Goal: Task Accomplishment & Management: Use online tool/utility

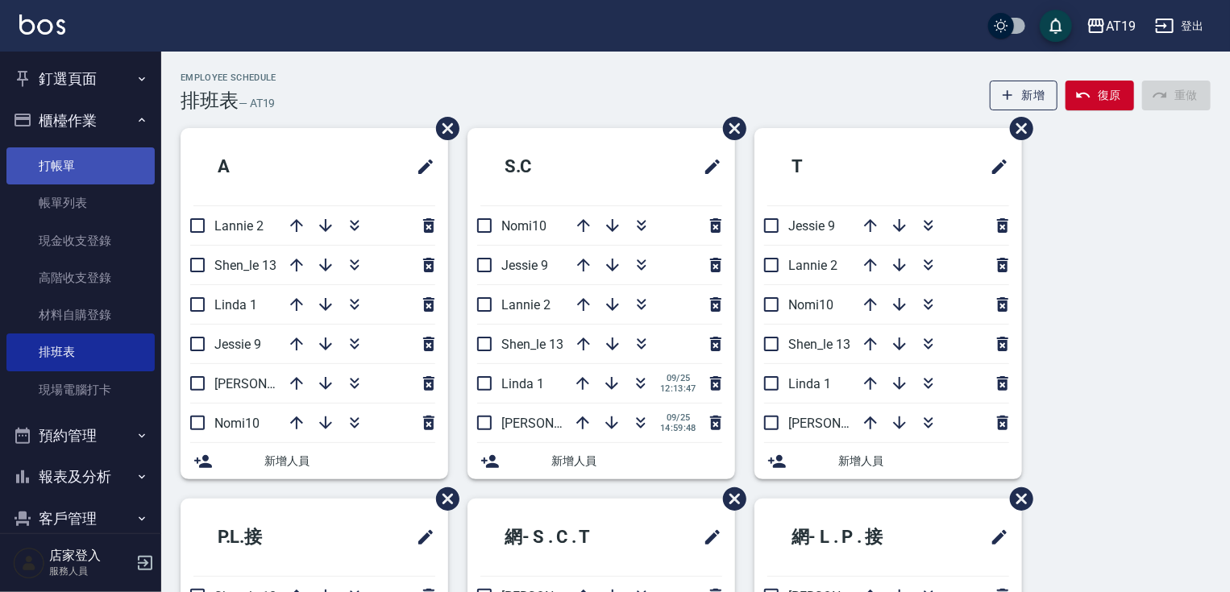
click at [83, 166] on link "打帳單" at bounding box center [80, 165] width 148 height 37
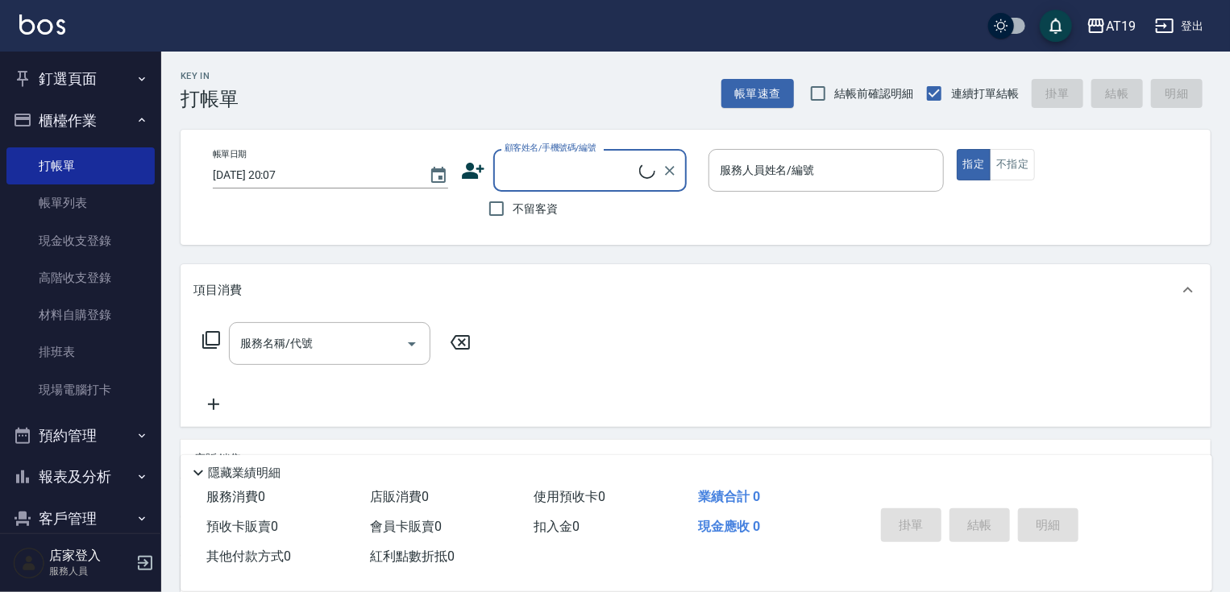
click at [529, 165] on input "顧客姓名/手機號碼/編號" at bounding box center [570, 170] width 139 height 28
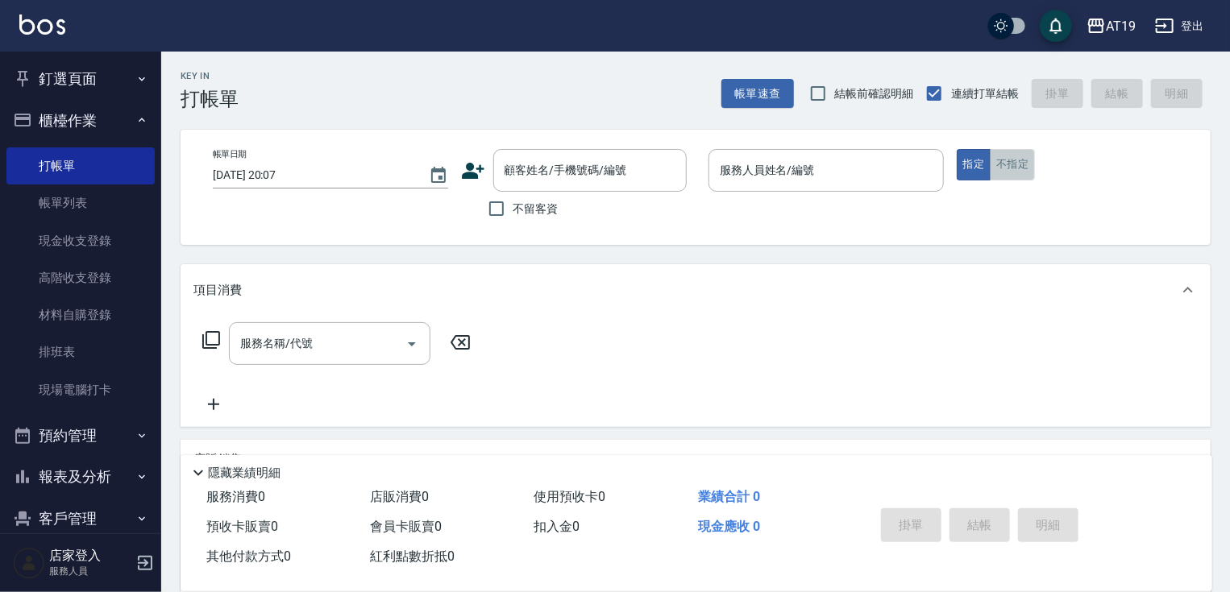
click at [1016, 164] on button "不指定" at bounding box center [1012, 164] width 45 height 31
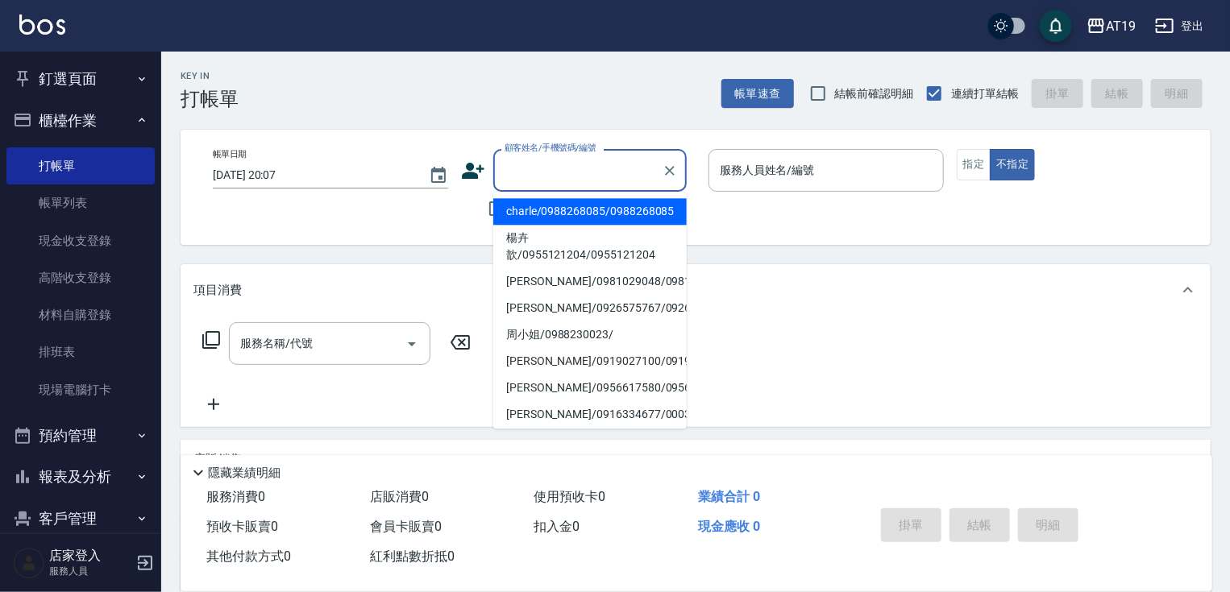
click at [592, 177] on input "顧客姓名/手機號碼/編號" at bounding box center [578, 170] width 155 height 28
drag, startPoint x: 488, startPoint y: 210, endPoint x: 504, endPoint y: 213, distance: 16.3
click at [488, 211] on input "不留客資" at bounding box center [497, 209] width 34 height 34
checkbox input "true"
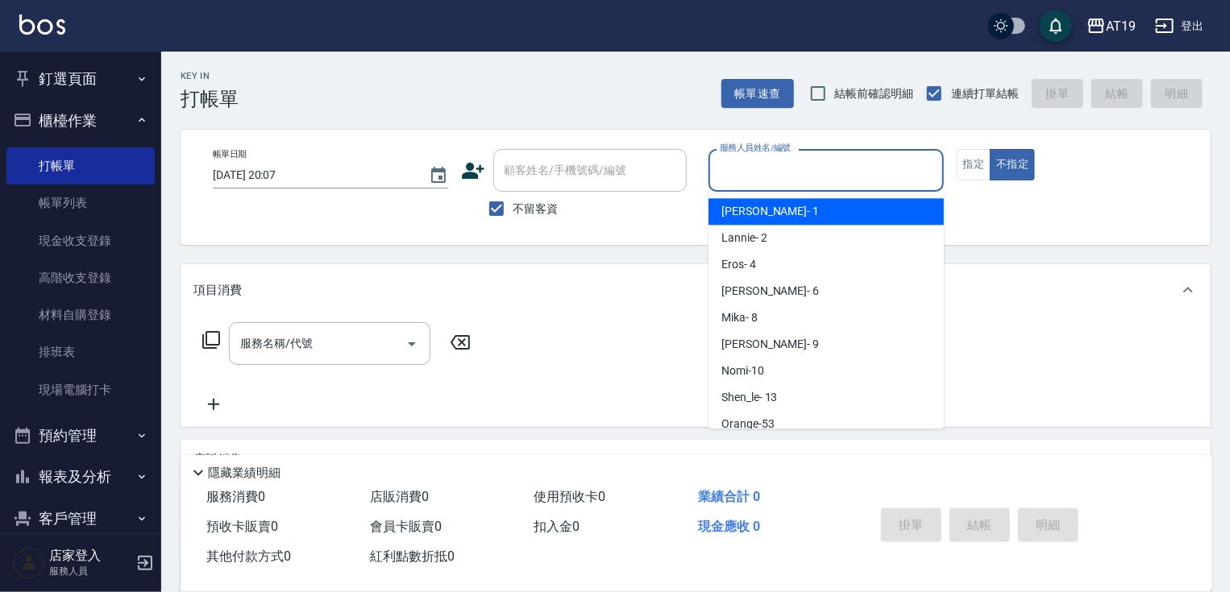
click at [772, 174] on input "服務人員姓名/編號" at bounding box center [826, 170] width 221 height 28
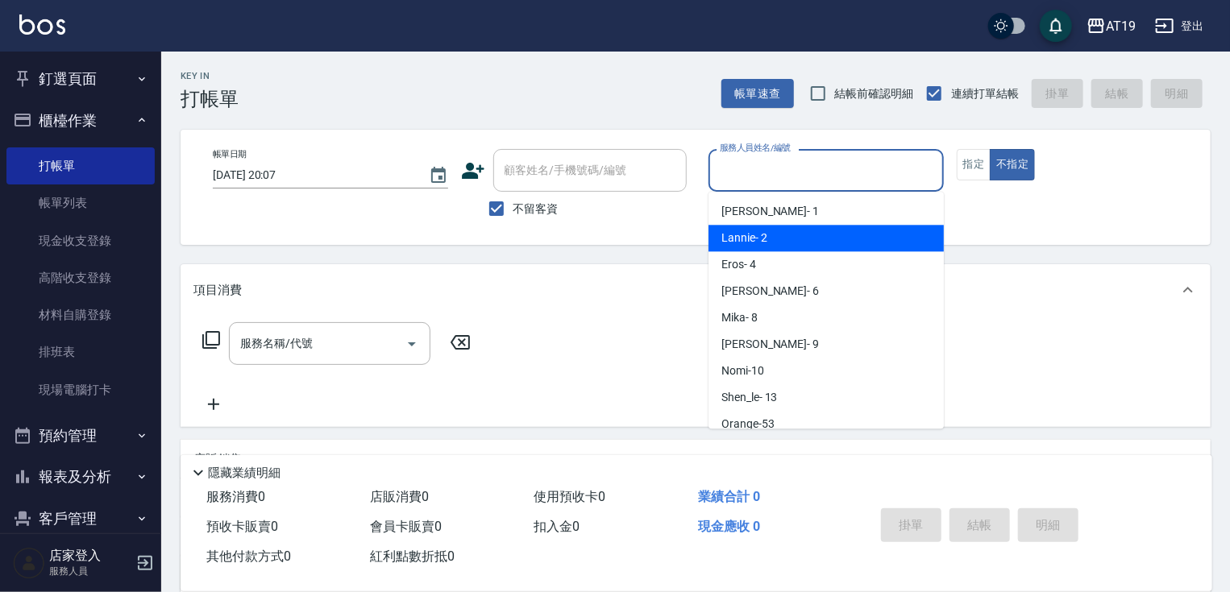
drag, startPoint x: 779, startPoint y: 235, endPoint x: 659, endPoint y: 250, distance: 121.0
click at [779, 236] on div "Lannie - 2" at bounding box center [825, 238] width 235 height 27
type input "Lannie- 2"
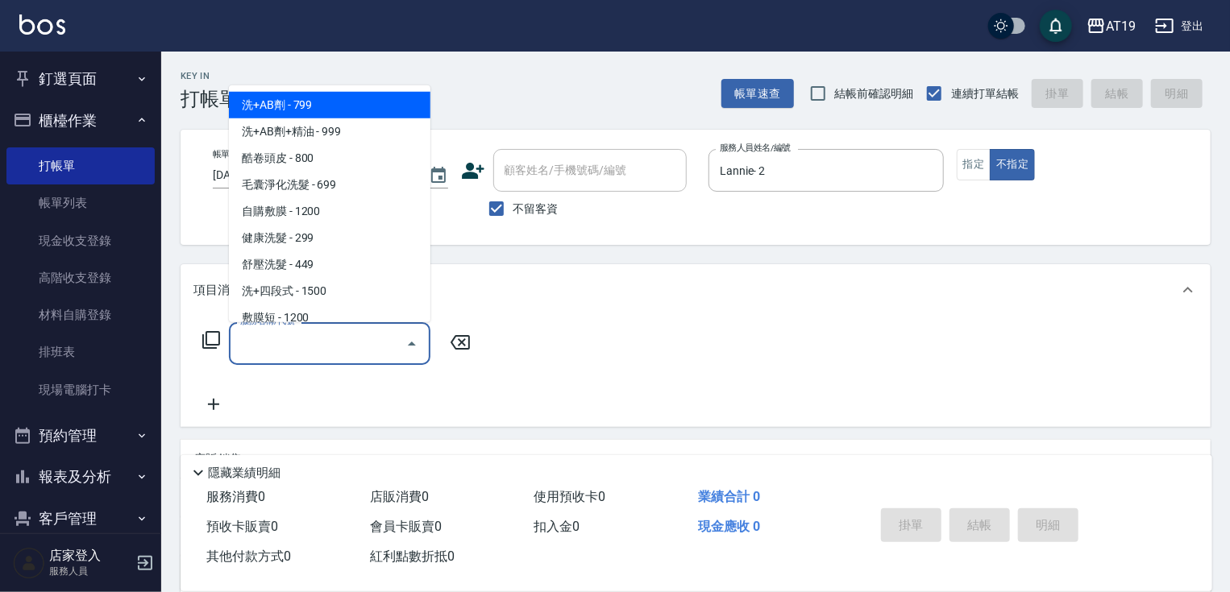
click at [376, 335] on input "服務名稱/代號" at bounding box center [317, 344] width 163 height 28
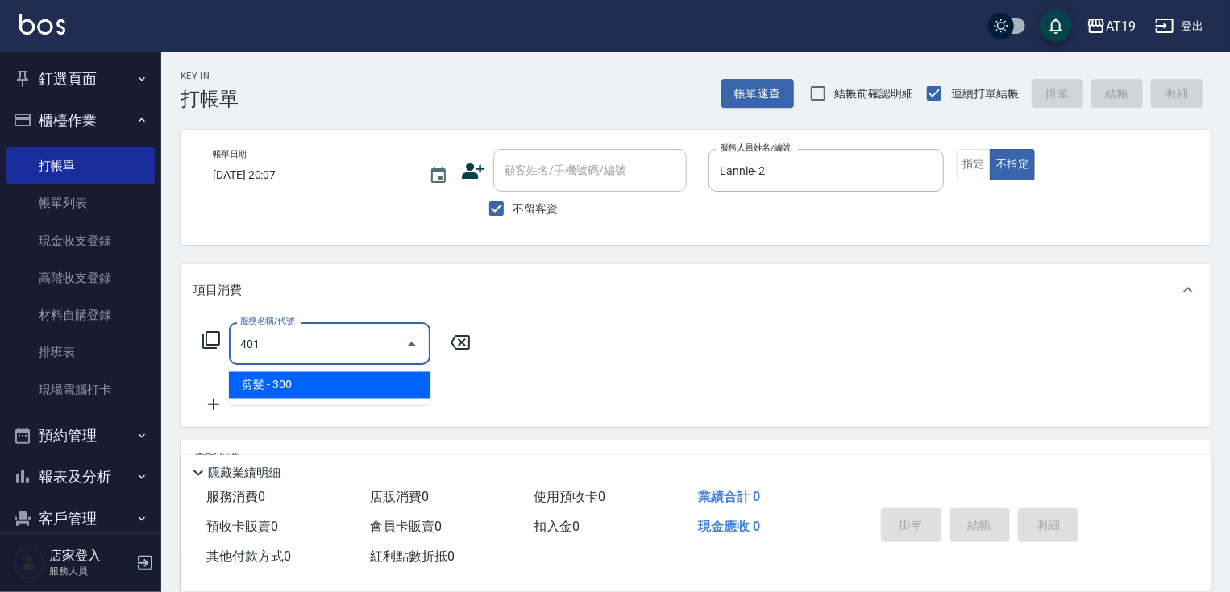
type input "401"
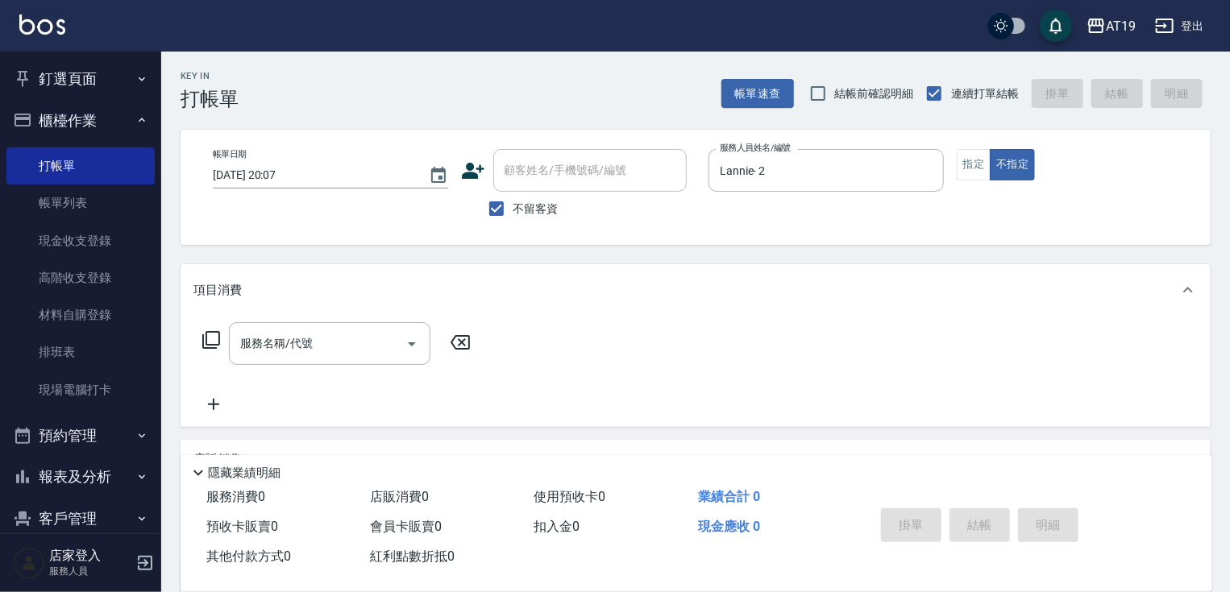
click at [385, 406] on div "服務名稱/代號 服務名稱/代號" at bounding box center [336, 368] width 287 height 92
click at [301, 353] on input "服務名稱/代號" at bounding box center [317, 344] width 163 height 28
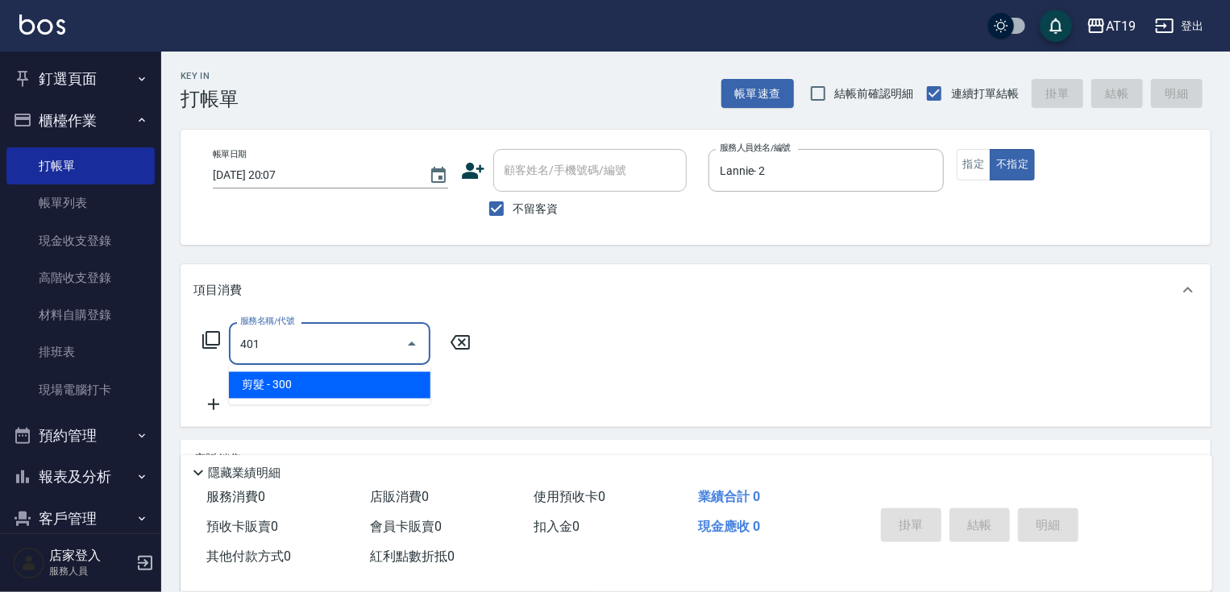
click at [299, 380] on ul "剪髮 - 300" at bounding box center [329, 385] width 201 height 39
click at [299, 382] on span "剪髮 - 300" at bounding box center [329, 385] width 201 height 27
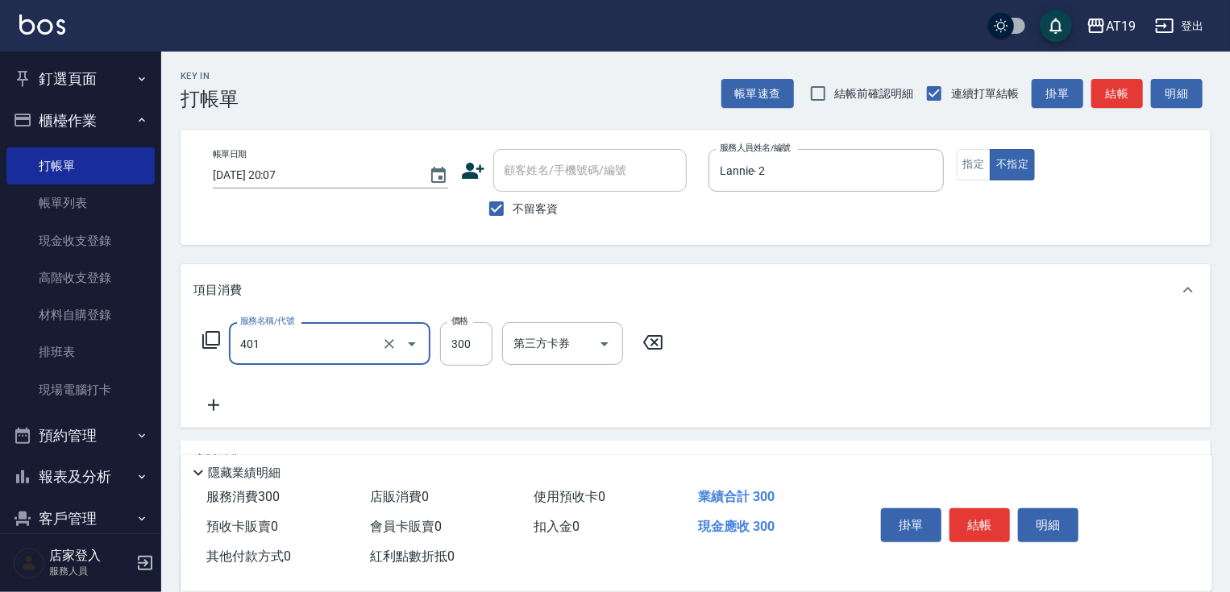
type input "剪髮(401)"
click at [212, 409] on icon at bounding box center [213, 405] width 40 height 19
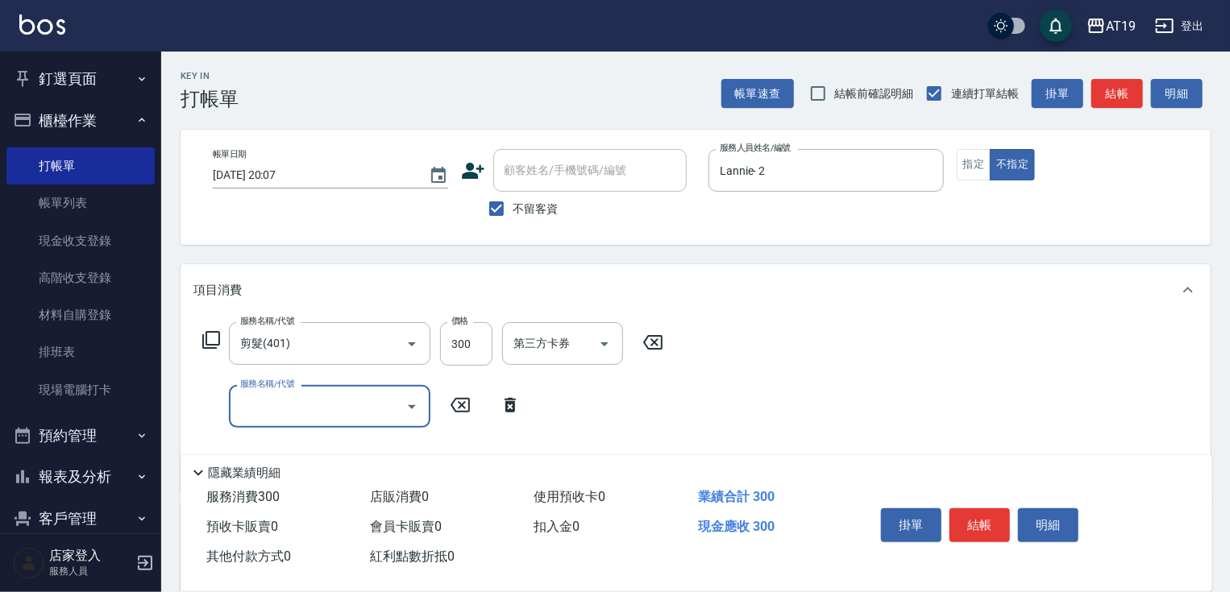
click at [254, 407] on input "服務名稱/代號" at bounding box center [317, 407] width 163 height 28
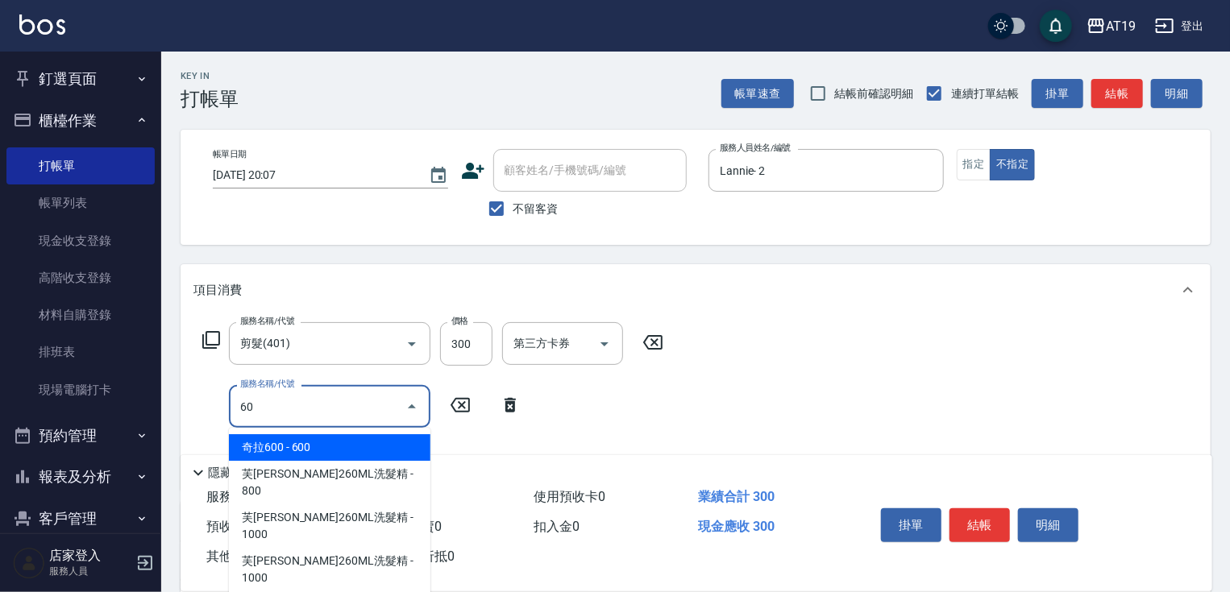
type input "6"
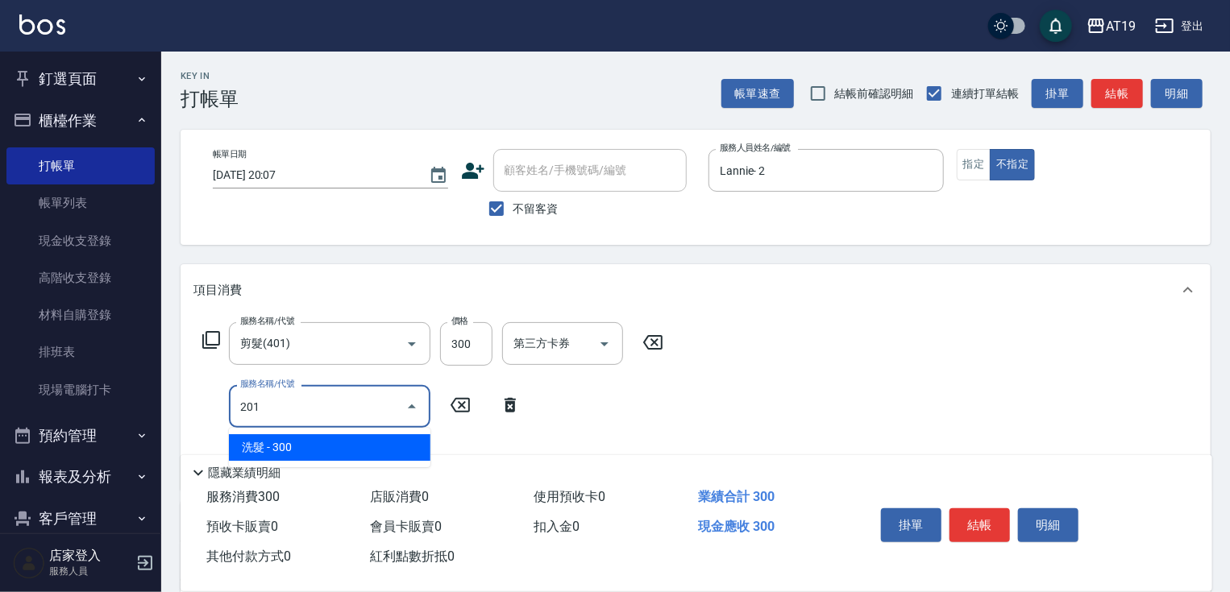
click at [309, 446] on span "洗髮 - 300" at bounding box center [329, 447] width 201 height 27
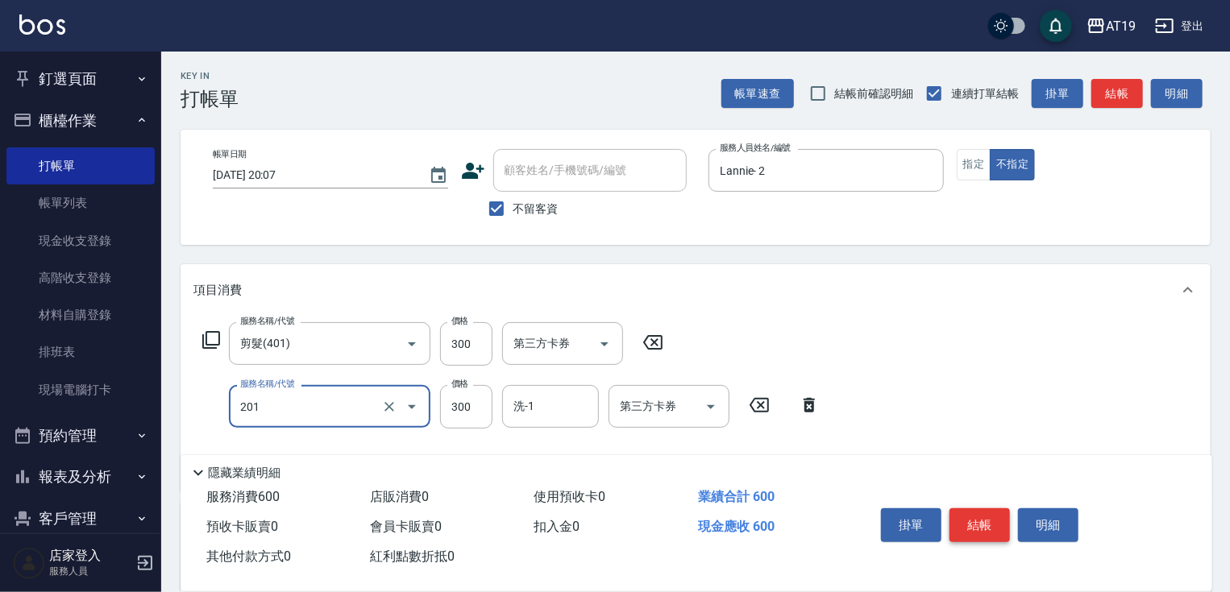
type input "洗髮(201)"
click at [999, 531] on button "結帳" at bounding box center [979, 526] width 60 height 34
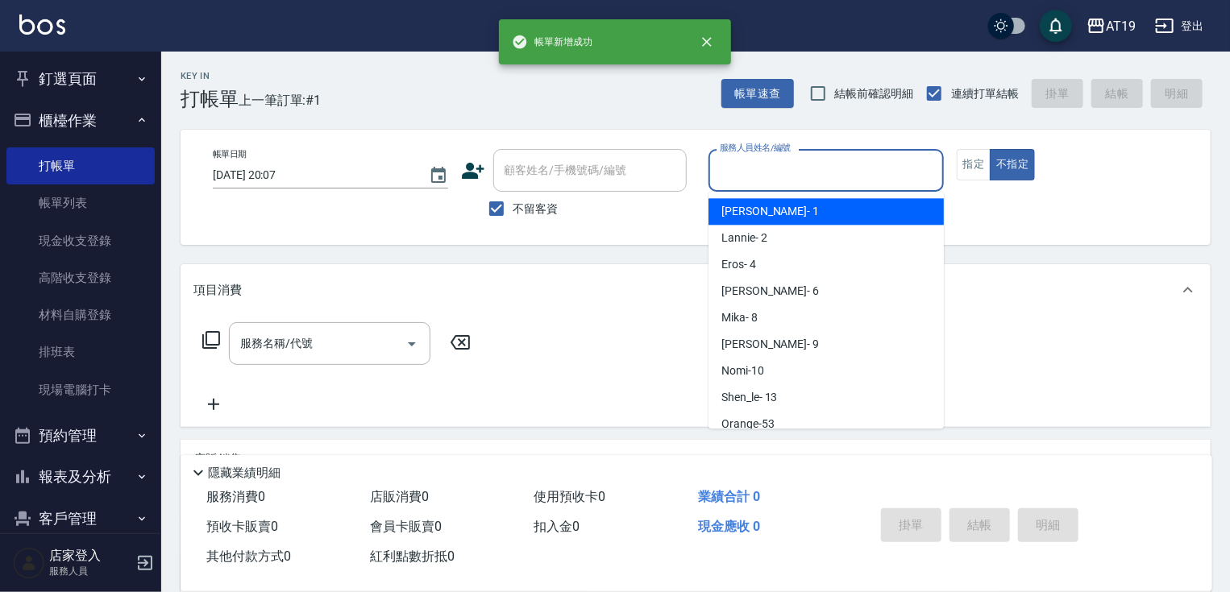
click at [761, 163] on input "服務人員姓名/編號" at bounding box center [826, 170] width 221 height 28
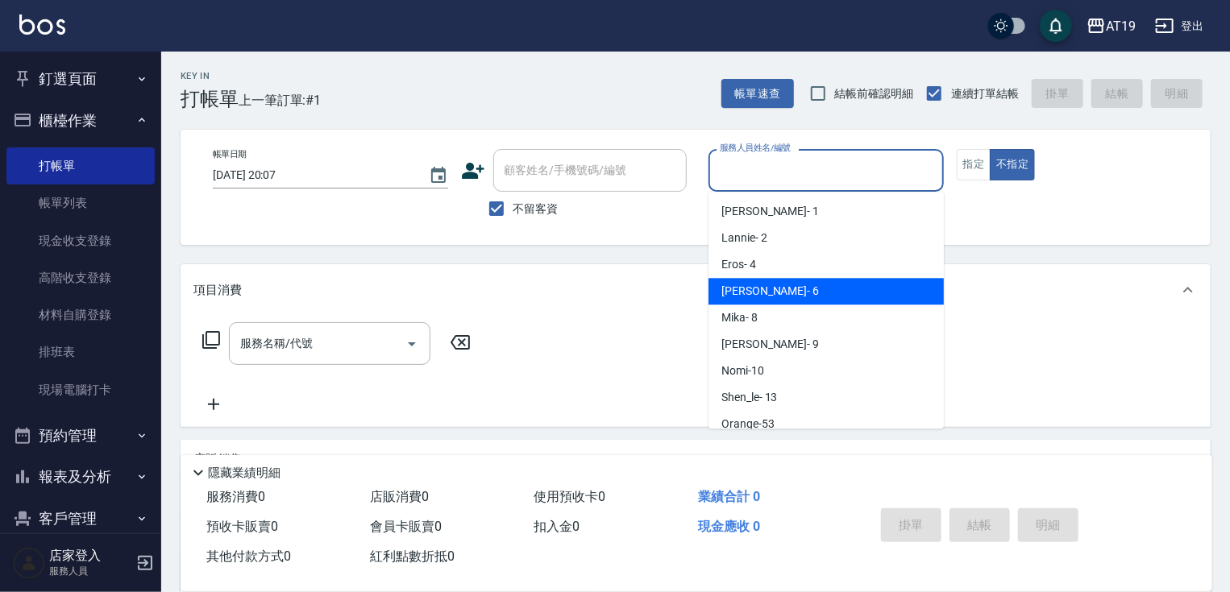
drag, startPoint x: 787, startPoint y: 286, endPoint x: 728, endPoint y: 297, distance: 59.9
click at [787, 287] on div "[PERSON_NAME] - 6" at bounding box center [825, 291] width 235 height 27
type input "[PERSON_NAME]- 6"
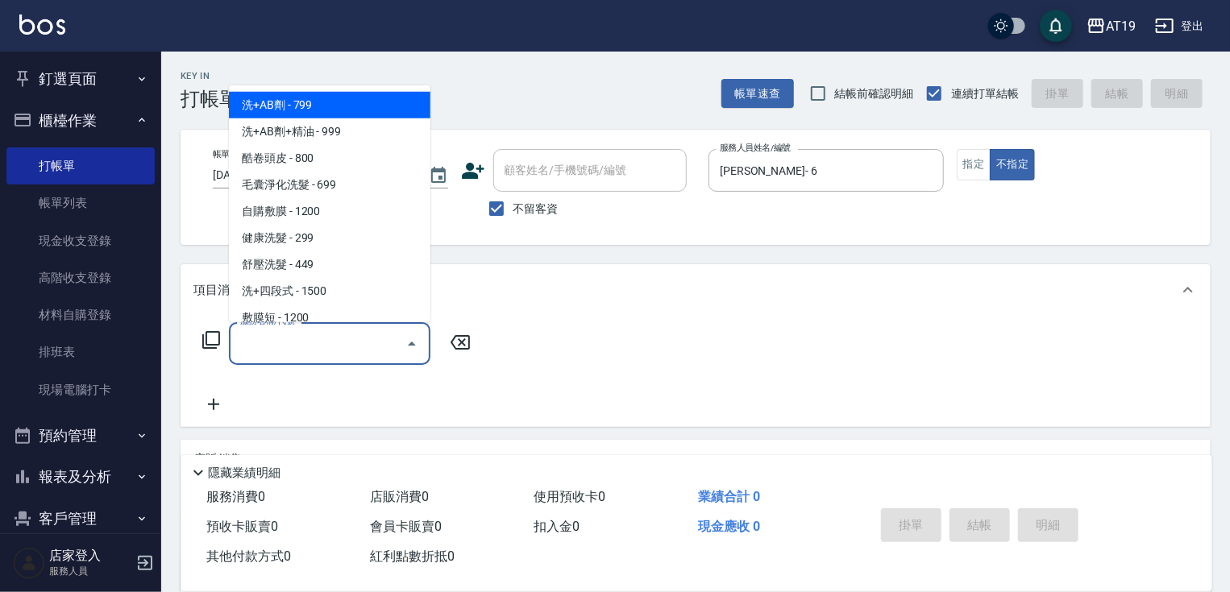
click at [347, 336] on input "服務名稱/代號" at bounding box center [317, 344] width 163 height 28
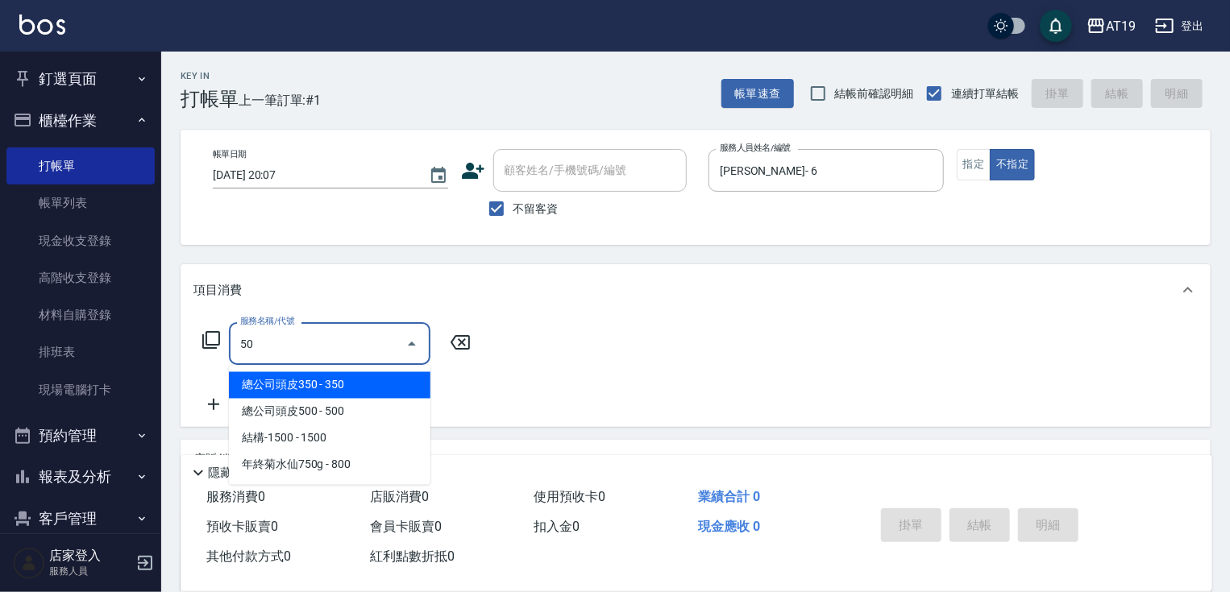
type input "5"
click at [346, 380] on span "洗髮 - 300" at bounding box center [329, 385] width 201 height 27
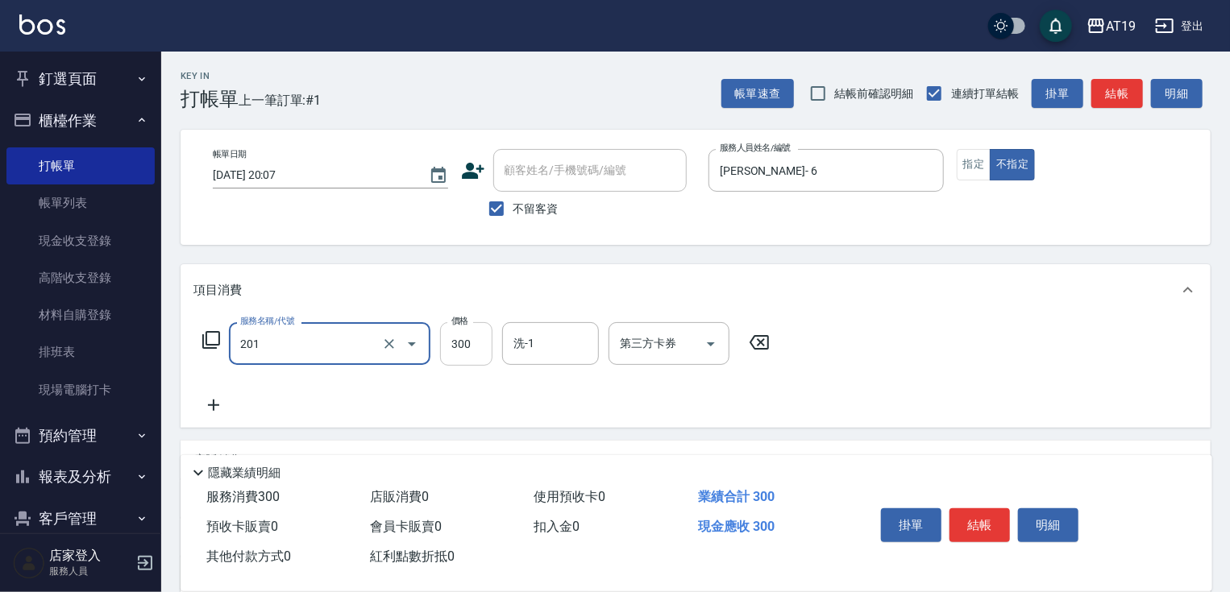
type input "洗髮(201)"
click at [453, 339] on input "300" at bounding box center [466, 344] width 52 height 44
type input "500"
click at [980, 517] on button "結帳" at bounding box center [979, 526] width 60 height 34
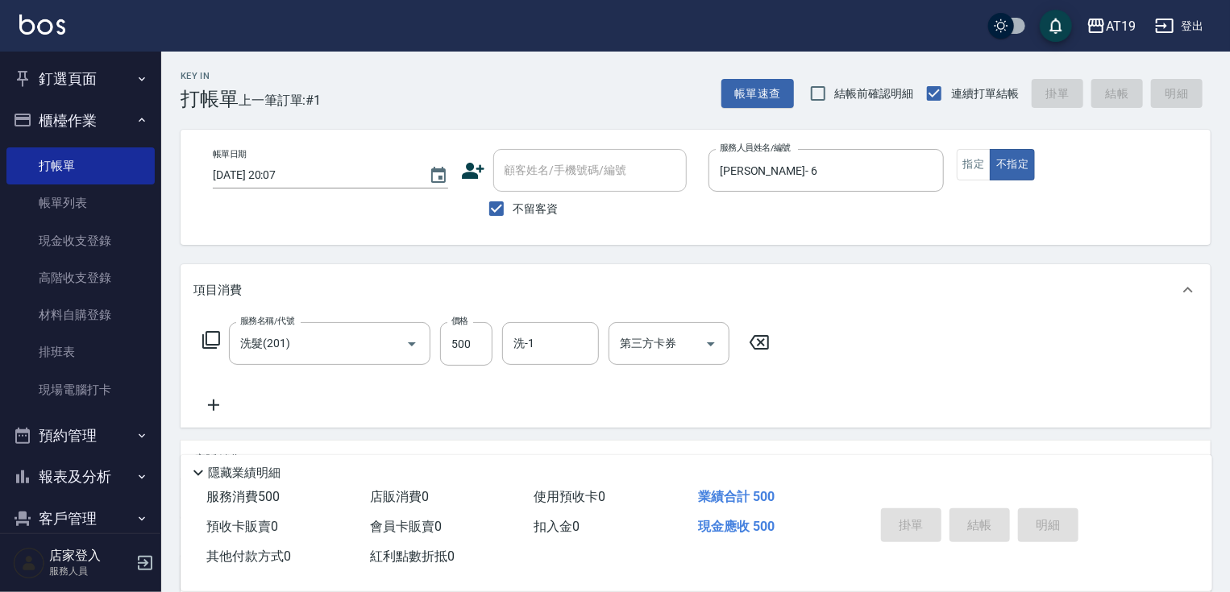
type input "[DATE] 20:08"
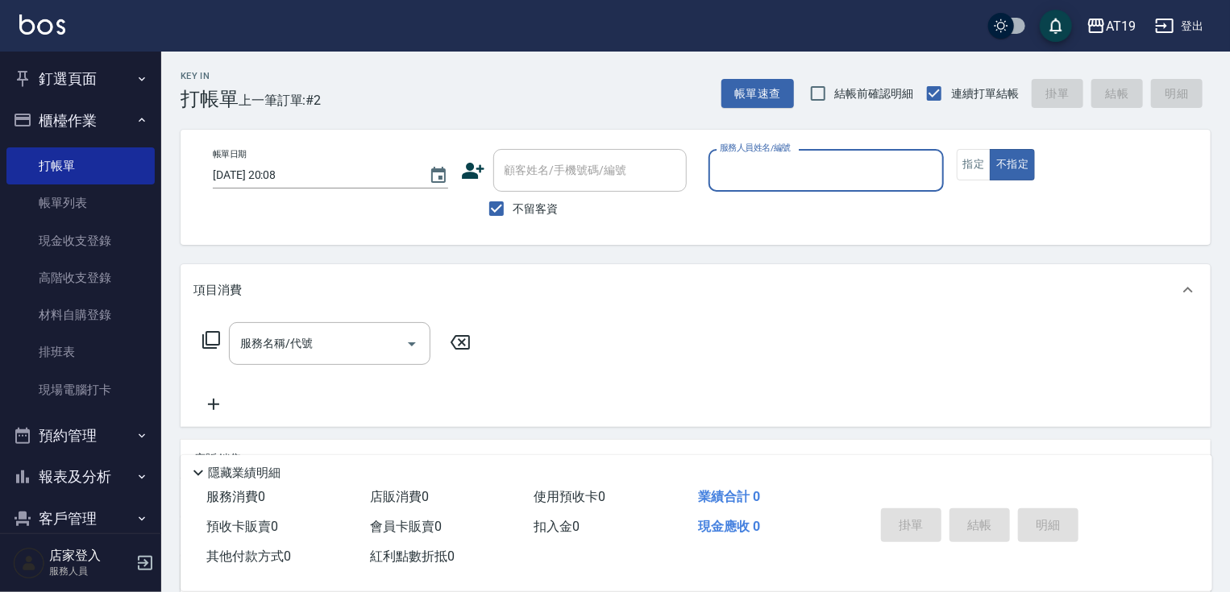
click at [754, 155] on div "服務人員姓名/編號" at bounding box center [825, 170] width 235 height 43
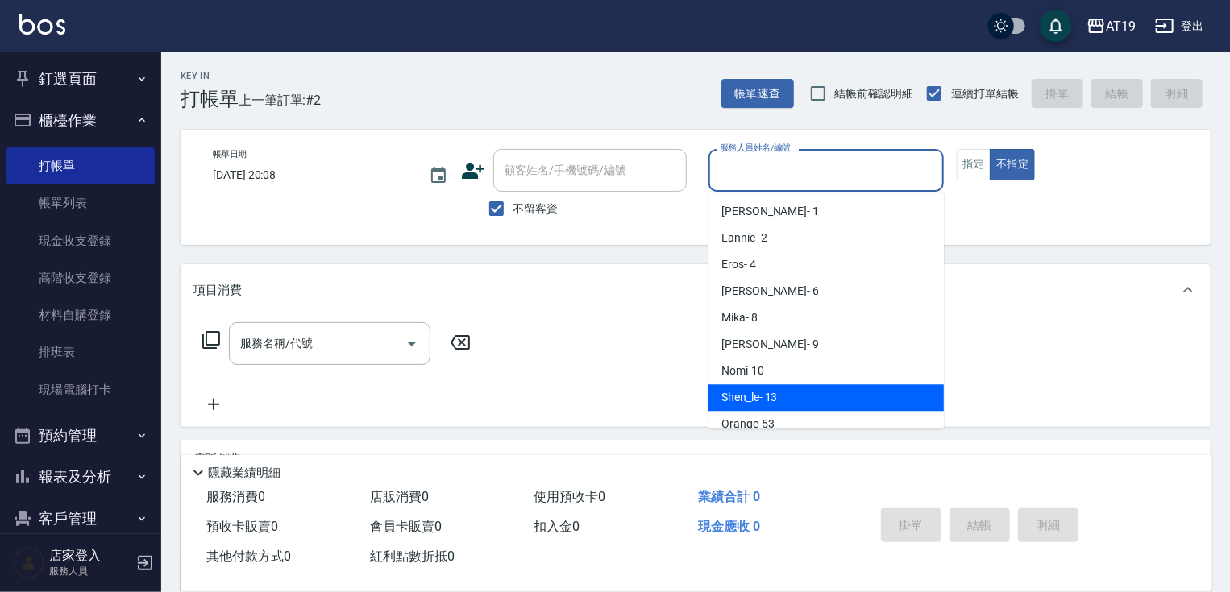
click at [793, 403] on div "Shen_le - 13" at bounding box center [825, 397] width 235 height 27
type input "Shen_le- 13"
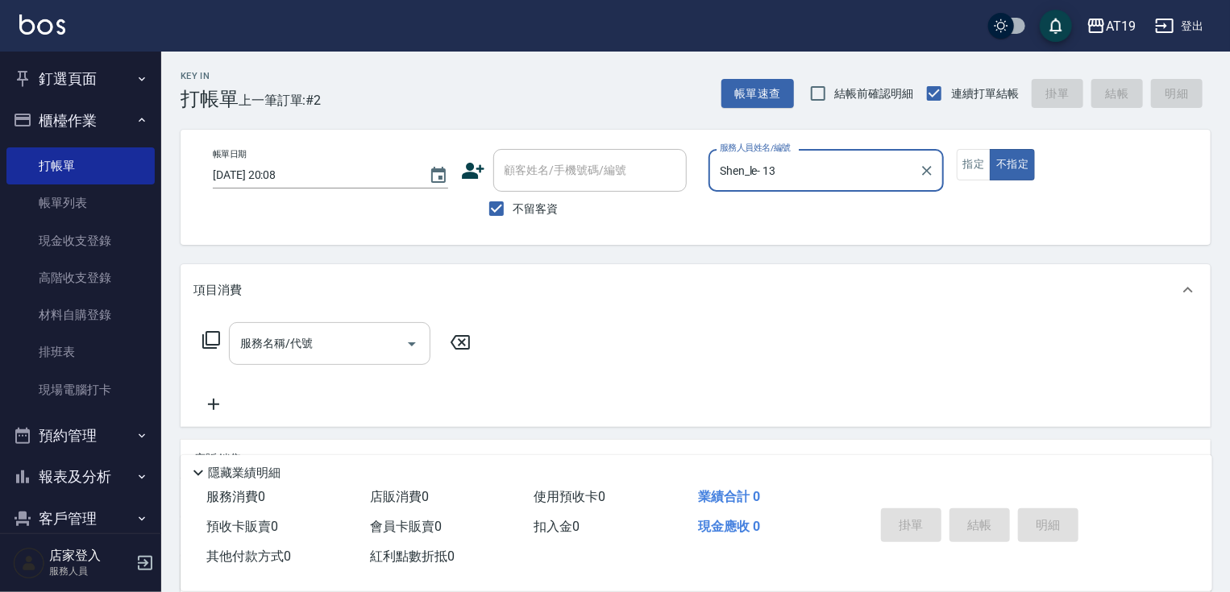
click at [343, 345] on input "服務名稱/代號" at bounding box center [317, 344] width 163 height 28
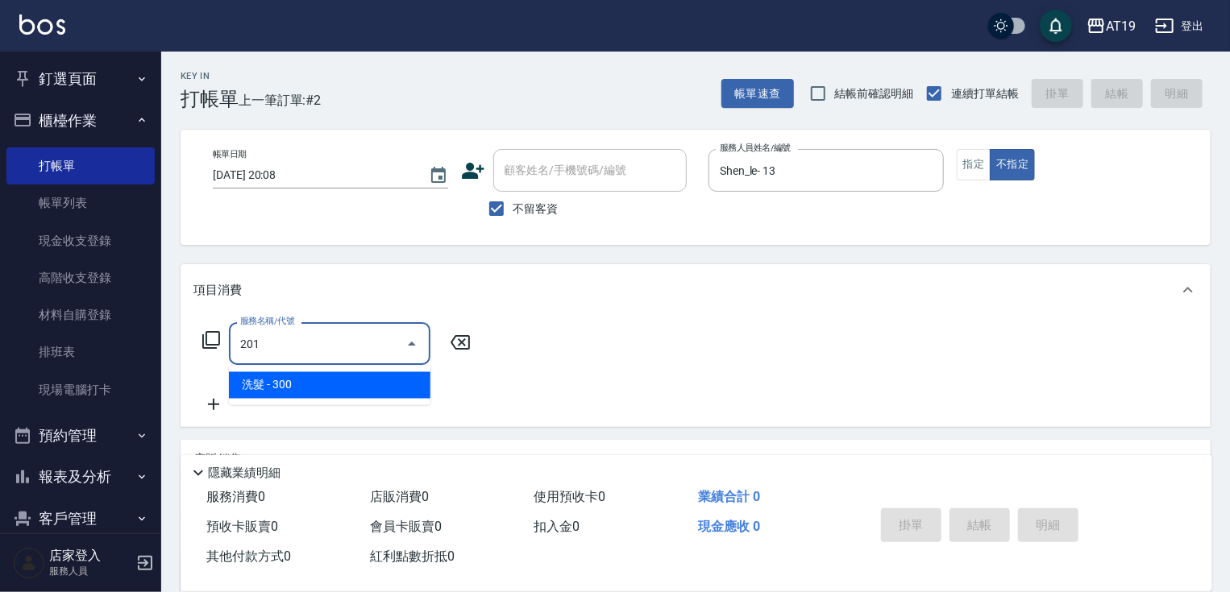
click at [350, 380] on span "洗髮 - 300" at bounding box center [329, 385] width 201 height 27
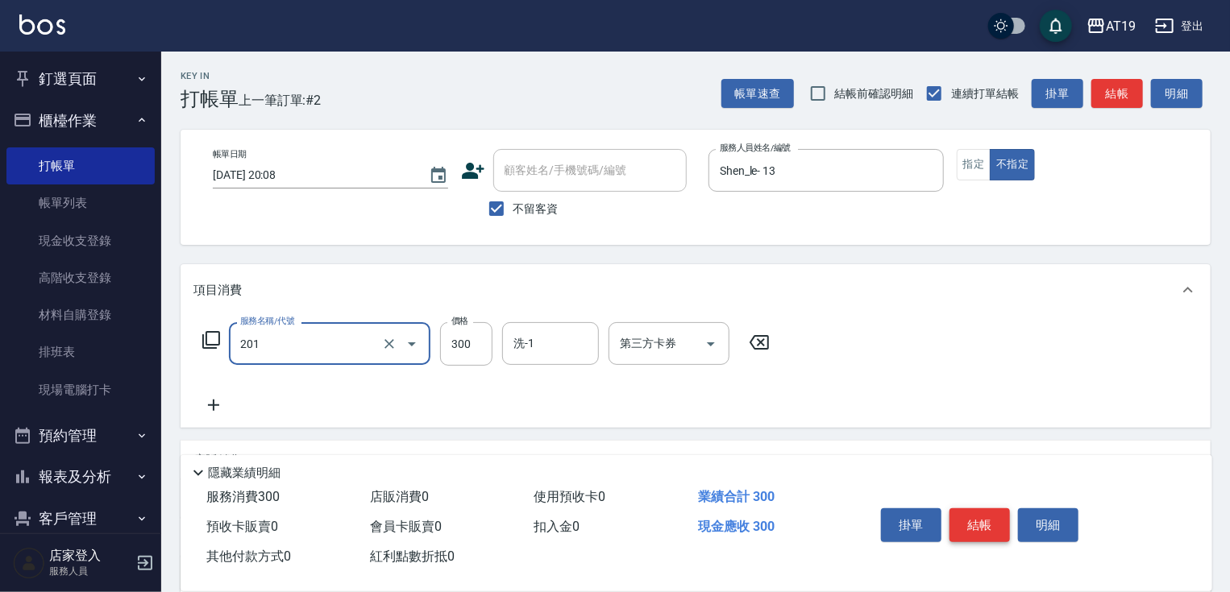
type input "洗髮(201)"
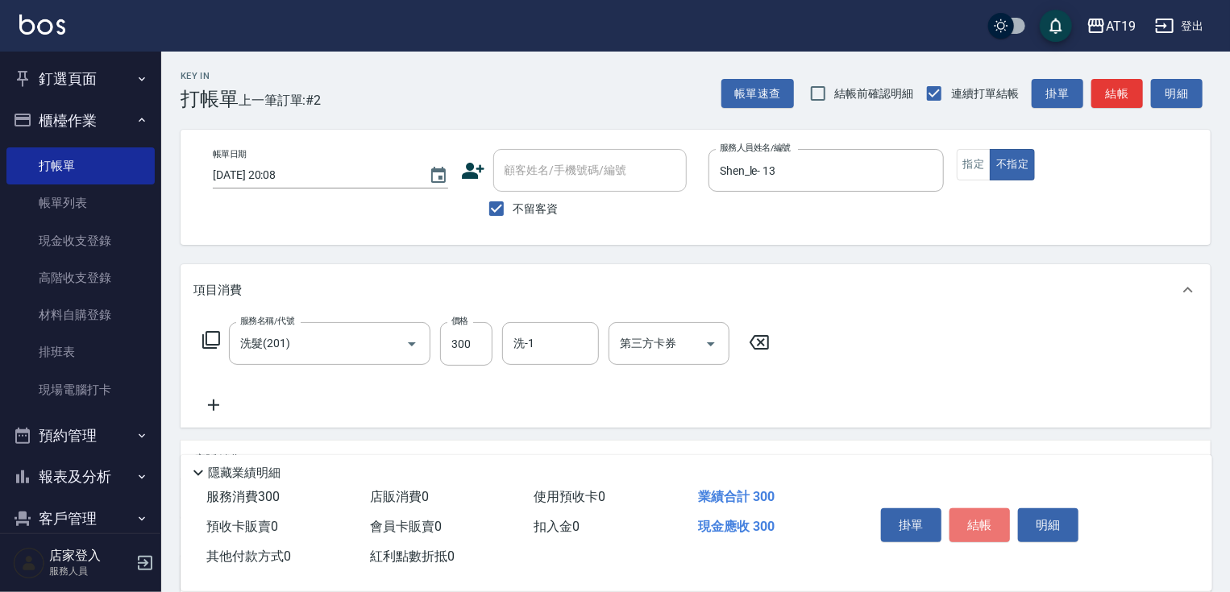
click at [983, 525] on button "結帳" at bounding box center [979, 526] width 60 height 34
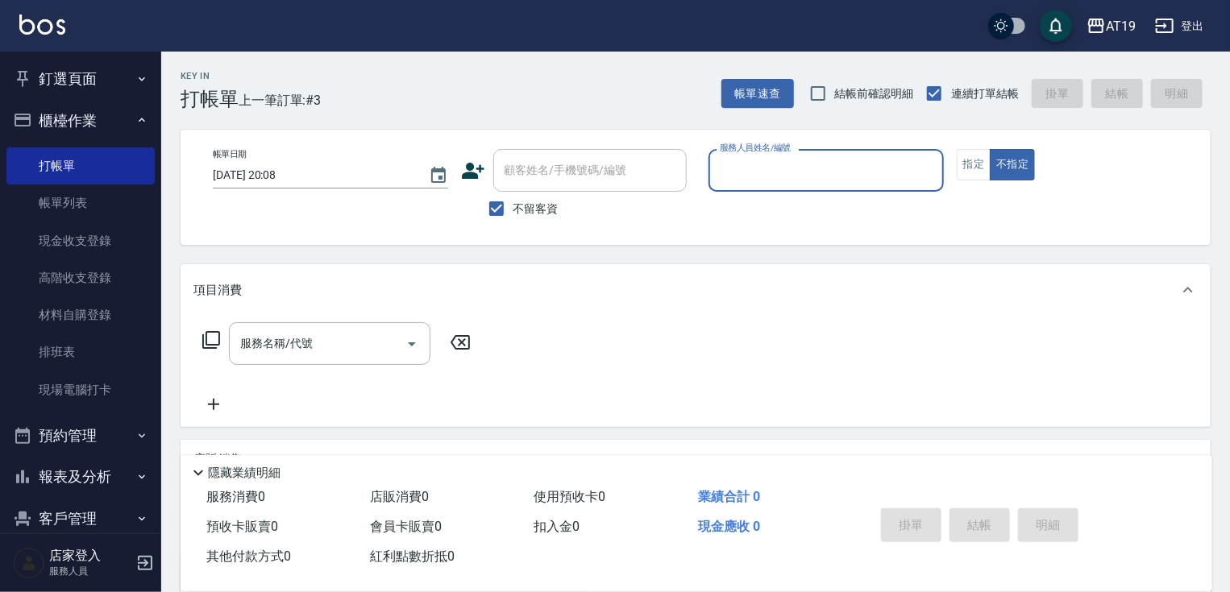
click at [780, 179] on input "服務人員姓名/編號" at bounding box center [826, 170] width 221 height 28
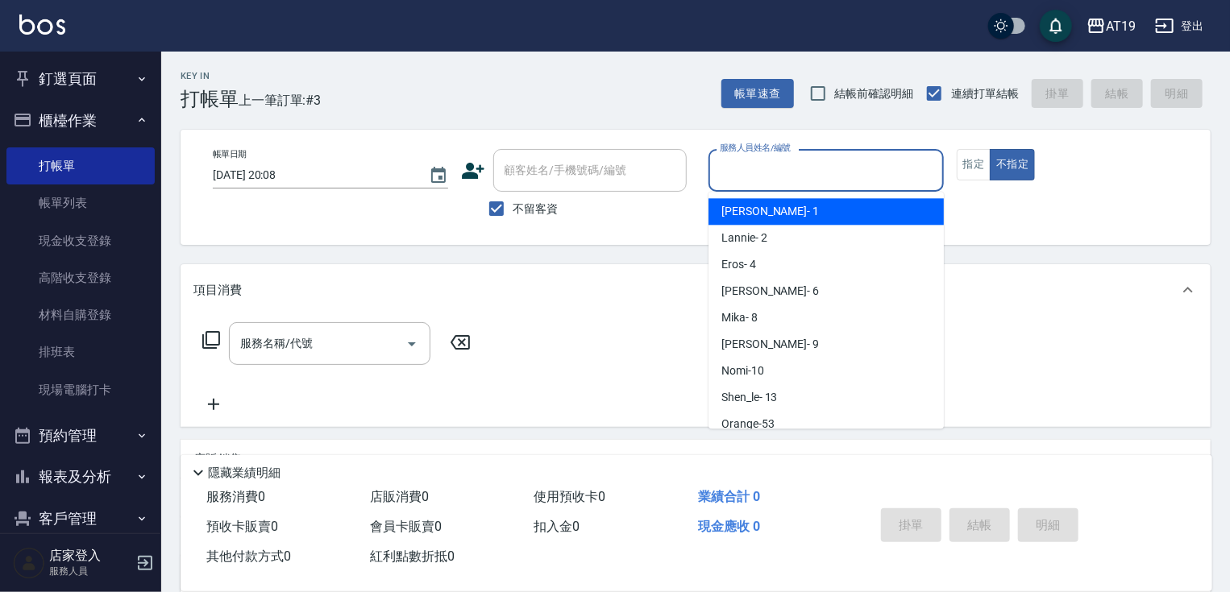
click at [757, 218] on span "Linda - 1" at bounding box center [770, 211] width 98 height 17
type input "Linda- 1"
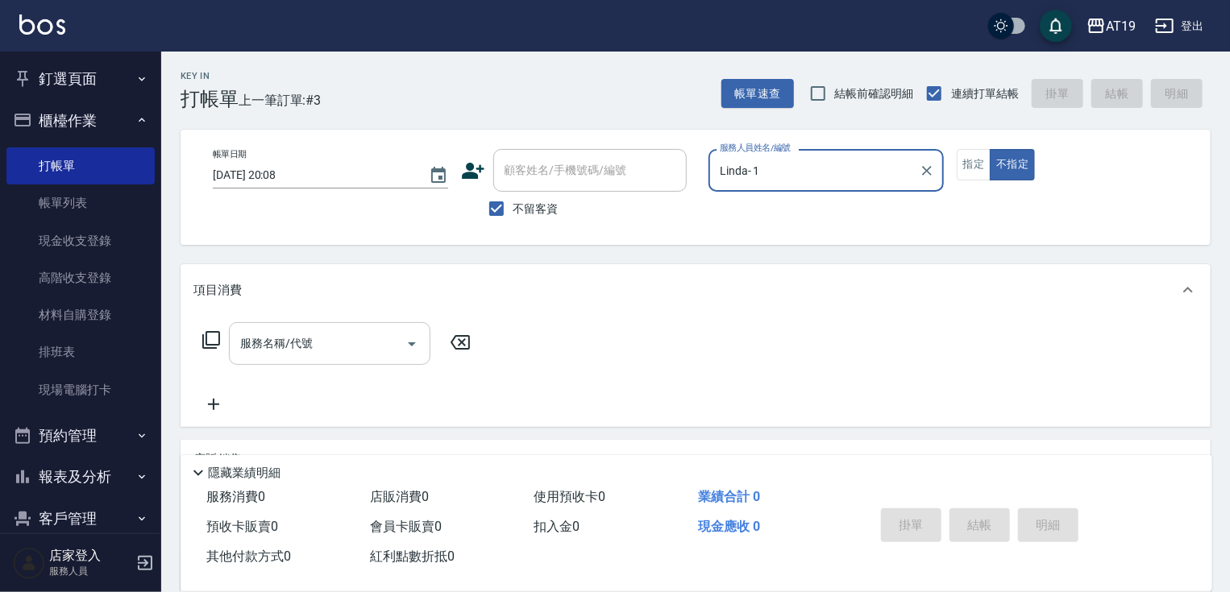
click at [368, 323] on div "服務名稱/代號" at bounding box center [329, 343] width 201 height 43
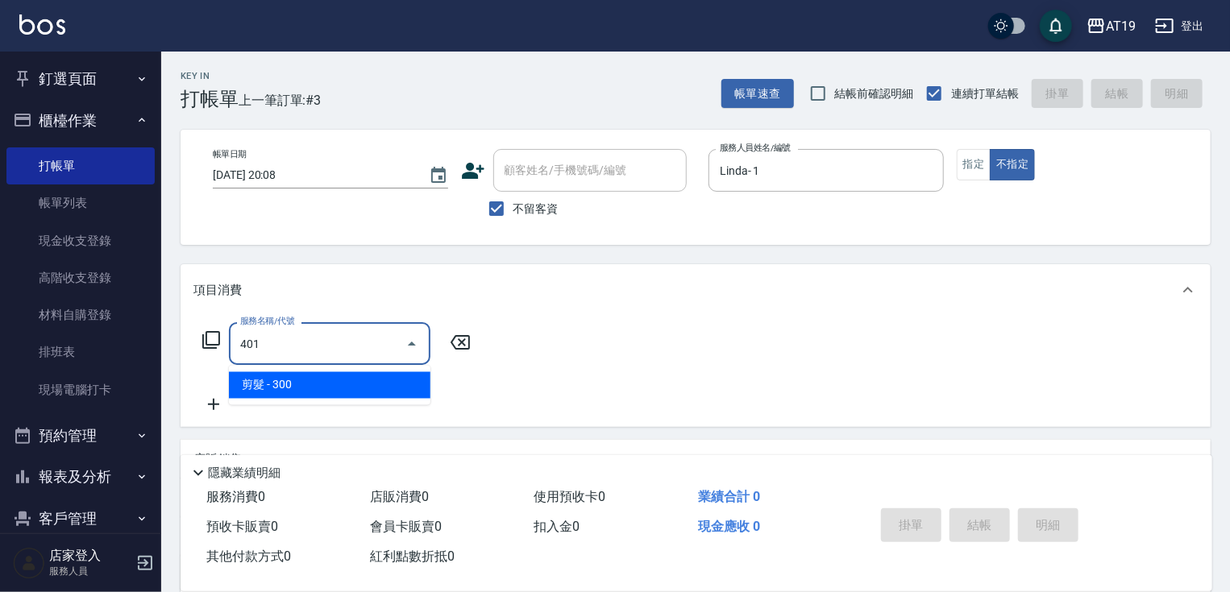
click at [346, 384] on span "剪髮 - 300" at bounding box center [329, 385] width 201 height 27
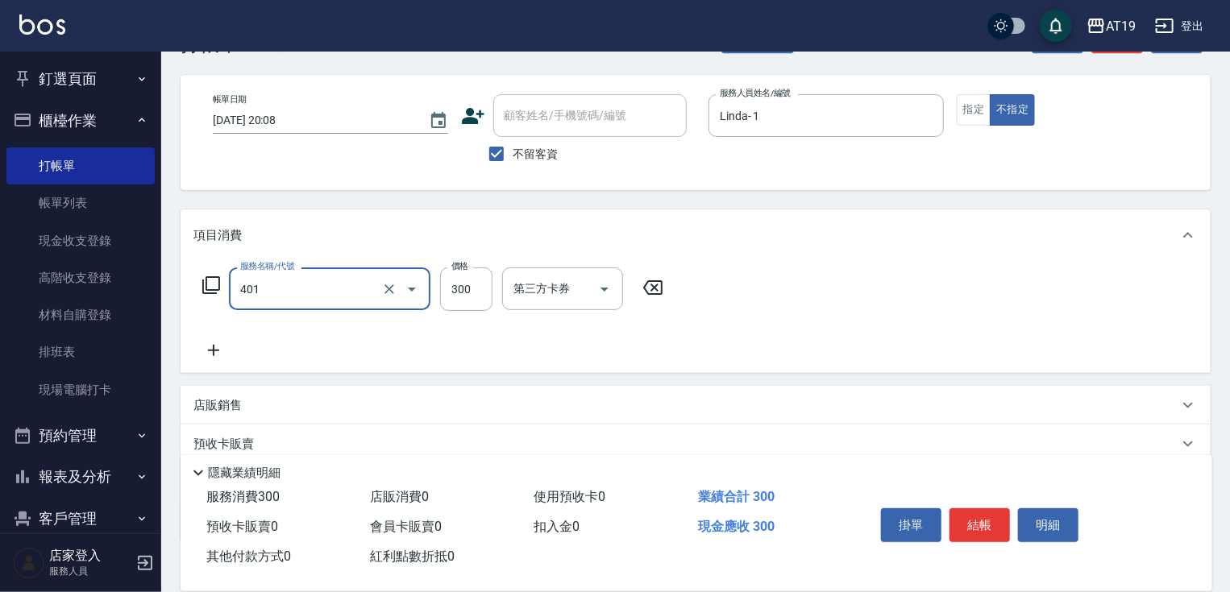
scroll to position [129, 0]
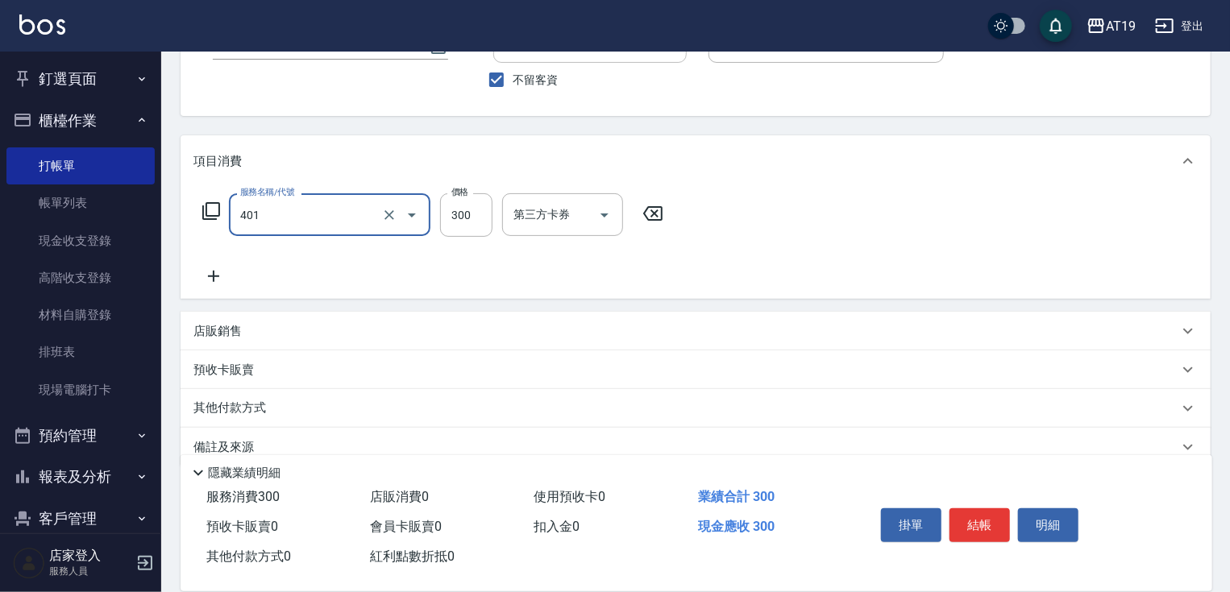
type input "剪髮(401)"
click at [233, 333] on p "店販銷售" at bounding box center [217, 331] width 48 height 17
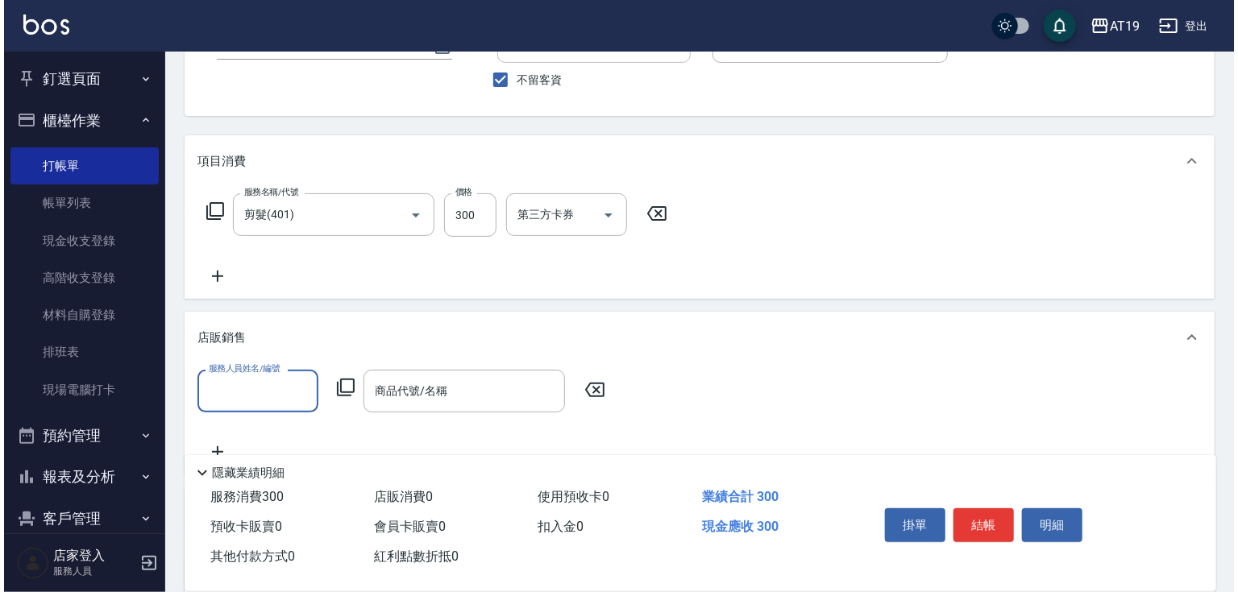
scroll to position [0, 0]
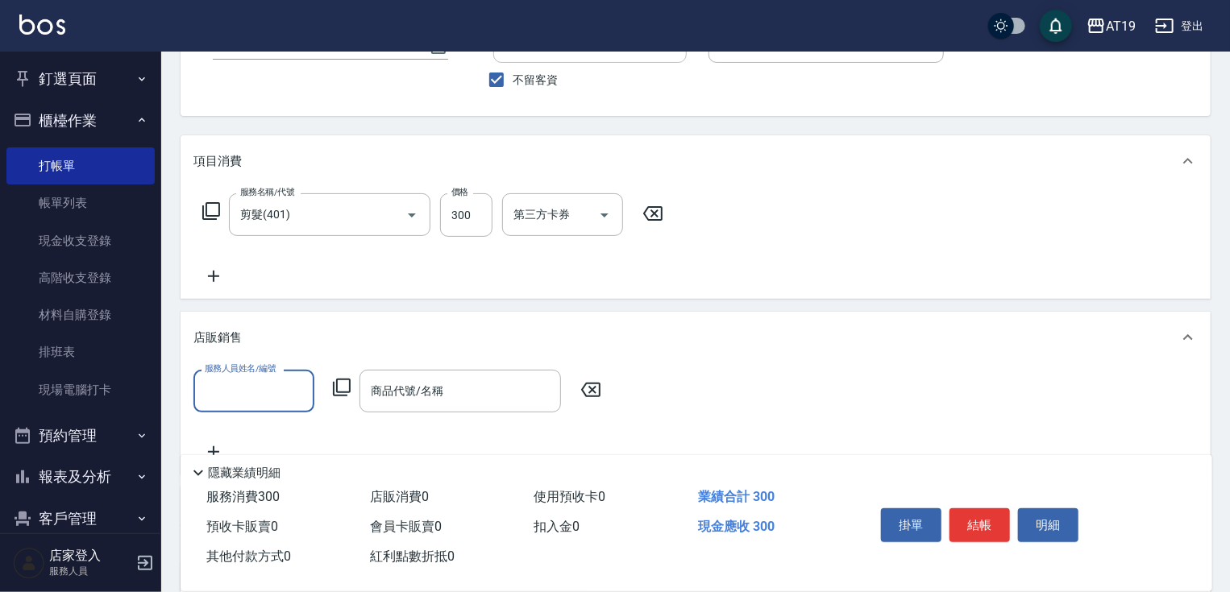
click at [257, 391] on input "服務人員姓名/編號" at bounding box center [254, 391] width 106 height 28
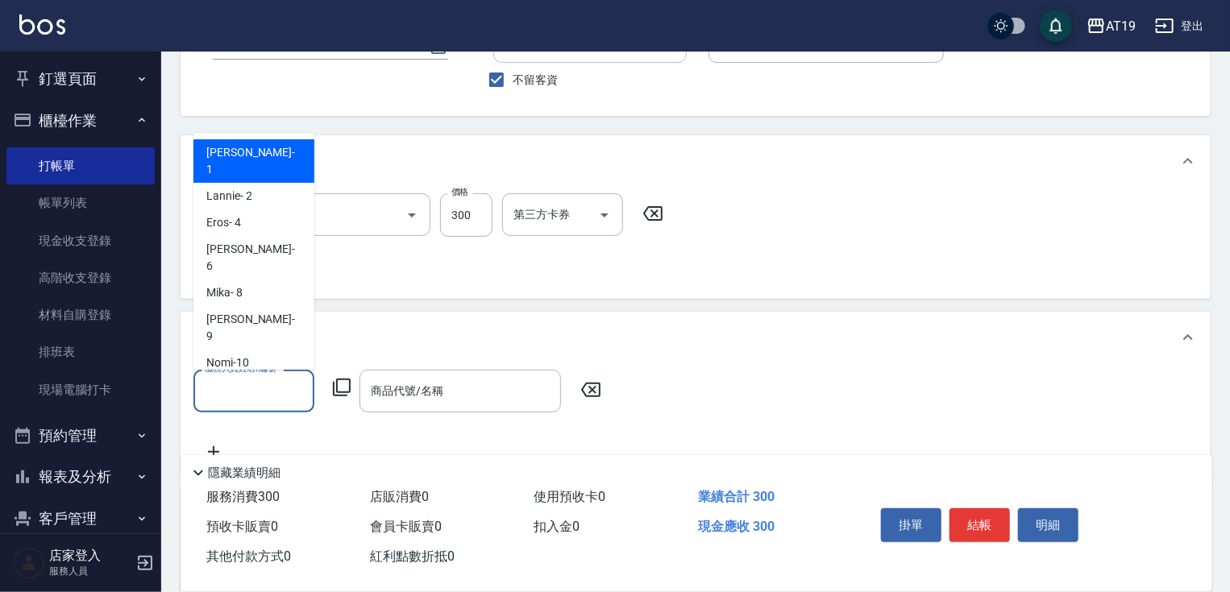
click at [265, 156] on div "Linda - 1" at bounding box center [253, 161] width 121 height 44
type input "Linda- 1"
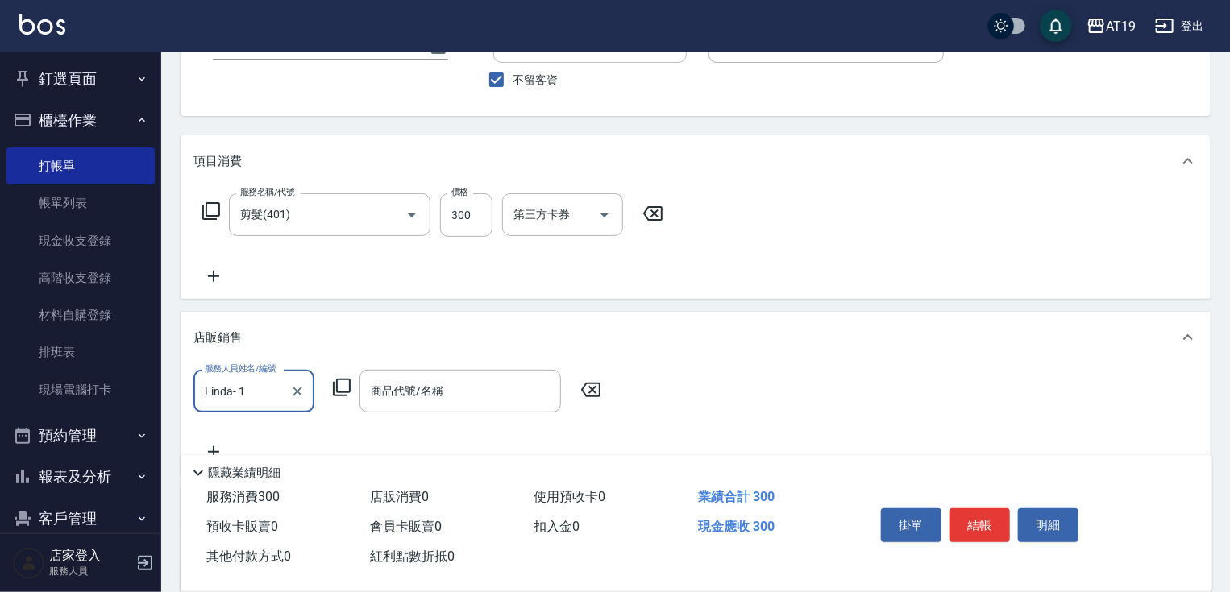
click at [339, 390] on icon at bounding box center [341, 387] width 19 height 19
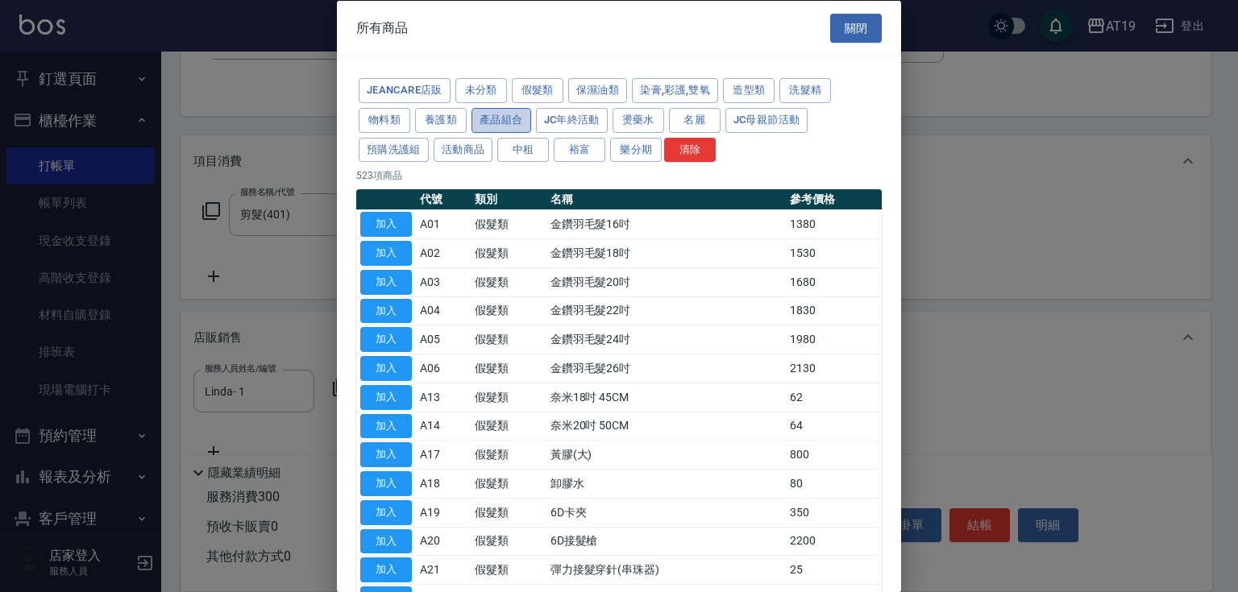
click at [480, 123] on button "產品組合" at bounding box center [501, 119] width 60 height 25
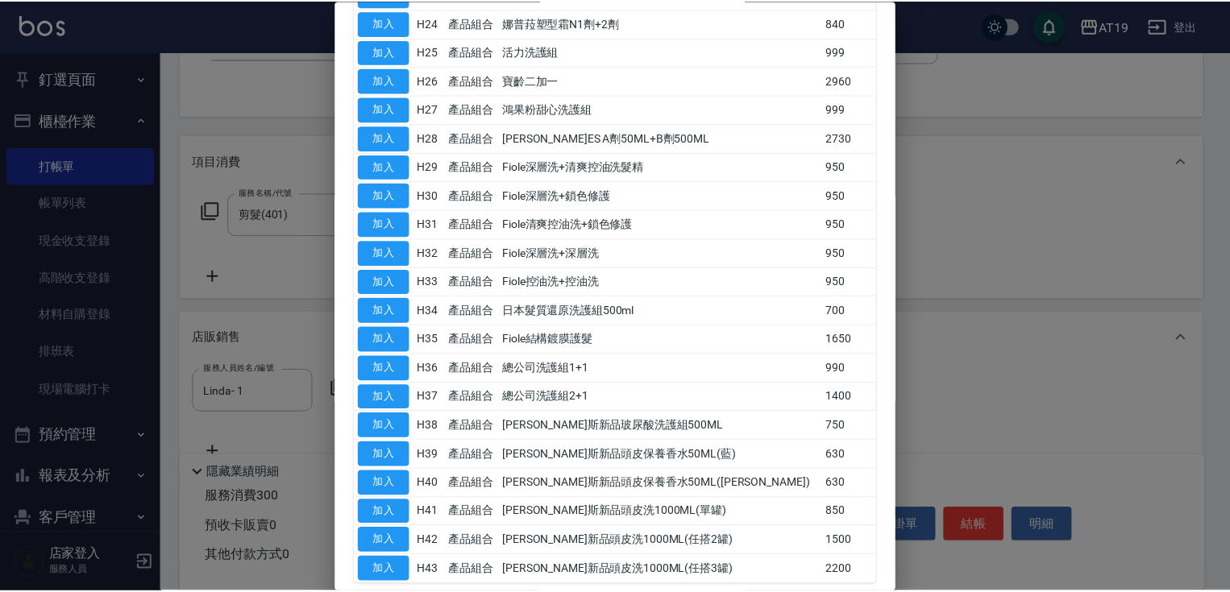
scroll to position [838, 0]
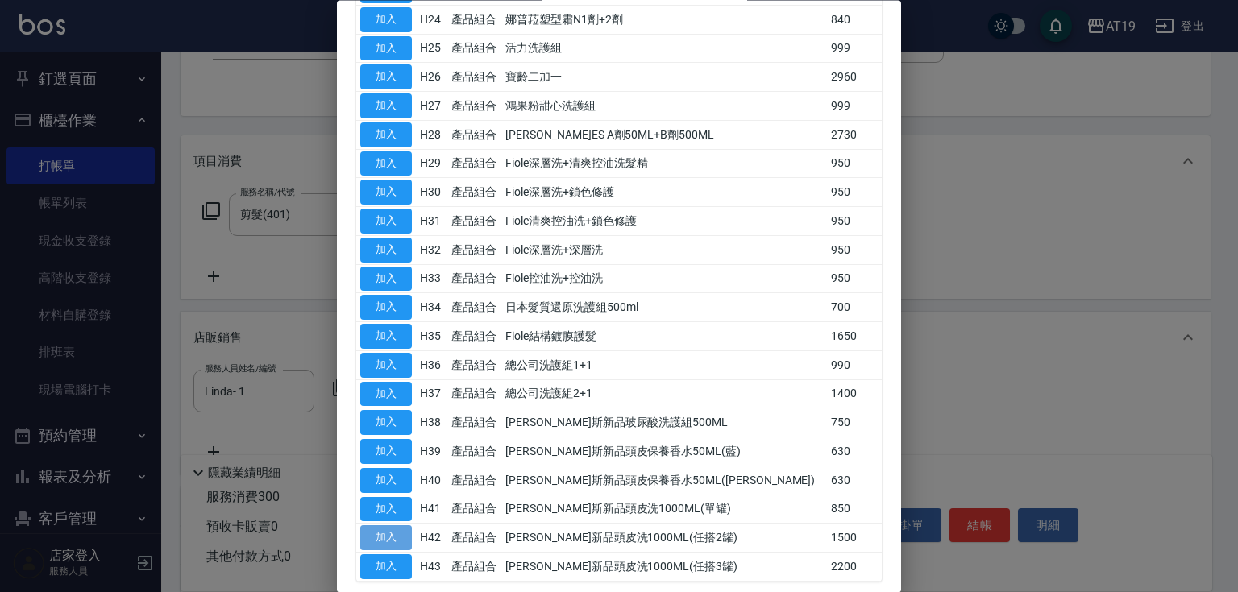
click at [380, 538] on button "加入" at bounding box center [386, 538] width 52 height 25
type input "[PERSON_NAME]新品頭皮洗1000ML(任搭2罐)"
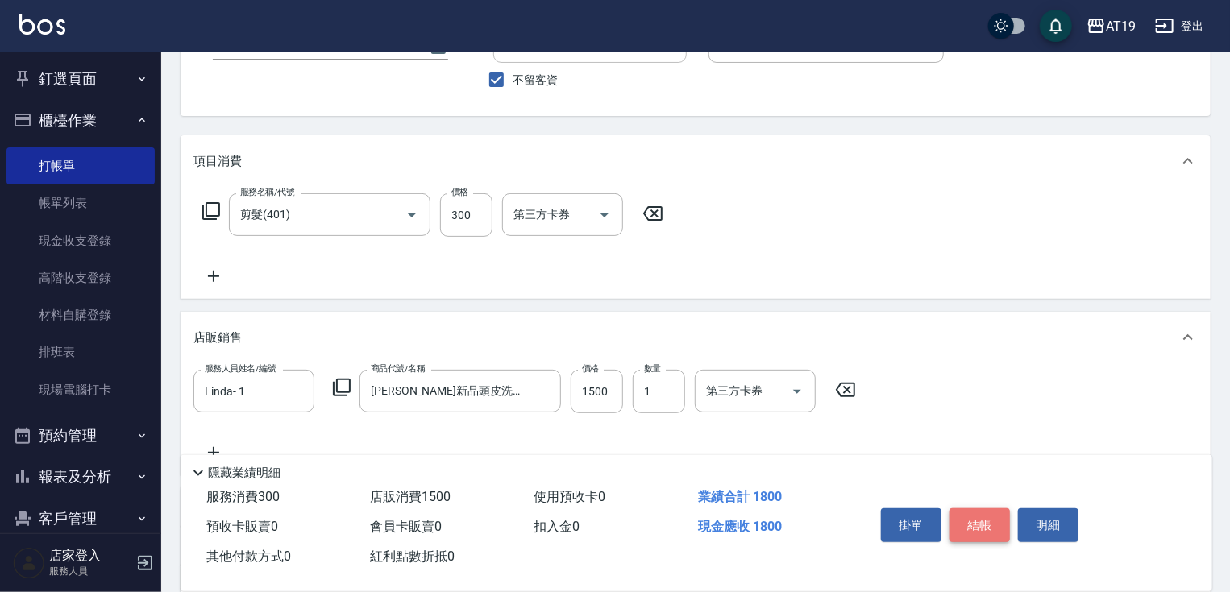
click at [957, 516] on button "結帳" at bounding box center [979, 526] width 60 height 34
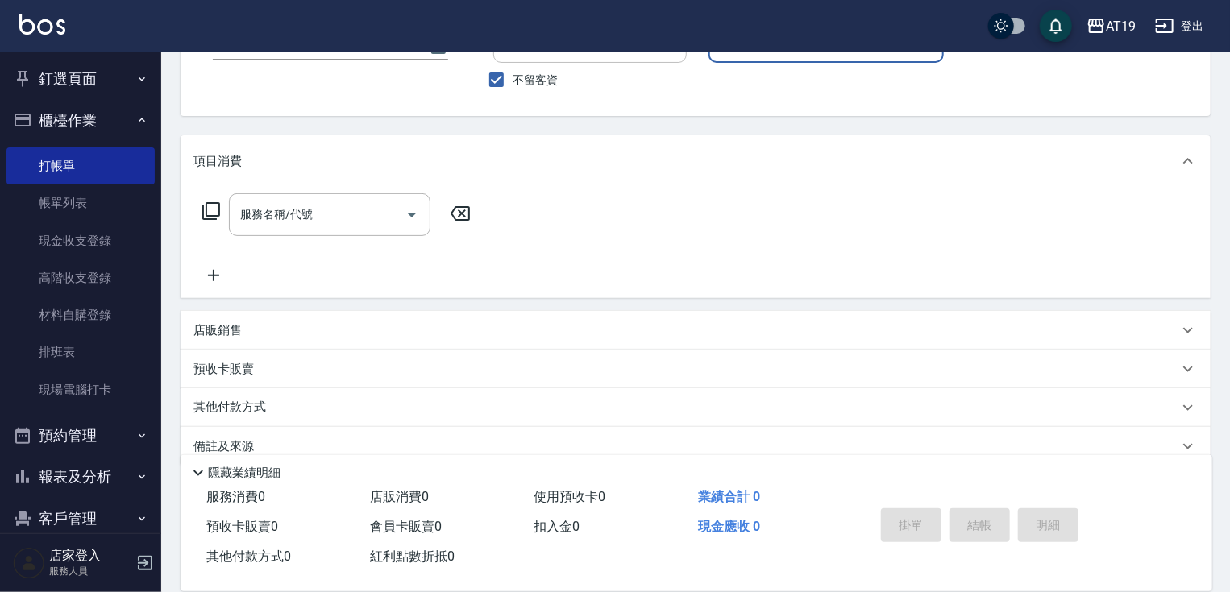
scroll to position [0, 0]
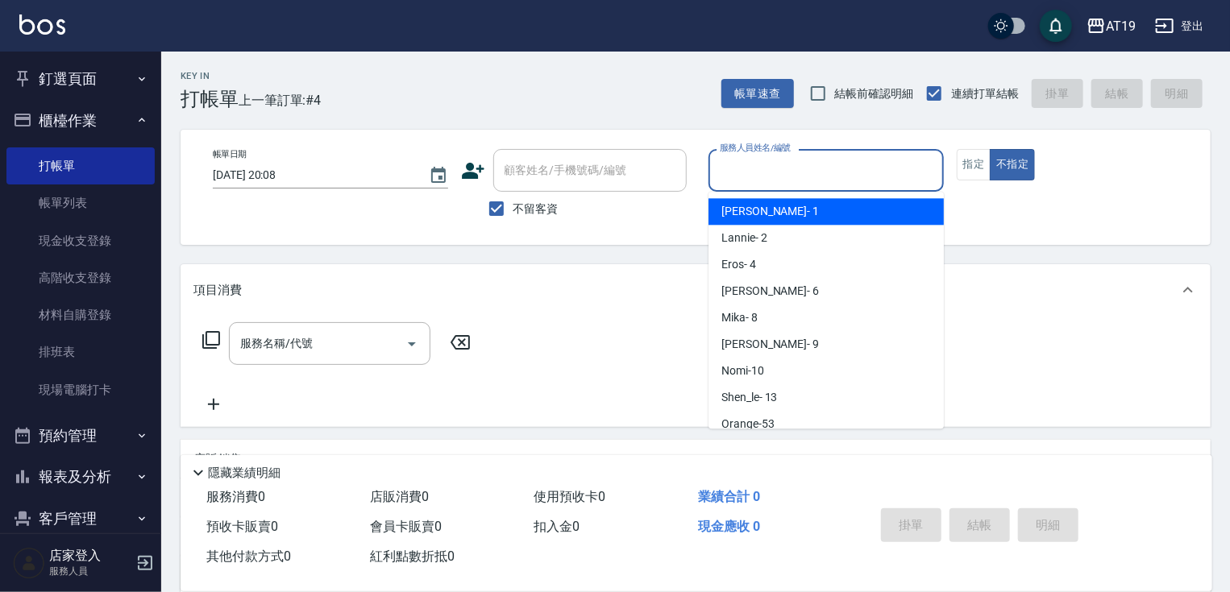
click at [750, 180] on input "服務人員姓名/編號" at bounding box center [826, 170] width 221 height 28
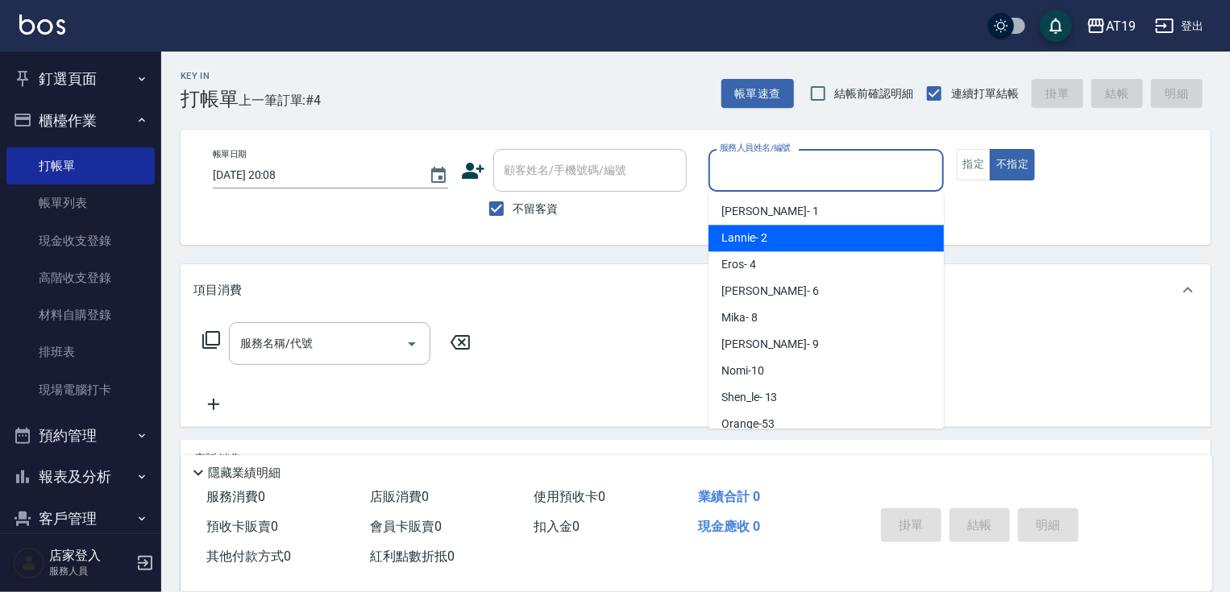
drag, startPoint x: 758, startPoint y: 233, endPoint x: 648, endPoint y: 254, distance: 111.6
click at [758, 234] on span "Lannie - 2" at bounding box center [744, 238] width 46 height 17
type input "Lannie- 2"
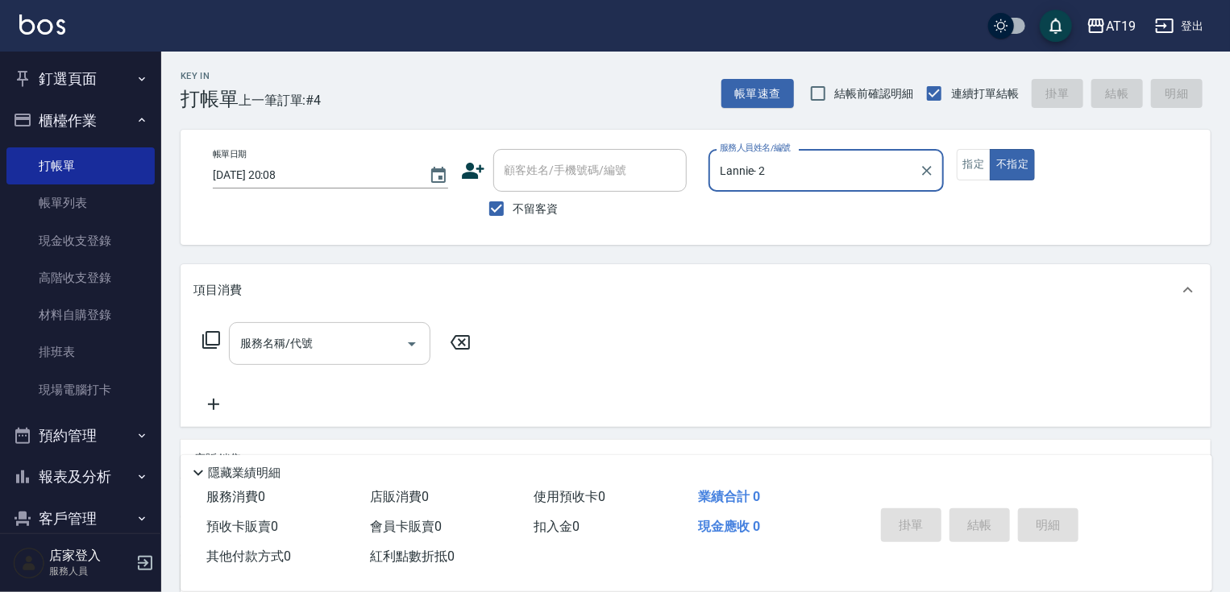
click at [365, 342] on input "服務名稱/代號" at bounding box center [317, 344] width 163 height 28
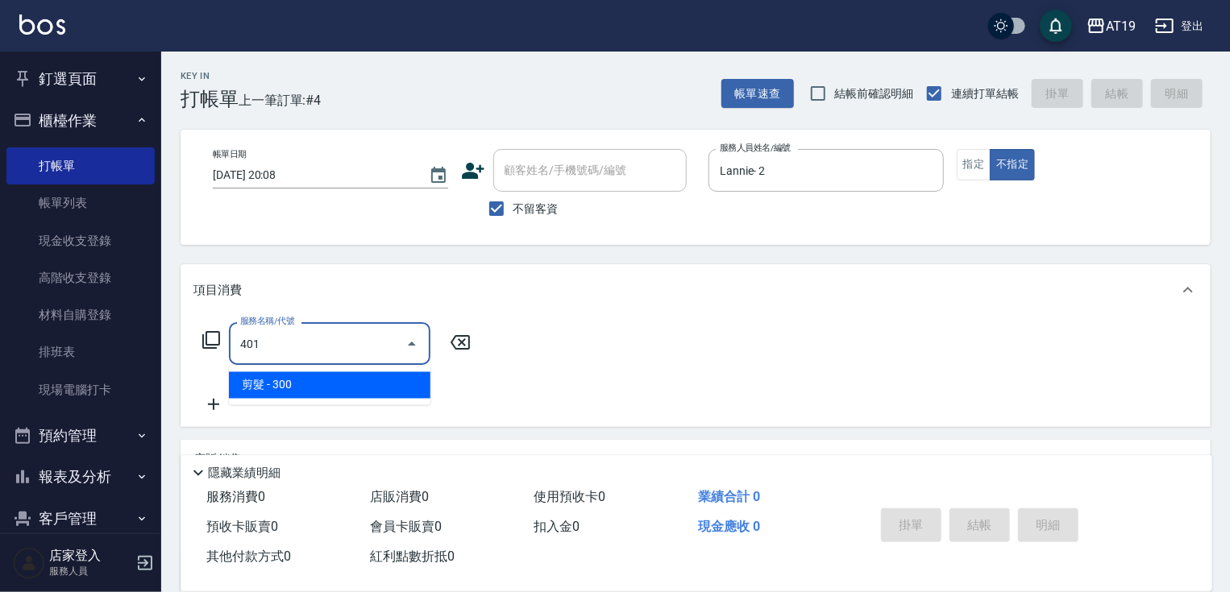
click at [355, 388] on span "剪髮 - 300" at bounding box center [329, 385] width 201 height 27
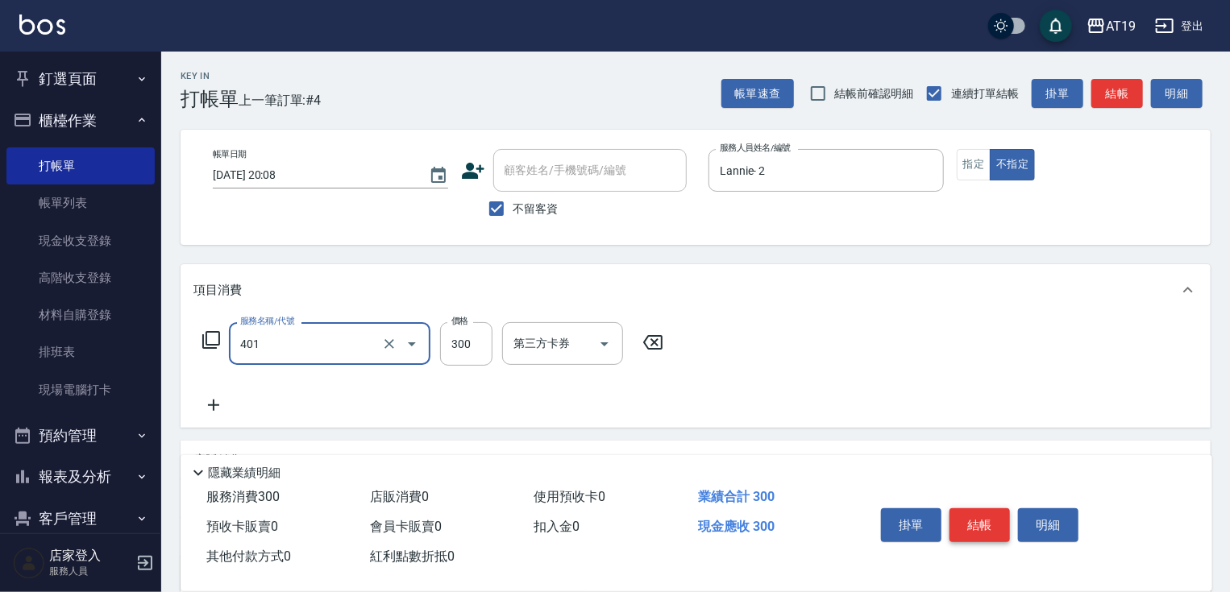
type input "剪髮(401)"
click at [999, 517] on button "結帳" at bounding box center [979, 526] width 60 height 34
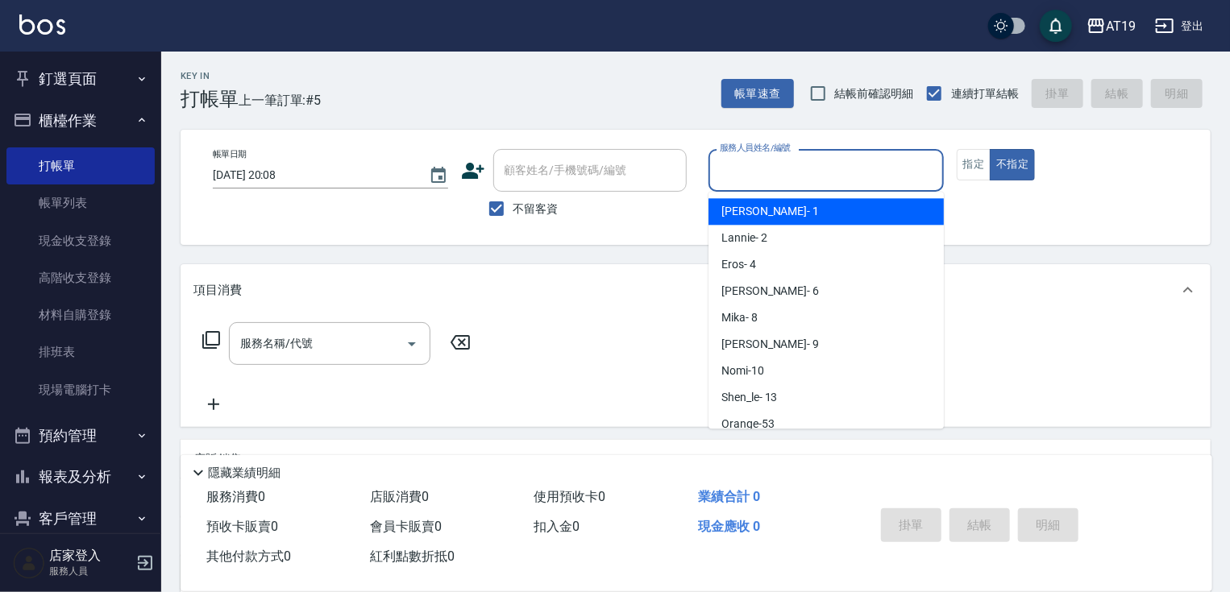
click at [790, 167] on input "服務人員姓名/編號" at bounding box center [826, 170] width 221 height 28
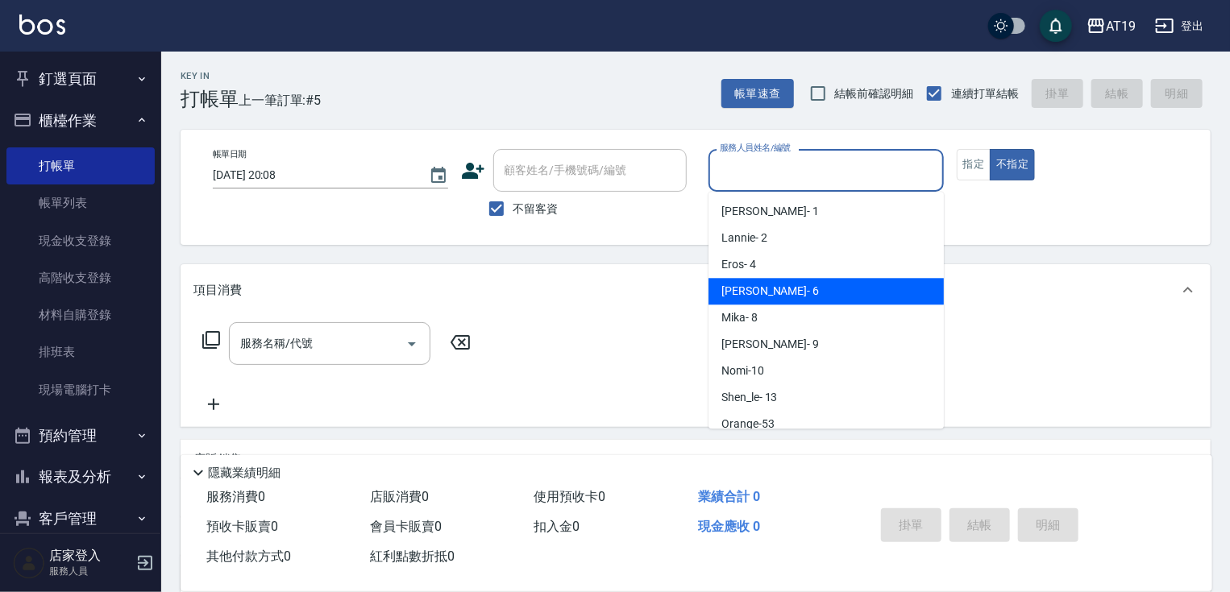
click at [769, 289] on div "[PERSON_NAME] - 6" at bounding box center [825, 291] width 235 height 27
type input "[PERSON_NAME]- 6"
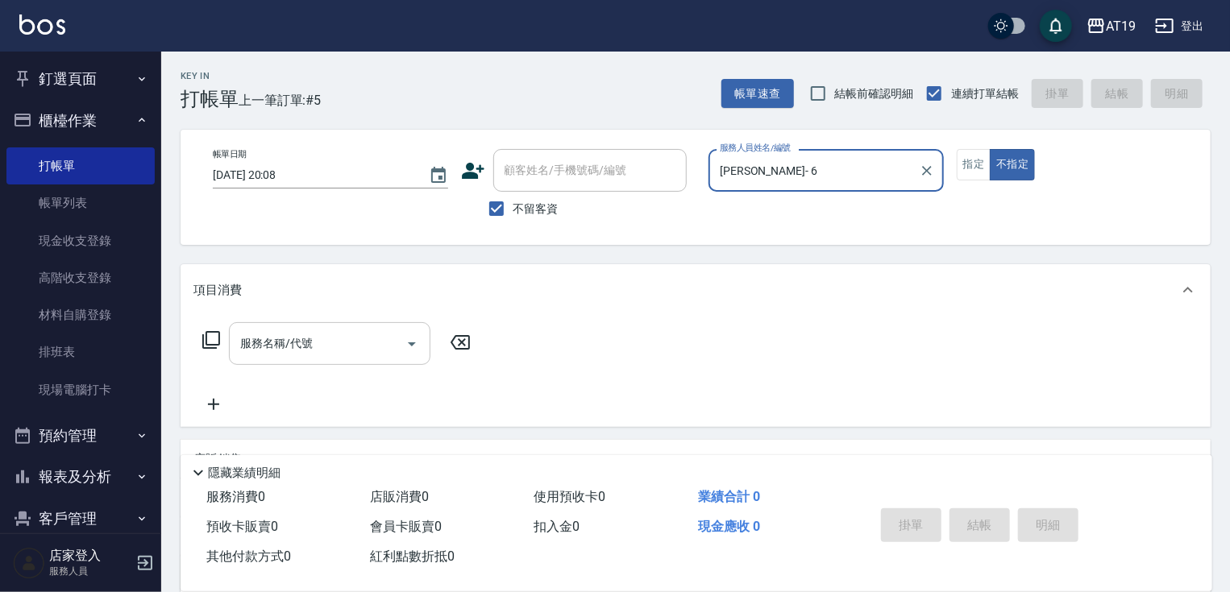
click at [326, 351] on input "服務名稱/代號" at bounding box center [317, 344] width 163 height 28
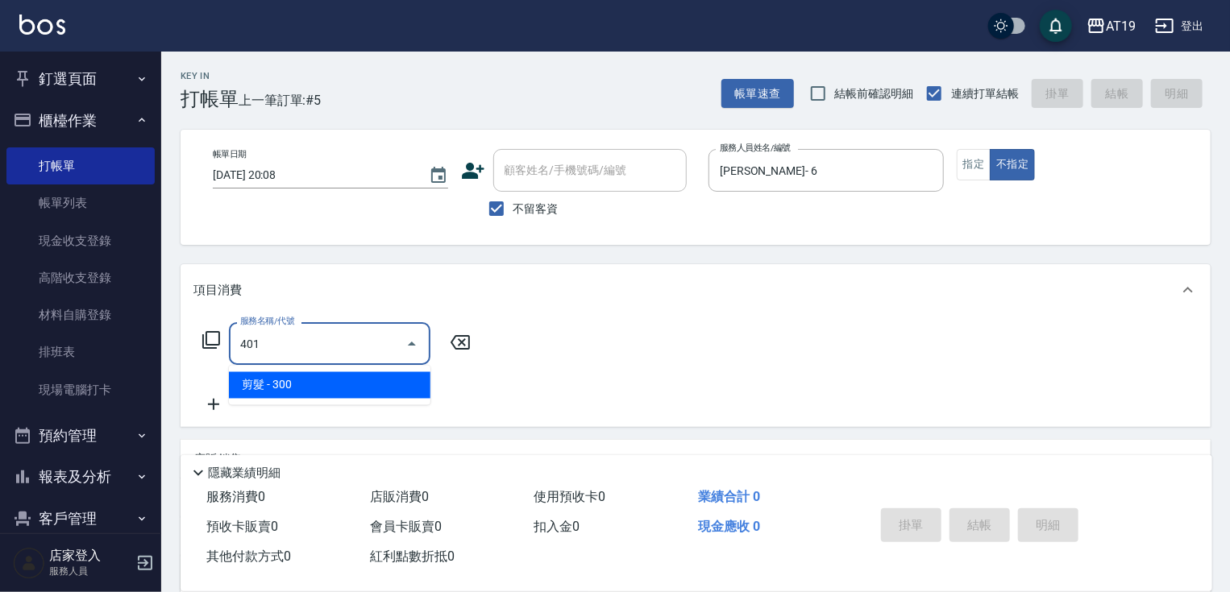
drag, startPoint x: 328, startPoint y: 376, endPoint x: 378, endPoint y: 376, distance: 50.0
click at [329, 377] on span "剪髮 - 300" at bounding box center [329, 385] width 201 height 27
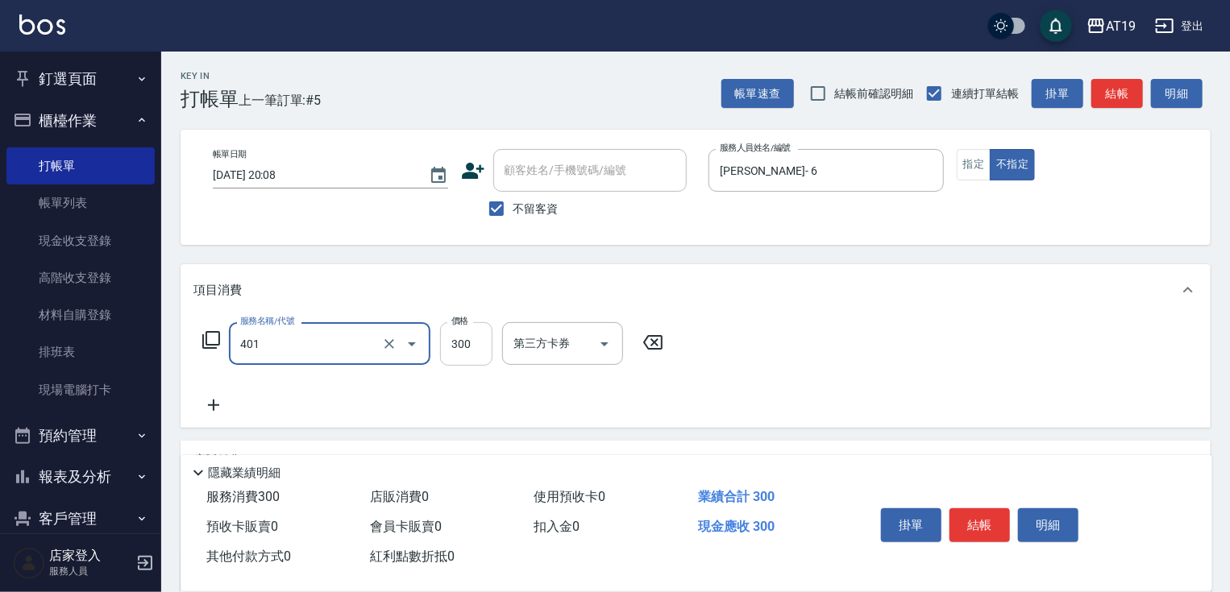
type input "剪髮(401)"
click at [476, 355] on input "300" at bounding box center [466, 344] width 52 height 44
type input "400"
click at [986, 526] on button "結帳" at bounding box center [979, 526] width 60 height 34
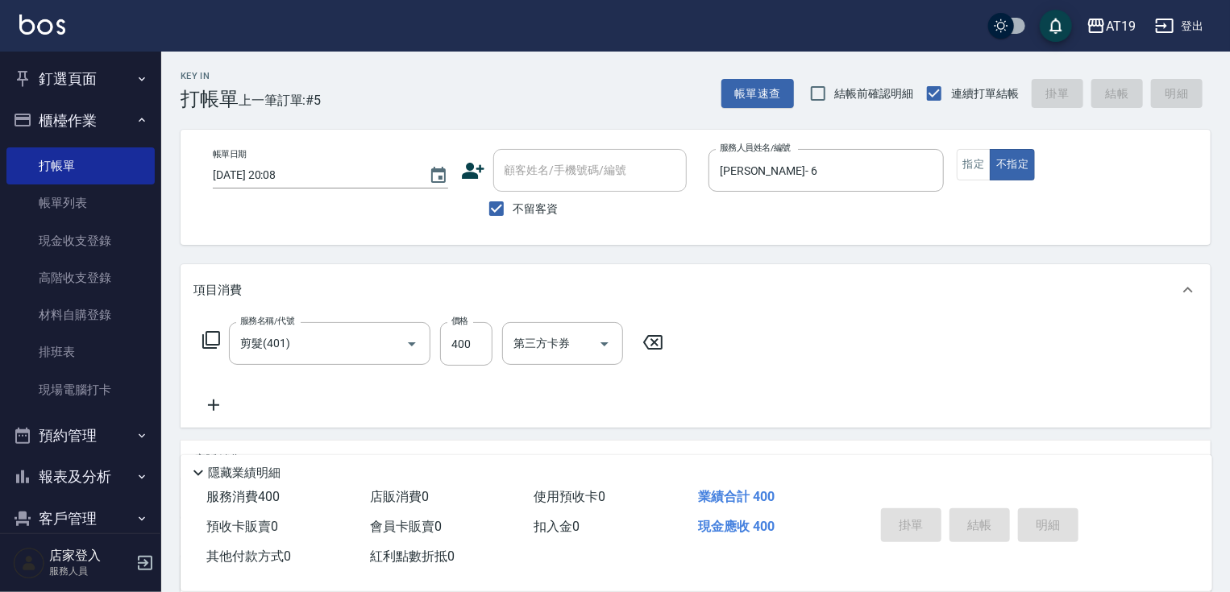
type input "[DATE] 20:09"
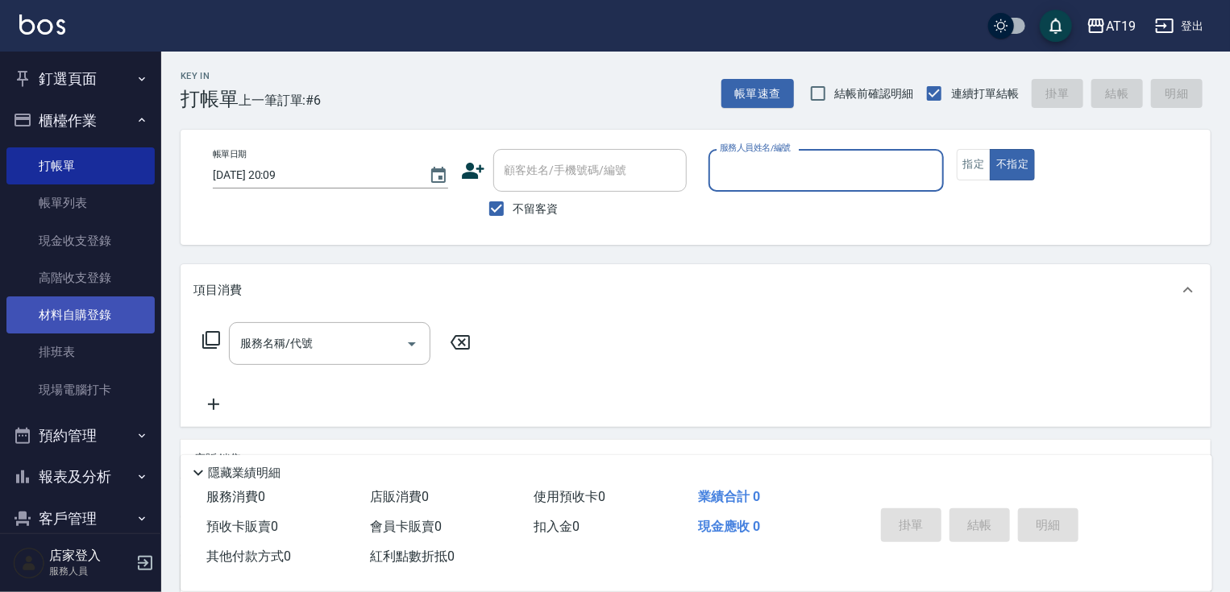
click at [100, 318] on link "材料自購登錄" at bounding box center [80, 315] width 148 height 37
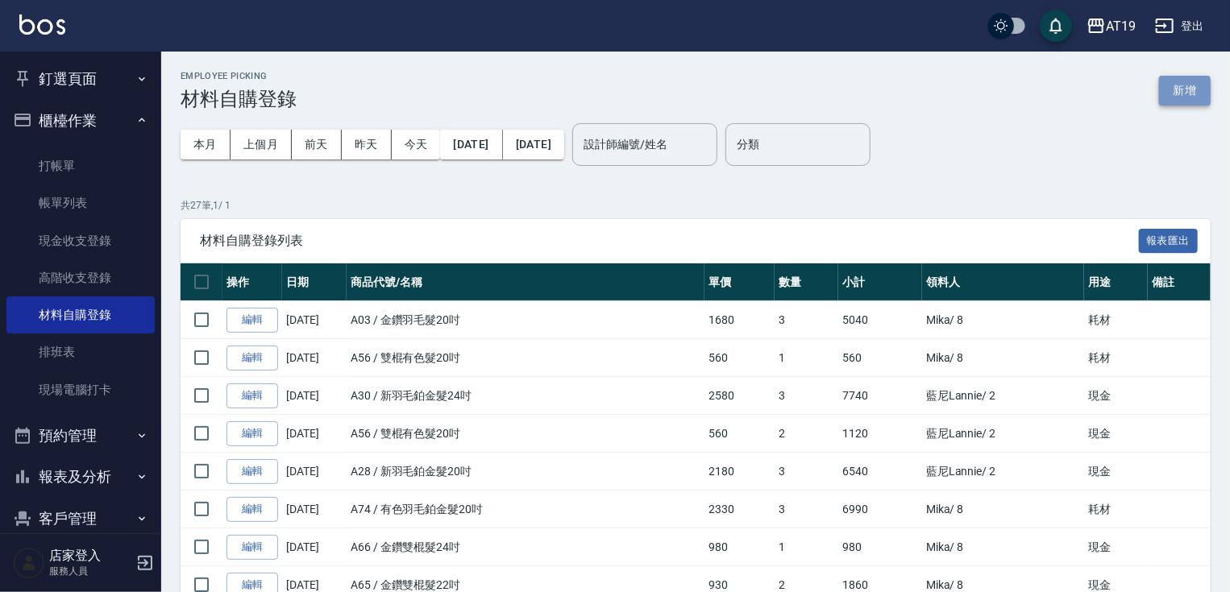
click at [1182, 94] on button "新增" at bounding box center [1185, 91] width 52 height 30
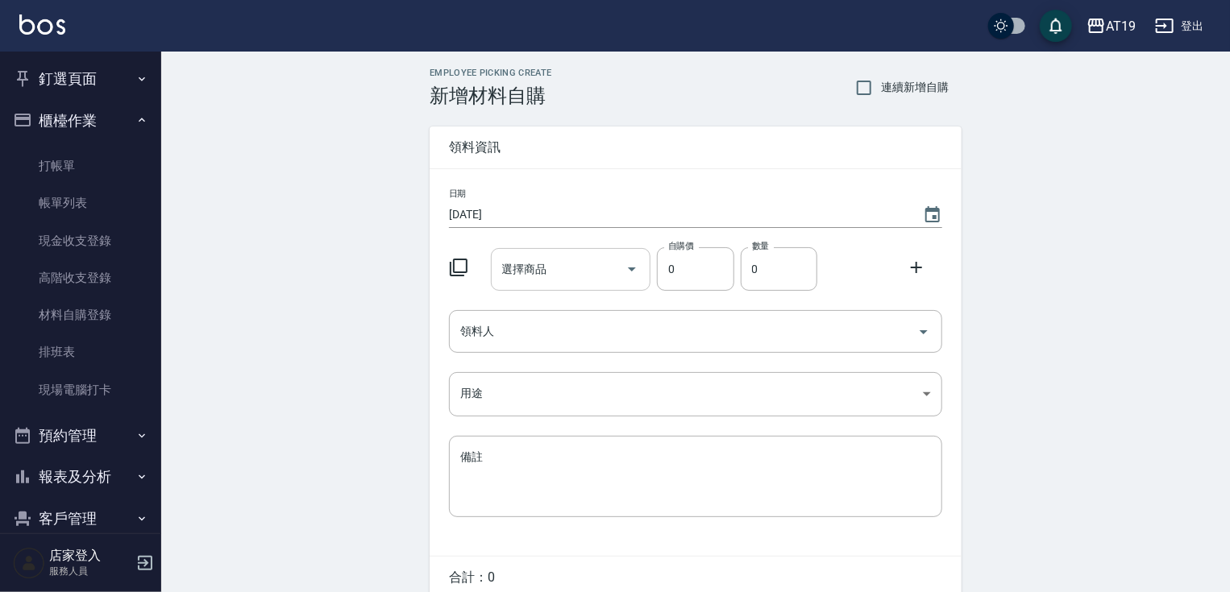
click at [634, 265] on icon "Open" at bounding box center [631, 269] width 19 height 19
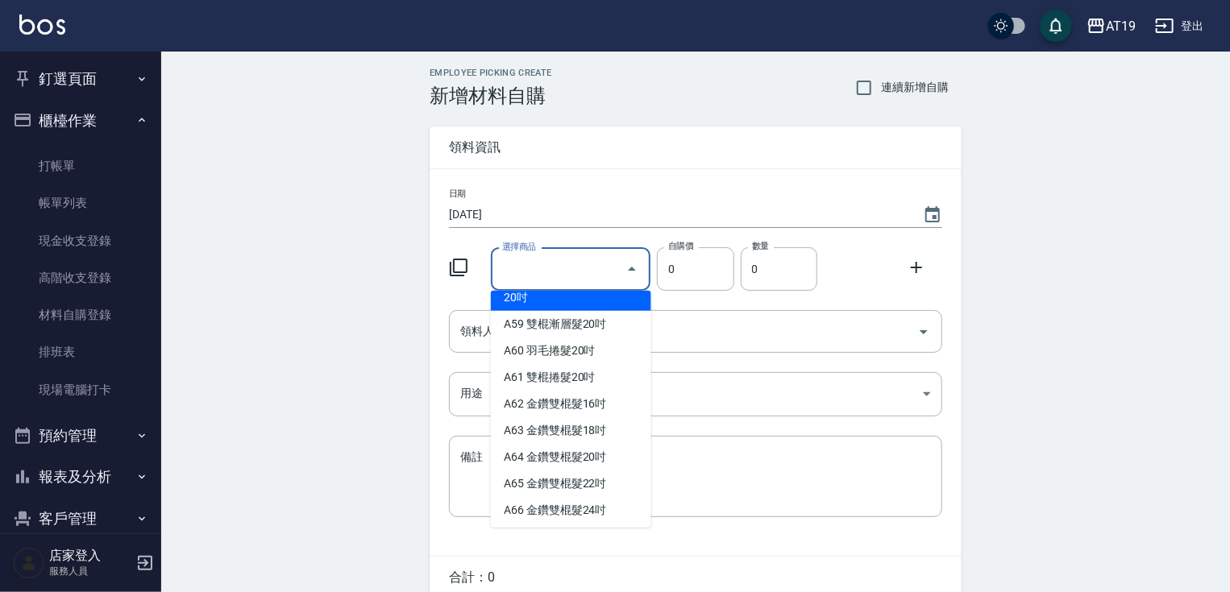
scroll to position [1225, 0]
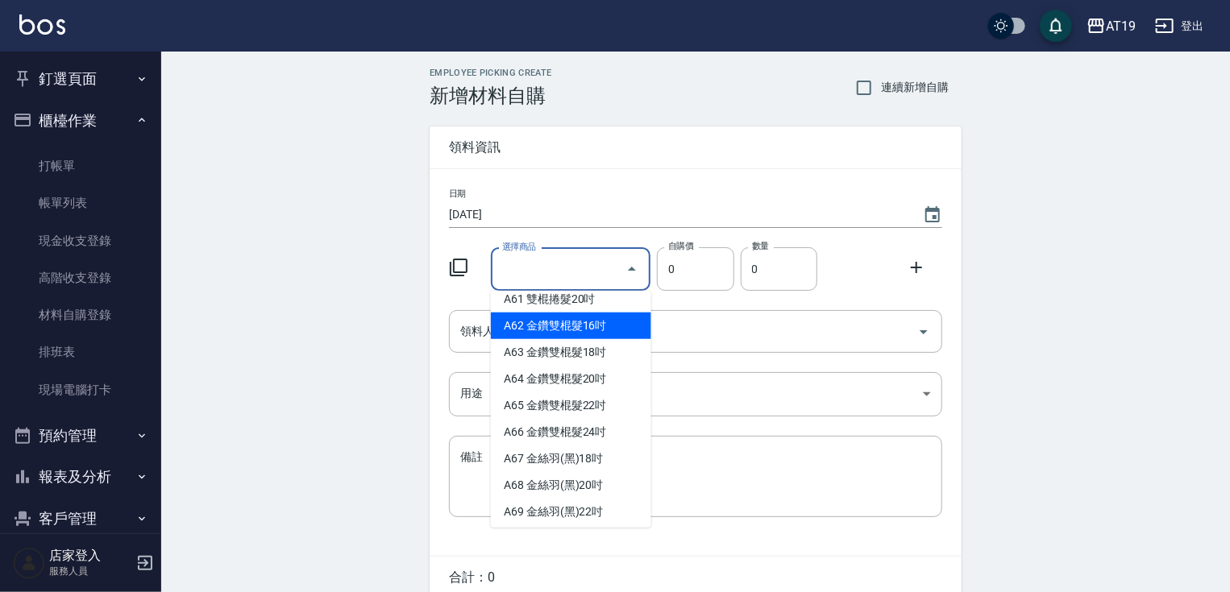
click at [603, 339] on li "A62 金鑽雙棍髮16吋" at bounding box center [571, 326] width 160 height 27
type input "金鑽雙棍髮16吋"
type input "730"
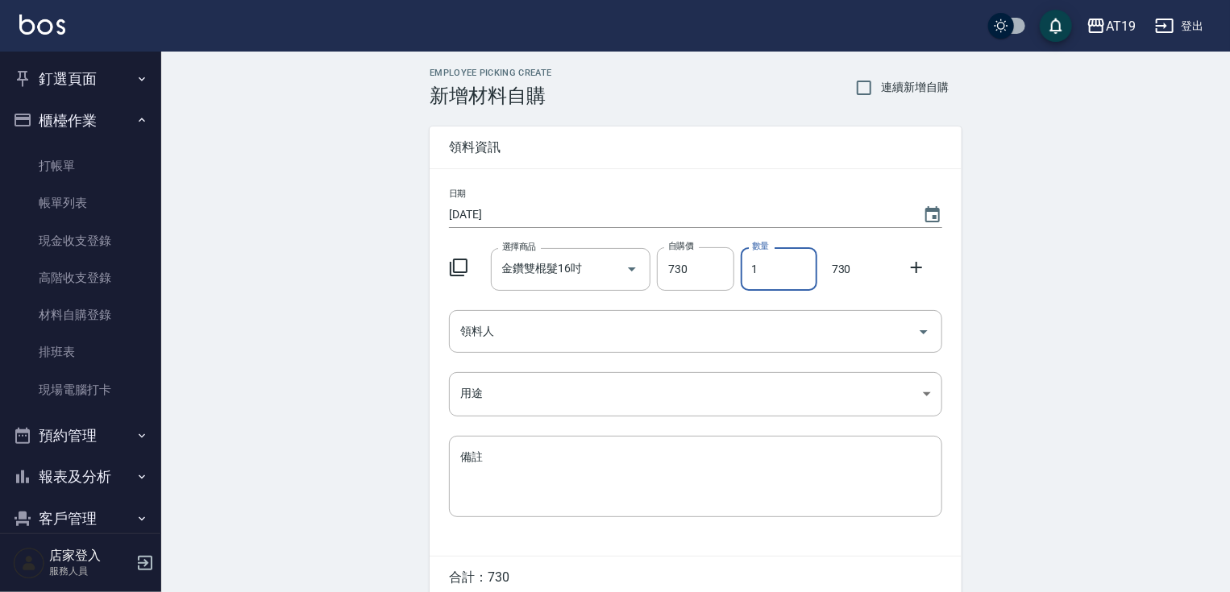
drag, startPoint x: 760, startPoint y: 262, endPoint x: 751, endPoint y: 268, distance: 10.5
click at [751, 268] on input "1" at bounding box center [779, 269] width 77 height 44
type input "3"
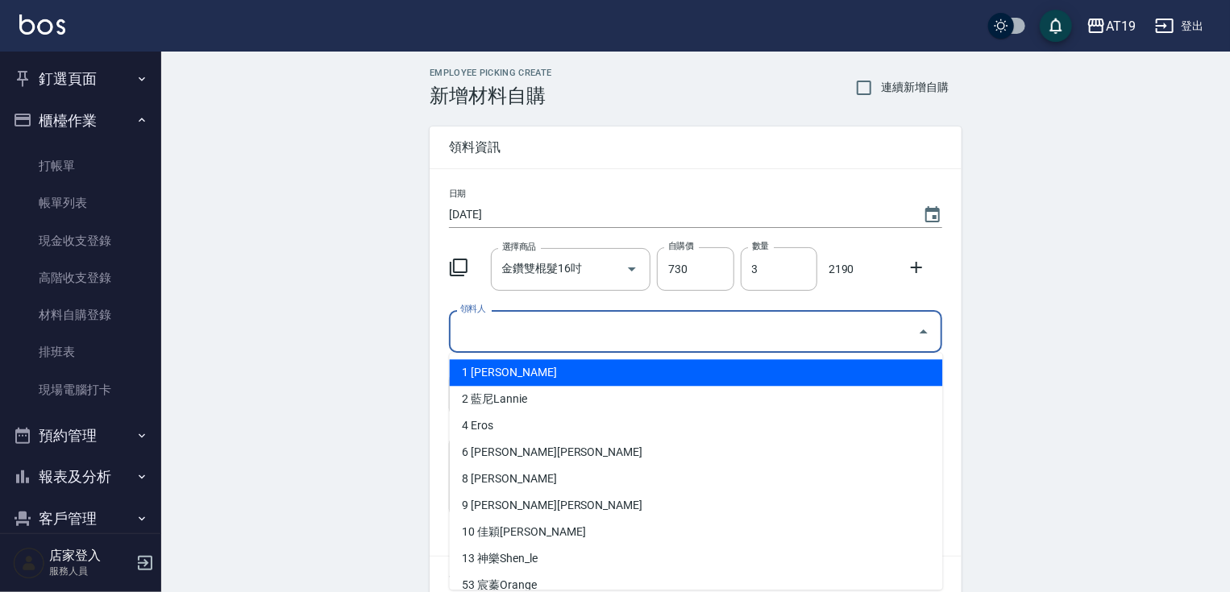
click at [567, 336] on input "領料人" at bounding box center [683, 332] width 455 height 28
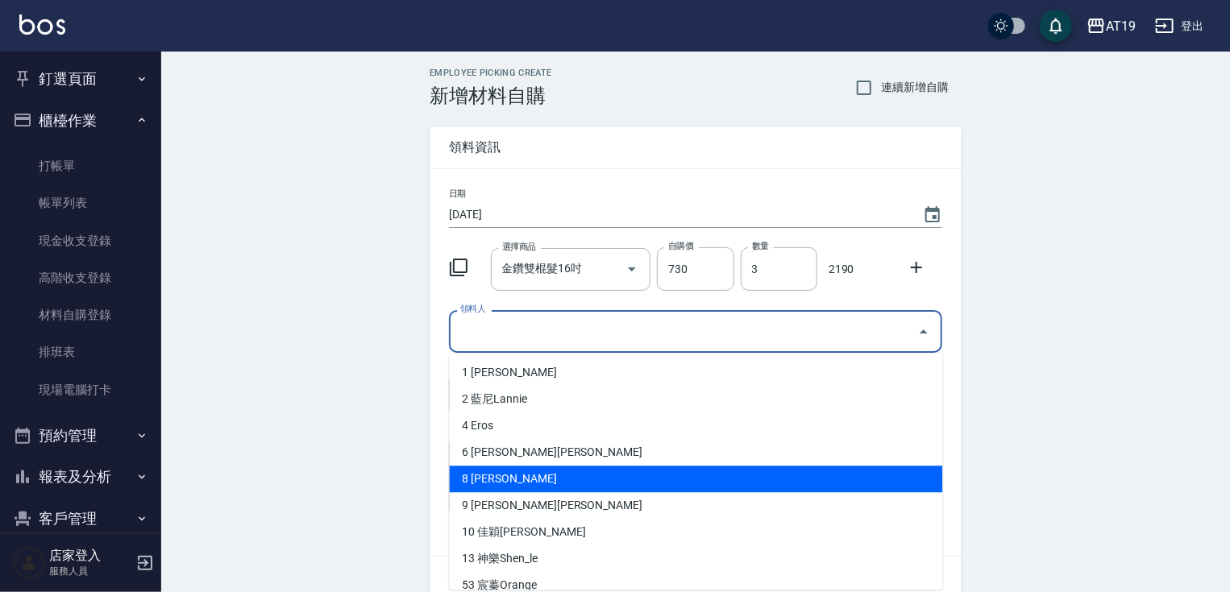
click at [512, 480] on li "8 [PERSON_NAME]" at bounding box center [696, 479] width 493 height 27
type input "Mika"
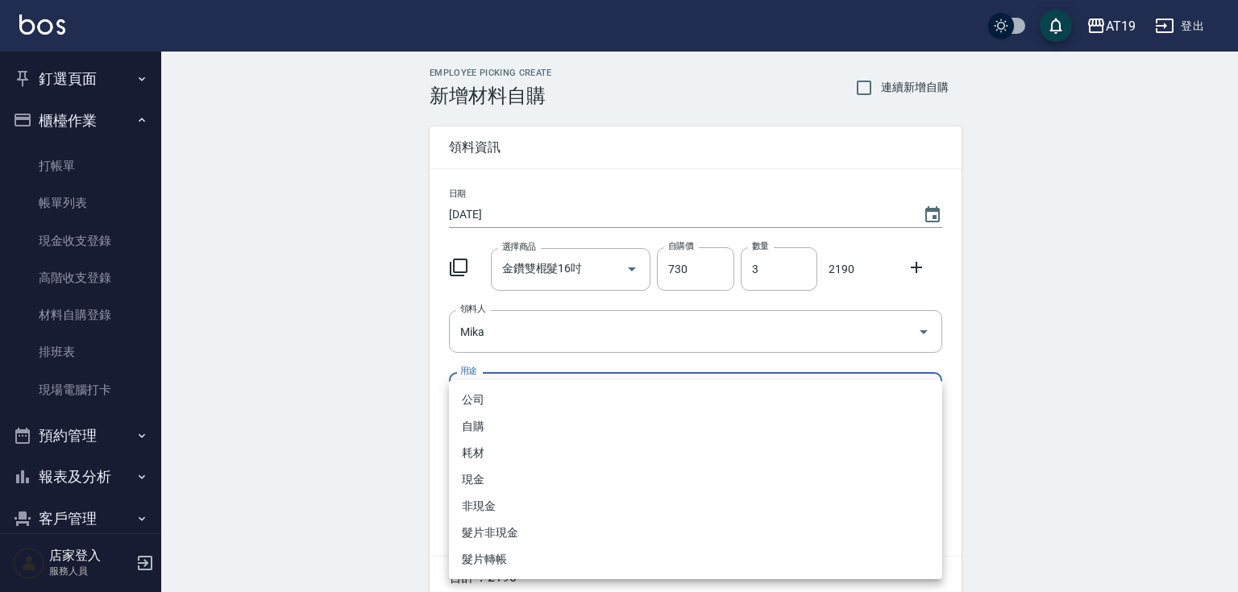
click at [493, 397] on body "AT19 登出 釘選頁面 打帳單 帳單列表 排班表 現場電腦打卡 店家日報表 互助日報表 設計師日報表 櫃檯作業 打帳單 帳單列表 現金收支登錄 高階收支登錄…" at bounding box center [619, 332] width 1238 height 664
click at [514, 478] on li "現金" at bounding box center [695, 480] width 493 height 27
type input "現金"
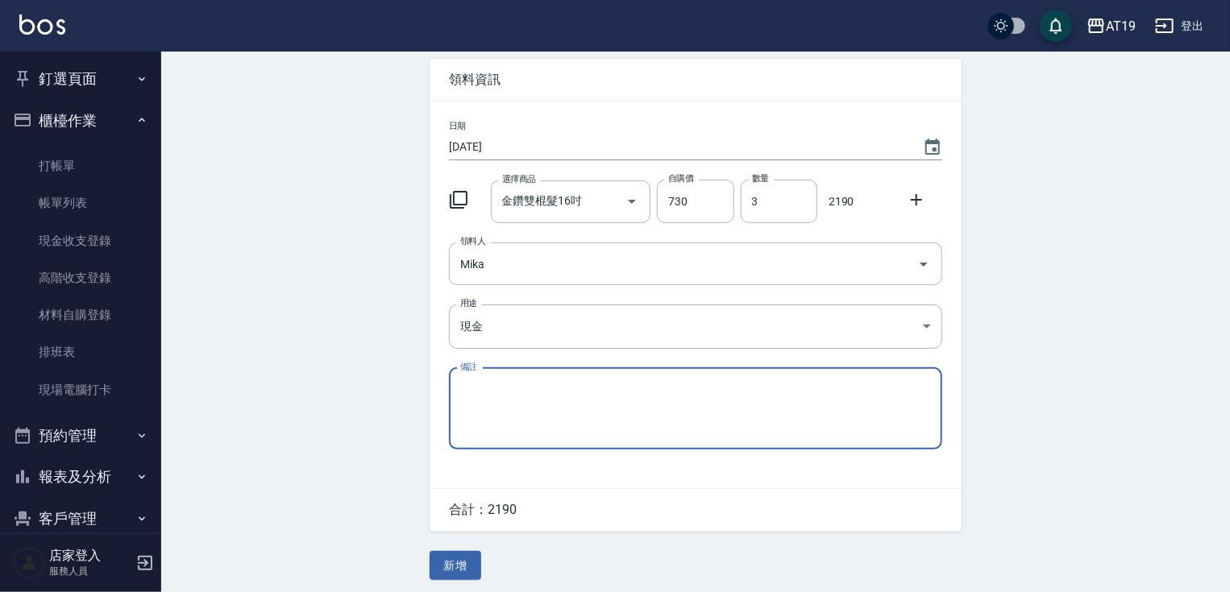
scroll to position [73, 0]
click at [451, 556] on button "新增" at bounding box center [456, 562] width 52 height 30
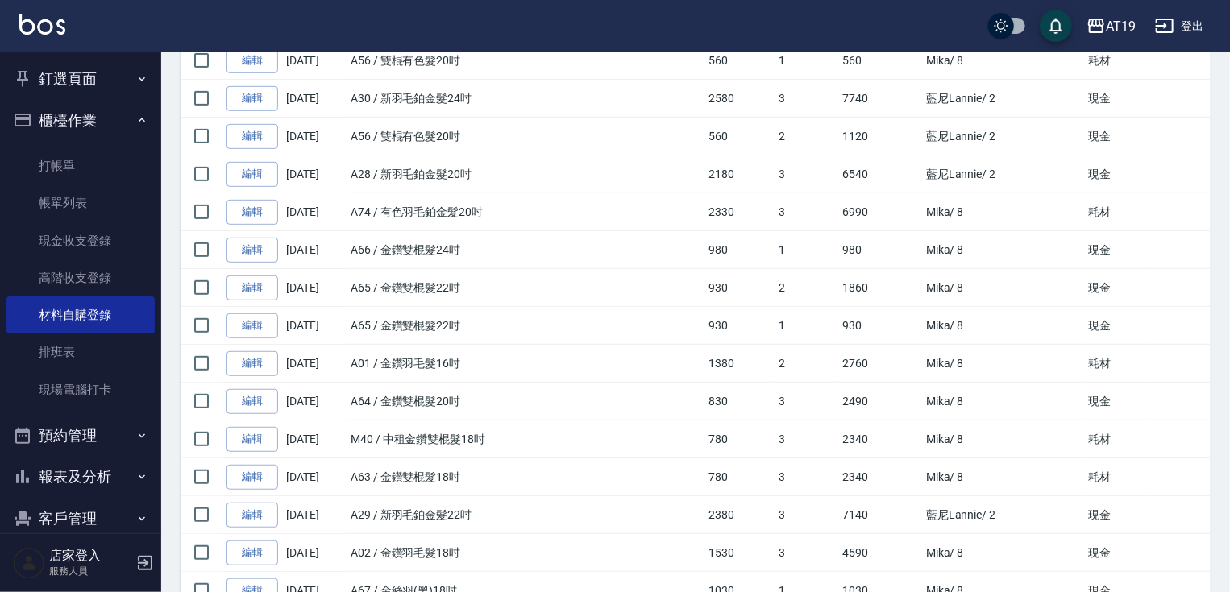
scroll to position [203, 0]
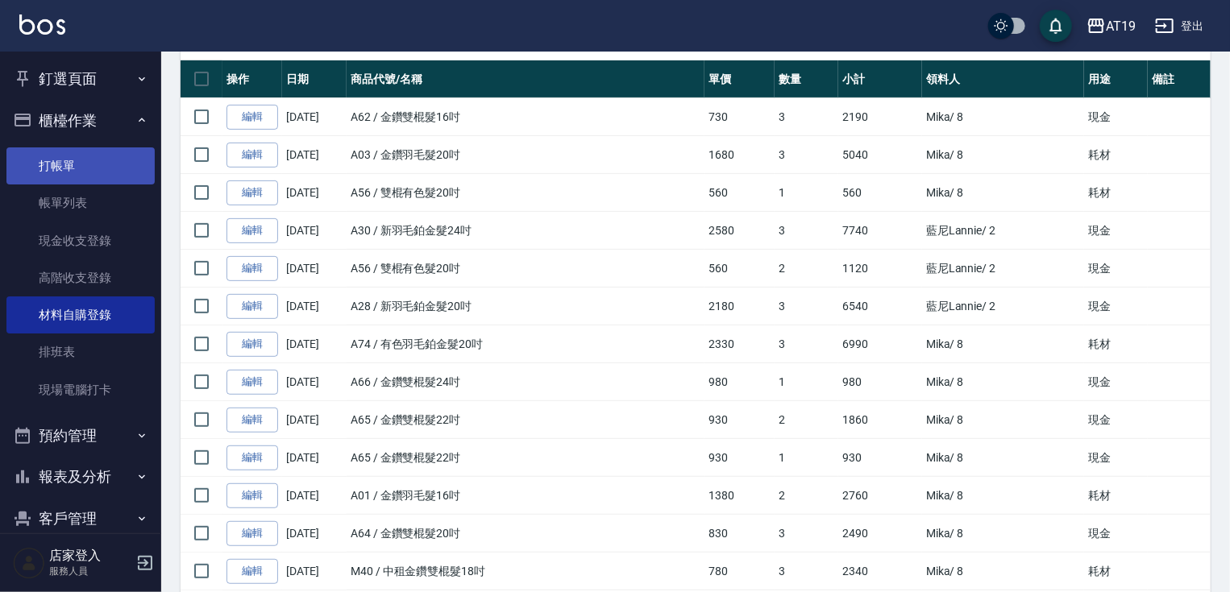
click at [74, 166] on link "打帳單" at bounding box center [80, 165] width 148 height 37
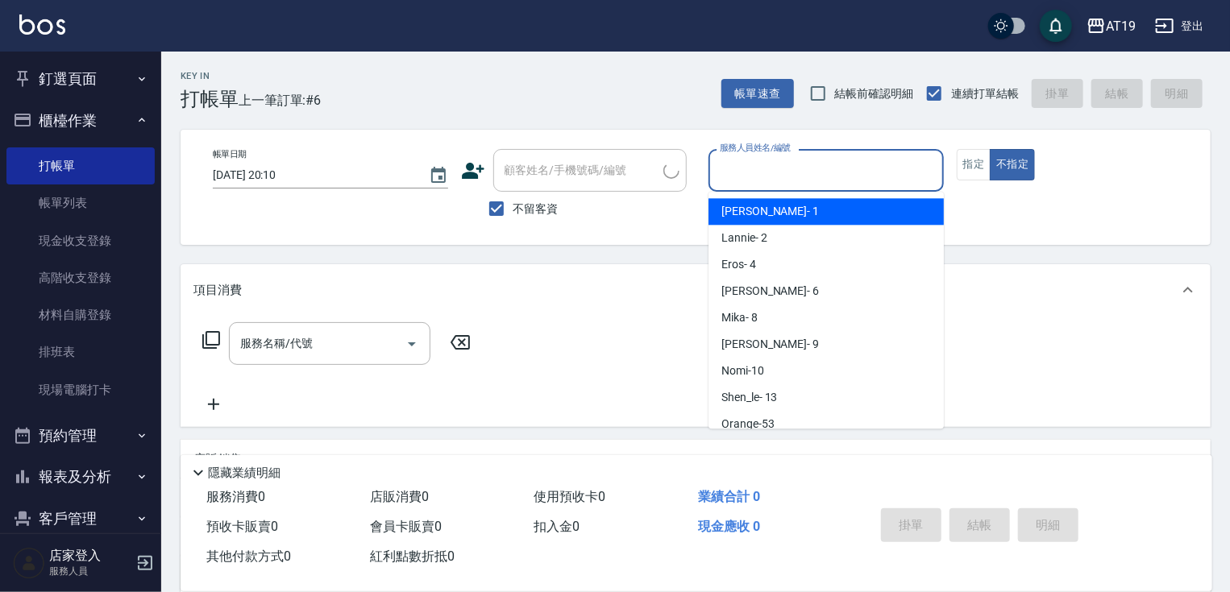
click at [762, 168] on input "服務人員姓名/編號" at bounding box center [826, 170] width 221 height 28
drag, startPoint x: 751, startPoint y: 206, endPoint x: 625, endPoint y: 248, distance: 132.5
click at [751, 207] on span "Linda - 1" at bounding box center [770, 211] width 98 height 17
type input "Linda- 1"
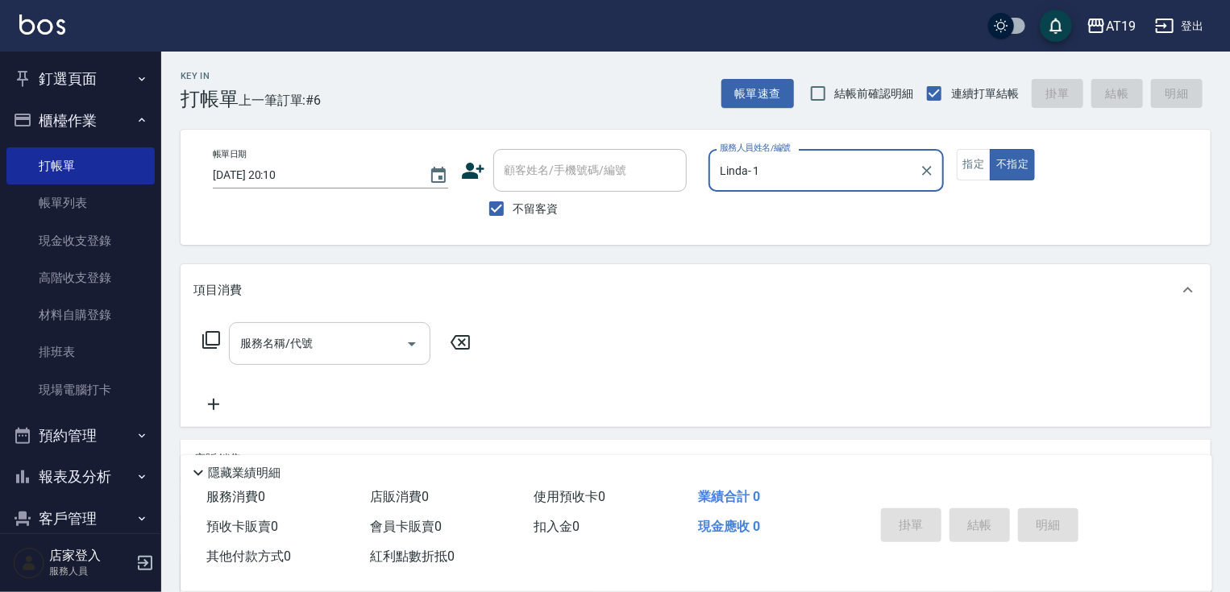
click at [284, 350] on input "服務名稱/代號" at bounding box center [317, 344] width 163 height 28
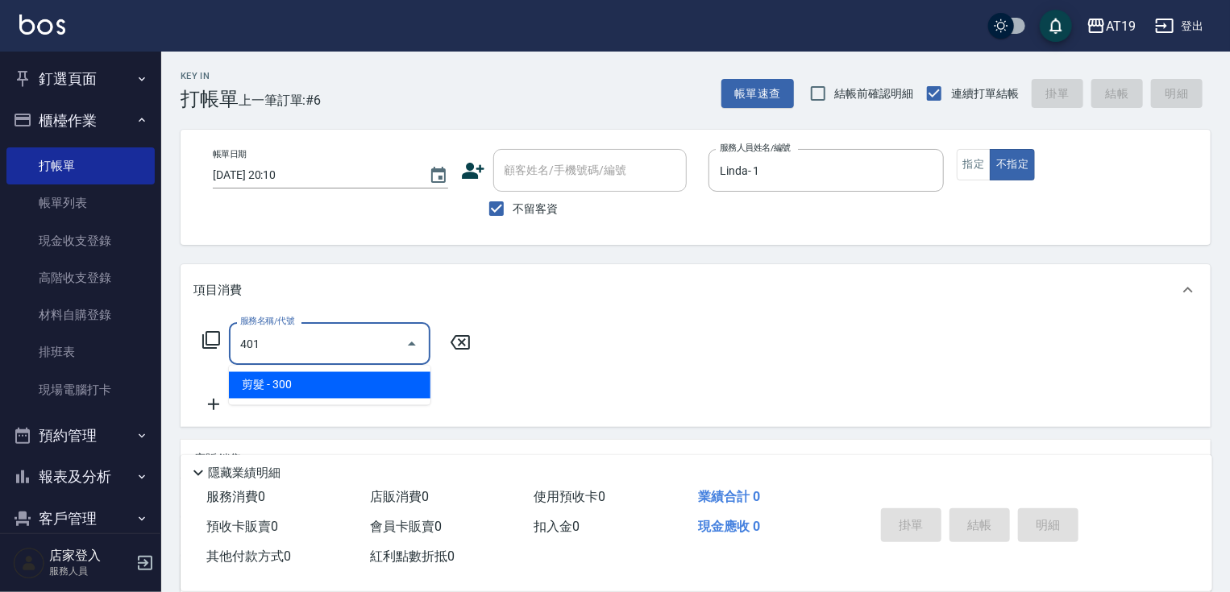
click at [319, 380] on span "剪髮 - 300" at bounding box center [329, 385] width 201 height 27
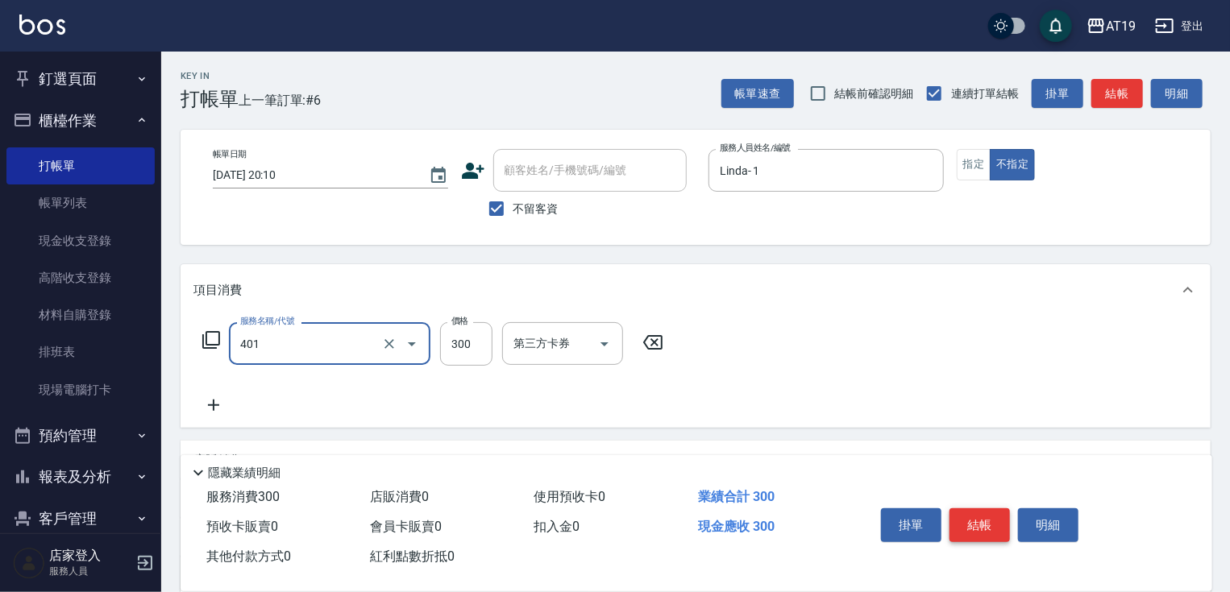
type input "剪髮(401)"
click at [978, 528] on button "結帳" at bounding box center [979, 526] width 60 height 34
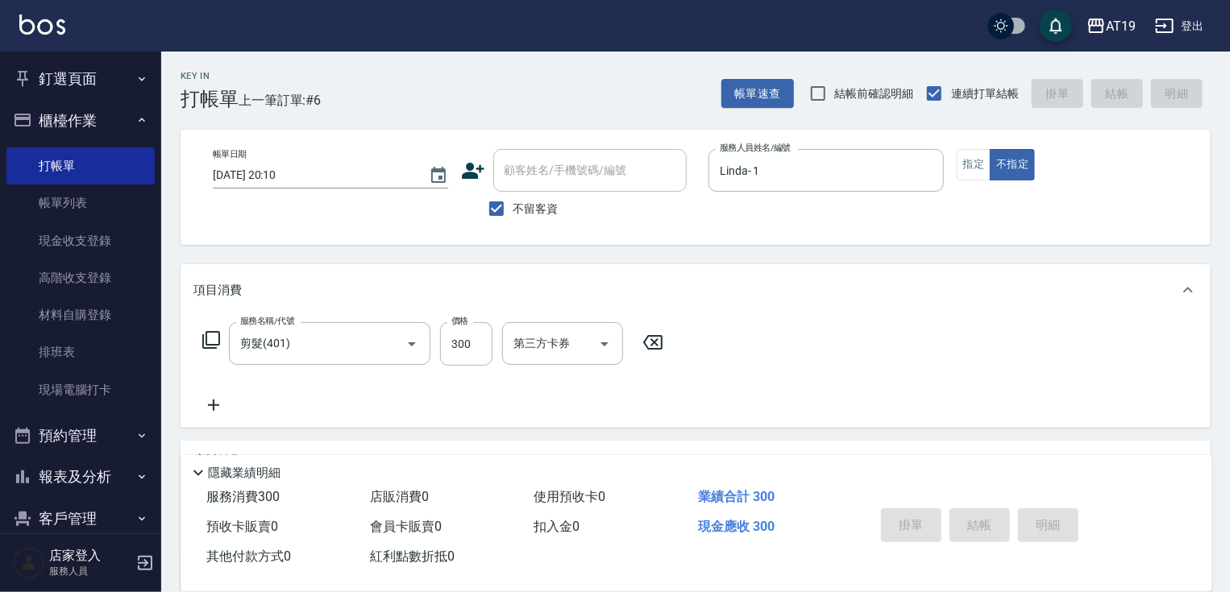
type input "[DATE] 20:11"
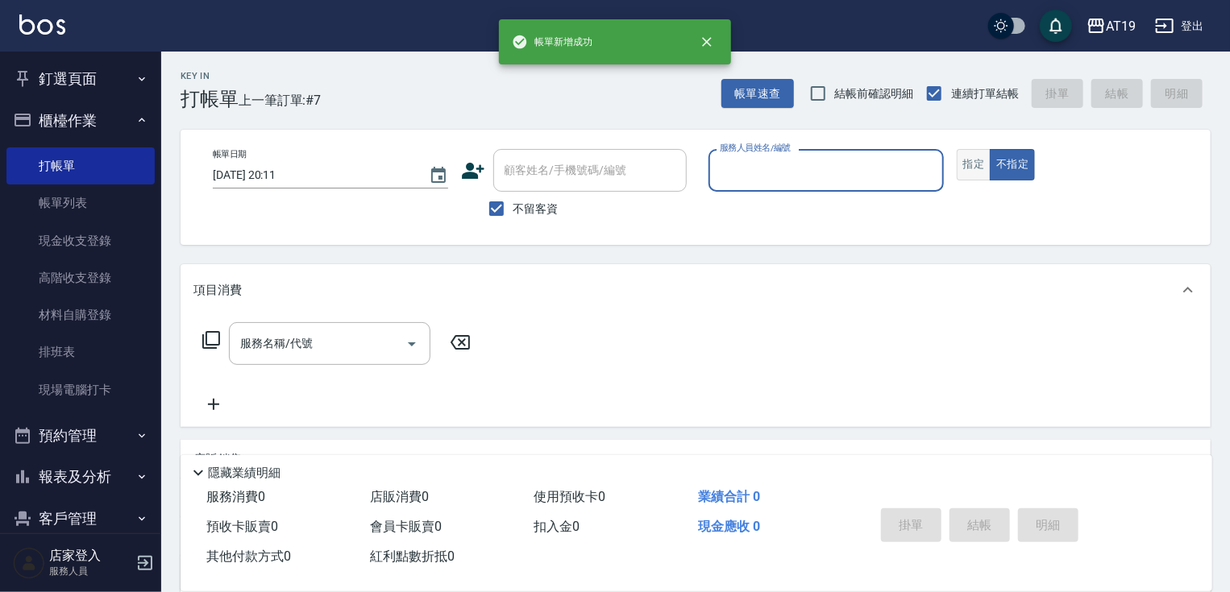
click at [970, 172] on button "指定" at bounding box center [974, 164] width 35 height 31
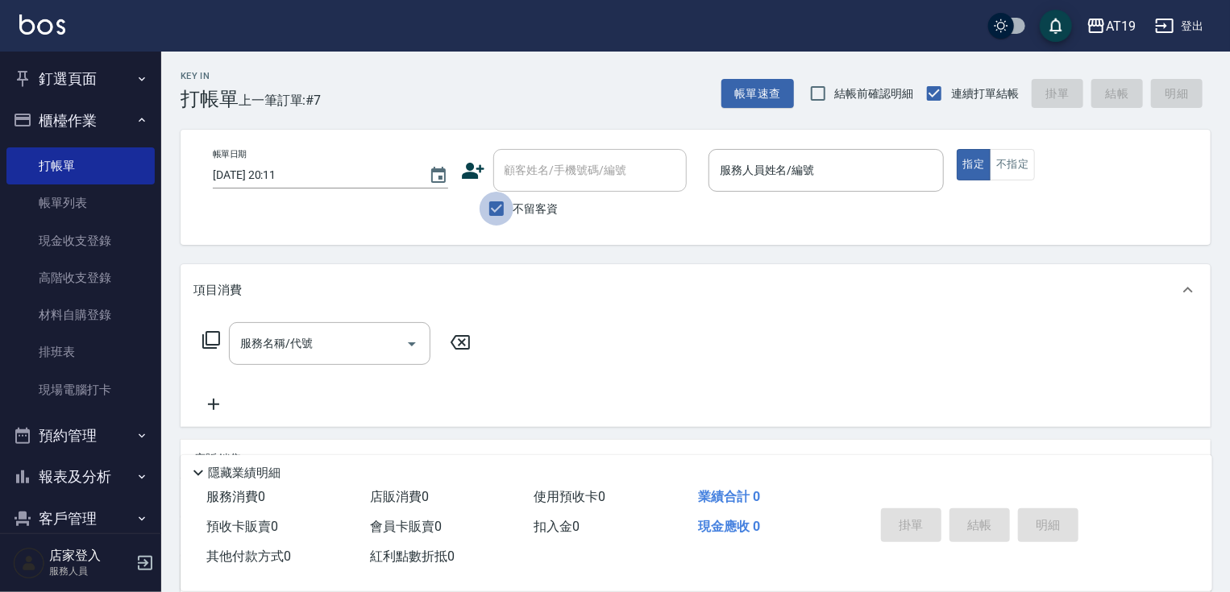
drag, startPoint x: 488, startPoint y: 208, endPoint x: 523, endPoint y: 179, distance: 45.8
click at [488, 206] on input "不留客資" at bounding box center [497, 209] width 34 height 34
checkbox input "false"
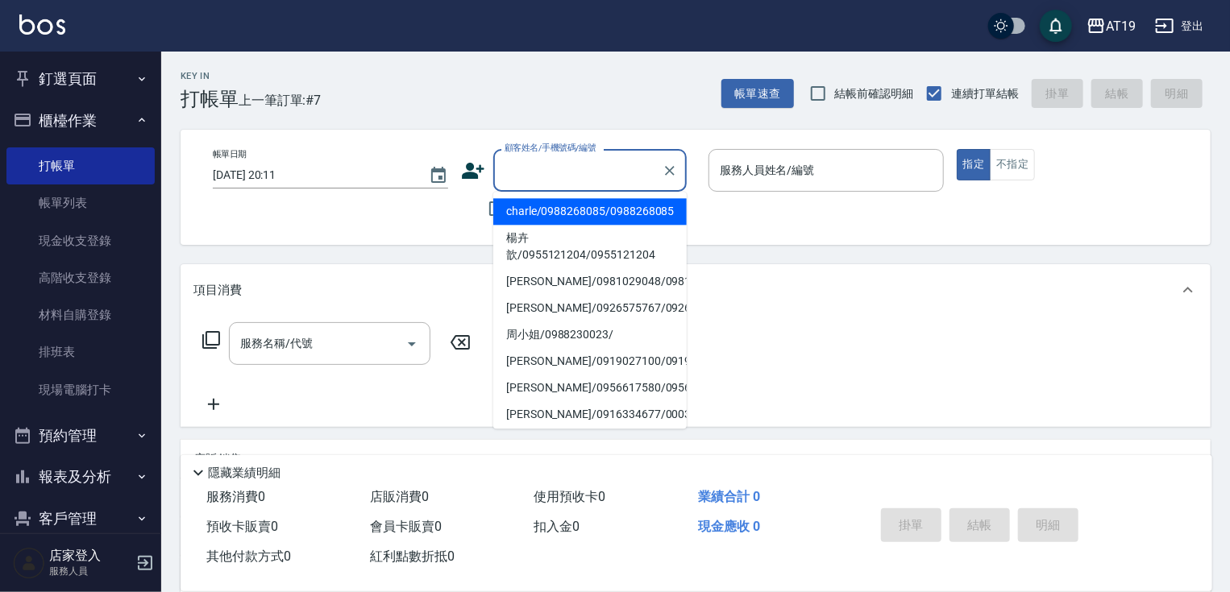
click at [525, 177] on input "顧客姓名/手機號碼/編號" at bounding box center [578, 170] width 155 height 28
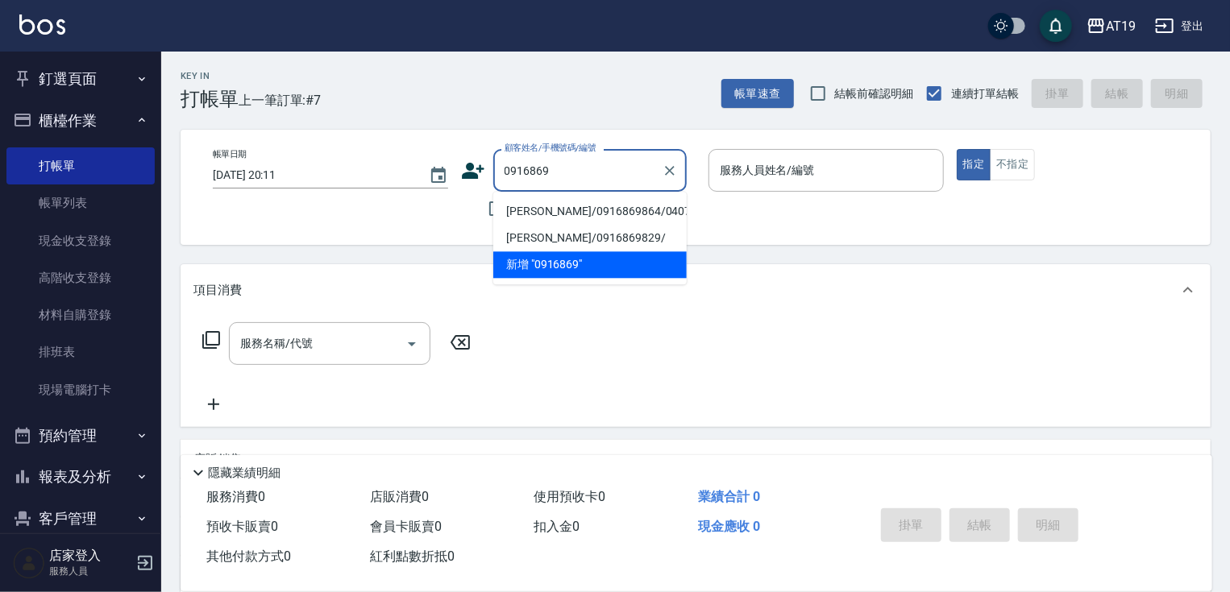
click at [548, 218] on li "[PERSON_NAME]/0916869864/04078" at bounding box center [589, 211] width 193 height 27
type input "[PERSON_NAME]/0916869864/04078"
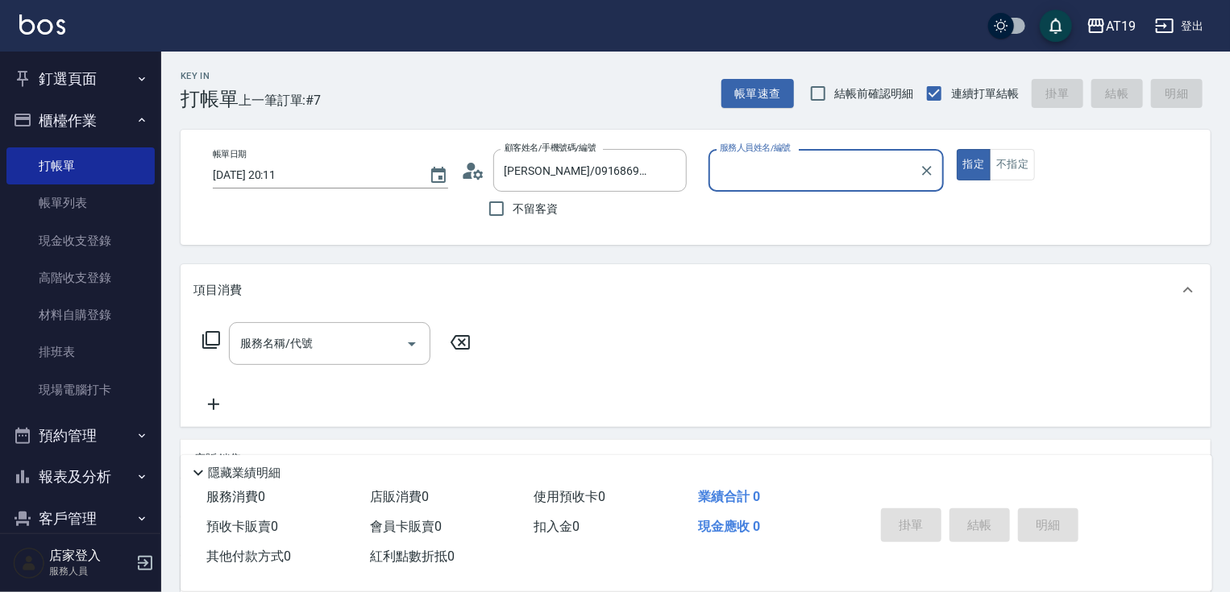
type input "Lannie- 2"
click at [343, 345] on input "服務名稱/代號" at bounding box center [317, 344] width 163 height 28
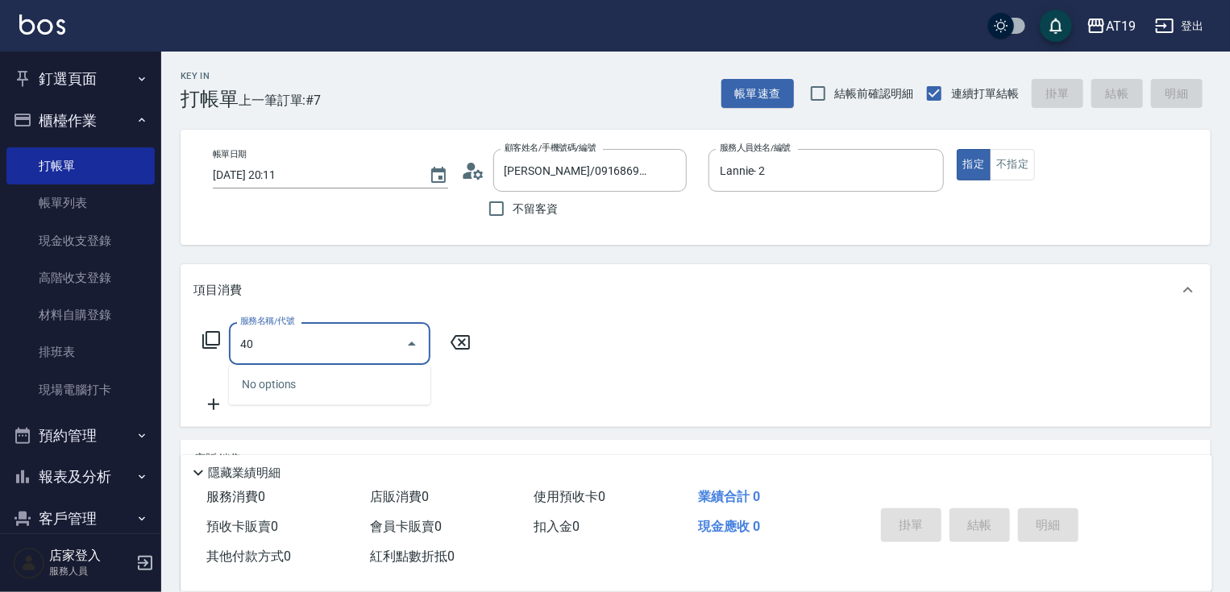
type input "401"
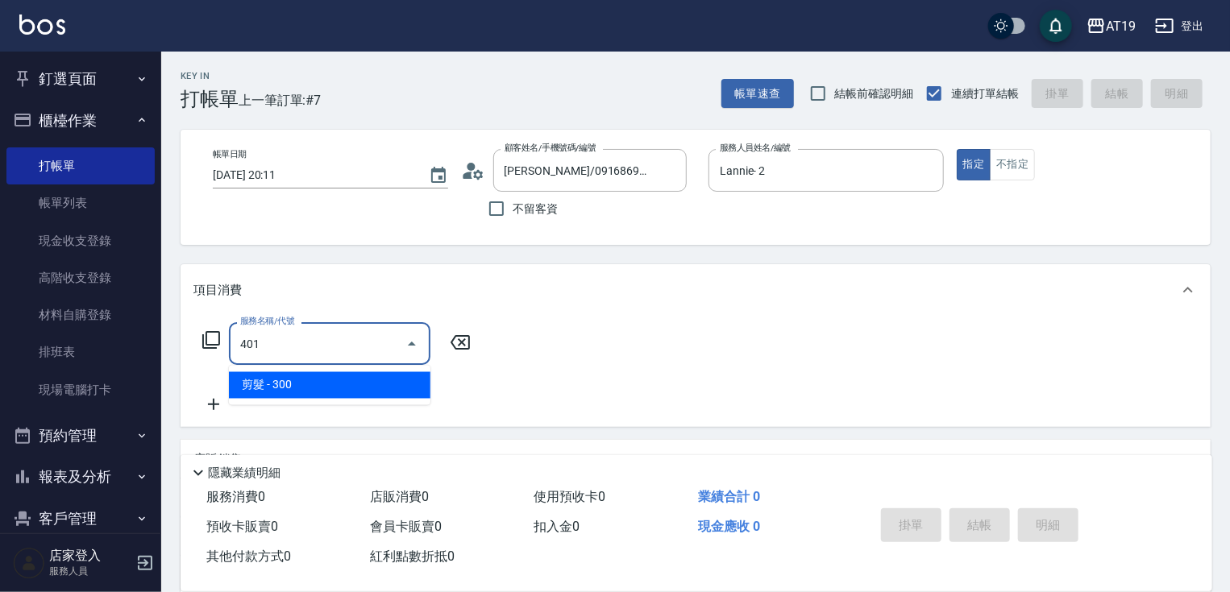
click at [332, 380] on span "剪髮 - 300" at bounding box center [329, 385] width 201 height 27
type input "30"
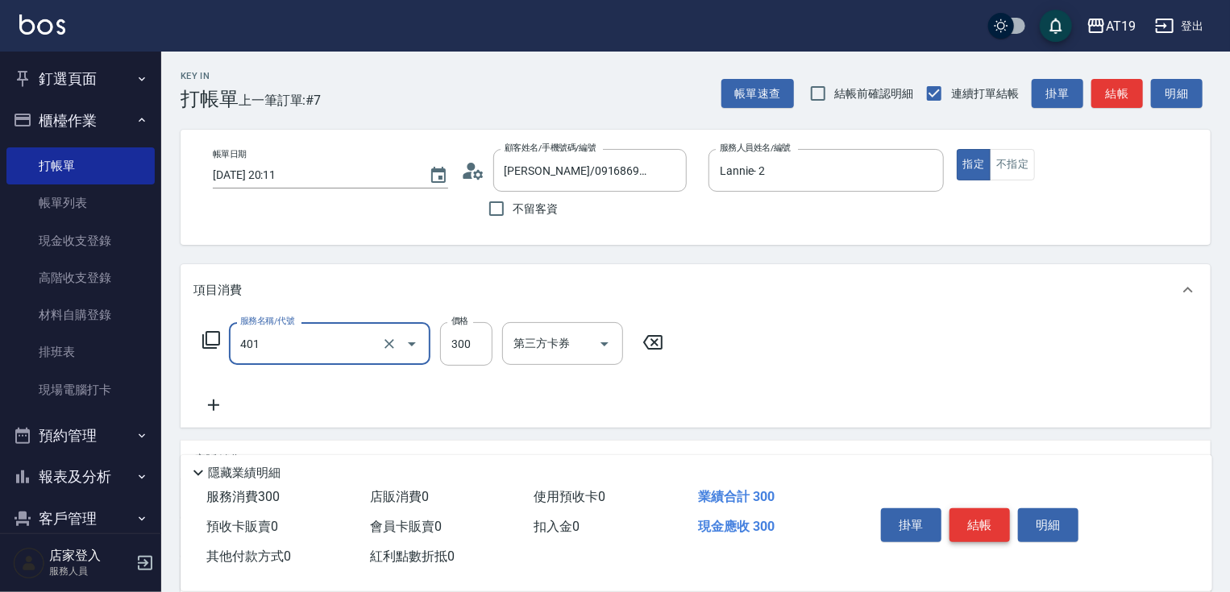
type input "剪髮(401)"
click at [991, 523] on button "結帳" at bounding box center [979, 526] width 60 height 34
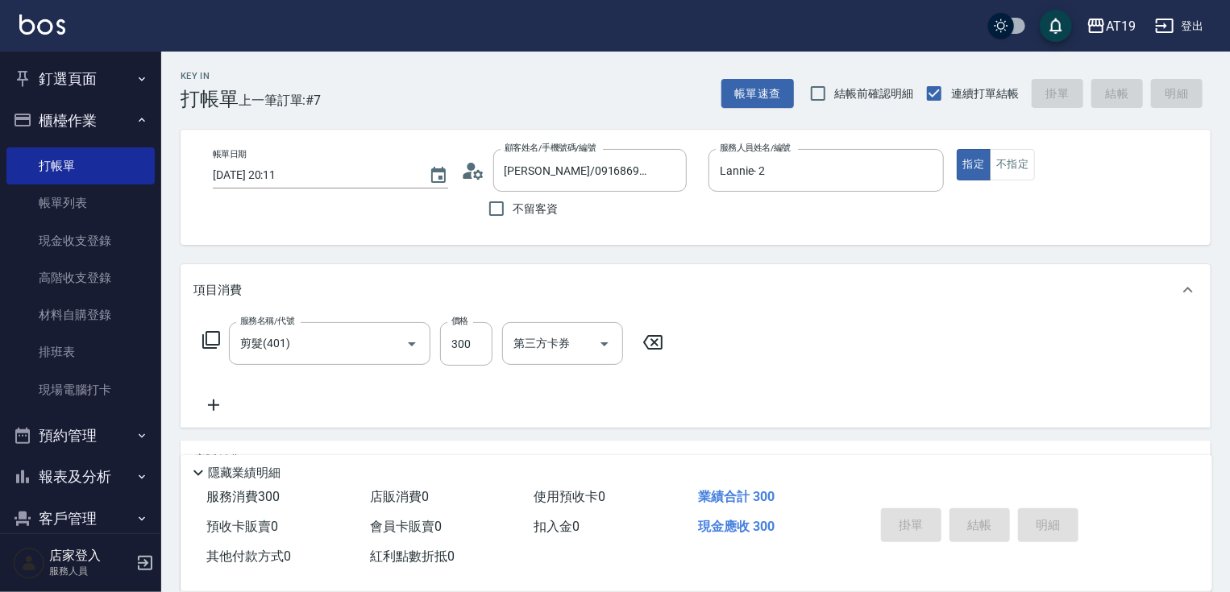
type input "0"
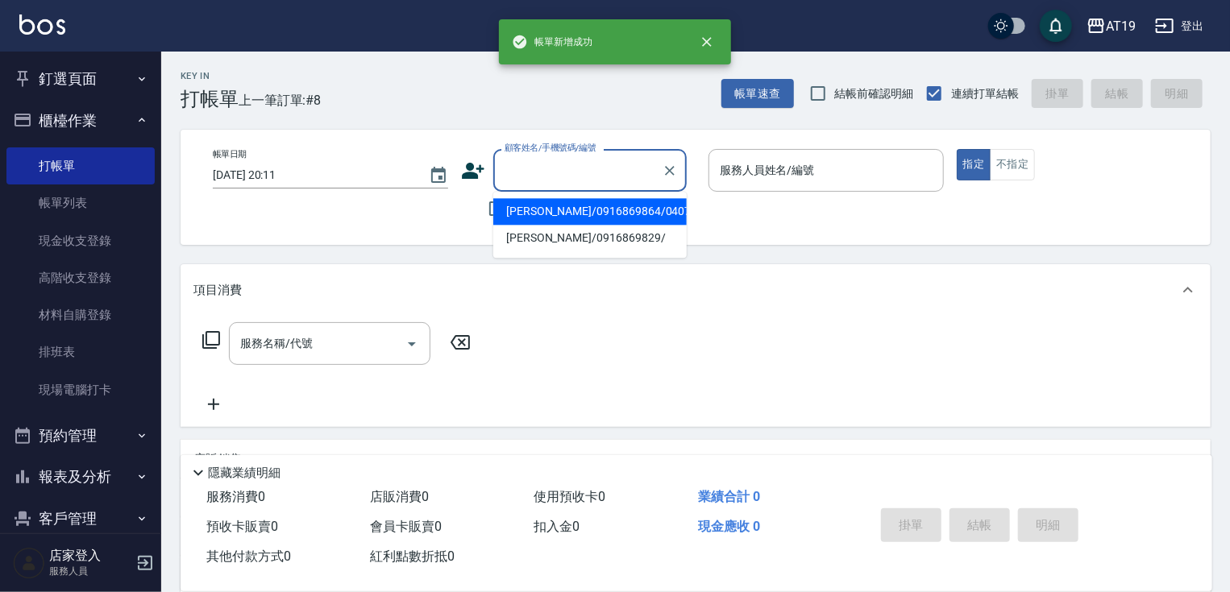
click at [524, 181] on input "顧客姓名/手機號碼/編號" at bounding box center [578, 170] width 155 height 28
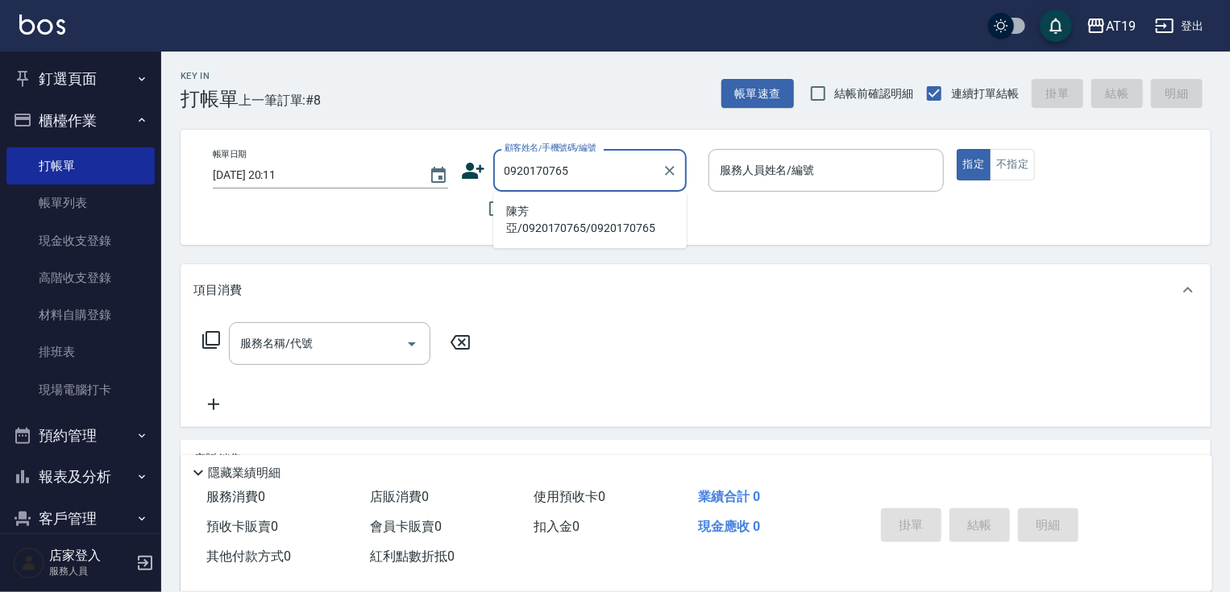
click at [530, 212] on li "陳芳亞/0920170765/0920170765" at bounding box center [589, 220] width 193 height 44
type input "陳芳亞/0920170765/0920170765"
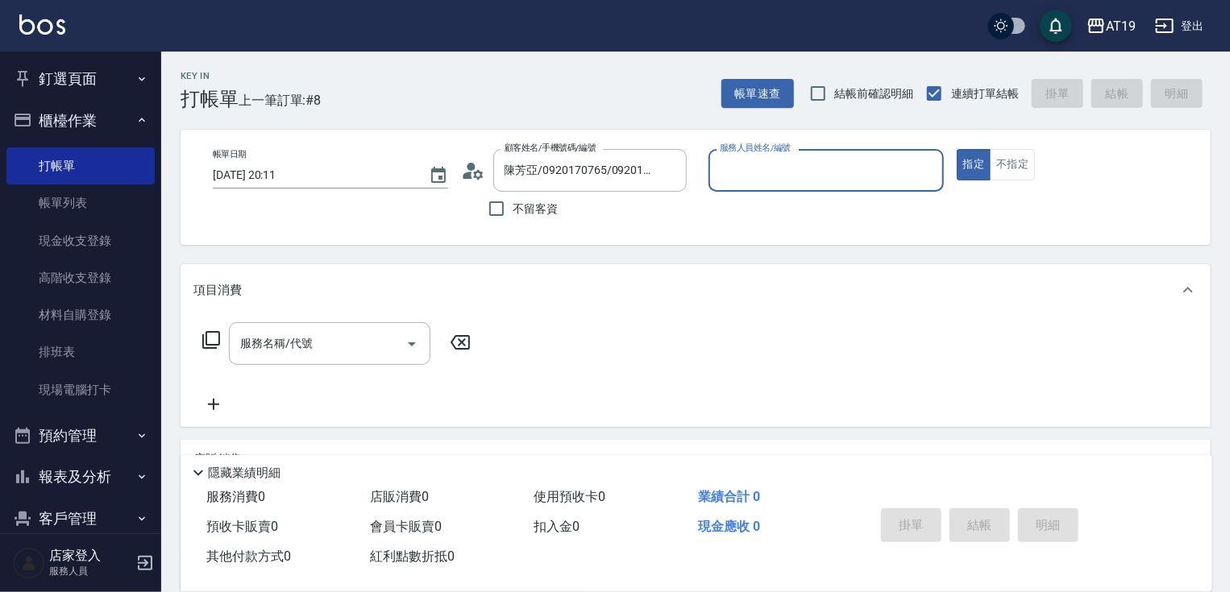
type input "[PERSON_NAME]- 8"
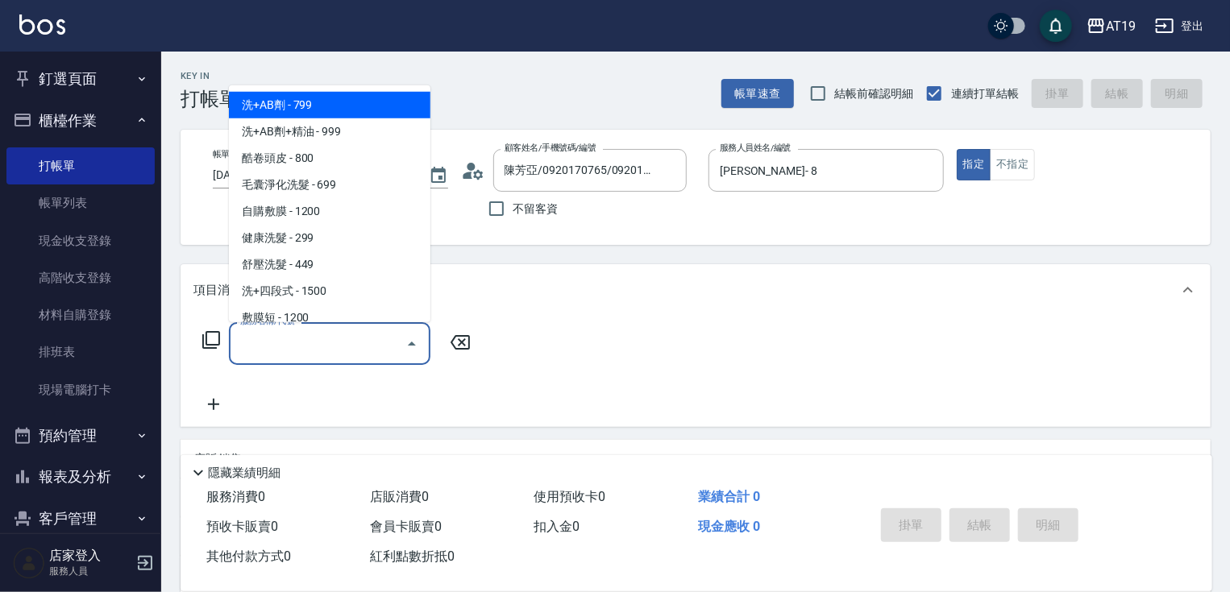
click at [339, 336] on input "服務名稱/代號" at bounding box center [317, 344] width 163 height 28
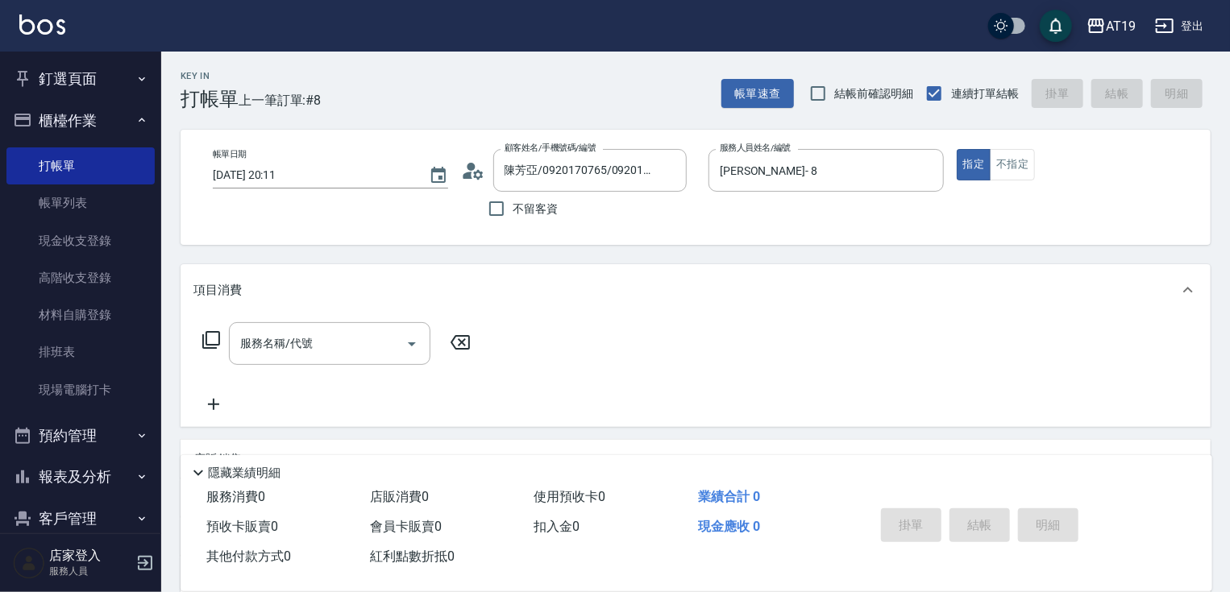
drag, startPoint x: 216, startPoint y: 336, endPoint x: 264, endPoint y: 314, distance: 52.3
click at [225, 339] on div "服務名稱/代號 服務名稱/代號" at bounding box center [336, 343] width 287 height 43
click at [216, 339] on icon at bounding box center [210, 339] width 19 height 19
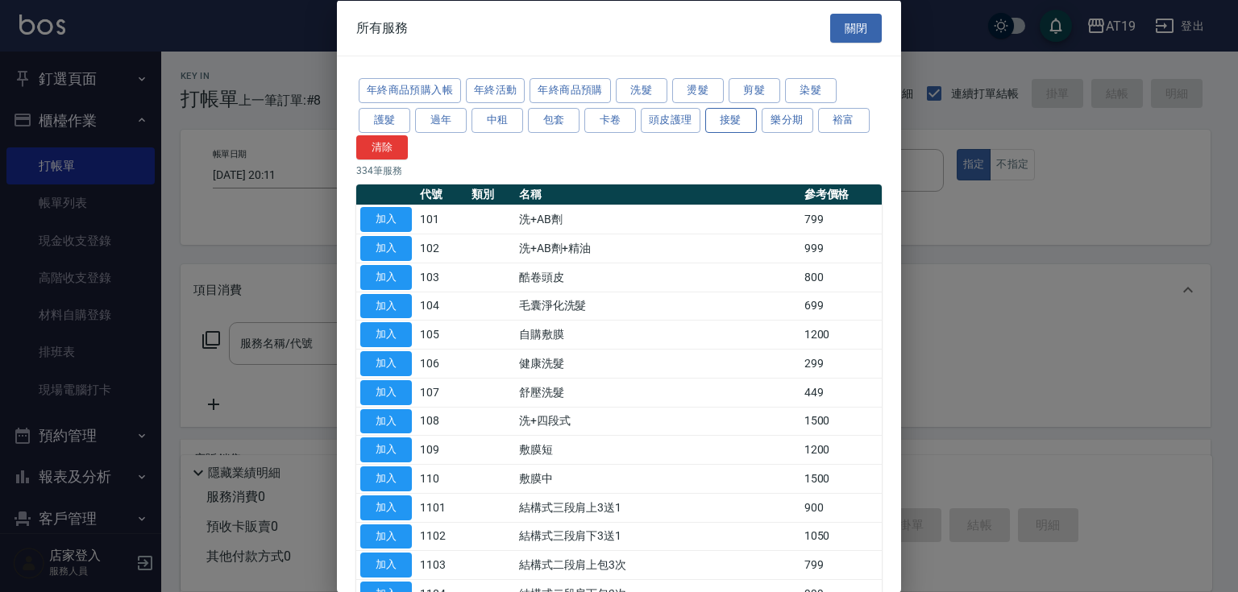
click at [736, 123] on button "接髮" at bounding box center [731, 119] width 52 height 25
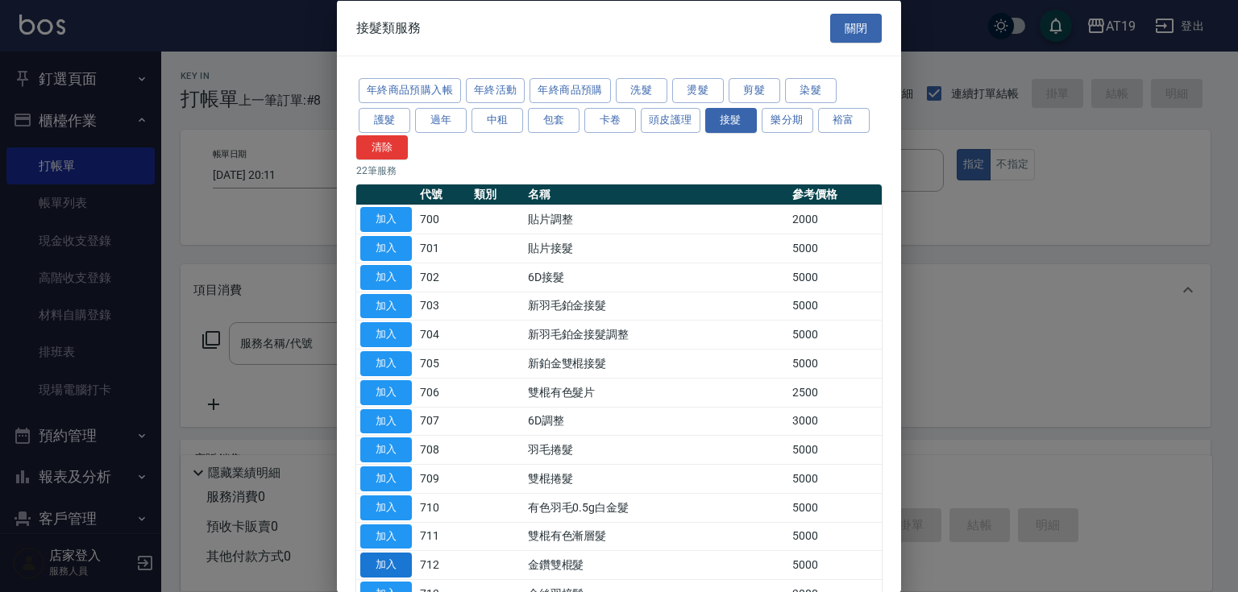
click at [400, 562] on button "加入" at bounding box center [386, 565] width 52 height 25
type input "金鑽雙棍髮(712)"
type input "500"
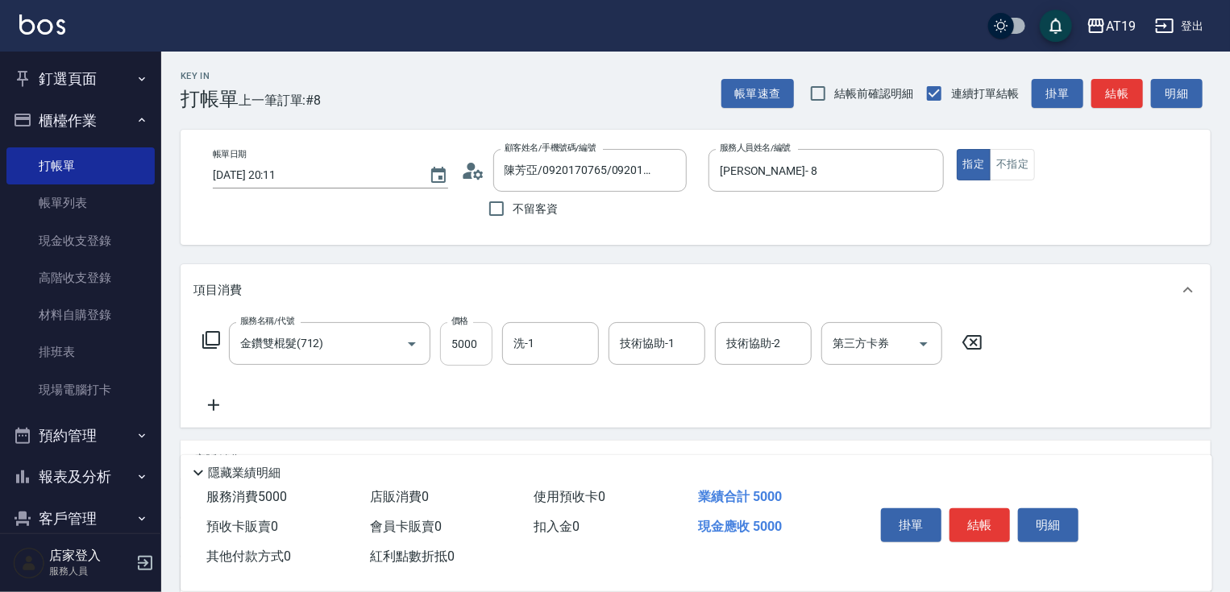
click at [483, 351] on input "5000" at bounding box center [466, 344] width 52 height 44
type input "4"
type input "0"
type input "48"
type input "40"
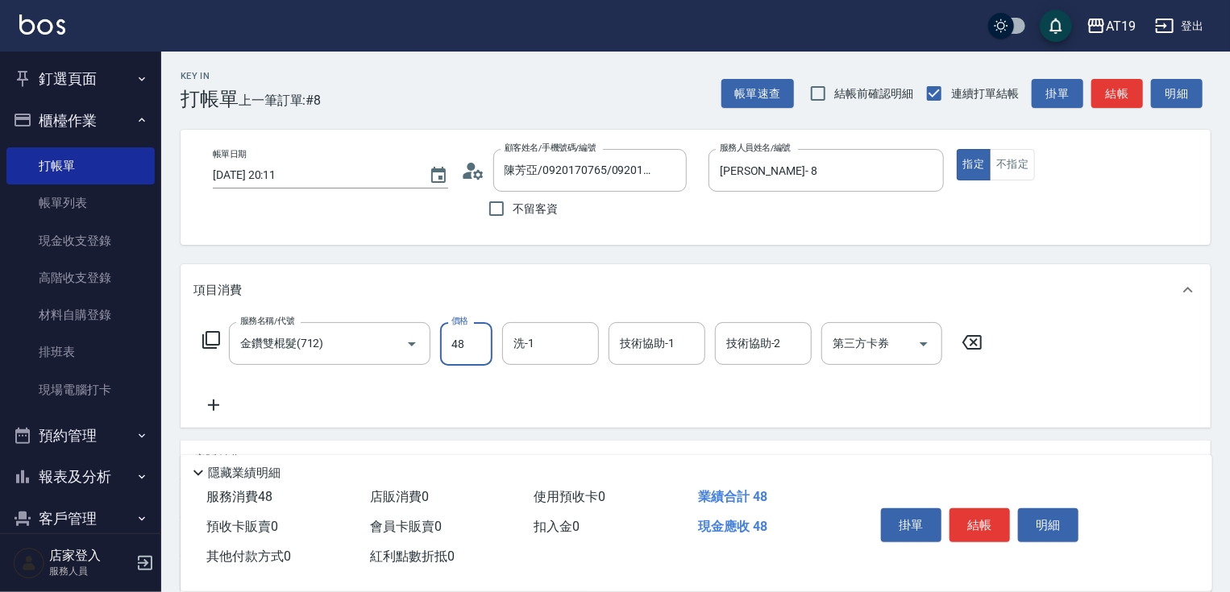
type input "480"
type input "4809"
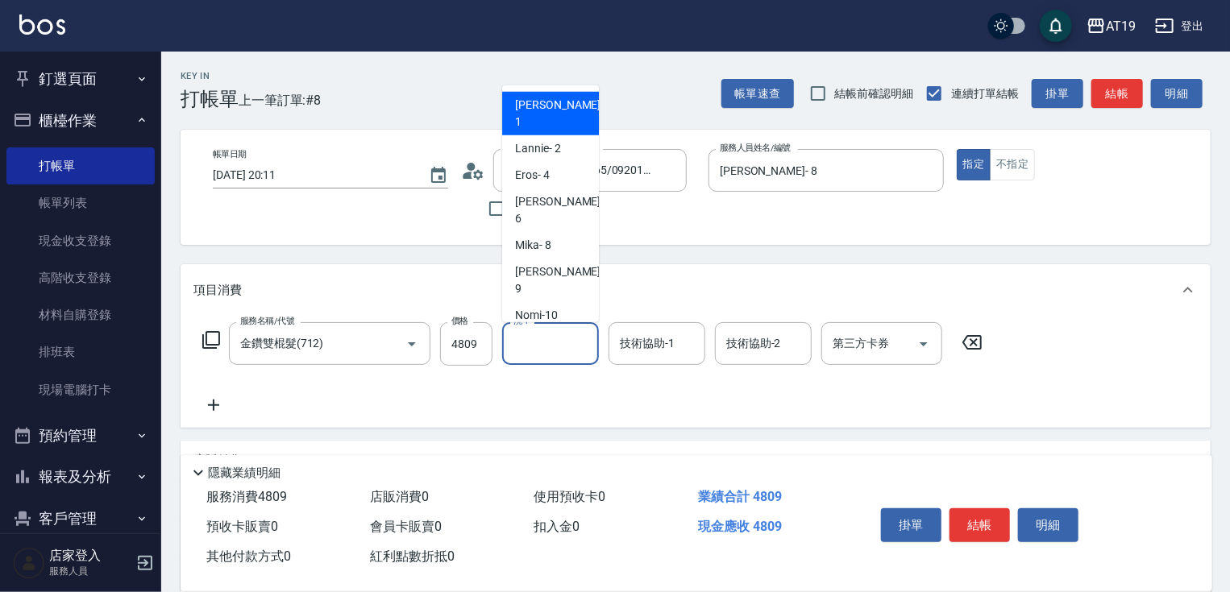
click at [555, 345] on input "洗-1" at bounding box center [550, 344] width 82 height 28
click at [563, 360] on span "Orange -53" at bounding box center [541, 368] width 53 height 17
type input "Orange-53"
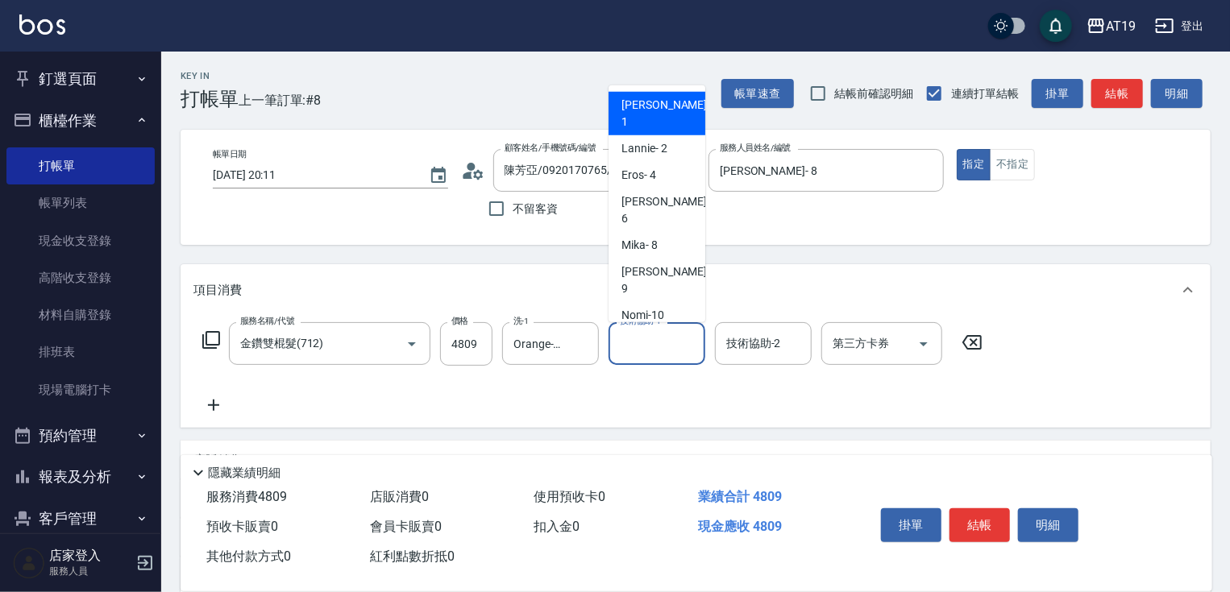
click at [635, 343] on input "技術協助-1" at bounding box center [657, 344] width 82 height 28
click at [657, 360] on span "Orange -53" at bounding box center [647, 368] width 53 height 17
type input "Orange-53"
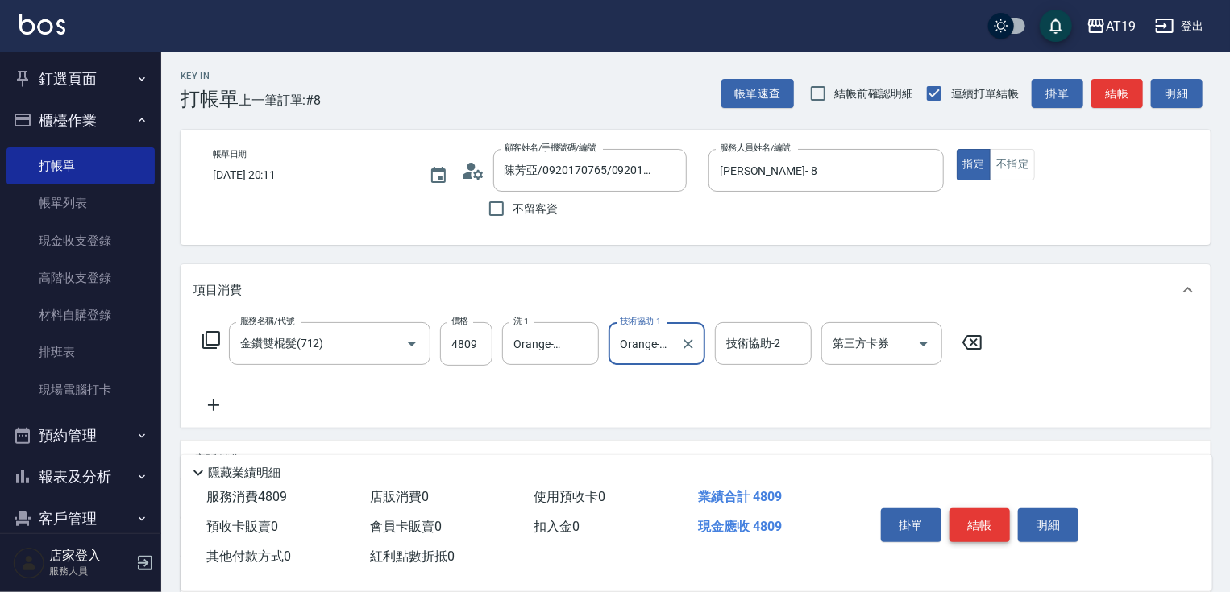
click at [983, 516] on button "結帳" at bounding box center [979, 526] width 60 height 34
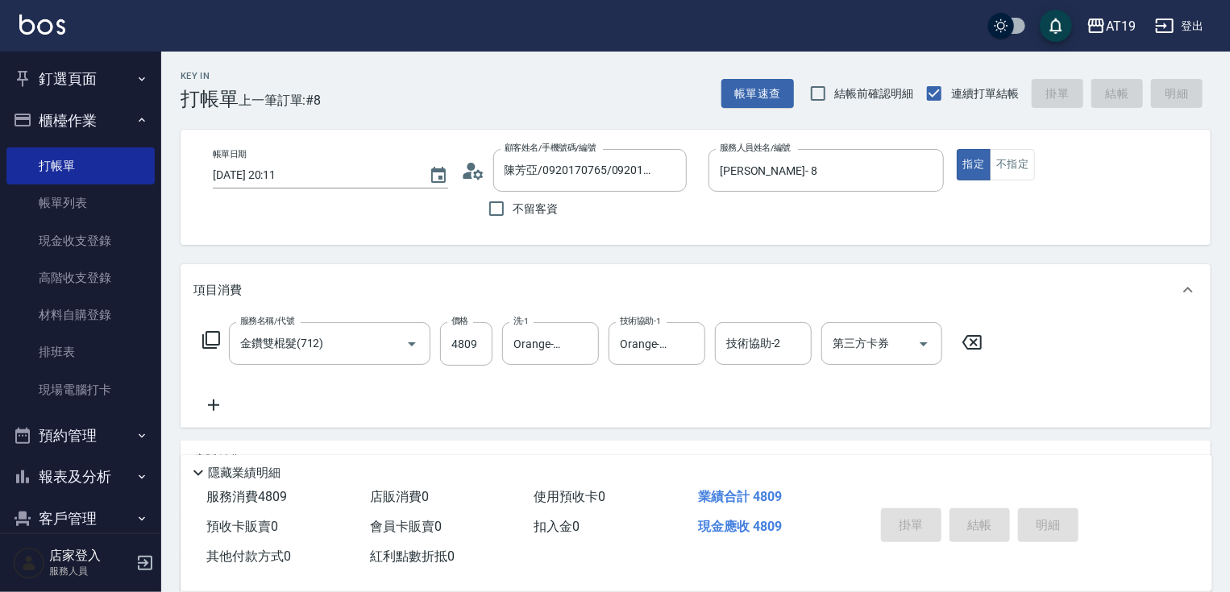
type input "[DATE] 20:12"
type input "0"
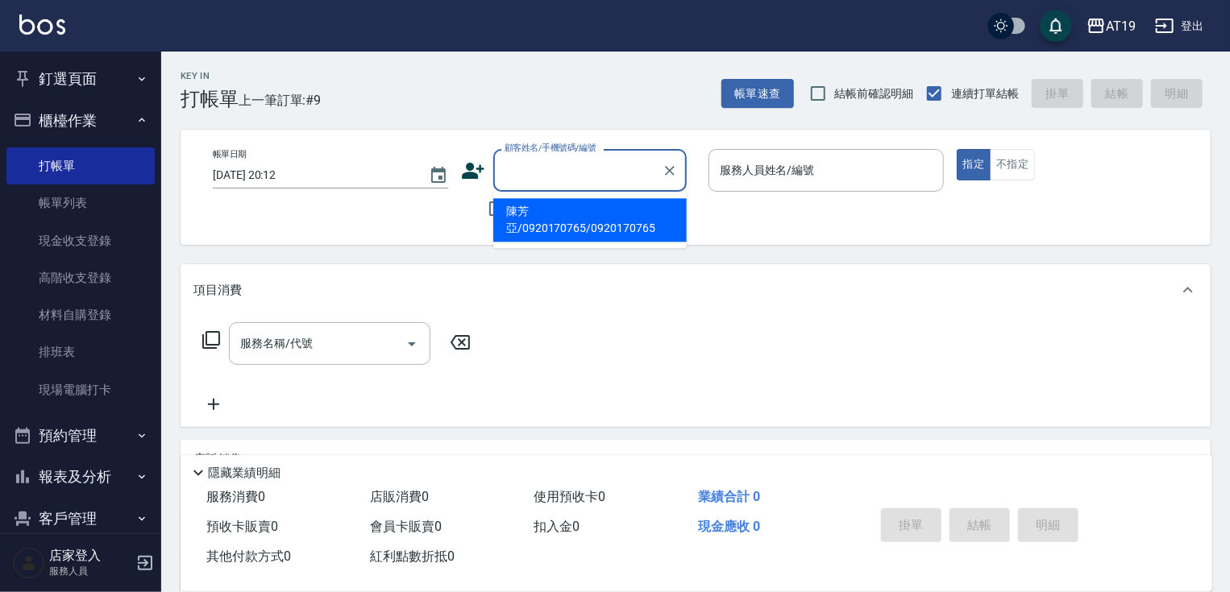
click at [539, 177] on input "顧客姓名/手機號碼/編號" at bounding box center [578, 170] width 155 height 28
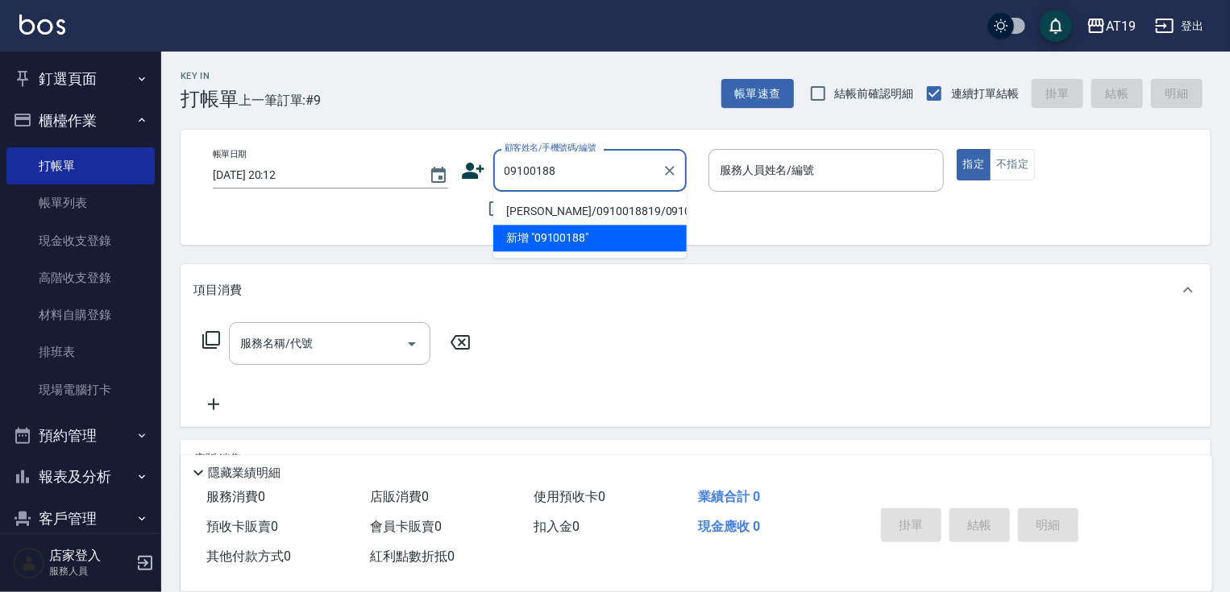
click at [548, 213] on li "[PERSON_NAME]/0910018819/0910018819" at bounding box center [589, 211] width 193 height 27
type input "[PERSON_NAME]/0910018819/0910018819"
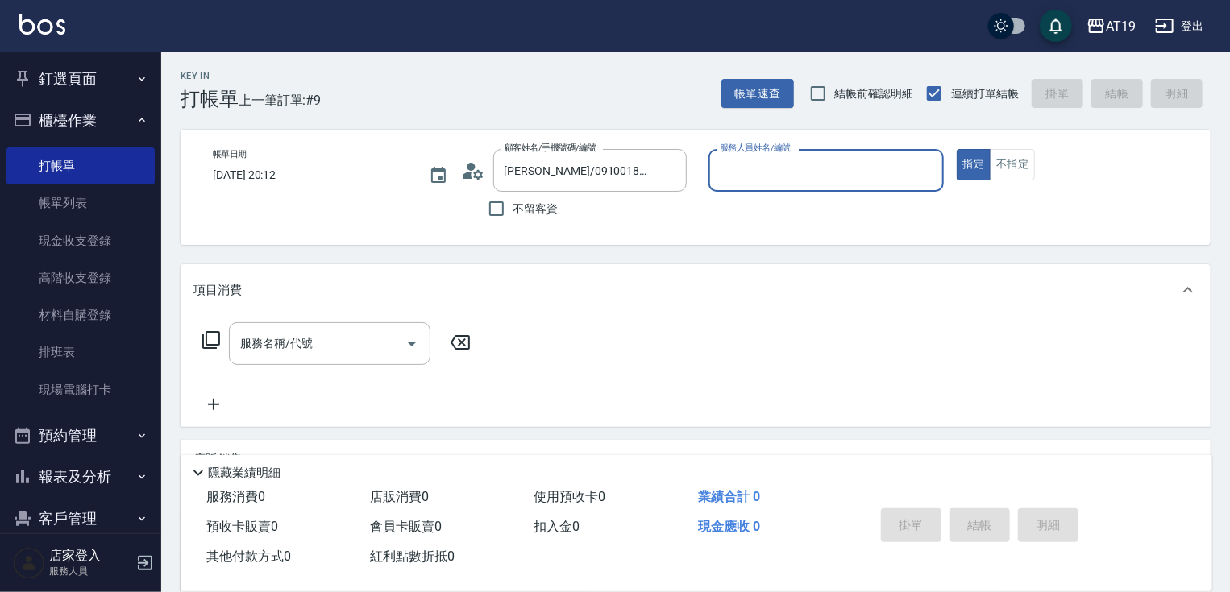
type input "[PERSON_NAME]- 8"
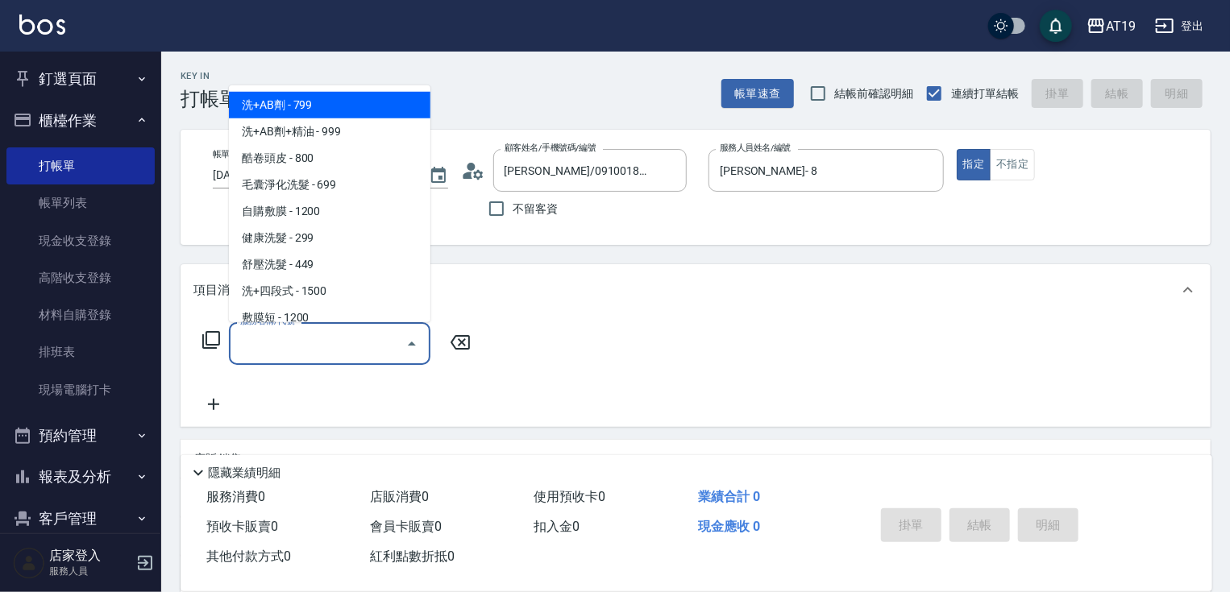
click at [339, 357] on input "服務名稱/代號" at bounding box center [317, 344] width 163 height 28
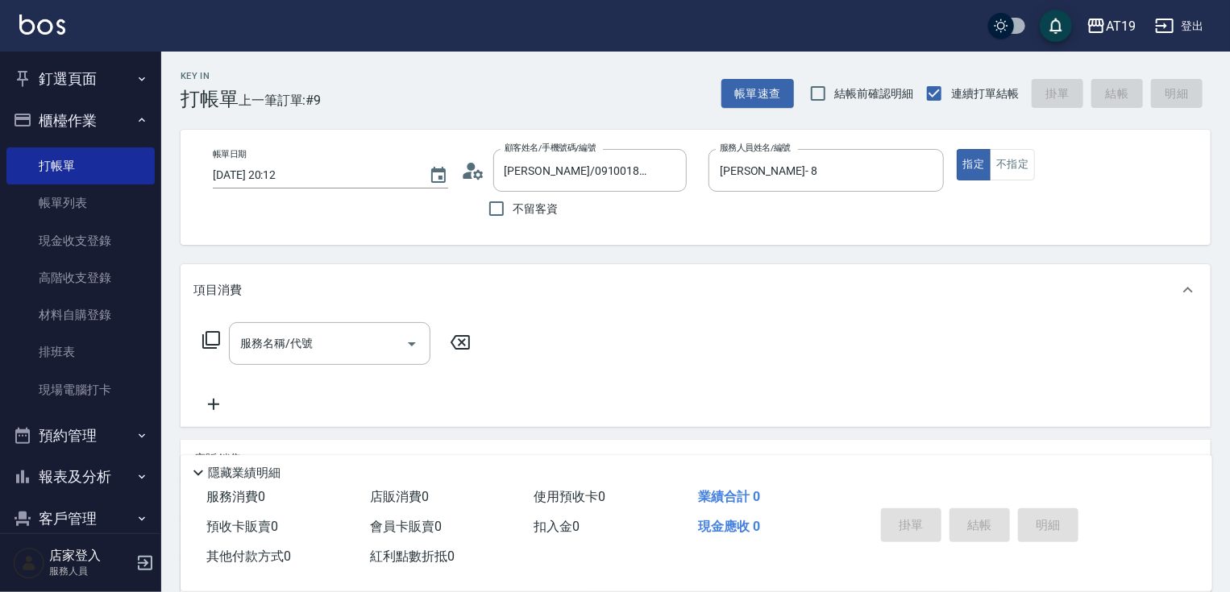
click at [211, 347] on icon at bounding box center [211, 340] width 18 height 18
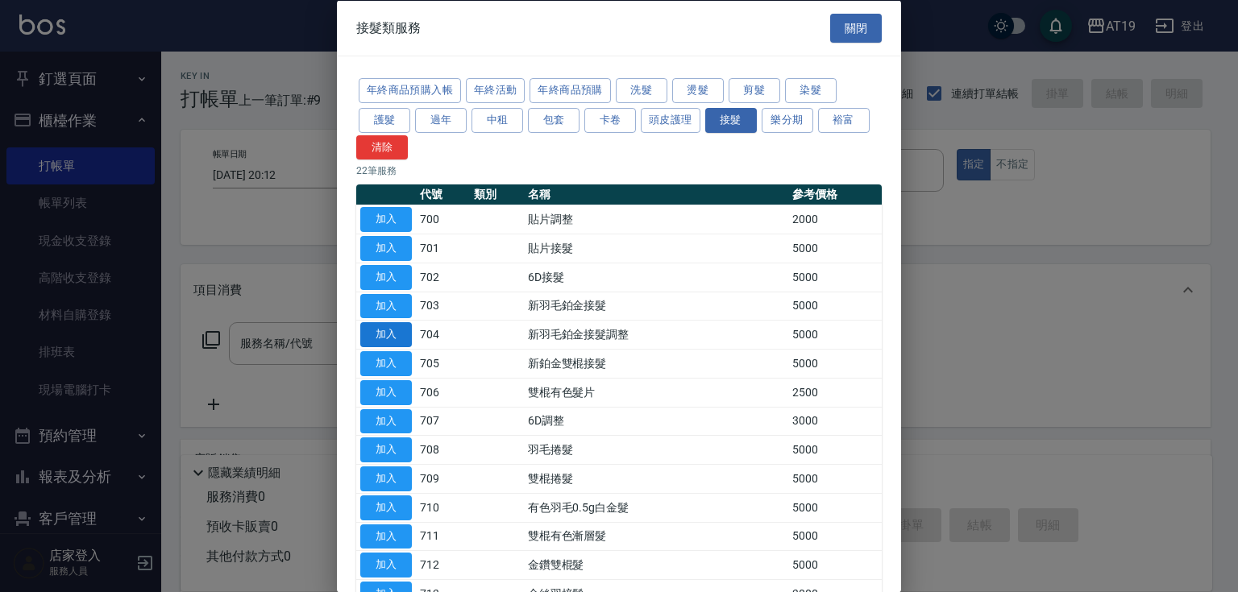
click at [393, 333] on button "加入" at bounding box center [386, 334] width 52 height 25
type input "新羽毛鉑金接髮調整(704)"
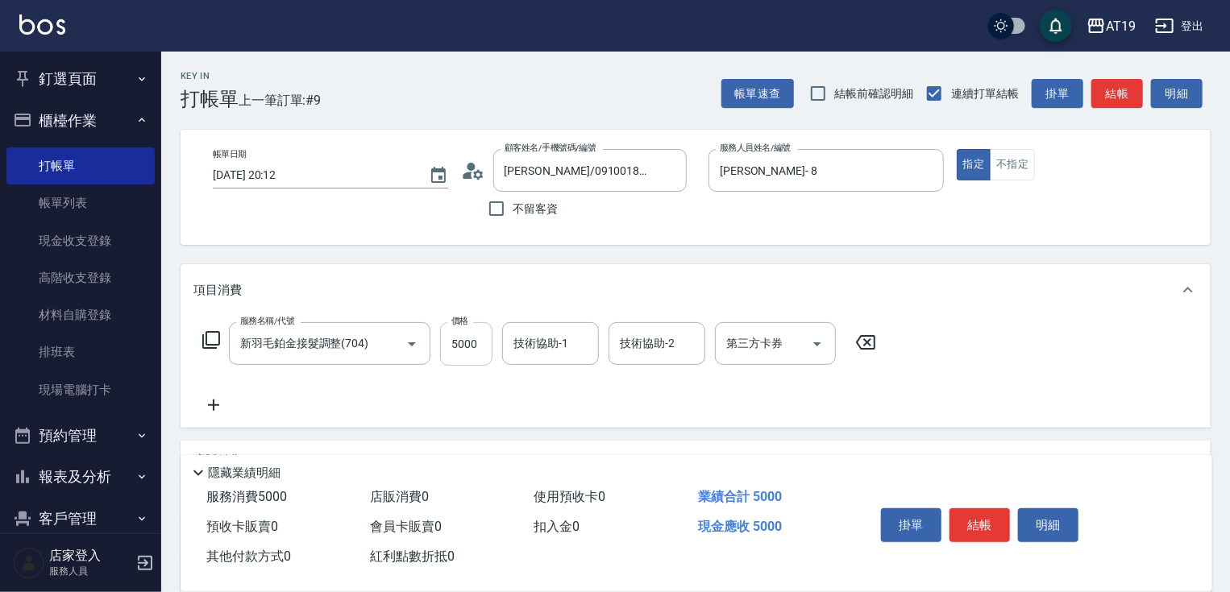
click at [463, 348] on input "5000" at bounding box center [466, 344] width 52 height 44
type input "0"
type input "23"
type input "20"
type input "230"
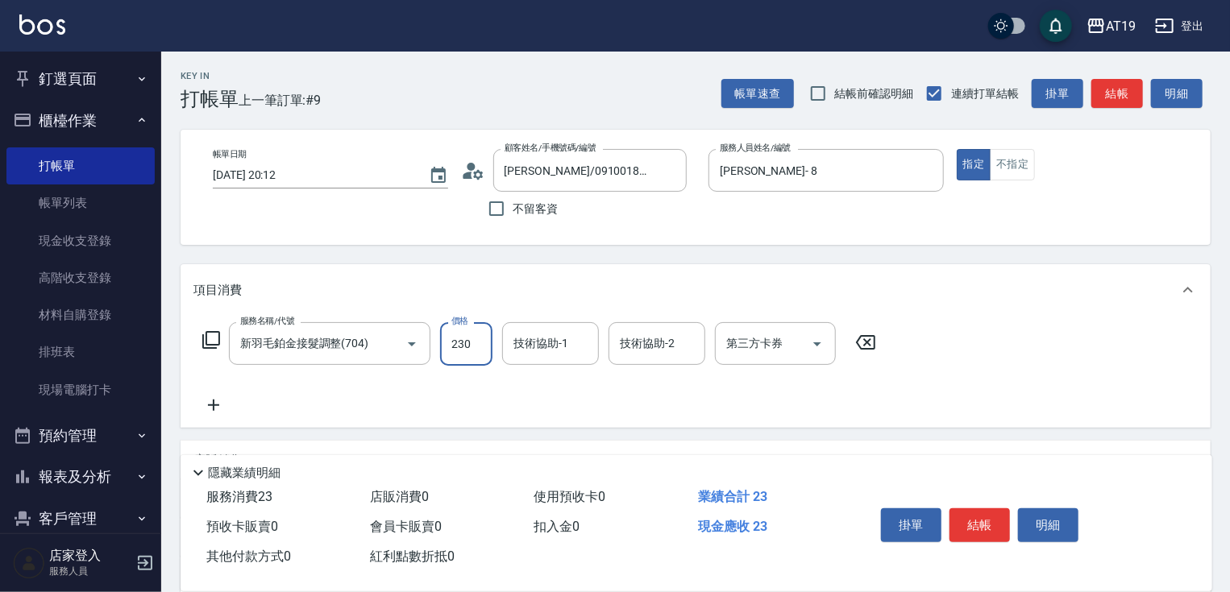
type input "230"
type input "2300"
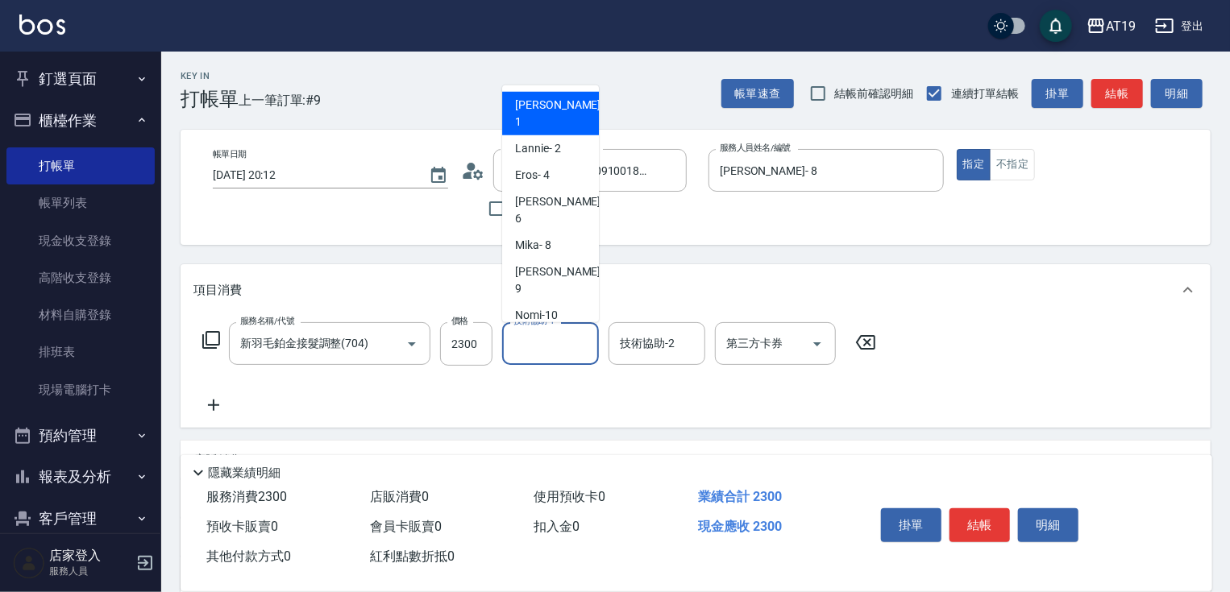
click at [534, 343] on input "技術協助-1" at bounding box center [550, 344] width 82 height 28
click at [558, 360] on span "Orange -53" at bounding box center [541, 368] width 53 height 17
type input "Orange-53"
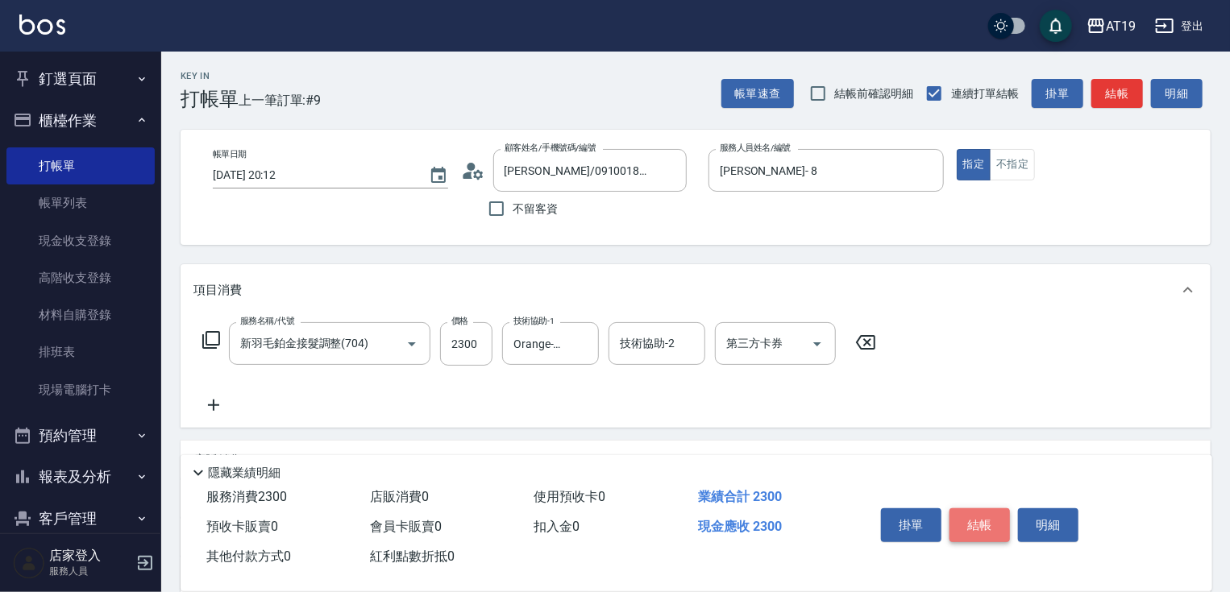
click at [978, 529] on button "結帳" at bounding box center [979, 526] width 60 height 34
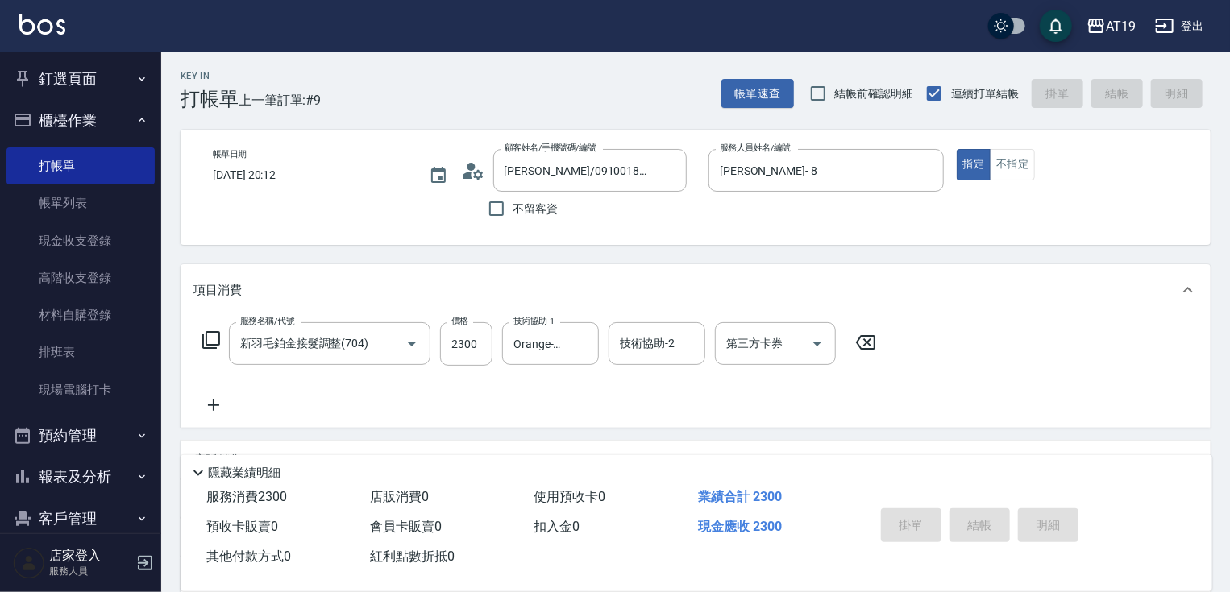
type input "0"
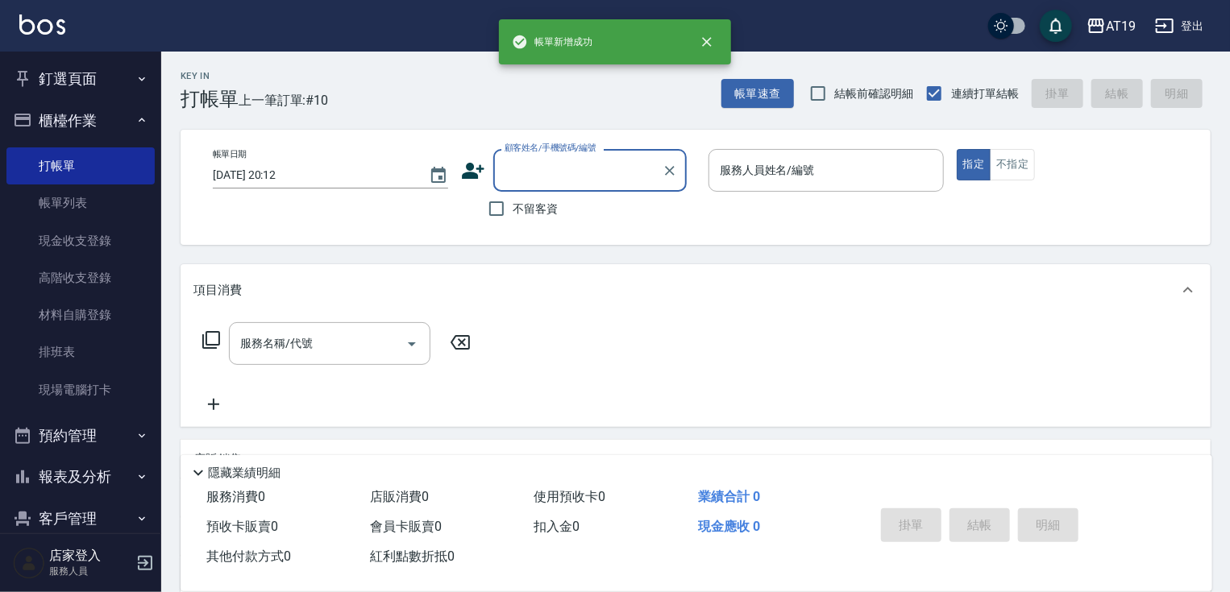
click at [540, 168] on input "顧客姓名/手機號碼/編號" at bounding box center [578, 170] width 155 height 28
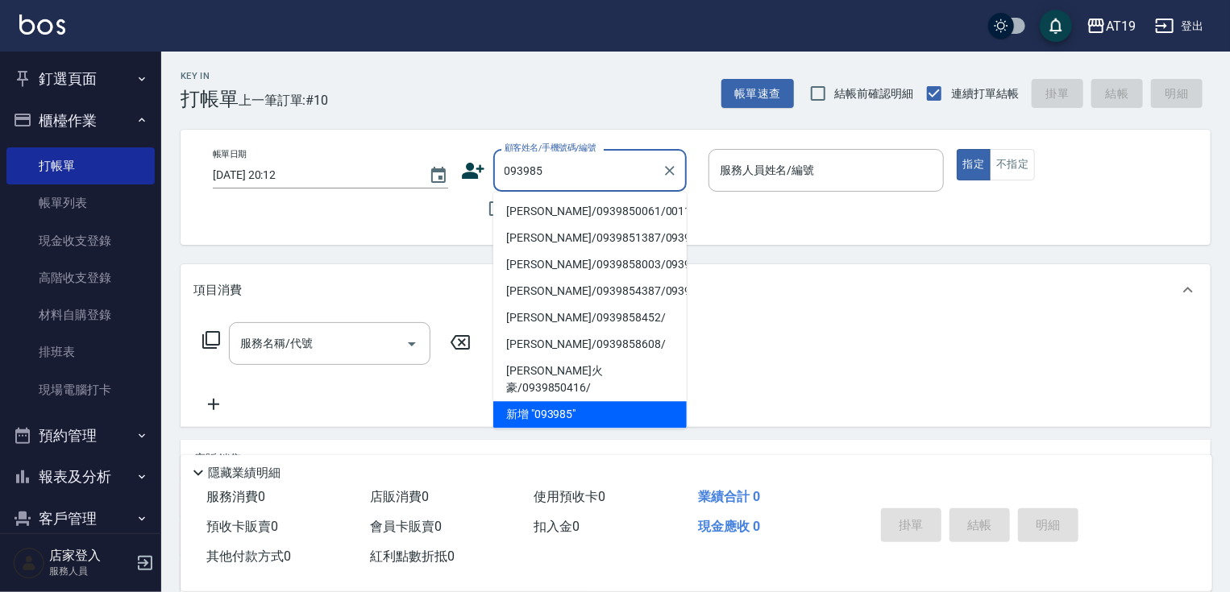
drag, startPoint x: 555, startPoint y: 210, endPoint x: 671, endPoint y: 196, distance: 116.9
click at [555, 210] on li "[PERSON_NAME]/0939850061/00117" at bounding box center [589, 211] width 193 height 27
type input "[PERSON_NAME]/0939850061/00117"
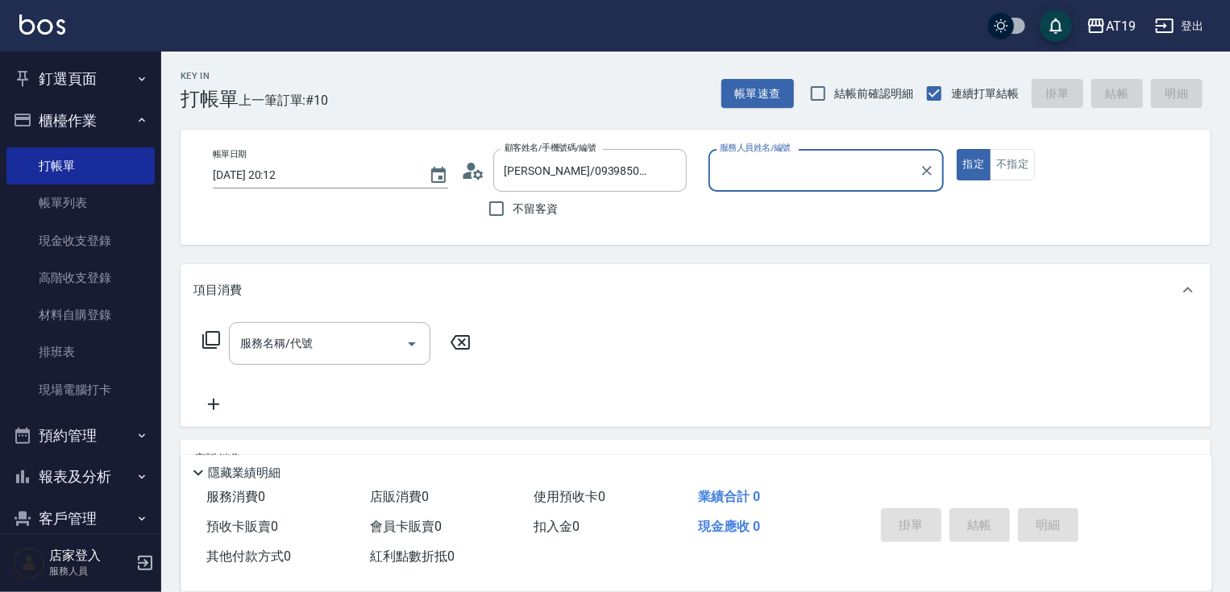
type input "Lannie- 2"
click at [376, 335] on input "服務名稱/代號" at bounding box center [317, 344] width 163 height 28
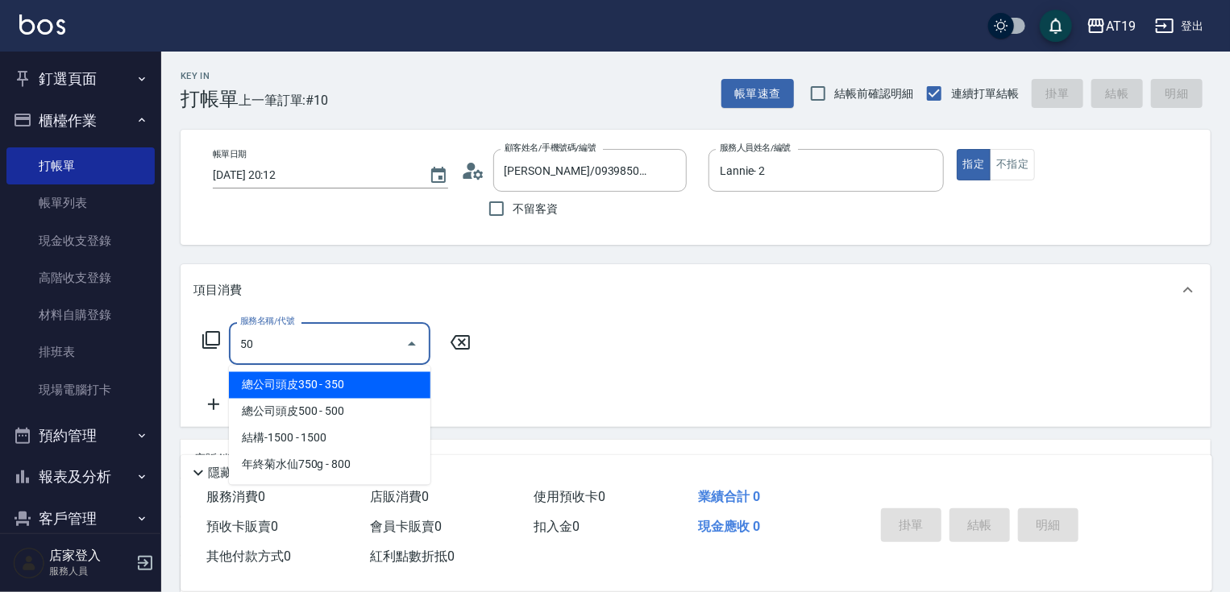
type input "501"
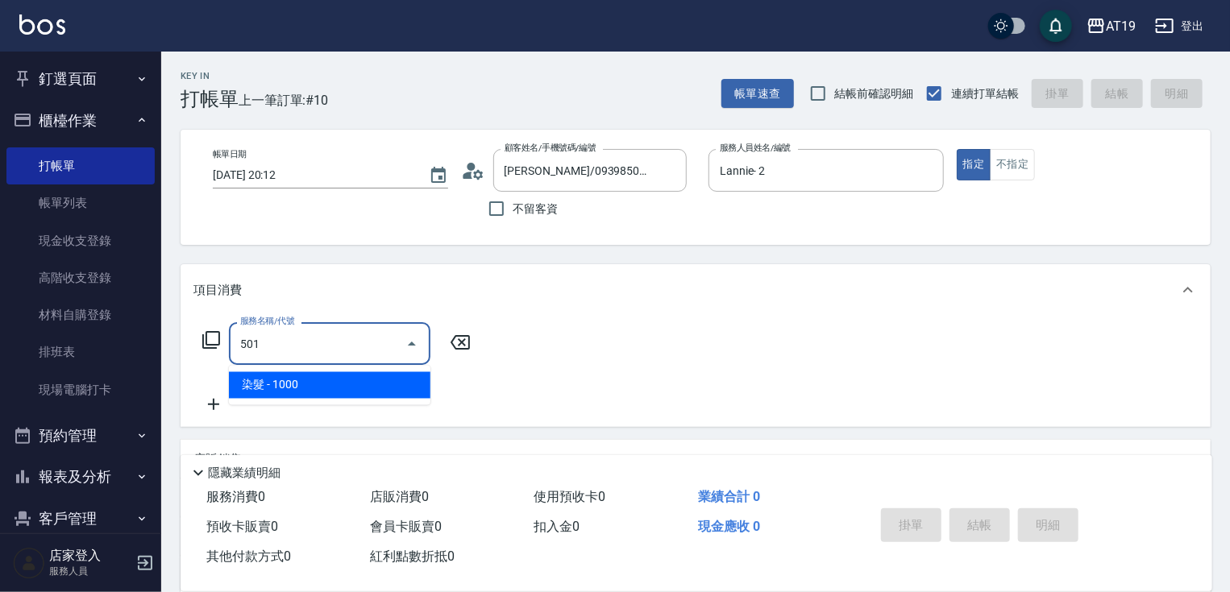
drag, startPoint x: 376, startPoint y: 384, endPoint x: 447, endPoint y: 369, distance: 71.6
click at [380, 384] on span "染髮 - 1000" at bounding box center [329, 385] width 201 height 27
type input "100"
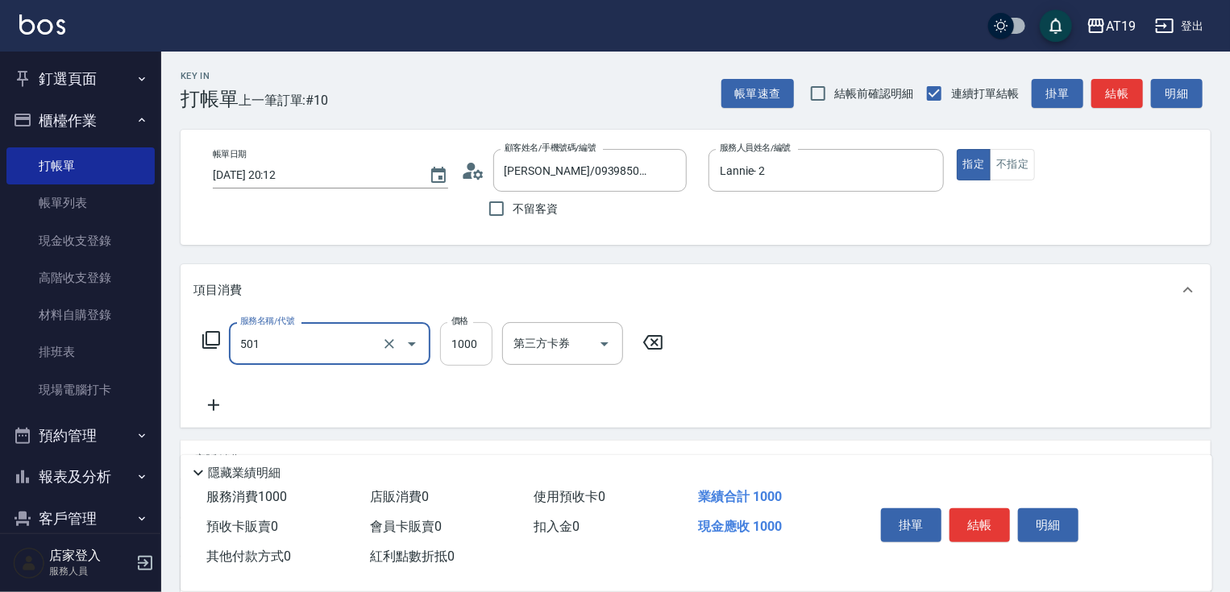
type input "染髮(501)"
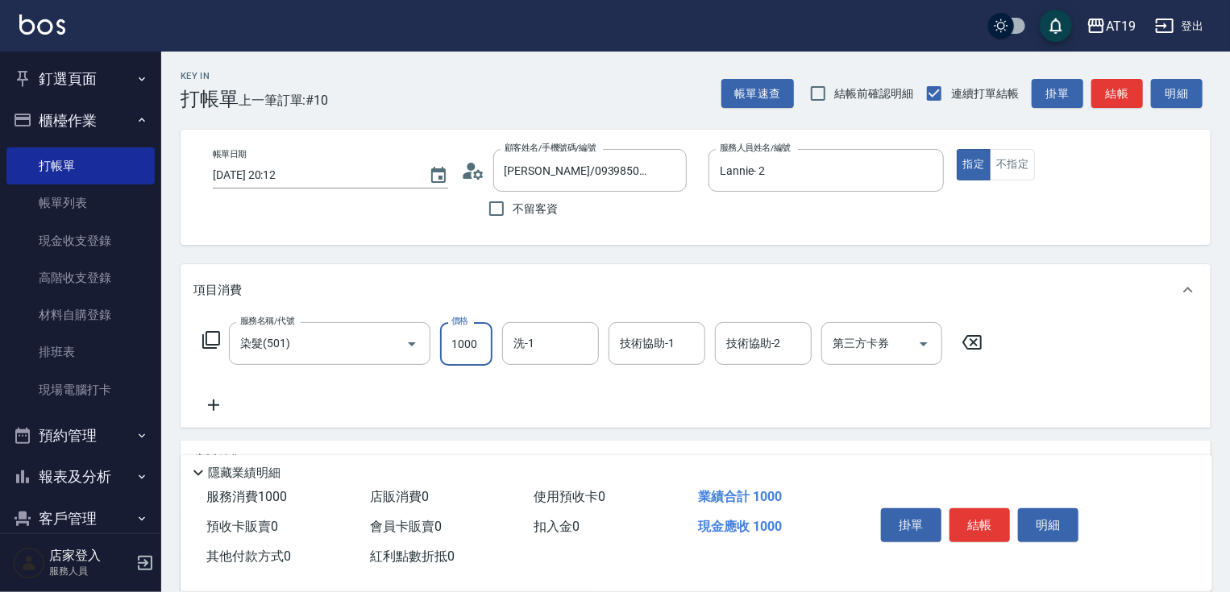
click at [466, 354] on input "1000" at bounding box center [466, 344] width 52 height 44
type input "0"
type input "150"
type input "10"
type input "1500"
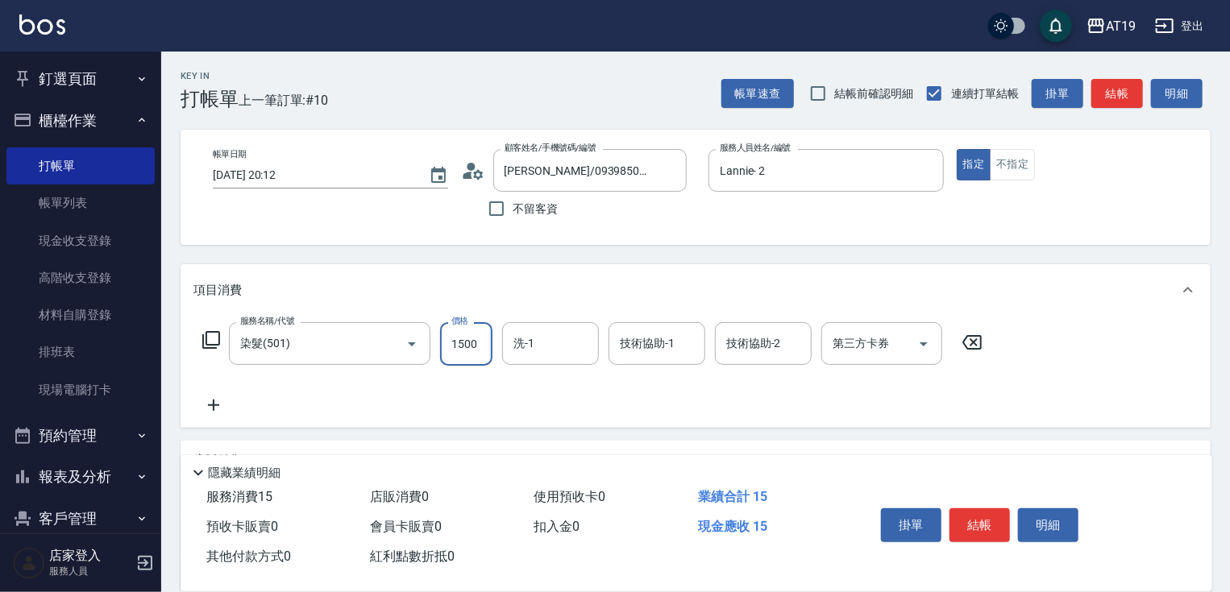
type input "150"
type input "1500"
click at [984, 533] on button "結帳" at bounding box center [979, 526] width 60 height 34
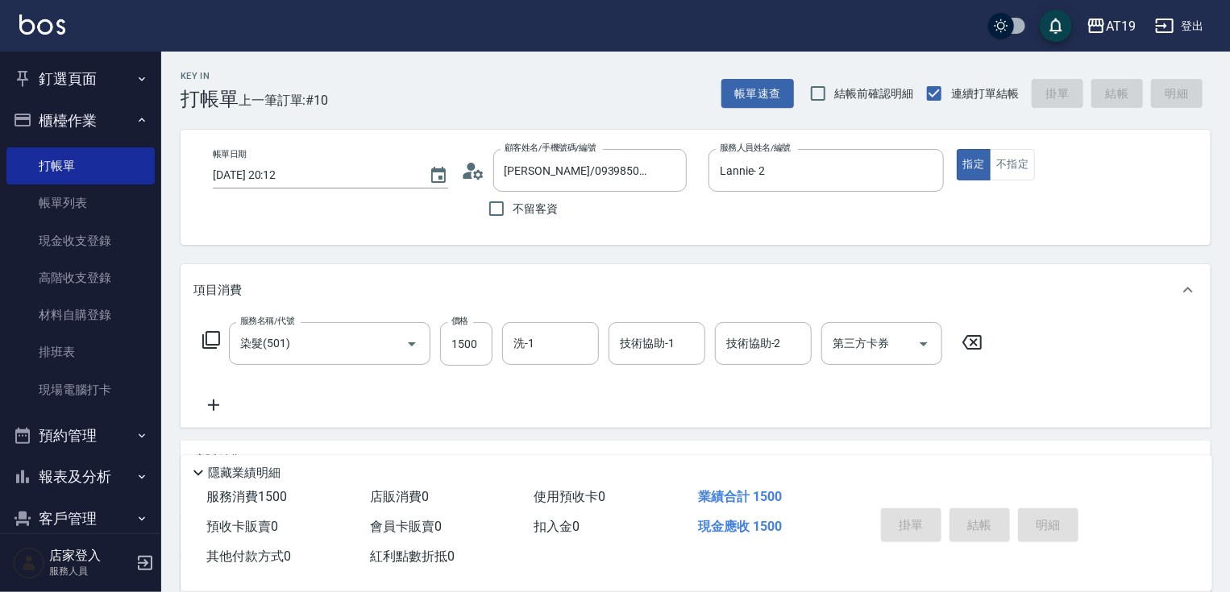
type input "[DATE] 20:13"
type input "0"
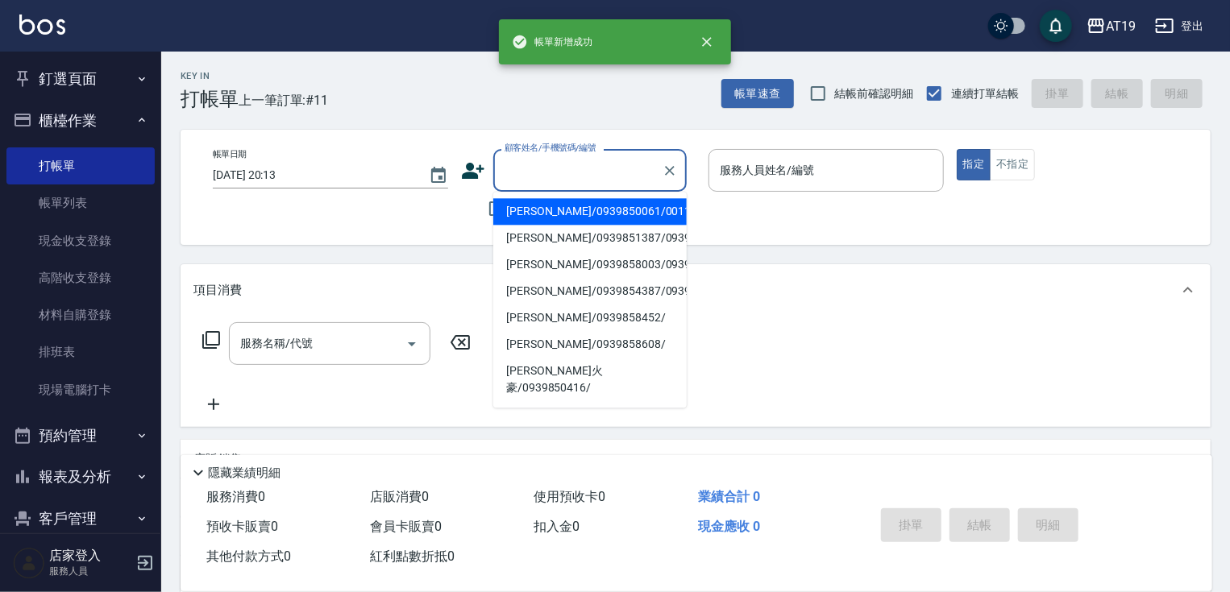
click at [548, 174] on input "顧客姓名/手機號碼/編號" at bounding box center [578, 170] width 155 height 28
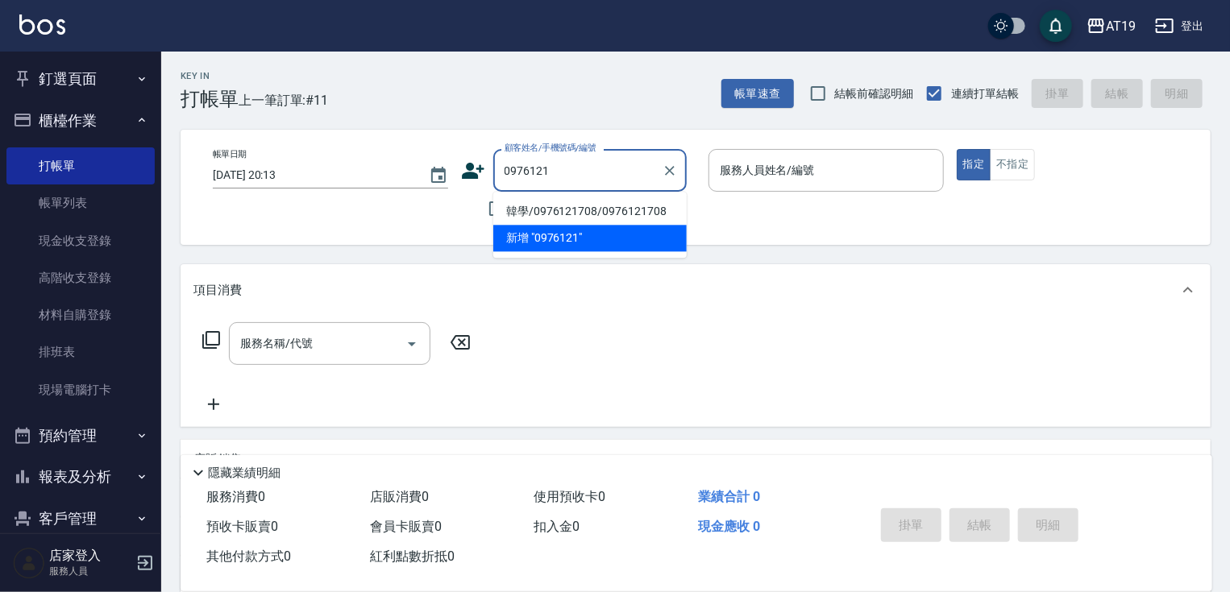
click at [559, 206] on li "韓學/0976121708/0976121708" at bounding box center [589, 211] width 193 height 27
type input "韓學/0976121708/0976121708"
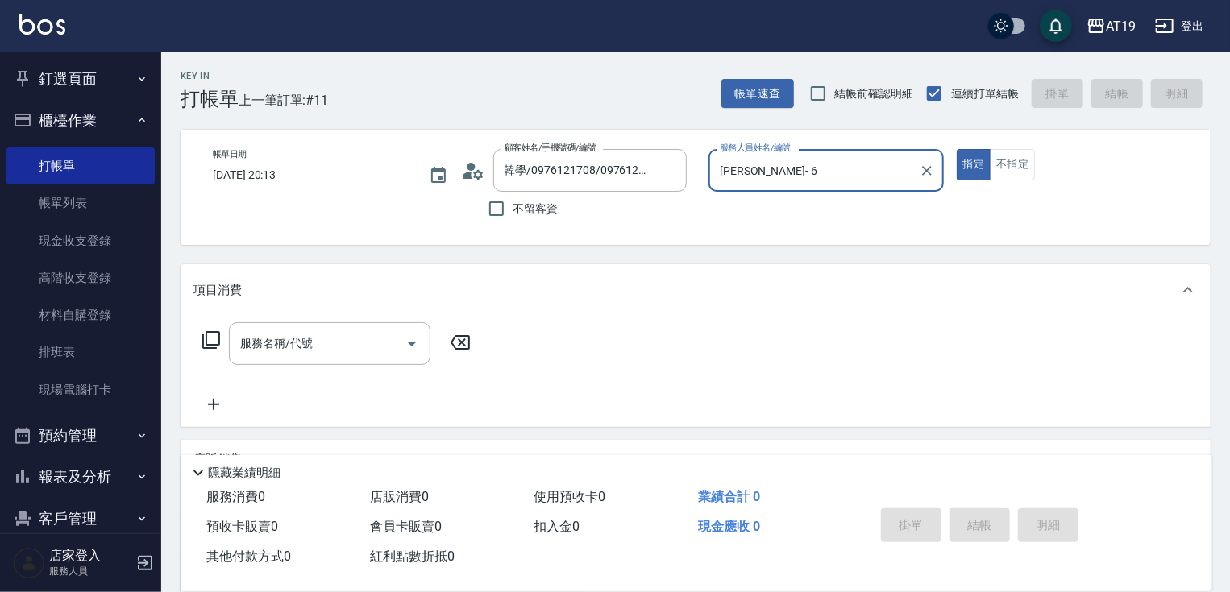
click at [775, 172] on input "[PERSON_NAME]- 6" at bounding box center [814, 170] width 197 height 28
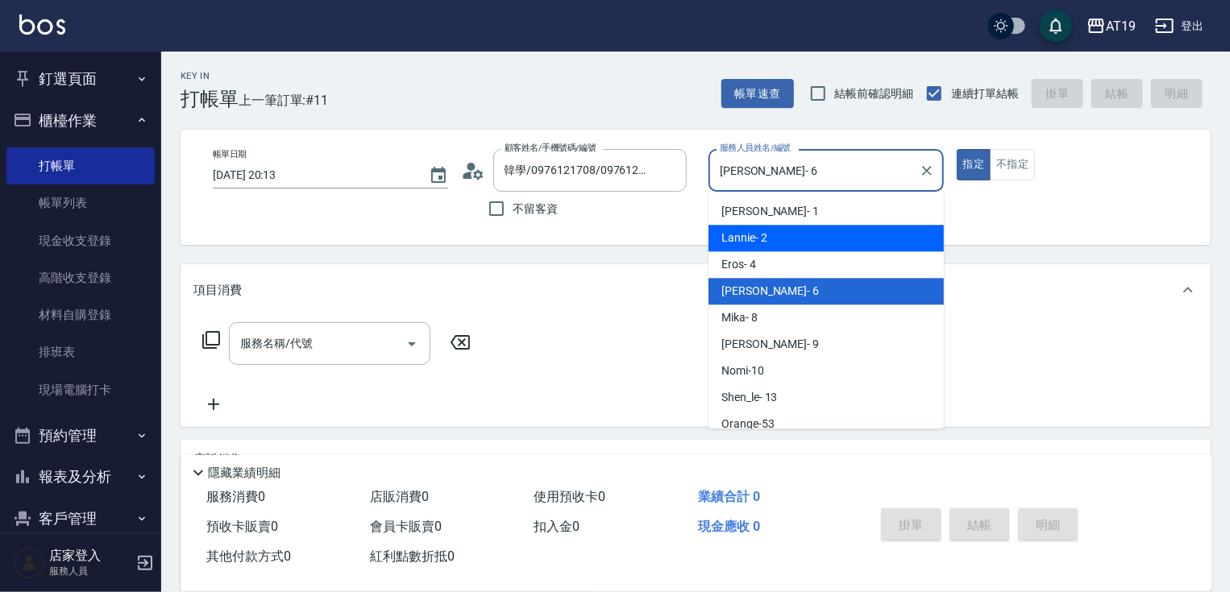
click at [775, 235] on div "Lannie - 2" at bounding box center [825, 238] width 235 height 27
type input "Lannie- 2"
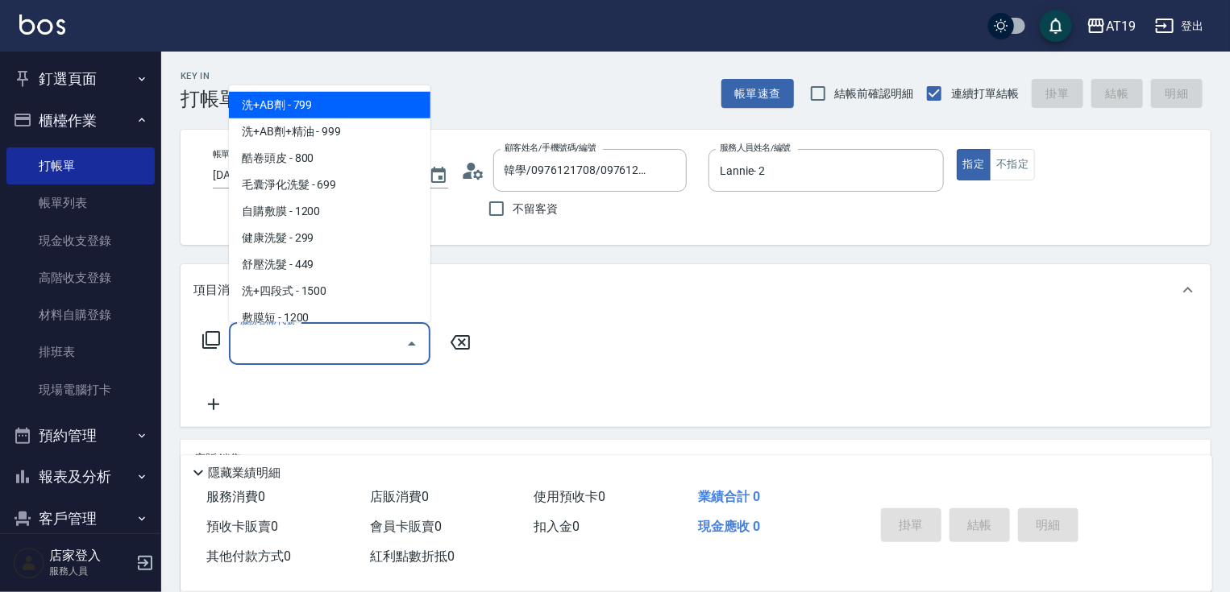
click at [387, 351] on input "服務名稱/代號" at bounding box center [317, 344] width 163 height 28
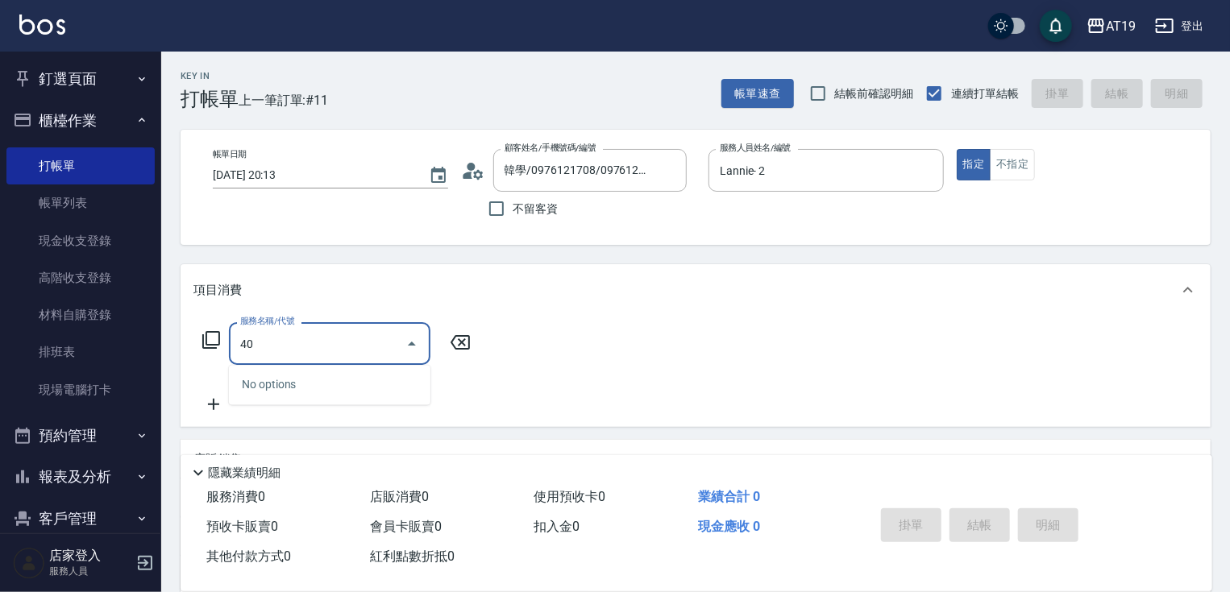
type input "401"
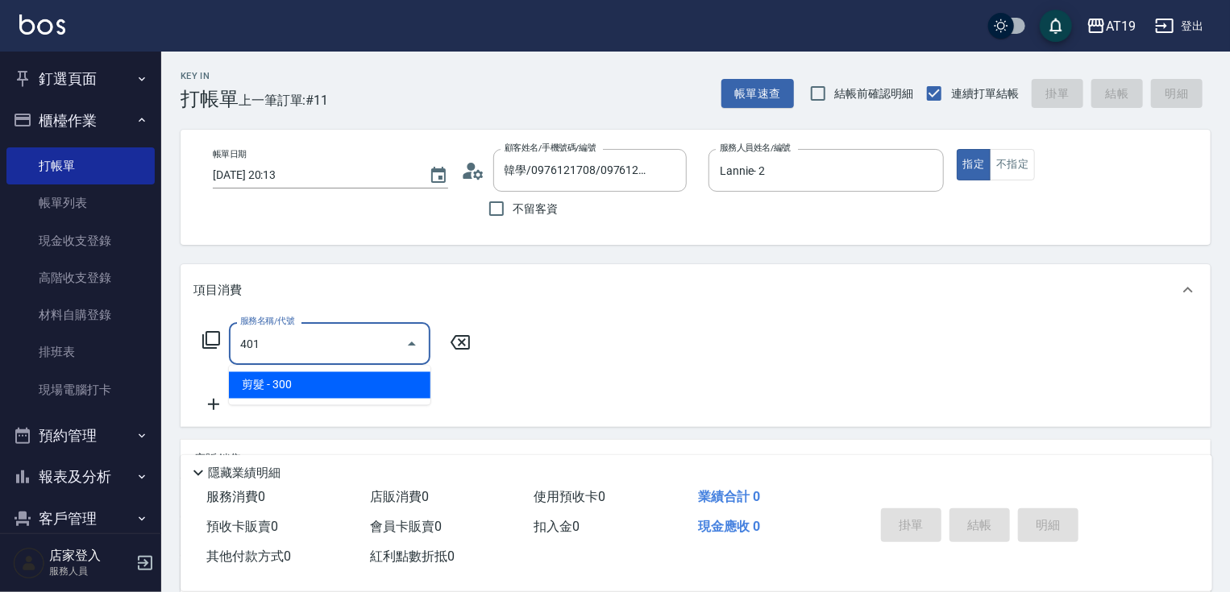
click at [380, 384] on span "剪髮 - 300" at bounding box center [329, 385] width 201 height 27
type input "30"
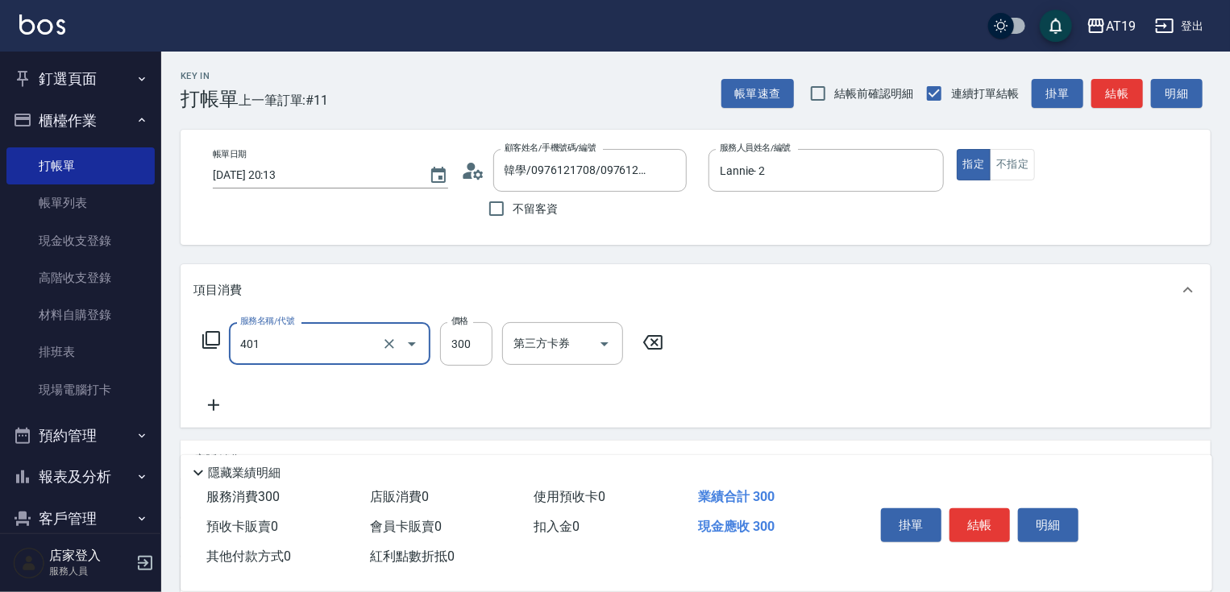
type input "剪髮(401)"
drag, startPoint x: 221, startPoint y: 409, endPoint x: 230, endPoint y: 406, distance: 9.2
click at [230, 406] on icon at bounding box center [213, 405] width 40 height 19
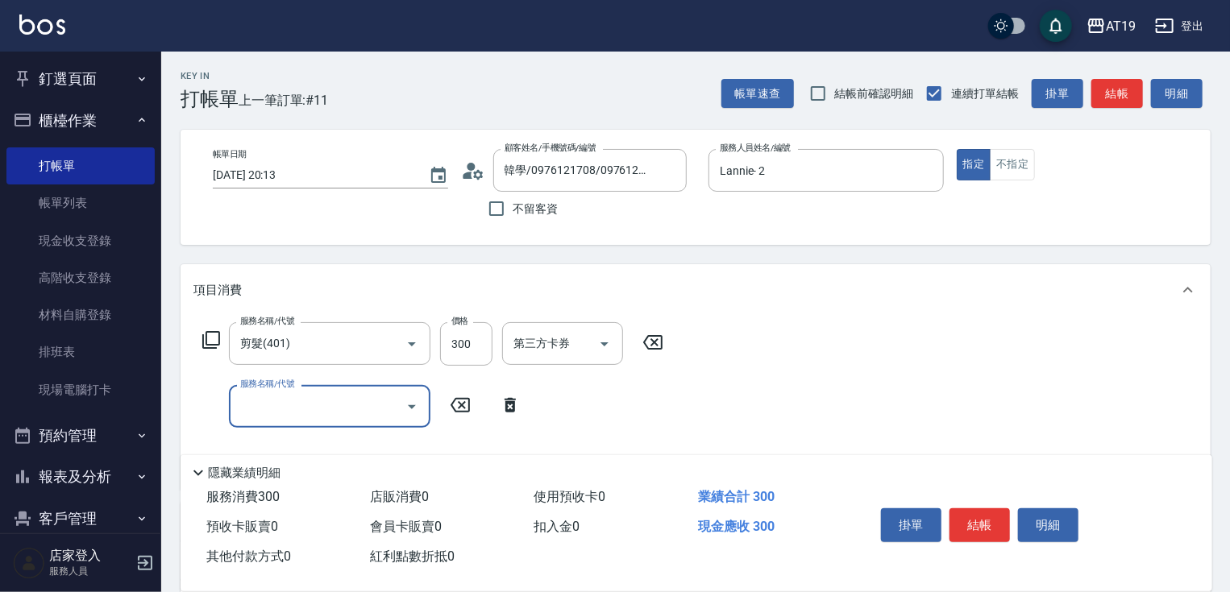
click at [239, 402] on input "服務名稱/代號" at bounding box center [317, 407] width 163 height 28
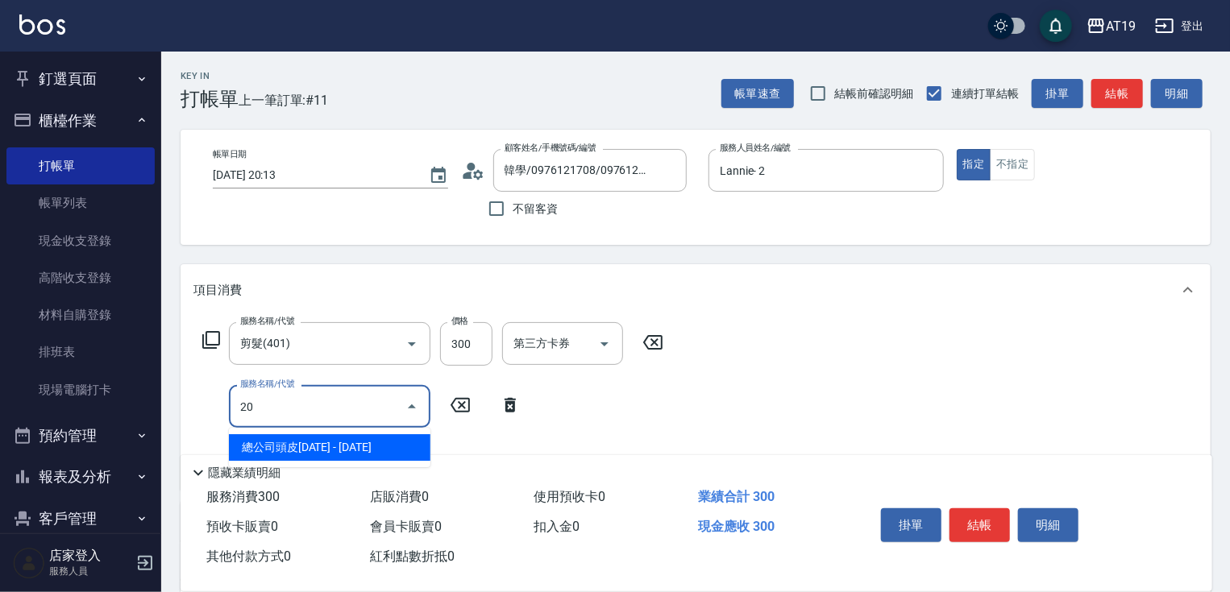
type input "201"
click at [286, 445] on span "洗髮 - 300" at bounding box center [329, 447] width 201 height 27
type input "60"
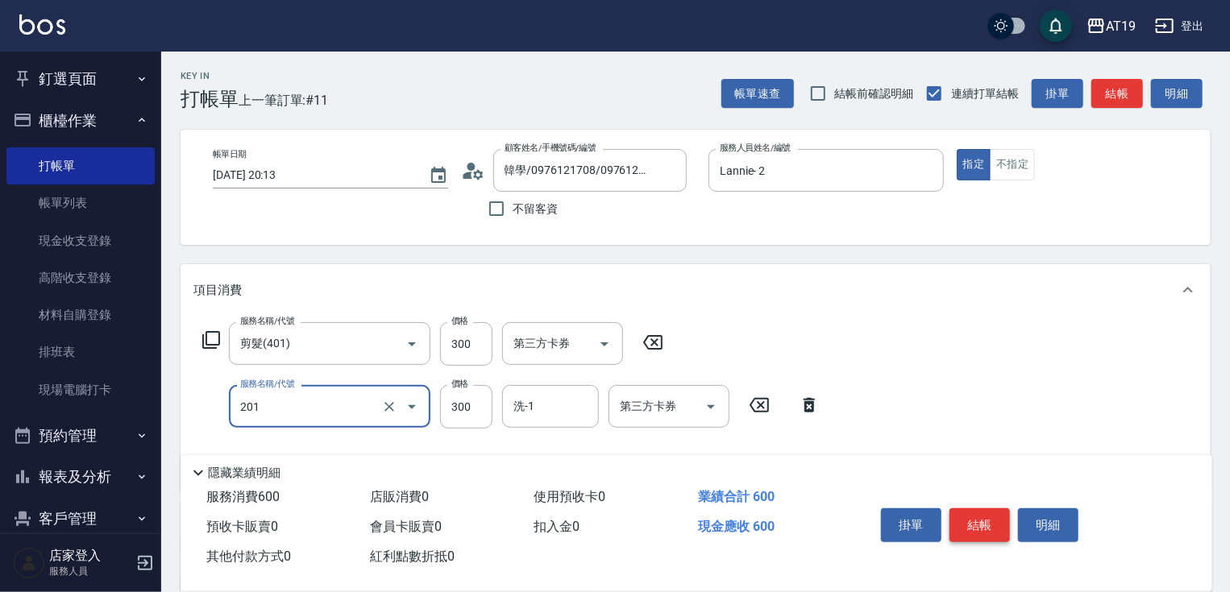
type input "洗髮(201)"
click at [974, 527] on button "結帳" at bounding box center [979, 526] width 60 height 34
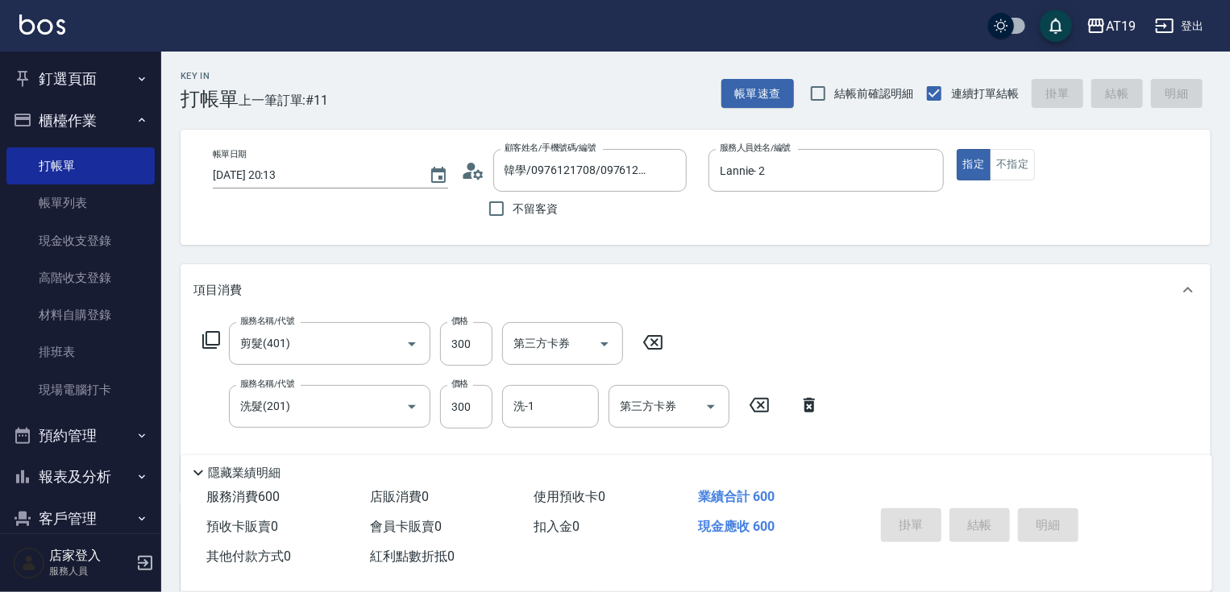
type input "0"
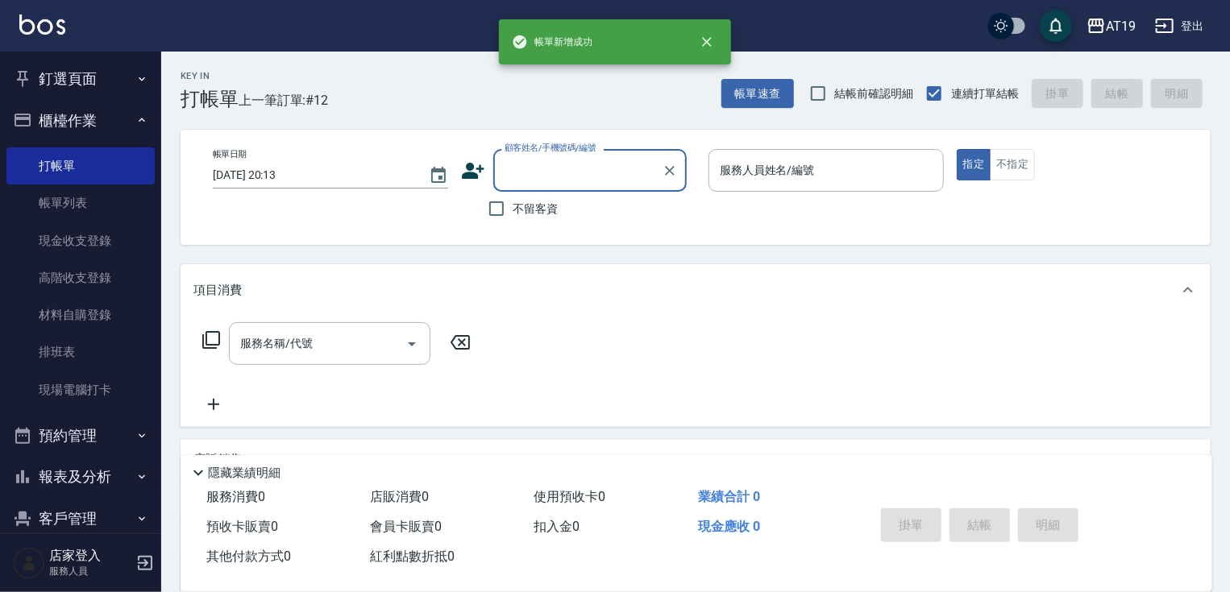
click at [525, 178] on input "顧客姓名/手機號碼/編號" at bounding box center [578, 170] width 155 height 28
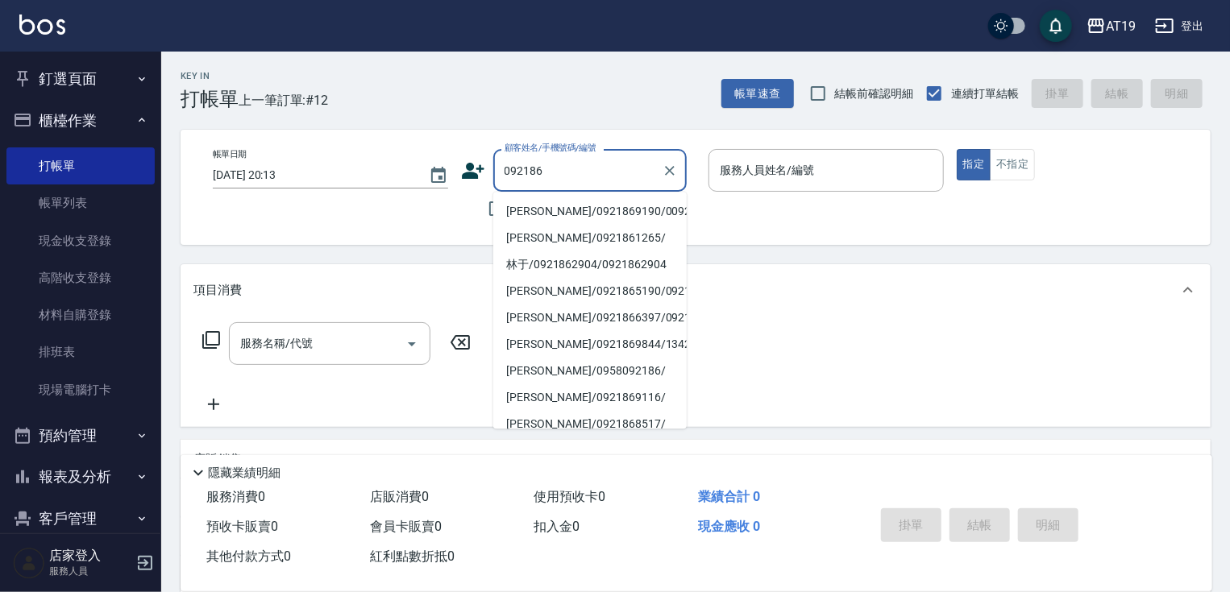
click at [532, 207] on li "[PERSON_NAME]/0921869190/00926" at bounding box center [589, 211] width 193 height 27
type input "[PERSON_NAME]/0921869190/00926"
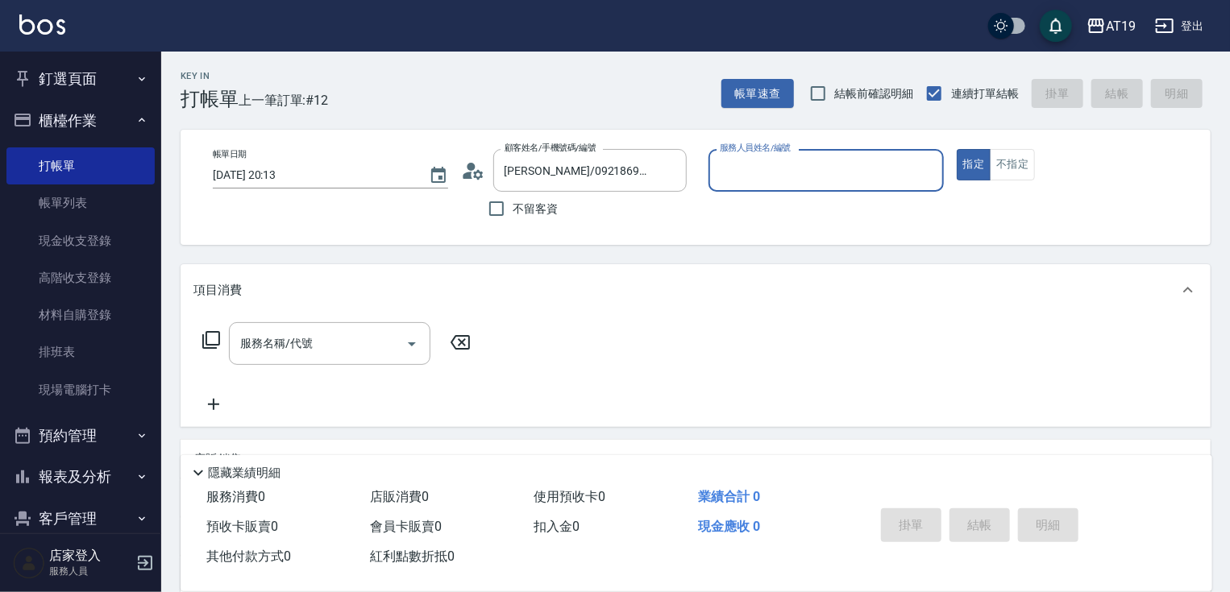
click at [752, 163] on input "服務人員姓名/編號" at bounding box center [826, 170] width 221 height 28
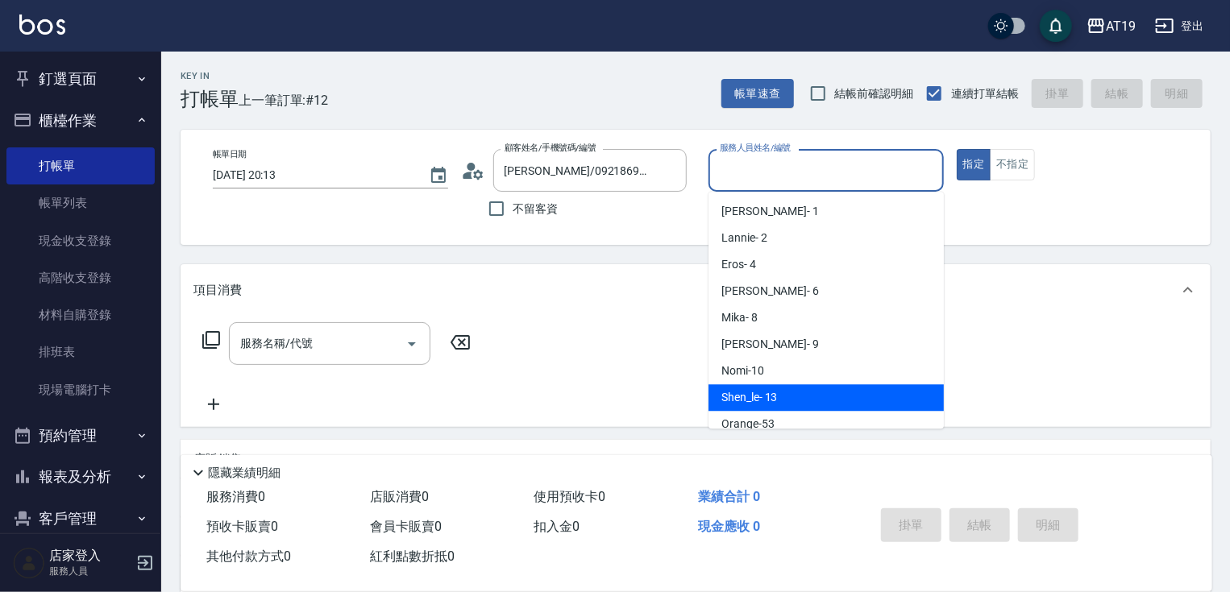
click at [782, 390] on div "Shen_le - 13" at bounding box center [825, 397] width 235 height 27
type input "Shen_le- 13"
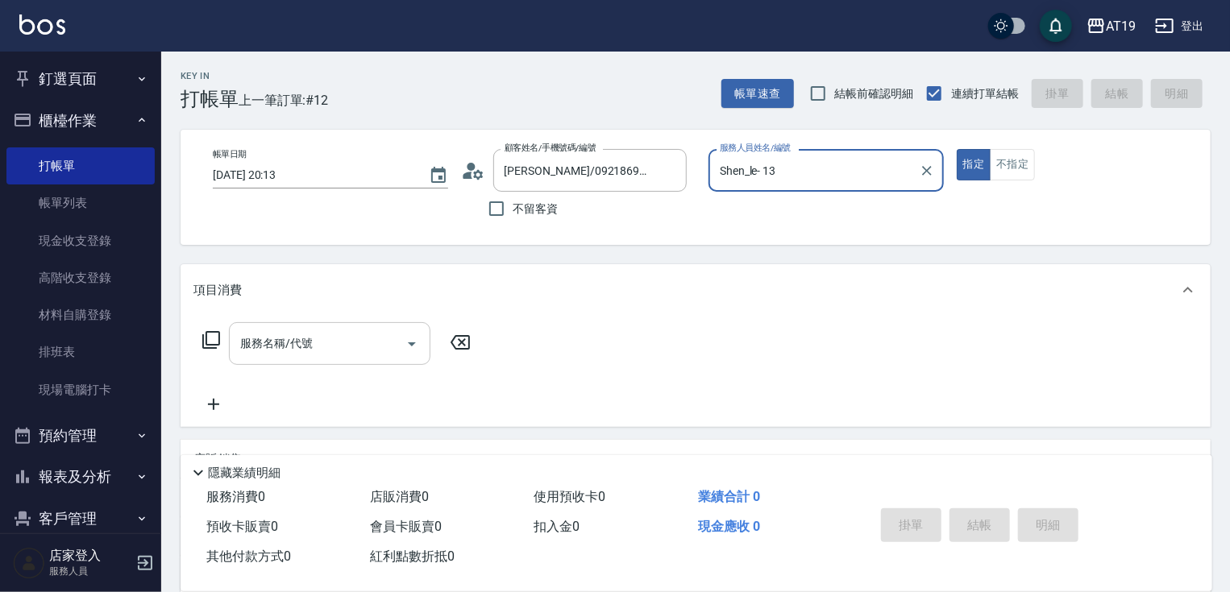
click at [368, 334] on input "服務名稱/代號" at bounding box center [317, 344] width 163 height 28
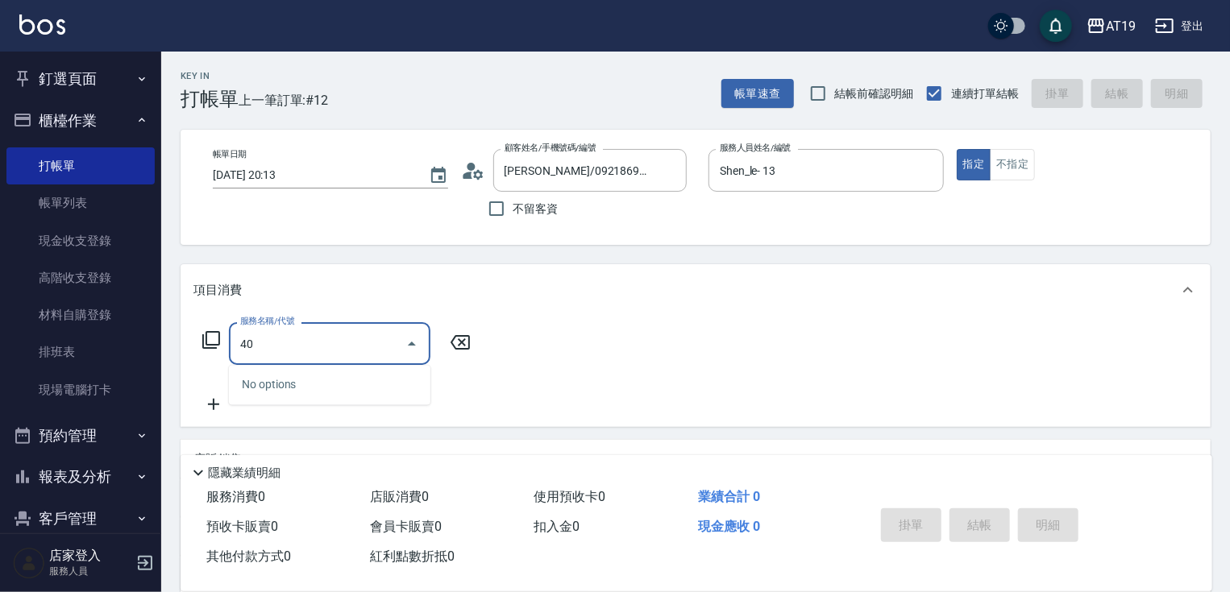
type input "401"
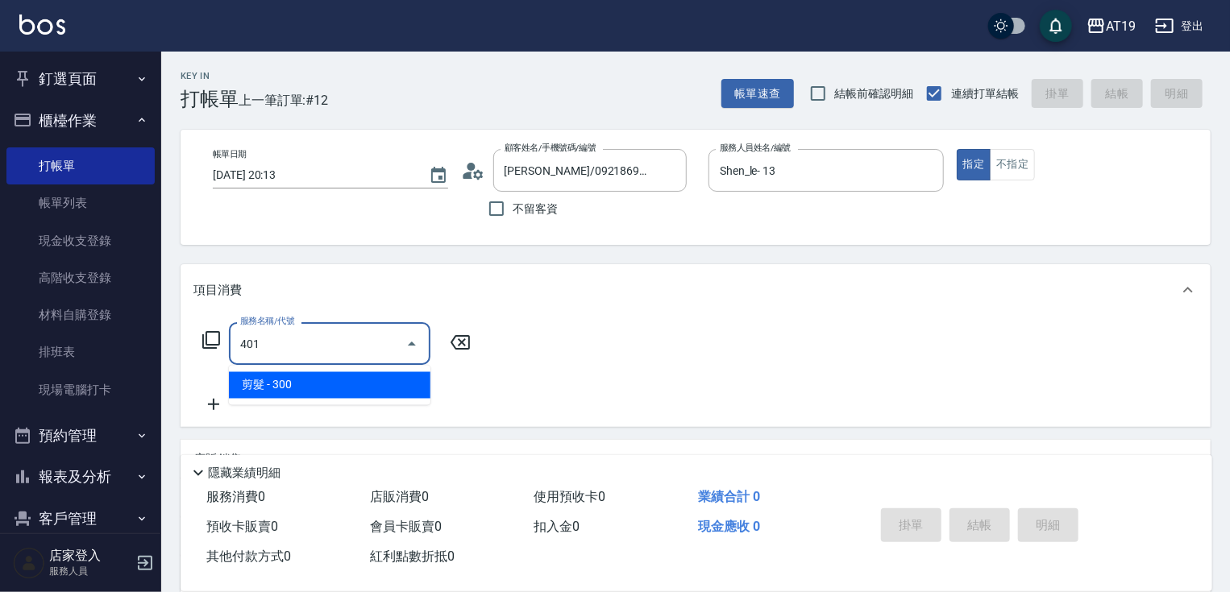
click at [361, 384] on span "剪髮 - 300" at bounding box center [329, 385] width 201 height 27
type input "30"
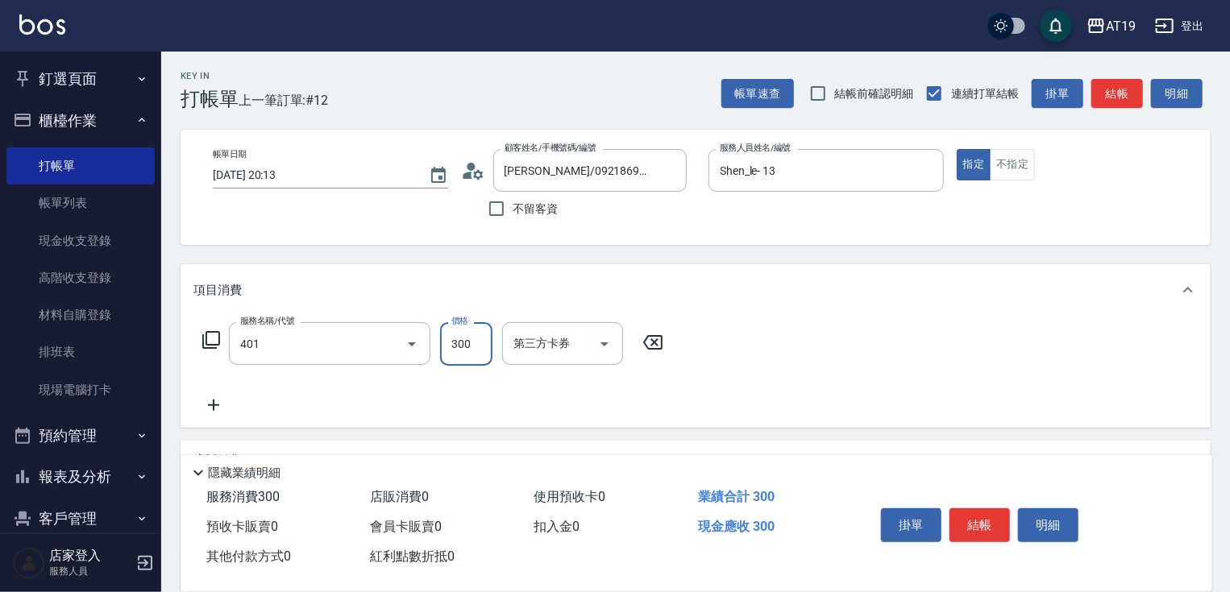
type input "剪髮(401)"
click at [461, 355] on input "300" at bounding box center [466, 344] width 52 height 44
type input "0"
type input "40"
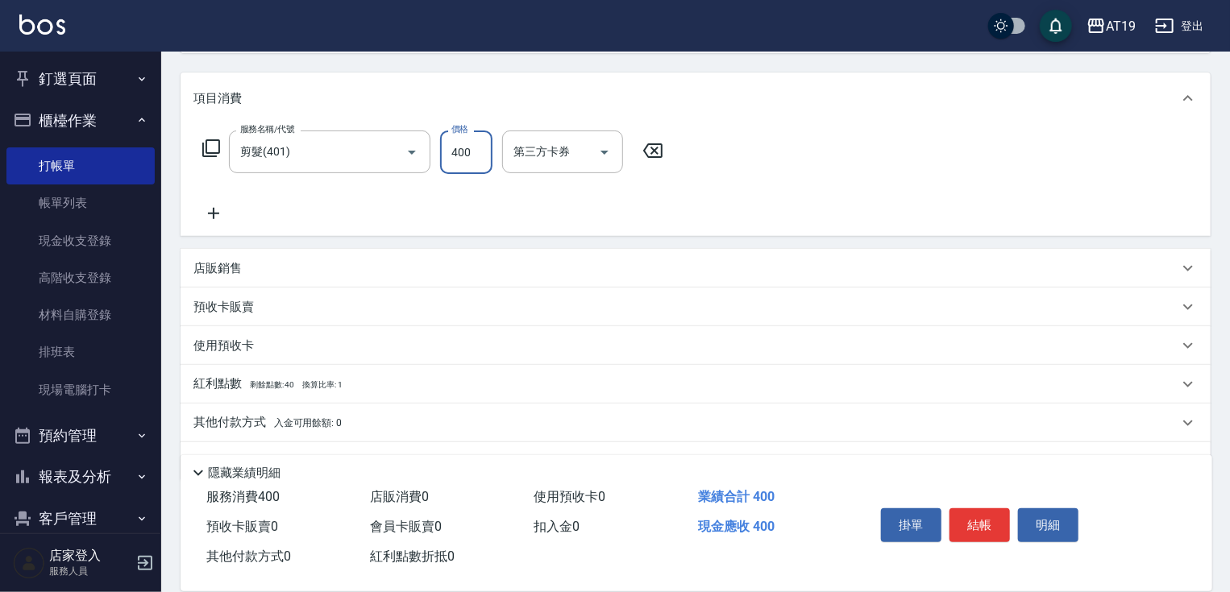
scroll to position [193, 0]
type input "400"
click at [228, 264] on p "店販銷售" at bounding box center [217, 267] width 48 height 17
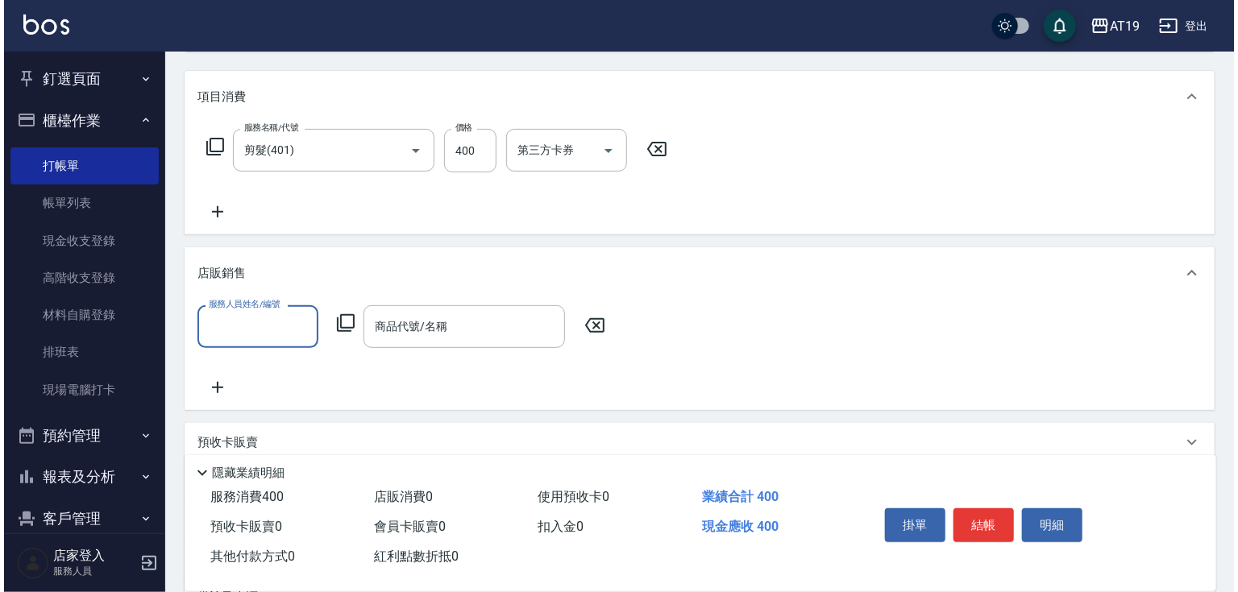
scroll to position [0, 0]
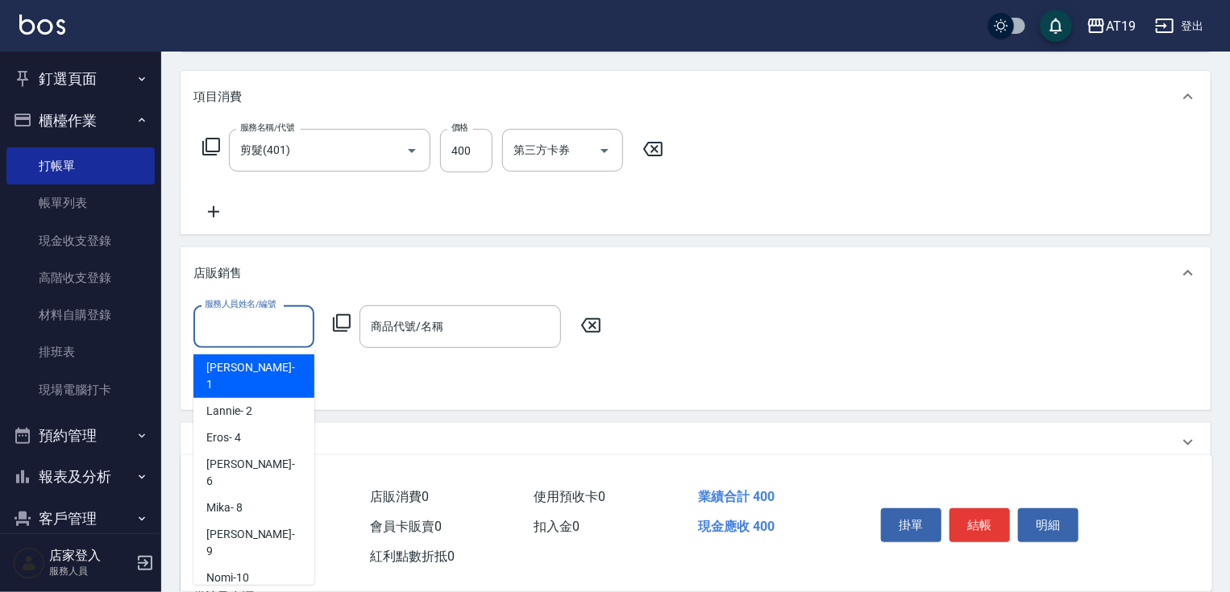
click at [255, 315] on input "服務人員姓名/編號" at bounding box center [254, 327] width 106 height 28
drag, startPoint x: 286, startPoint y: 558, endPoint x: 332, endPoint y: 428, distance: 137.7
type input "Shen_le- 13"
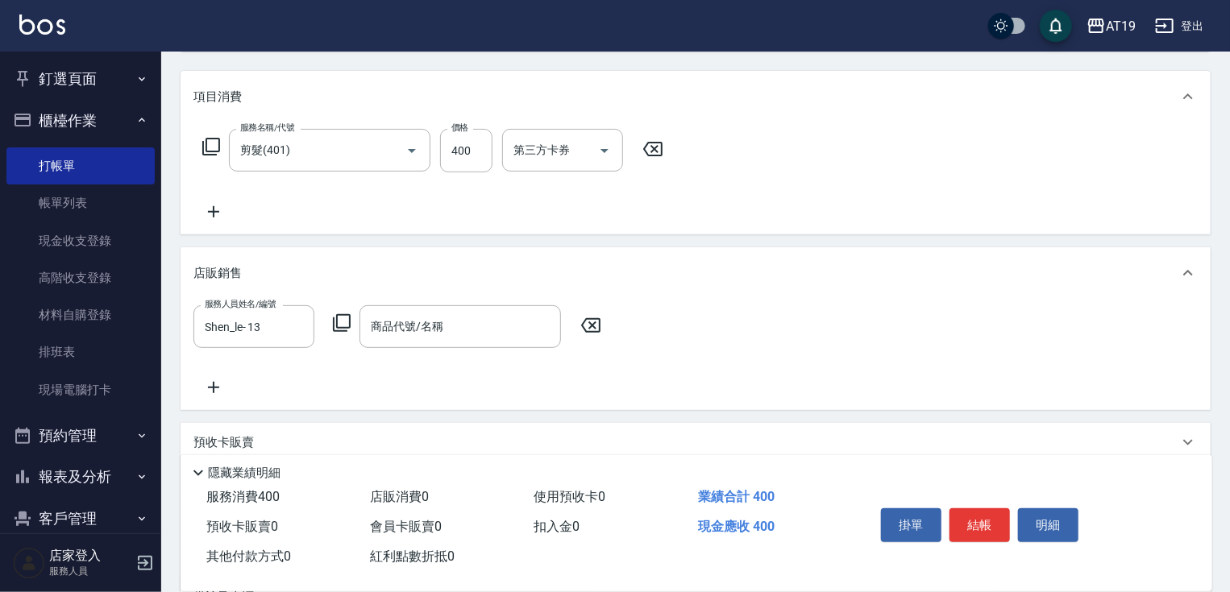
click at [341, 323] on icon at bounding box center [341, 323] width 19 height 19
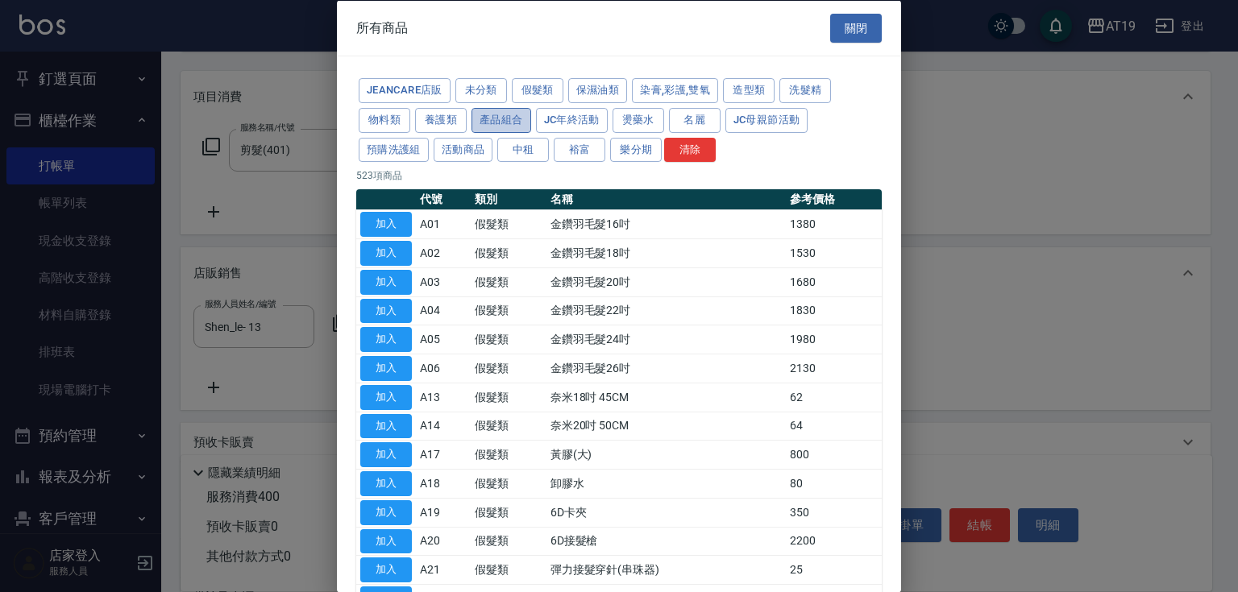
click at [511, 114] on button "產品組合" at bounding box center [501, 119] width 60 height 25
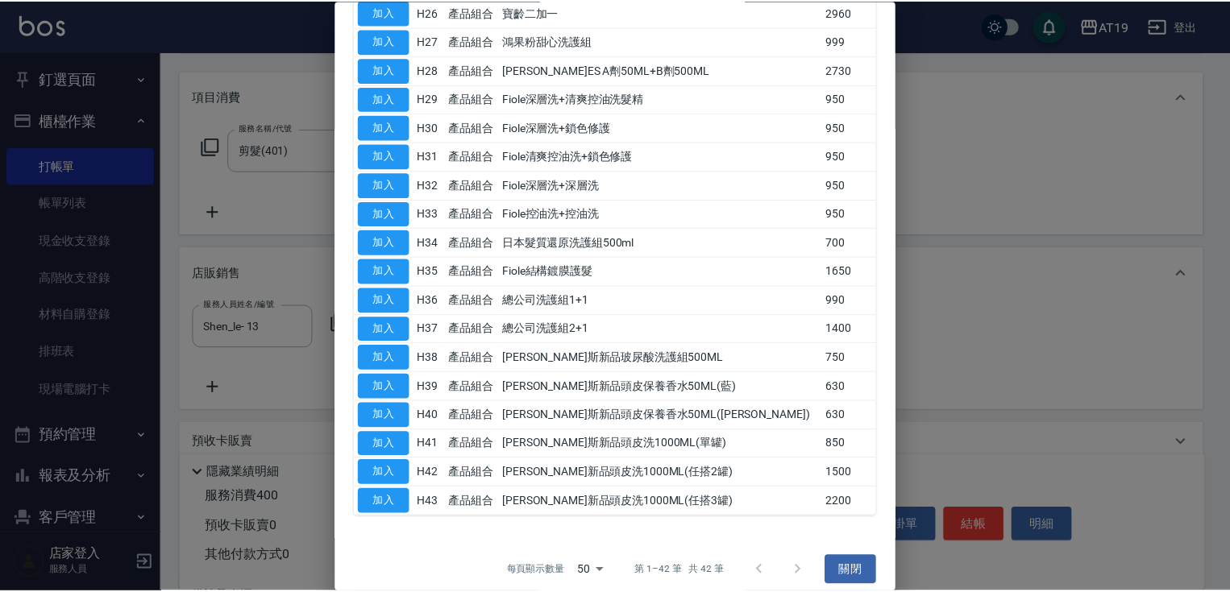
scroll to position [908, 0]
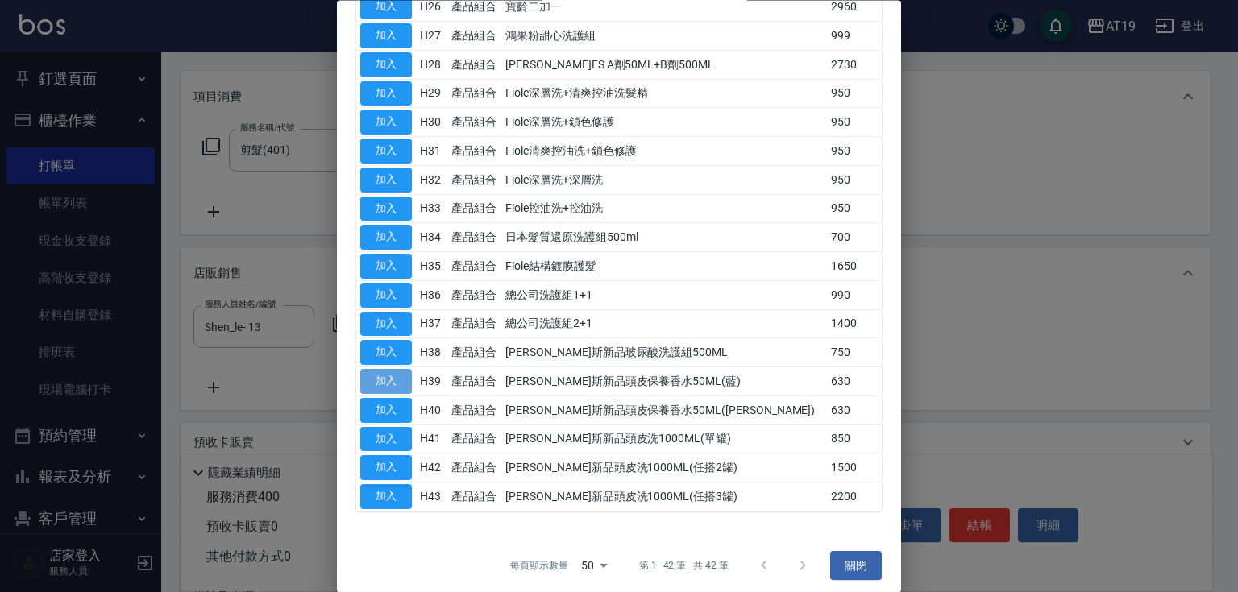
click at [375, 370] on button "加入" at bounding box center [386, 382] width 52 height 25
type input "[PERSON_NAME]斯新品頭皮保養香水50ML(藍)"
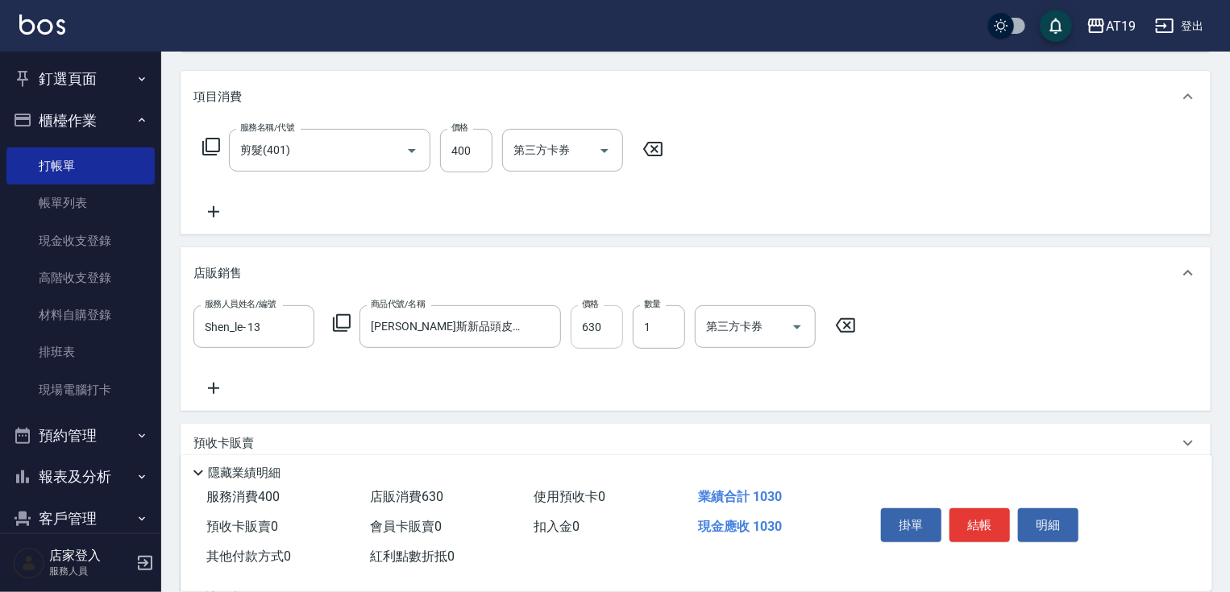
click at [592, 334] on input "630" at bounding box center [597, 327] width 52 height 44
type input "40"
type input "50"
type input "90"
type input "500"
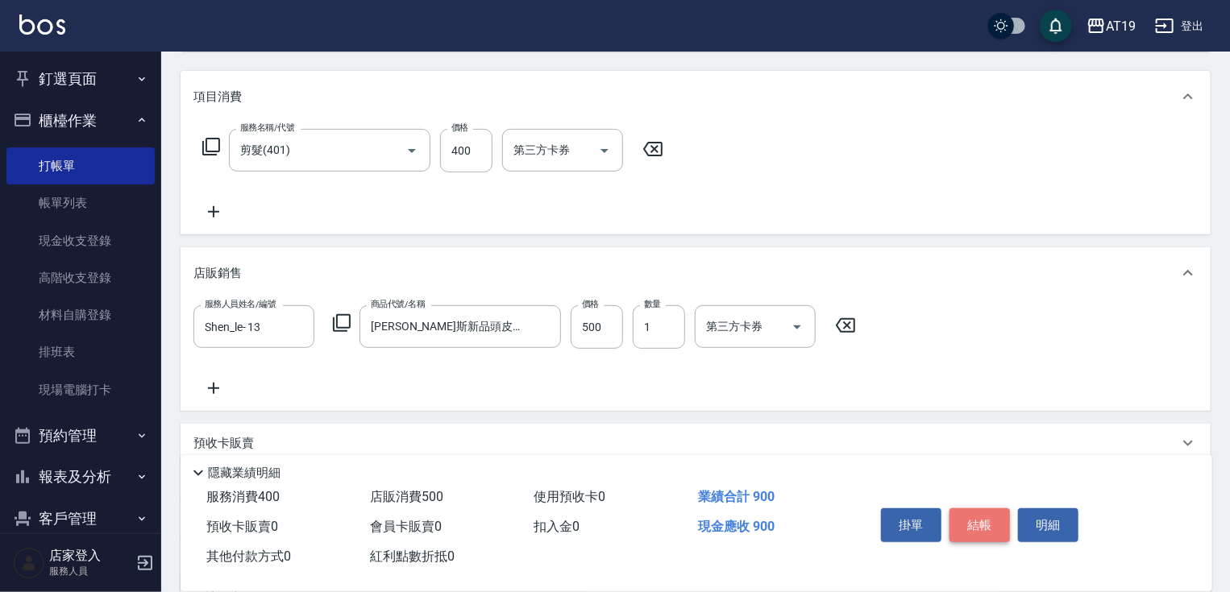
click at [991, 522] on button "結帳" at bounding box center [979, 526] width 60 height 34
type input "[DATE] 20:14"
type input "0"
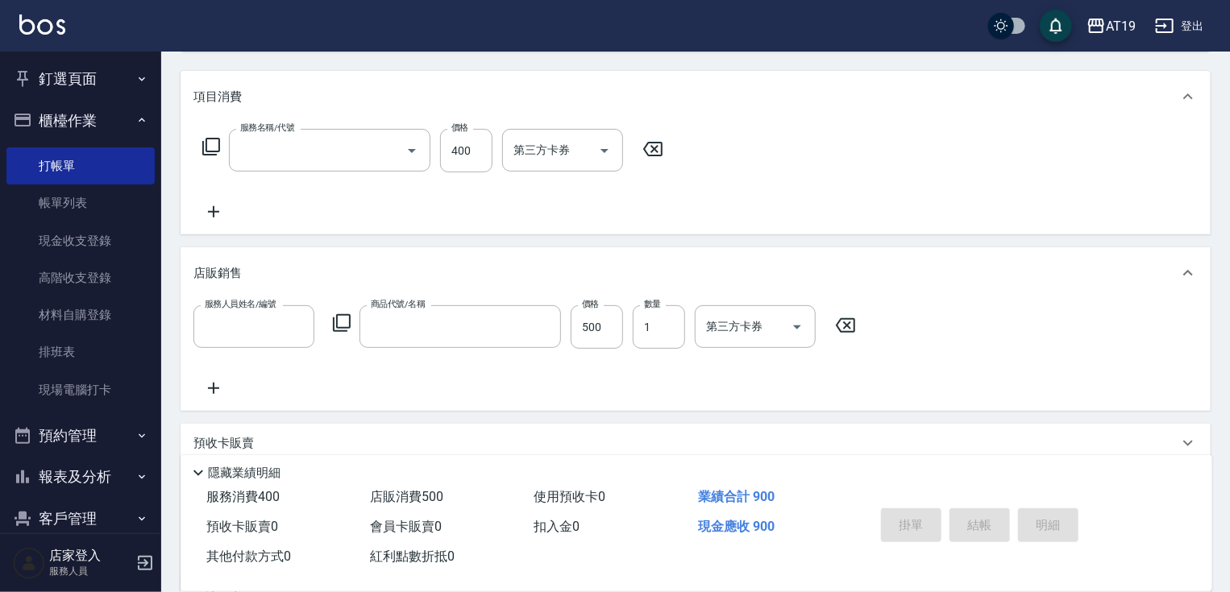
scroll to position [0, 0]
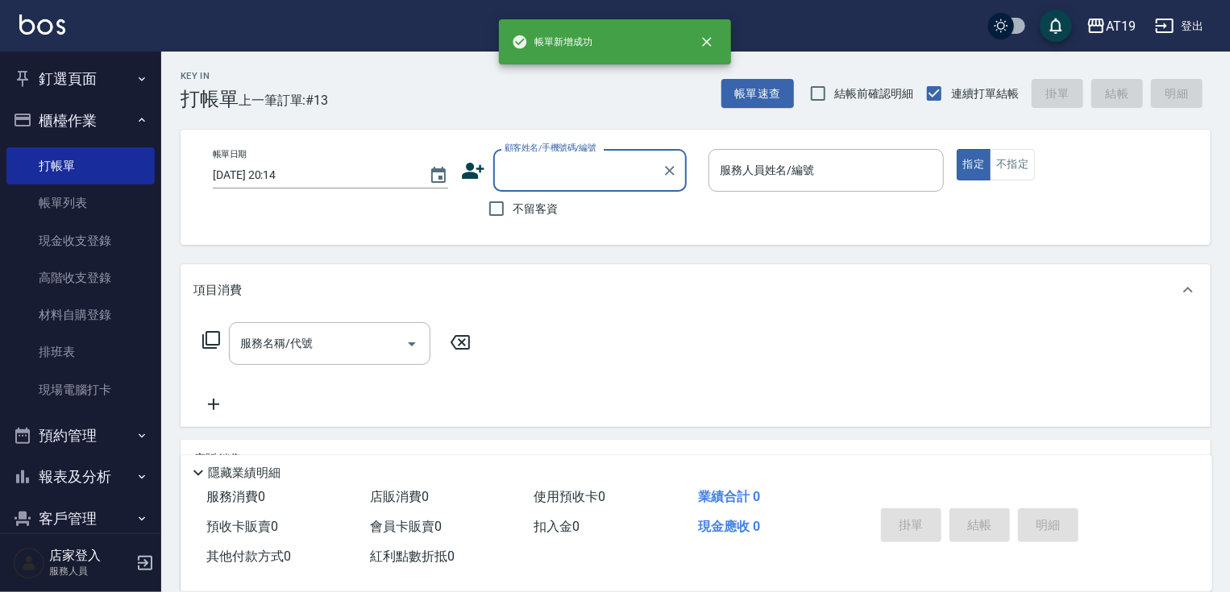
click at [521, 181] on input "顧客姓名/手機號碼/編號" at bounding box center [578, 170] width 155 height 28
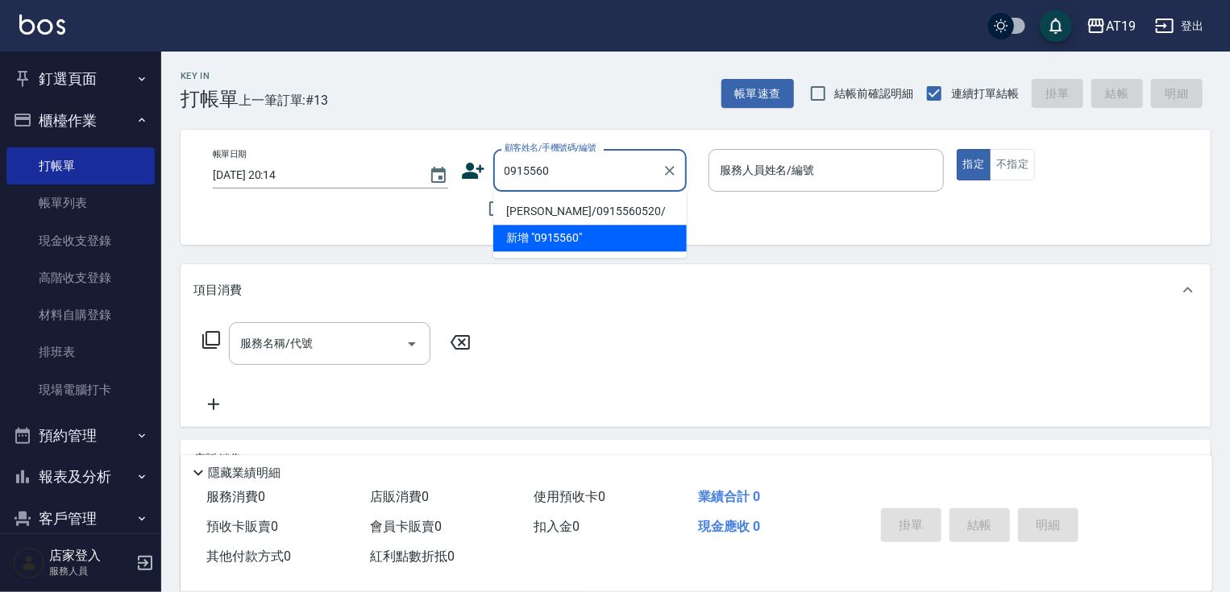
click at [542, 219] on li "[PERSON_NAME]/0915560520/" at bounding box center [589, 211] width 193 height 27
type input "[PERSON_NAME]/0915560520/"
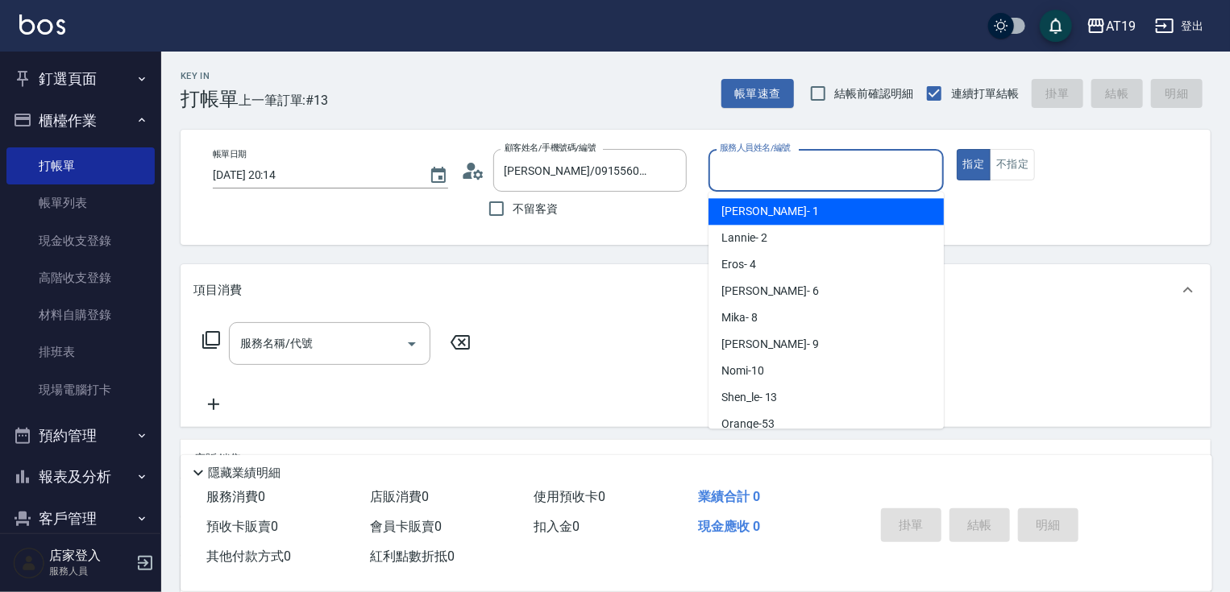
click at [771, 174] on input "服務人員姓名/編號" at bounding box center [826, 170] width 221 height 28
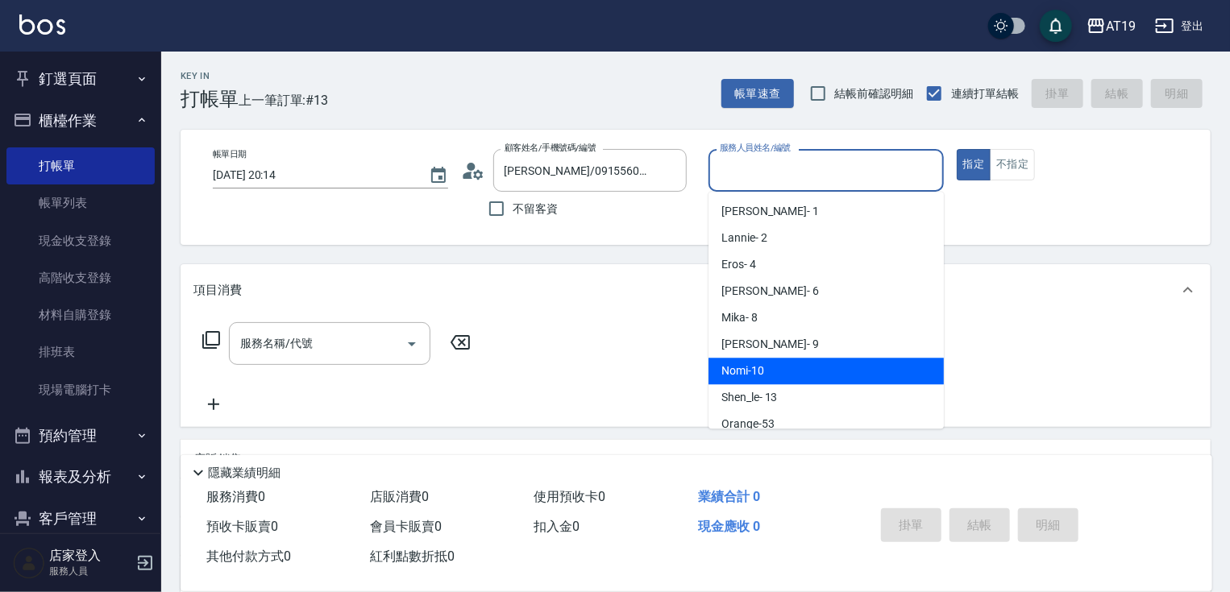
click at [779, 365] on div "Nomi -10" at bounding box center [825, 371] width 235 height 27
type input "Nomi-10"
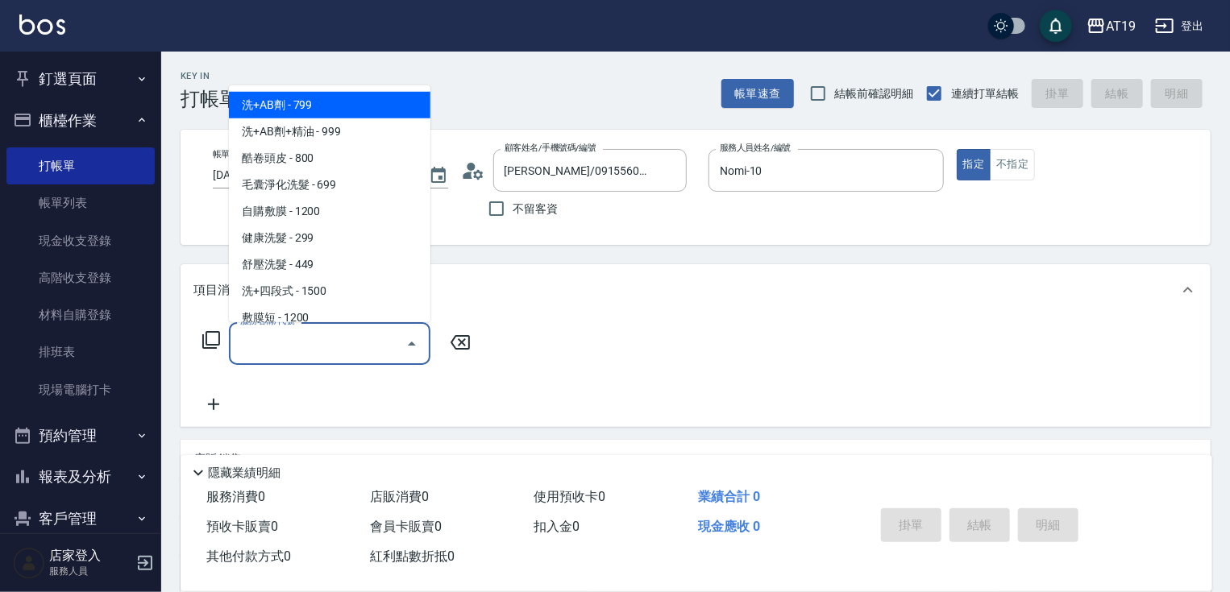
click at [351, 339] on input "服務名稱/代號" at bounding box center [317, 344] width 163 height 28
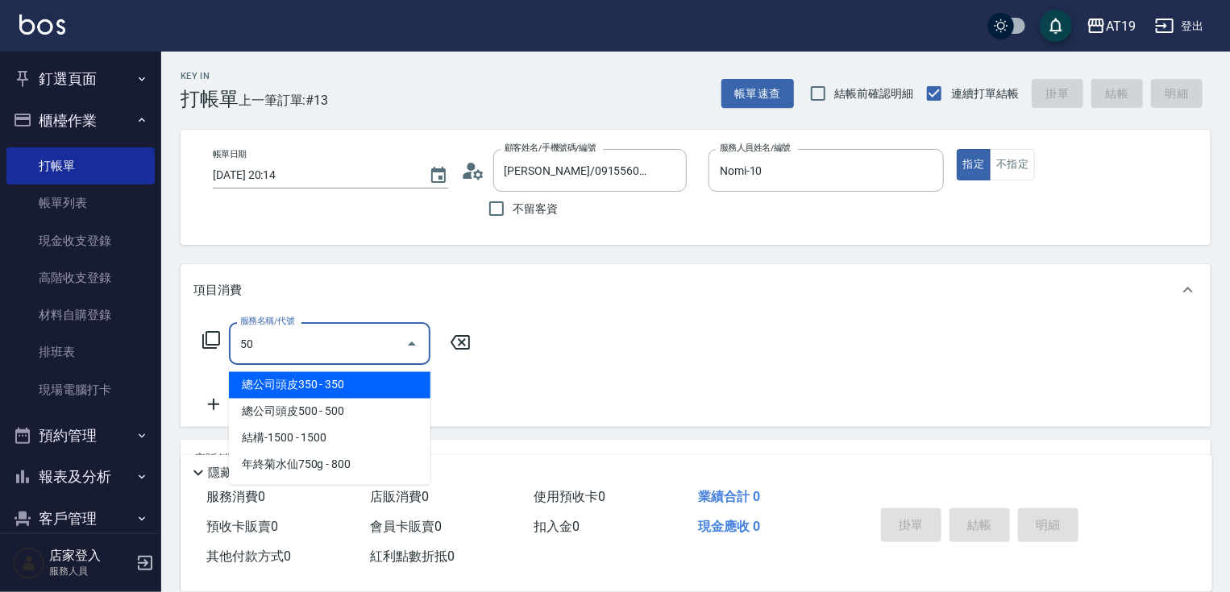
type input "501"
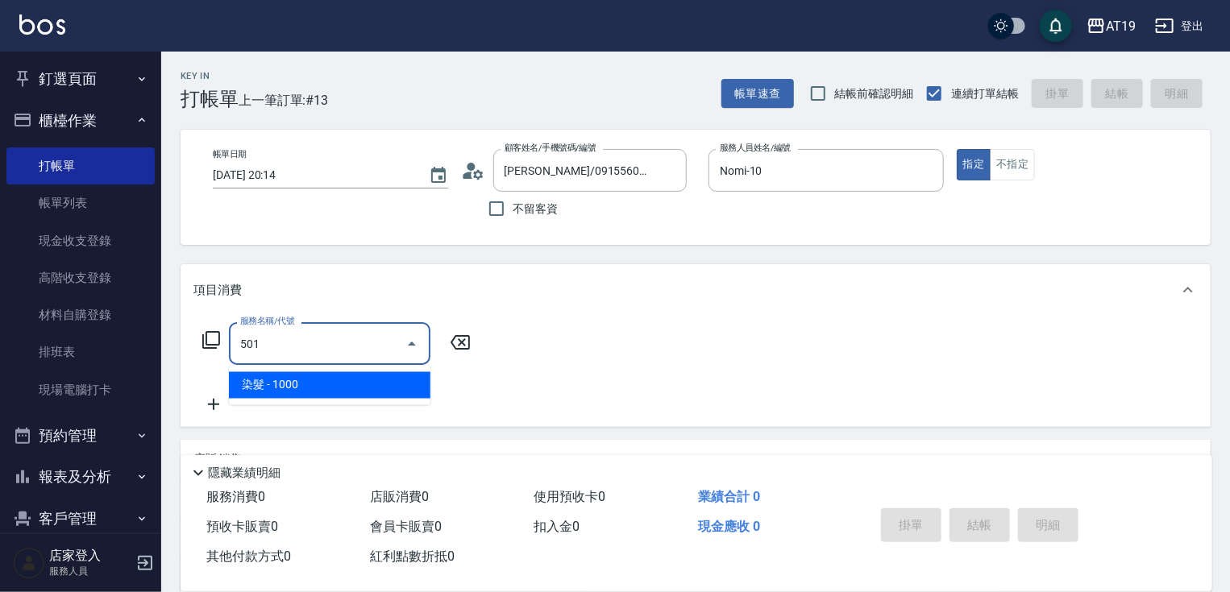
drag, startPoint x: 351, startPoint y: 380, endPoint x: 438, endPoint y: 372, distance: 88.3
click at [359, 386] on span "染髮 - 1000" at bounding box center [329, 385] width 201 height 27
type input "100"
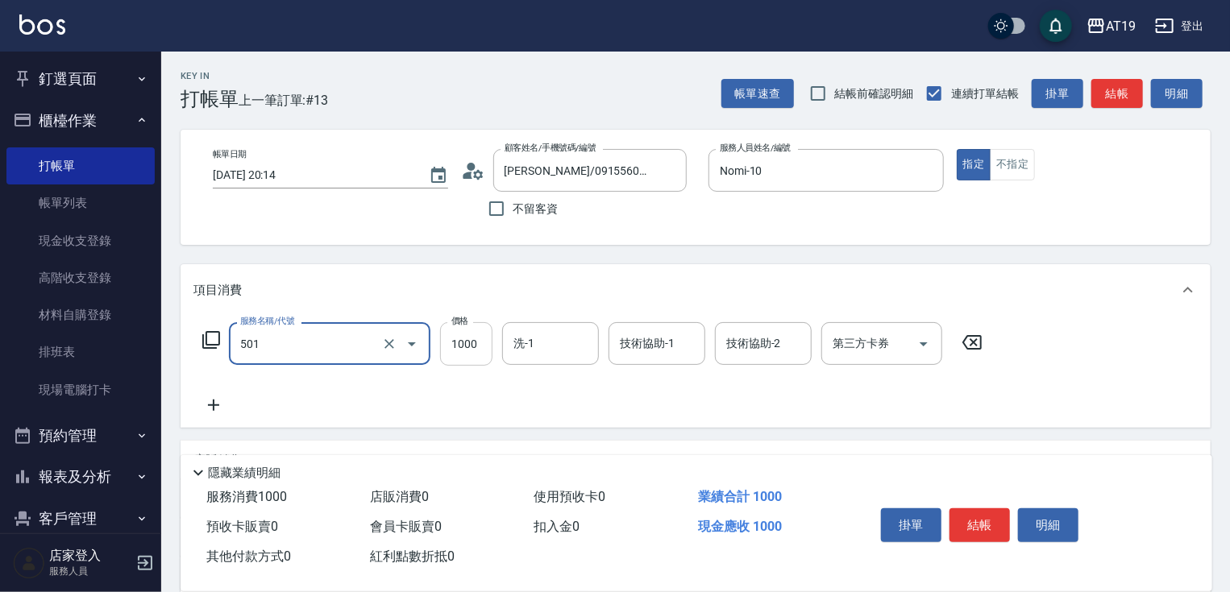
type input "染髮(501)"
click at [456, 355] on input "1000" at bounding box center [466, 344] width 52 height 44
type input "0"
type input "11"
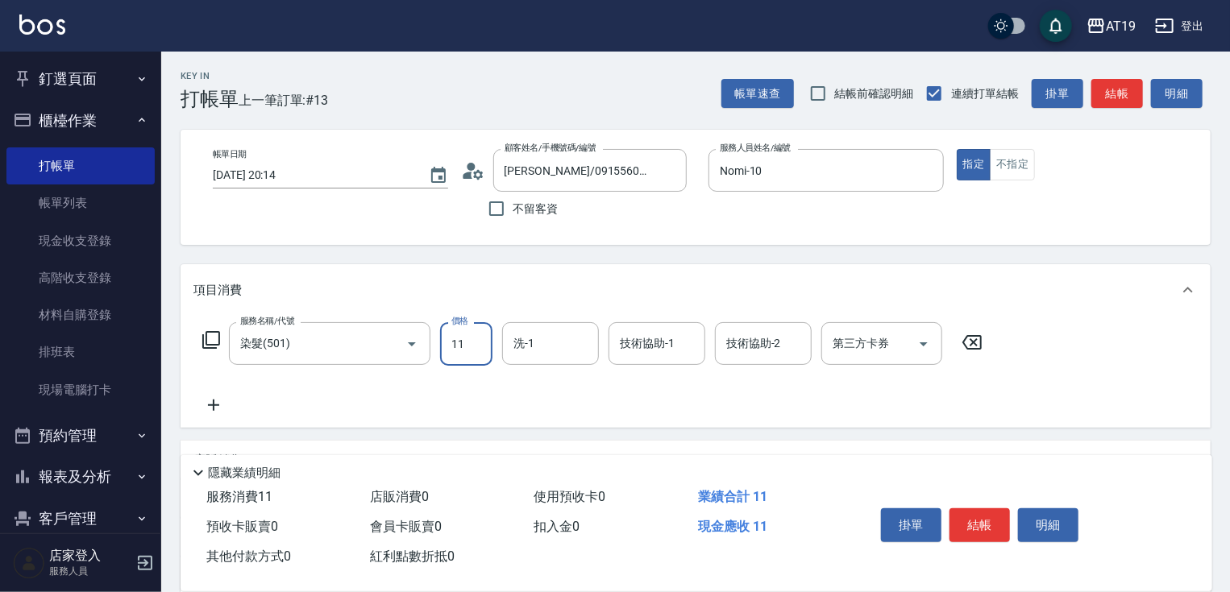
type input "10"
type input "118"
type input "110"
type input "1180"
click at [219, 405] on icon at bounding box center [213, 405] width 40 height 19
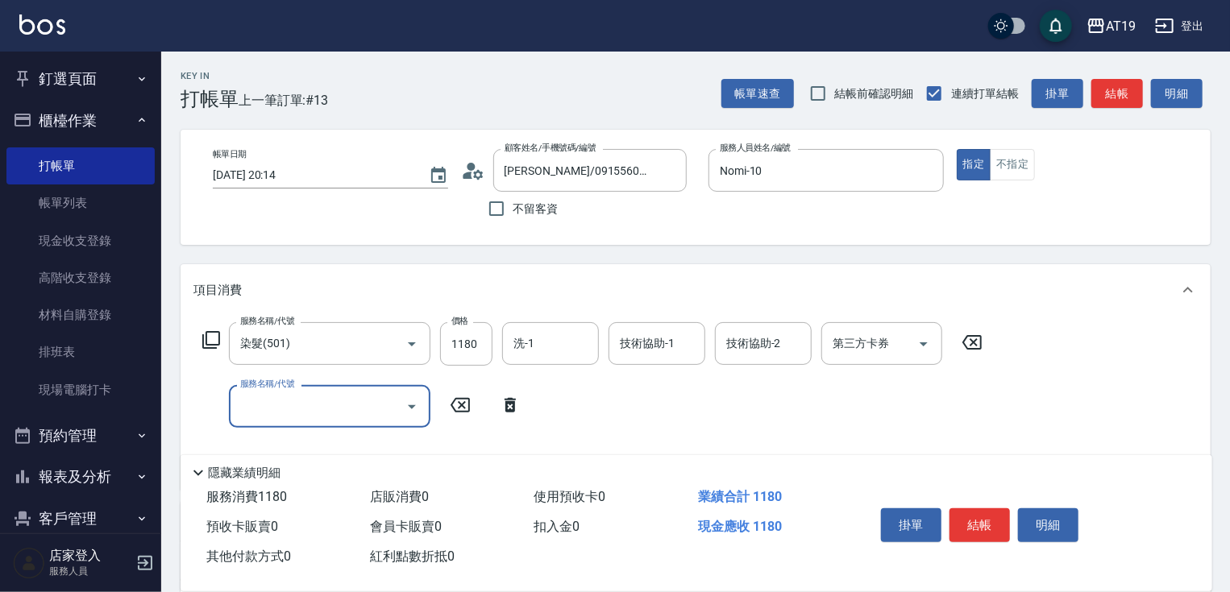
click at [296, 410] on input "服務名稱/代號" at bounding box center [317, 407] width 163 height 28
type input "657"
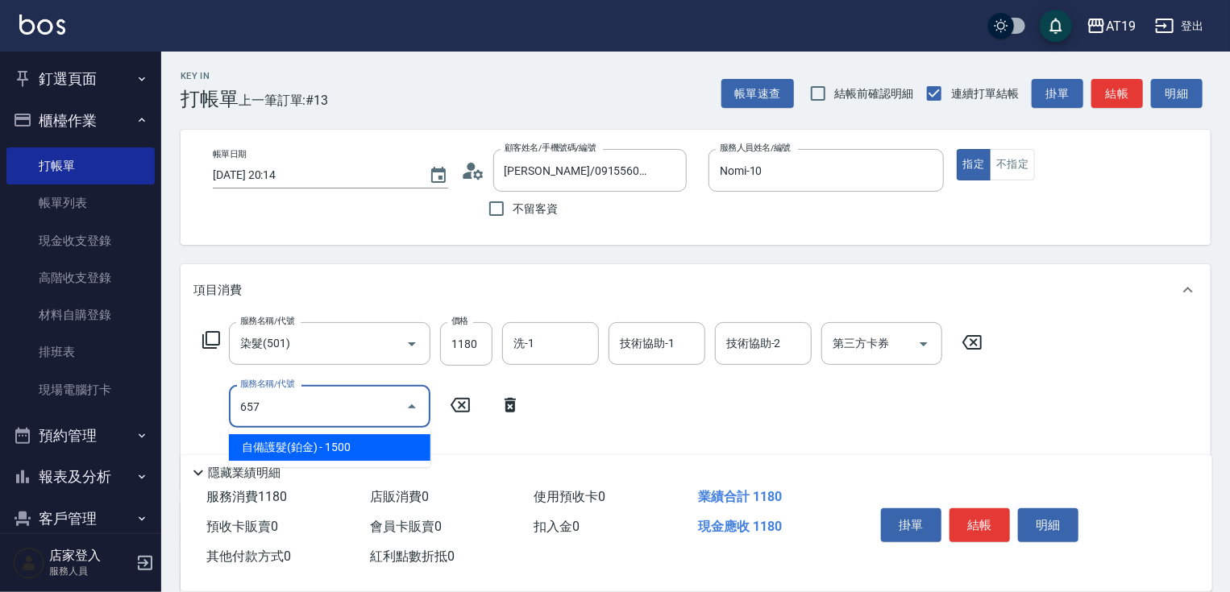
click at [319, 440] on span "自備護髮(鉑金) - 1500" at bounding box center [329, 447] width 201 height 27
type input "260"
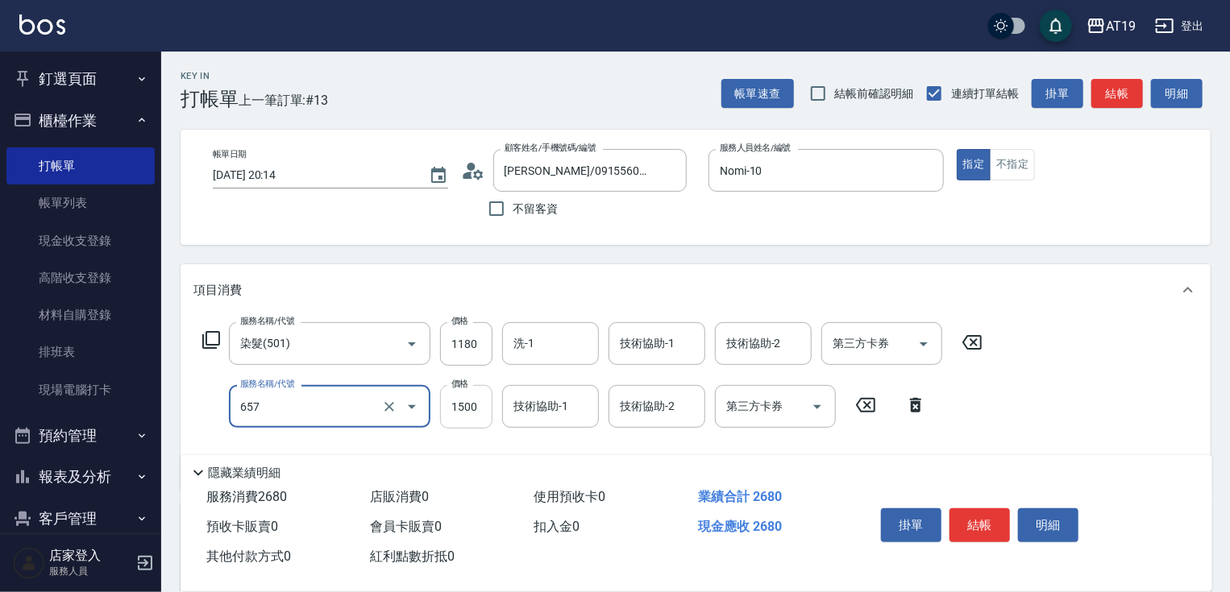
type input "自備護髮(鉑金)(657)"
click at [471, 415] on input "1500" at bounding box center [466, 407] width 52 height 44
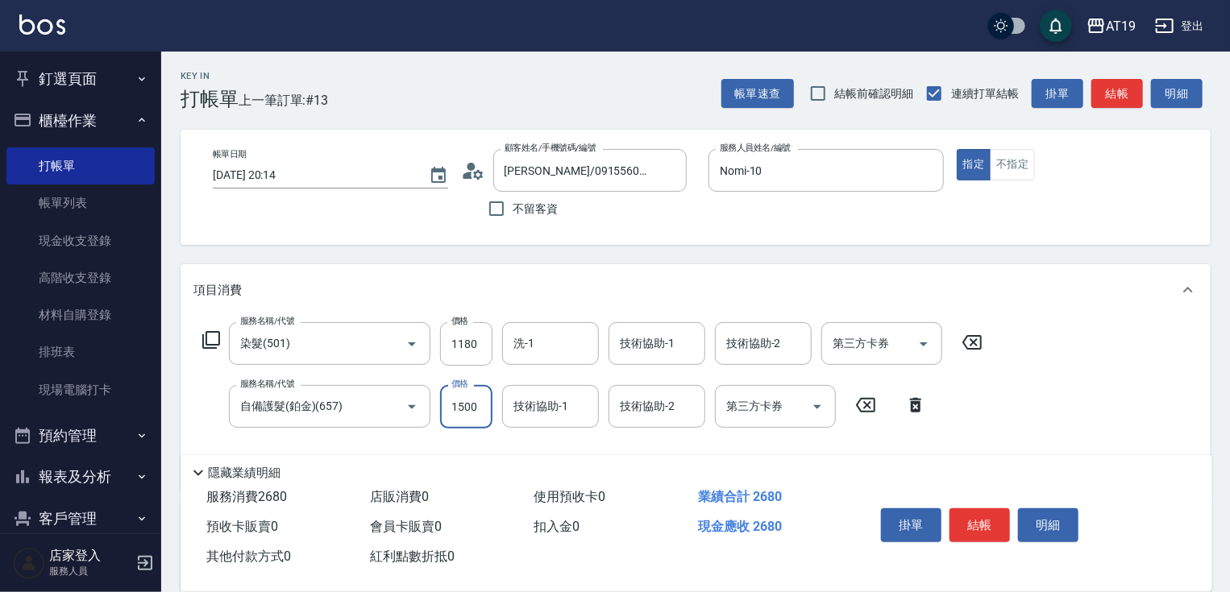
type input "2"
type input "110"
type input "21"
type input "120"
type input "210"
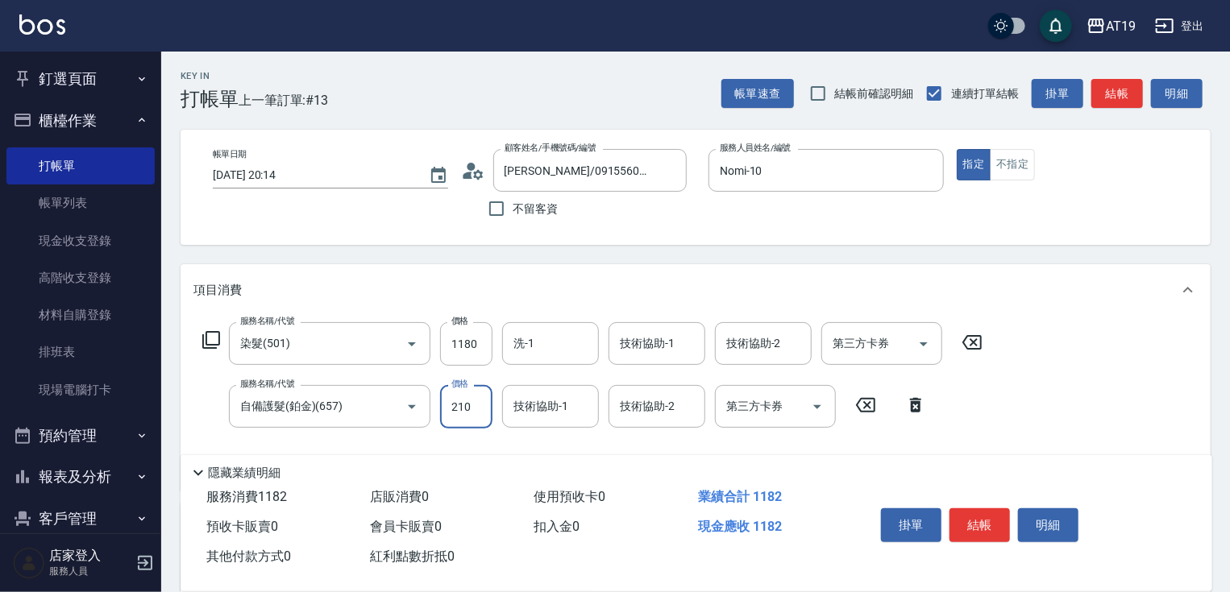
type input "130"
type input "2100"
type input "320"
type input "2100"
click at [975, 530] on button "結帳" at bounding box center [979, 526] width 60 height 34
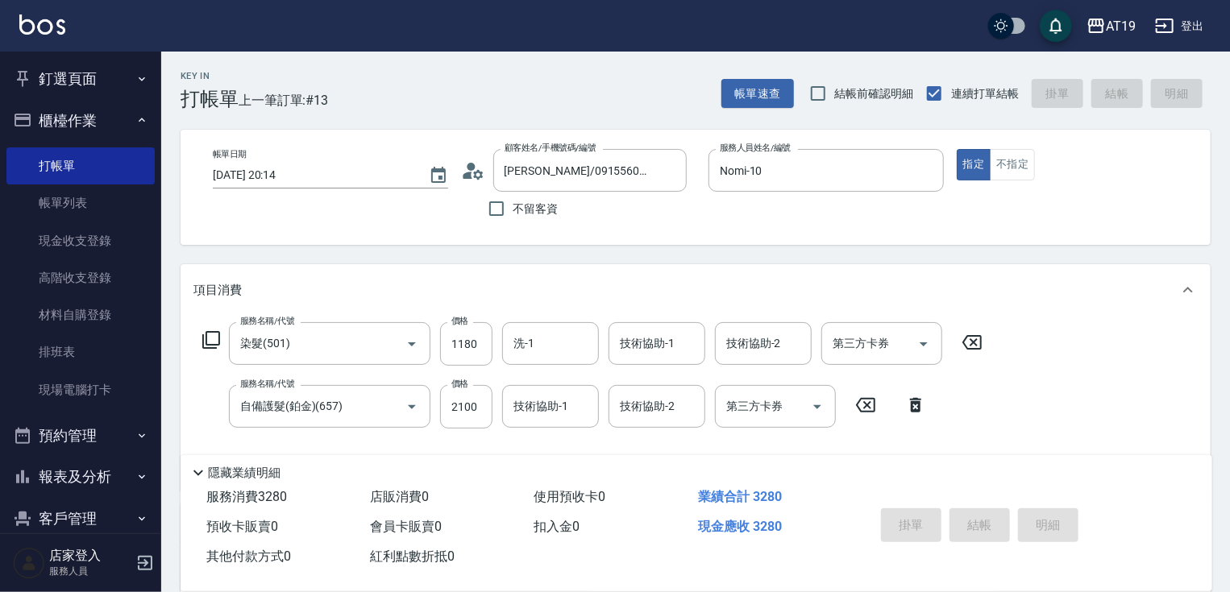
type input "0"
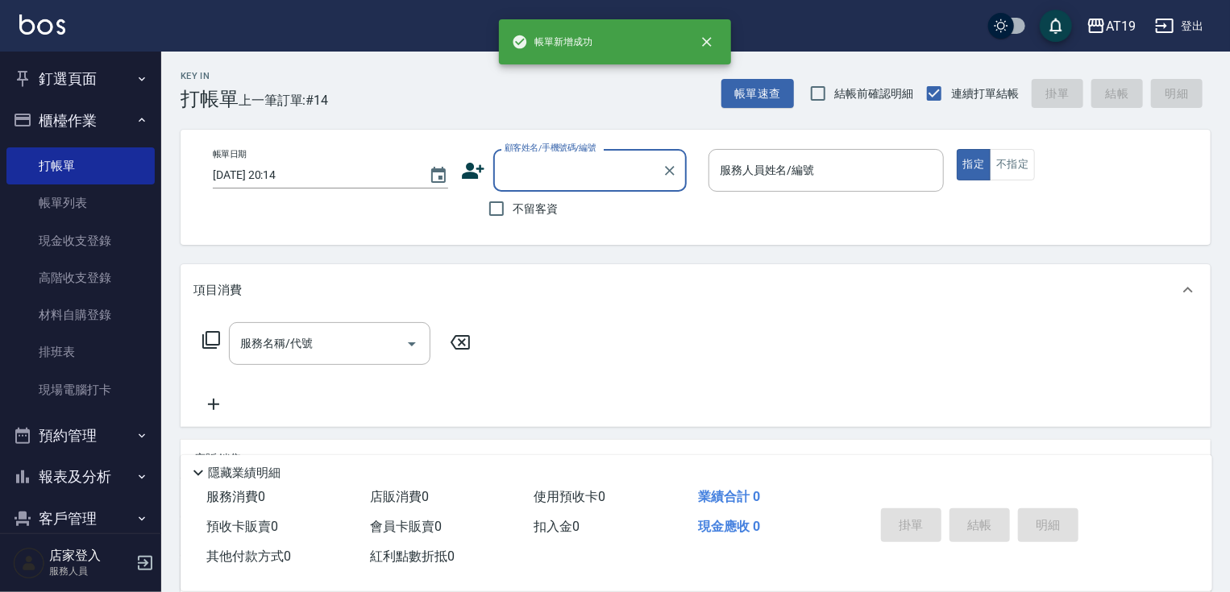
click at [544, 162] on input "顧客姓名/手機號碼/編號" at bounding box center [578, 170] width 155 height 28
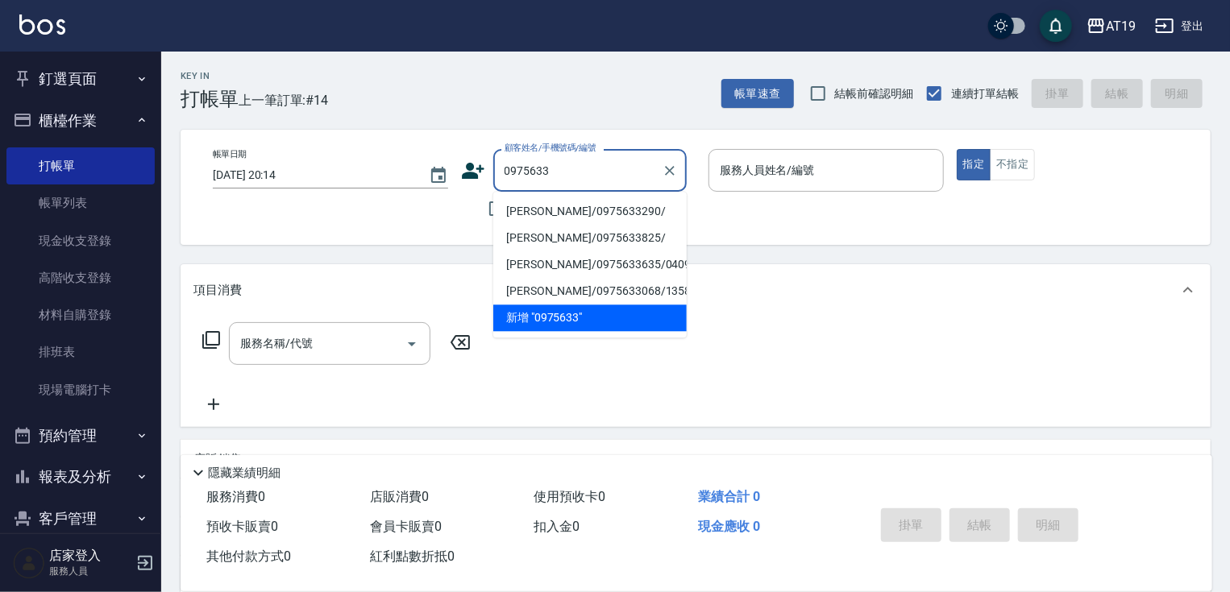
click at [551, 217] on li "[PERSON_NAME]/0975633290/" at bounding box center [589, 211] width 193 height 27
type input "[PERSON_NAME]/0975633290/"
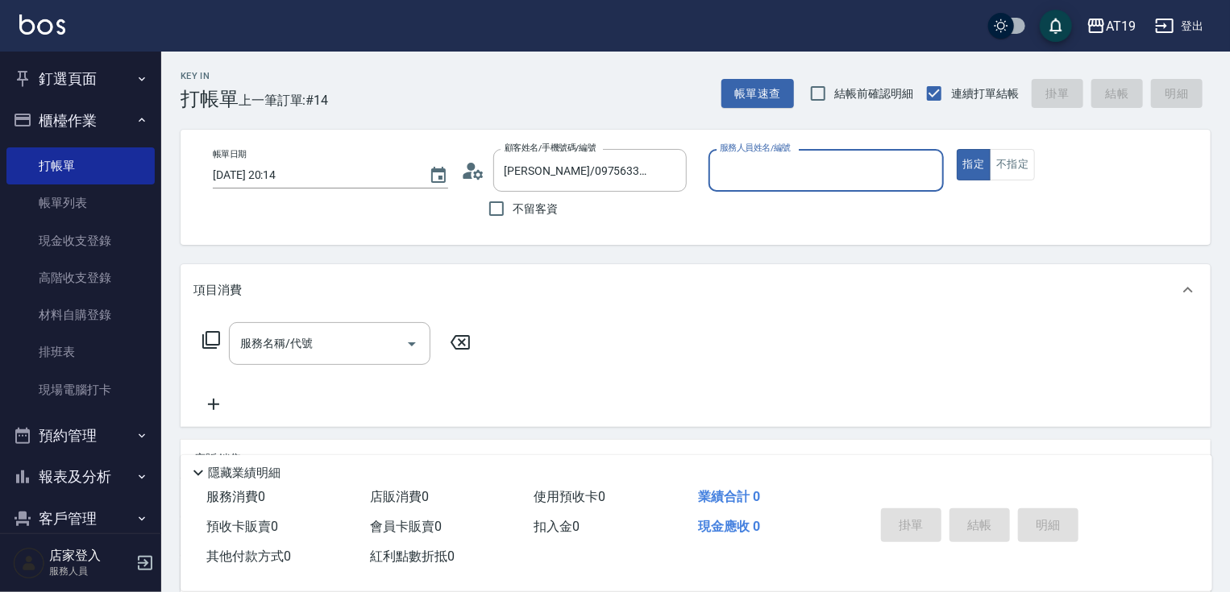
type input "Shen_le- 13"
click at [326, 346] on input "服務名稱/代號" at bounding box center [317, 344] width 163 height 28
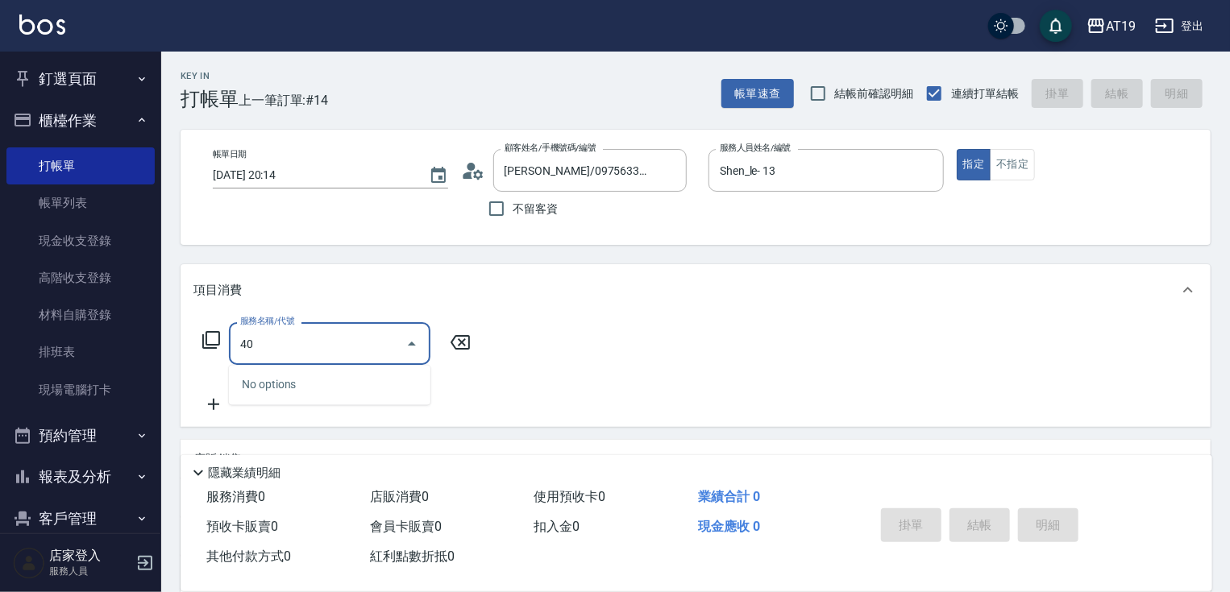
type input "401"
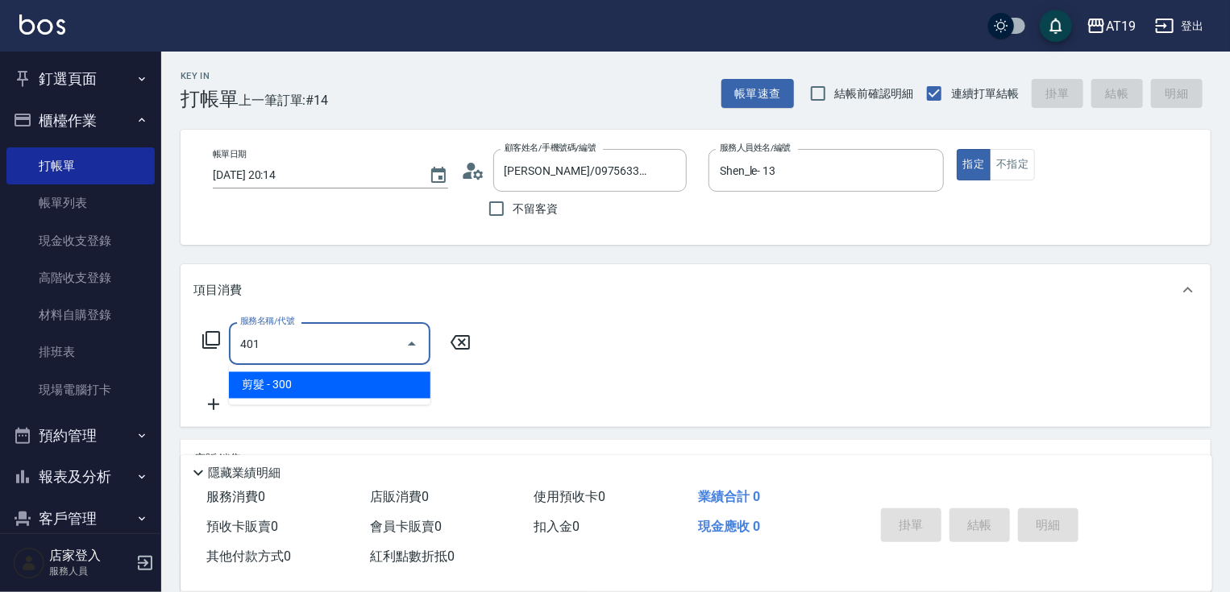
click at [334, 377] on span "剪髮 - 300" at bounding box center [329, 385] width 201 height 27
type input "30"
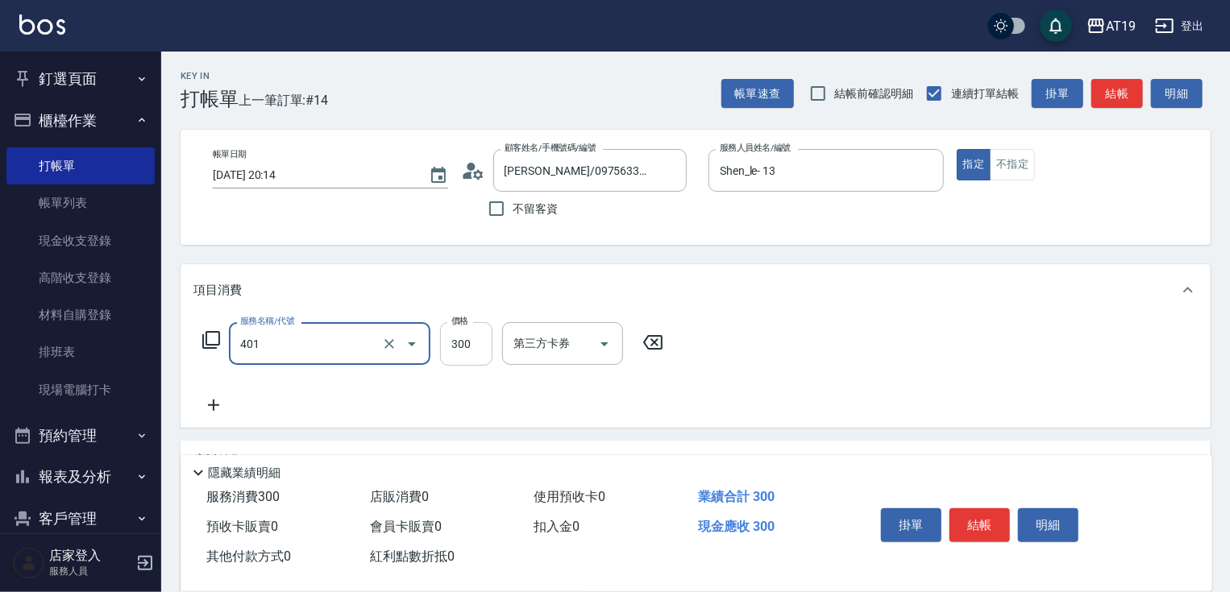
type input "剪髮(401)"
click at [458, 346] on input "300" at bounding box center [466, 344] width 52 height 44
type input "0"
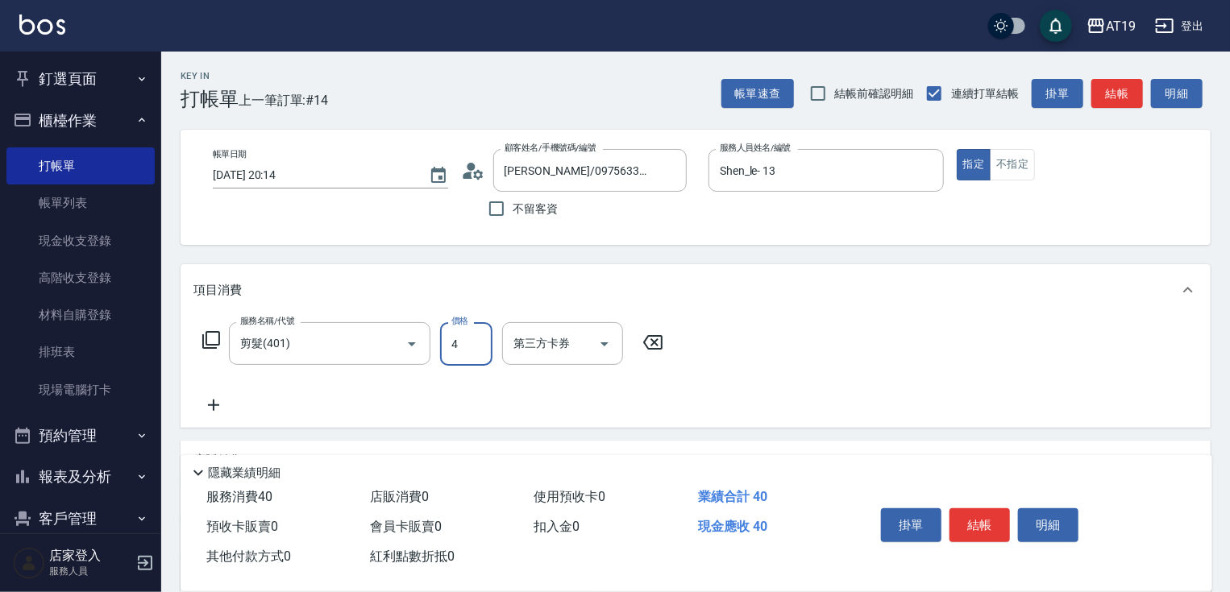
type input "40"
type input "400"
click at [218, 409] on icon at bounding box center [213, 405] width 40 height 19
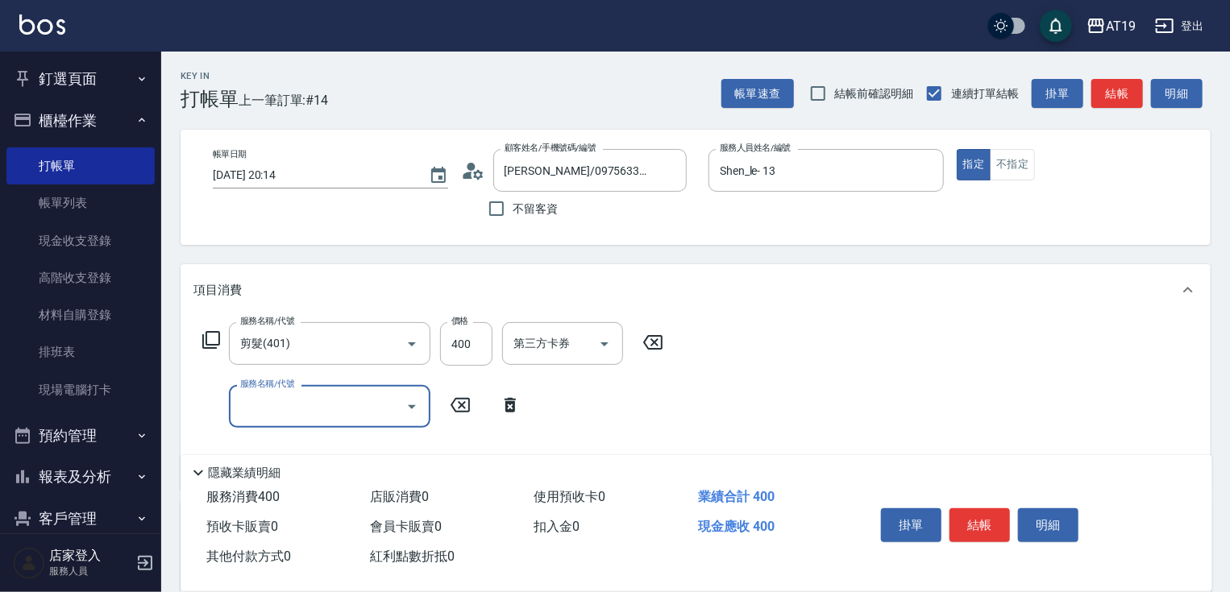
click at [291, 407] on input "服務名稱/代號" at bounding box center [317, 407] width 163 height 28
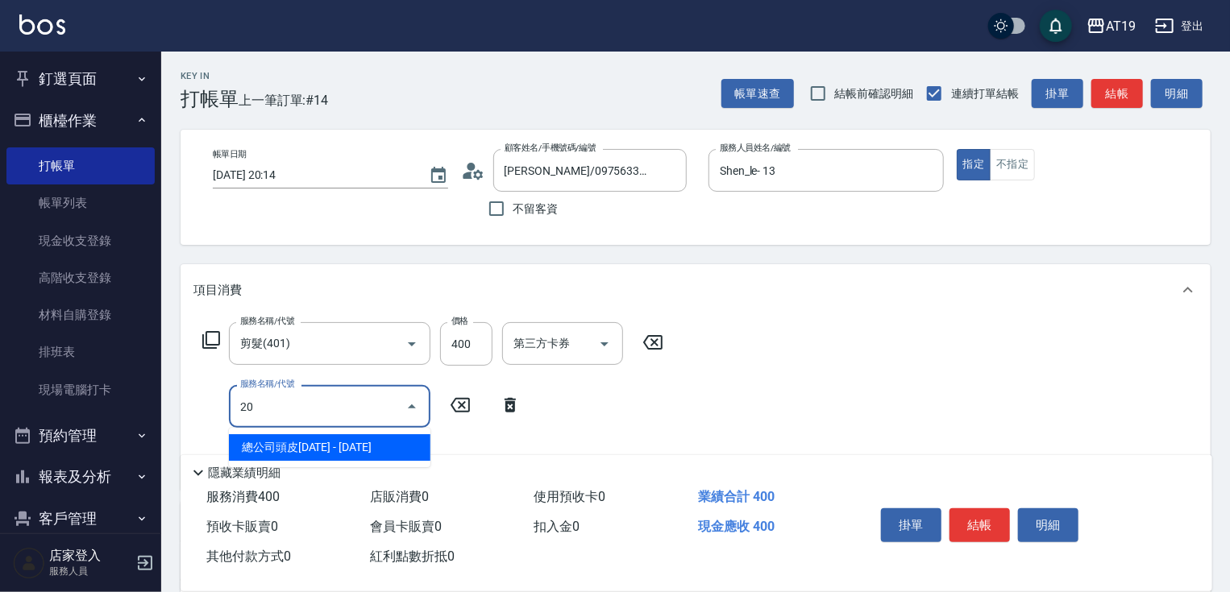
type input "201"
click at [334, 445] on span "洗髮 - 300" at bounding box center [329, 447] width 201 height 27
type input "70"
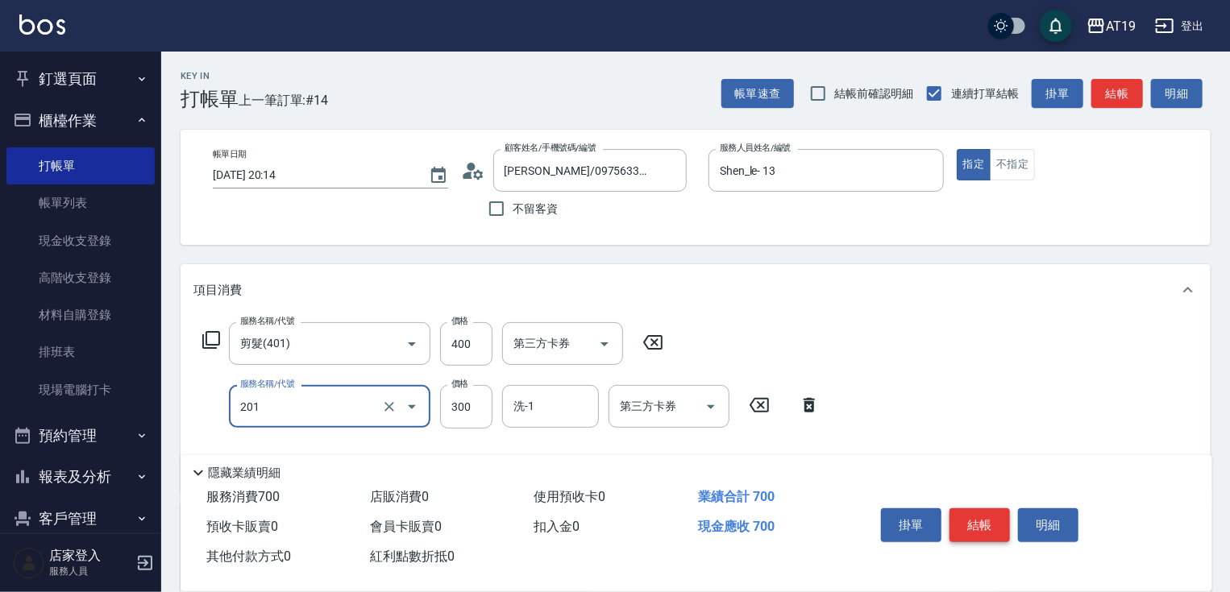
type input "洗髮(201)"
click at [977, 521] on button "結帳" at bounding box center [979, 526] width 60 height 34
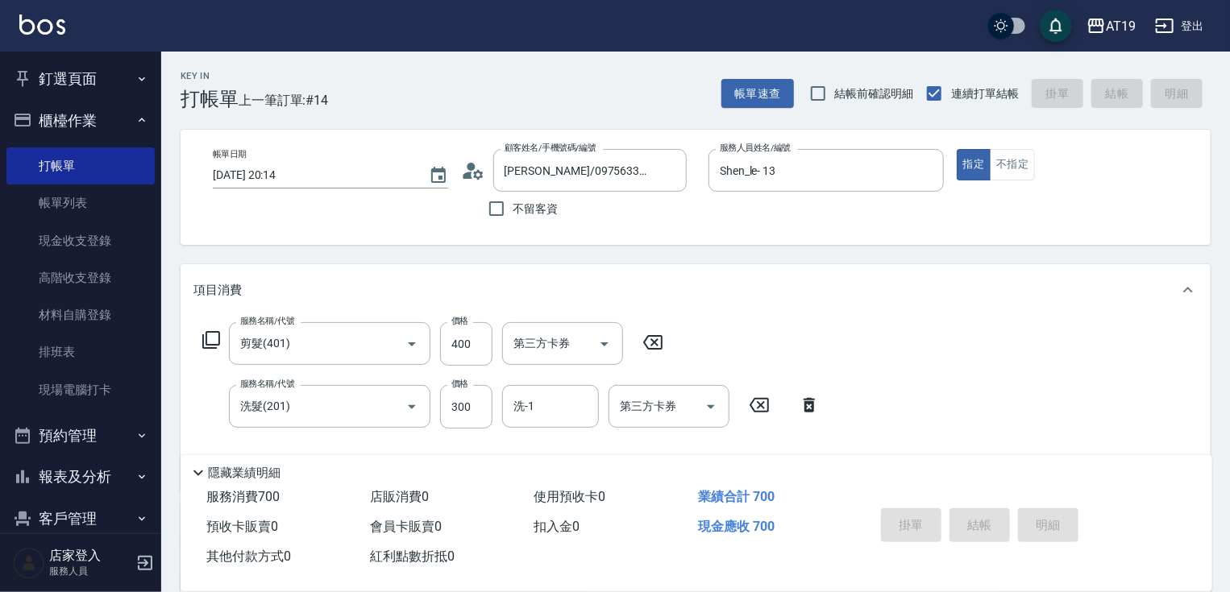
type input "[DATE] 20:15"
type input "0"
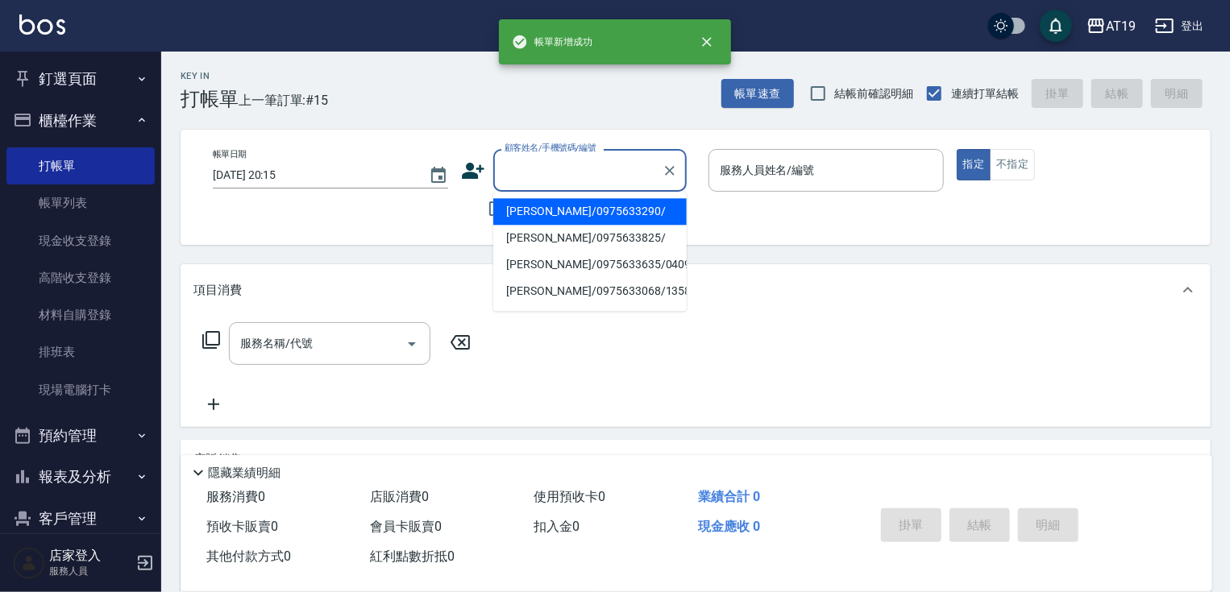
click at [555, 177] on input "顧客姓名/手機號碼/編號" at bounding box center [578, 170] width 155 height 28
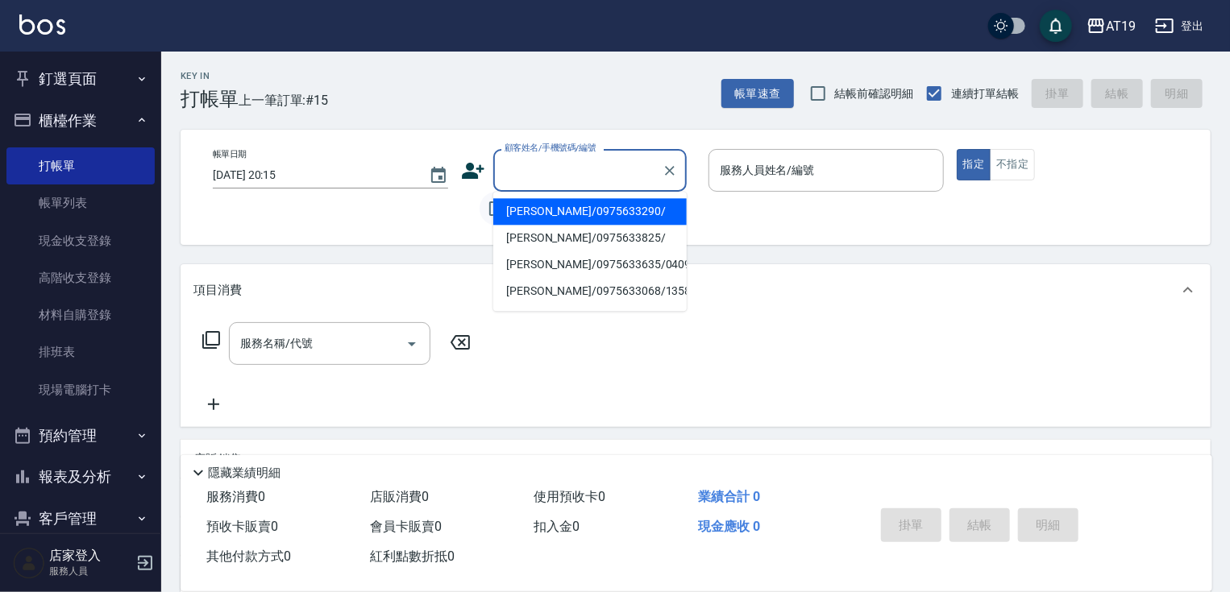
click at [491, 210] on input "不留客資" at bounding box center [497, 209] width 34 height 34
checkbox input "true"
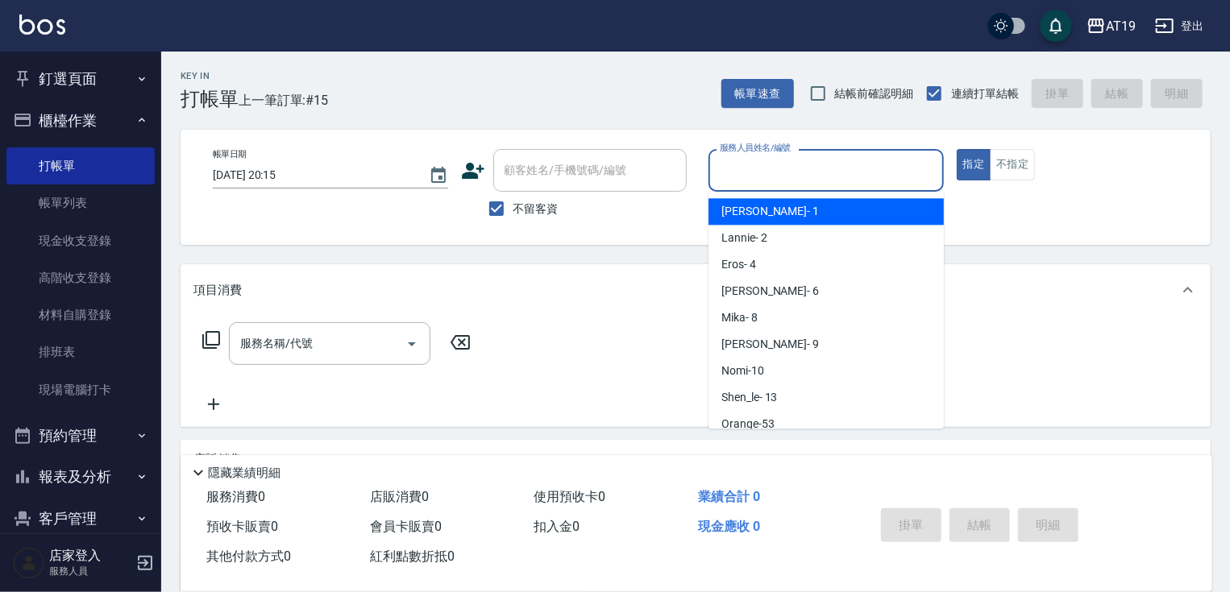
click at [791, 179] on input "服務人員姓名/編號" at bounding box center [826, 170] width 221 height 28
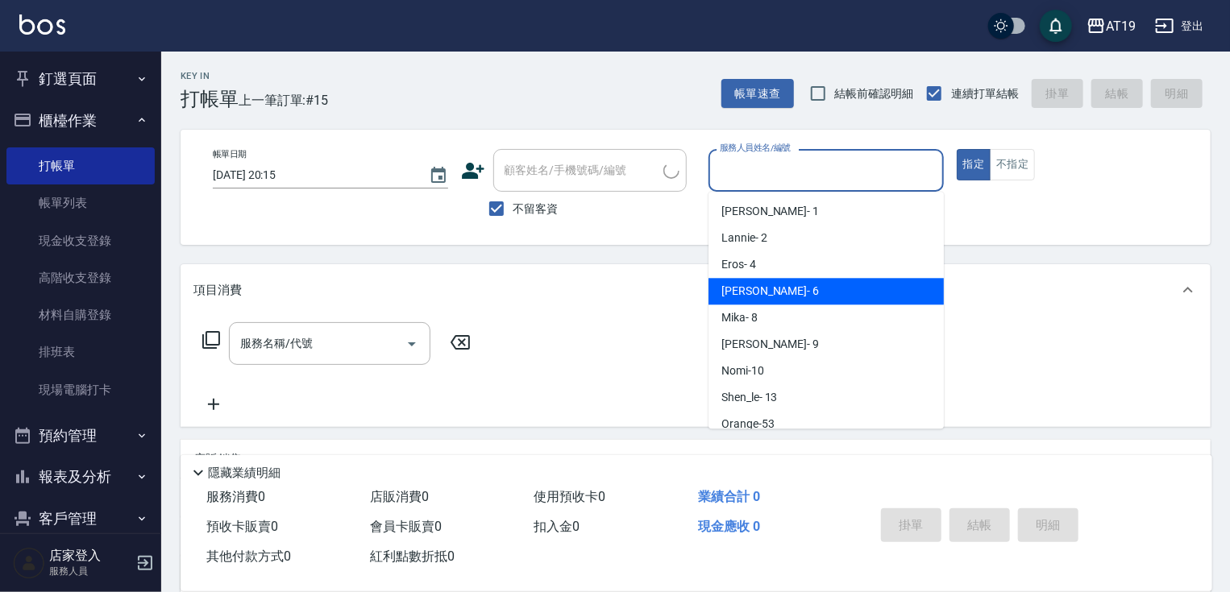
click at [804, 300] on div "[PERSON_NAME] - 6" at bounding box center [825, 291] width 235 height 27
type input "[PERSON_NAME]- 6"
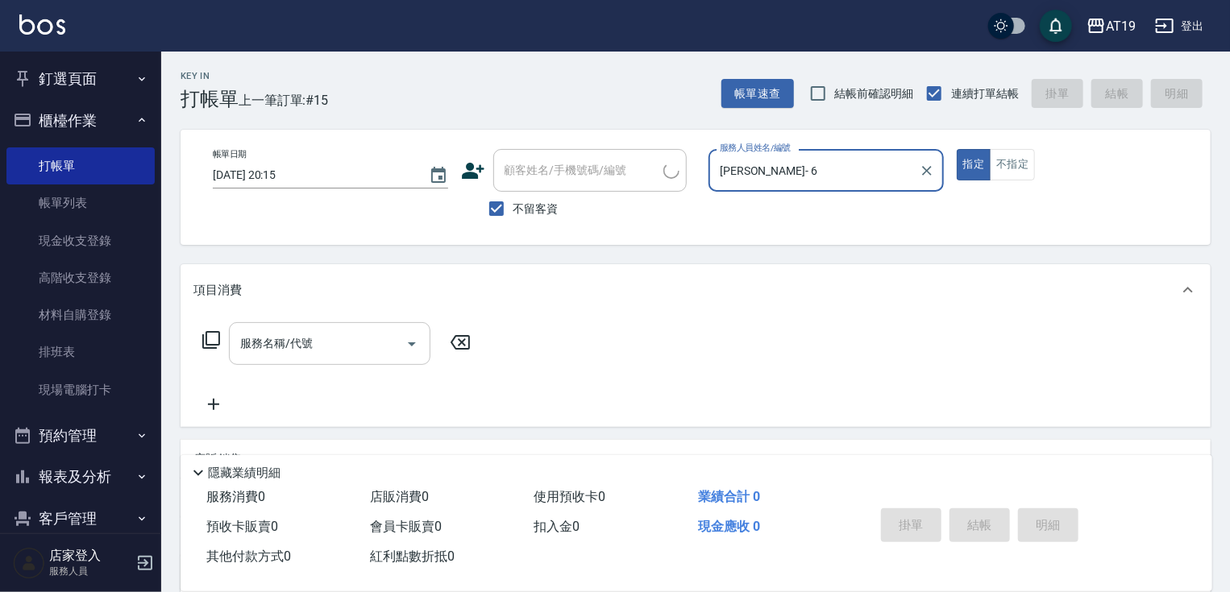
click at [359, 348] on input "服務名稱/代號" at bounding box center [317, 344] width 163 height 28
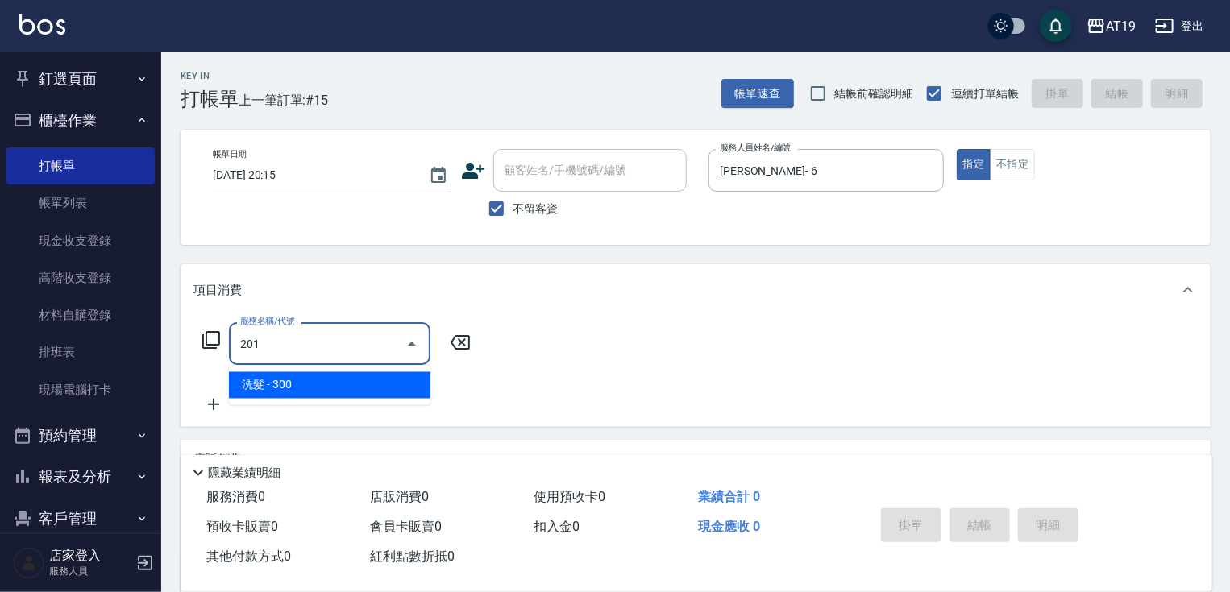
click at [360, 382] on span "洗髮 - 300" at bounding box center [329, 385] width 201 height 27
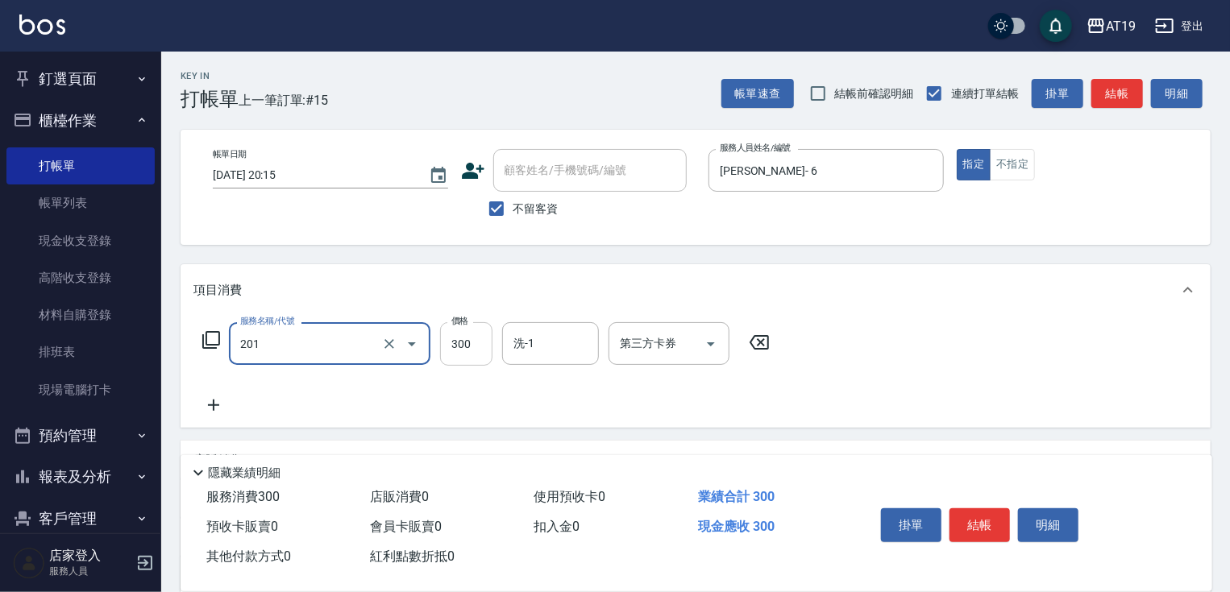
type input "洗髮(201)"
click at [480, 355] on input "300" at bounding box center [466, 344] width 52 height 44
type input "200"
click at [970, 518] on button "結帳" at bounding box center [979, 526] width 60 height 34
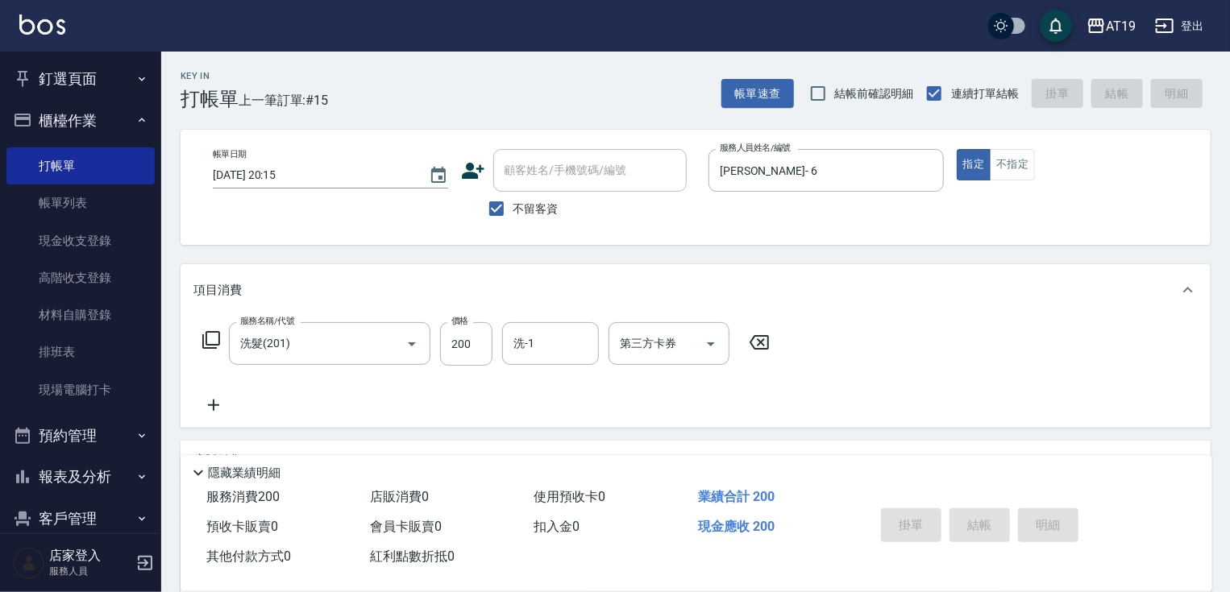
type input "[DATE] 20:16"
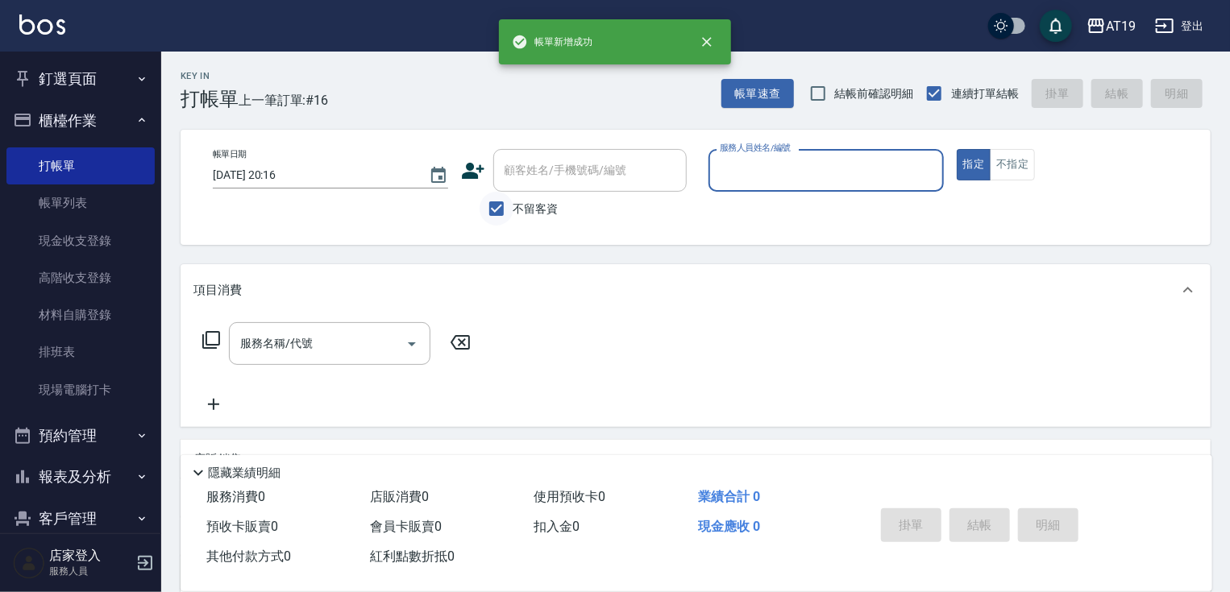
click at [480, 212] on div "不留客資" at bounding box center [574, 209] width 226 height 34
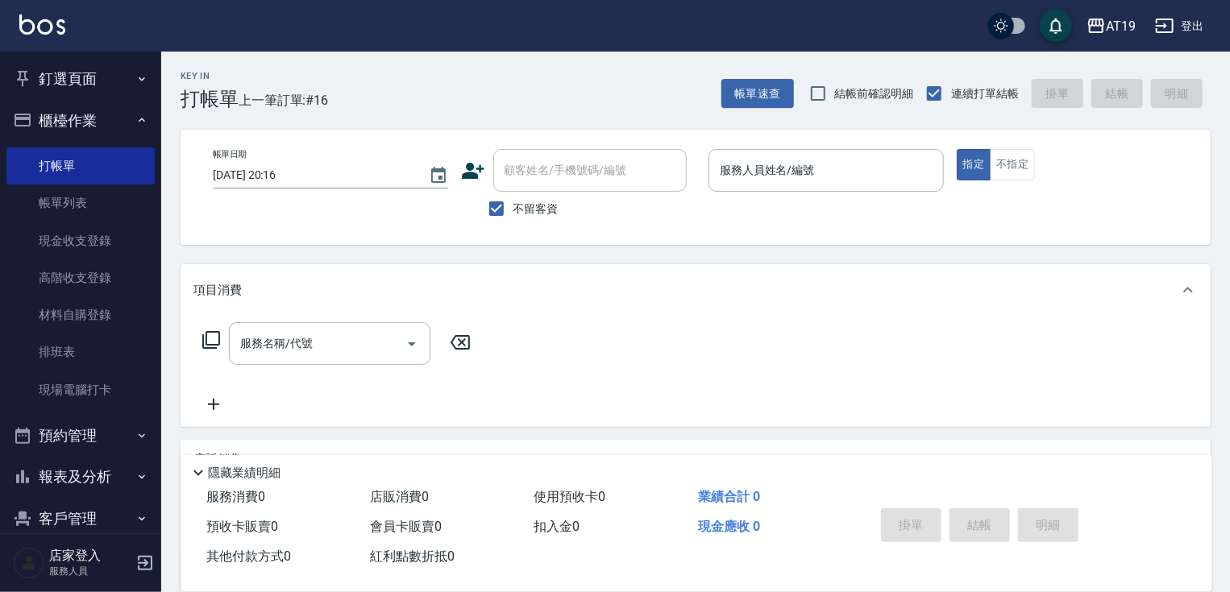
drag, startPoint x: 495, startPoint y: 212, endPoint x: 529, endPoint y: 190, distance: 40.2
click at [507, 210] on input "不留客資" at bounding box center [497, 209] width 34 height 34
checkbox input "false"
click at [528, 176] on input "顧客姓名/手機號碼/編號" at bounding box center [578, 170] width 155 height 28
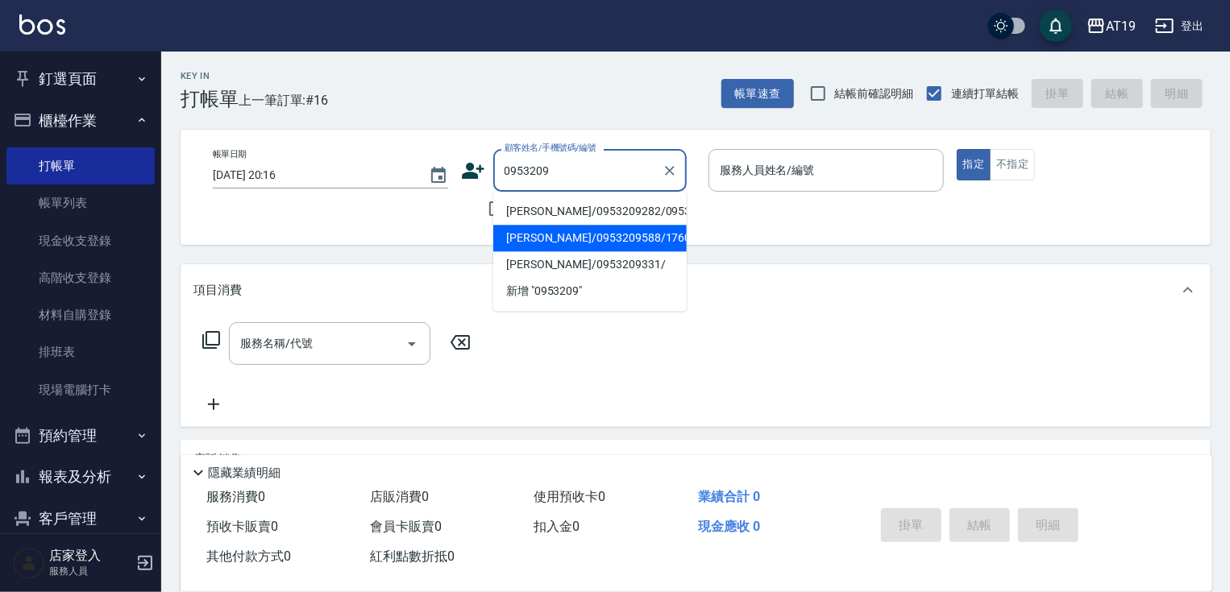
drag, startPoint x: 545, startPoint y: 218, endPoint x: 548, endPoint y: 251, distance: 34.0
click at [548, 251] on ul "[PERSON_NAME]/0953209282/0953209282 [PERSON_NAME]/0953209588/17602 [PERSON_NAME…" at bounding box center [589, 251] width 193 height 119
click at [548, 251] on li "[PERSON_NAME]/0953209588/17602" at bounding box center [589, 238] width 193 height 27
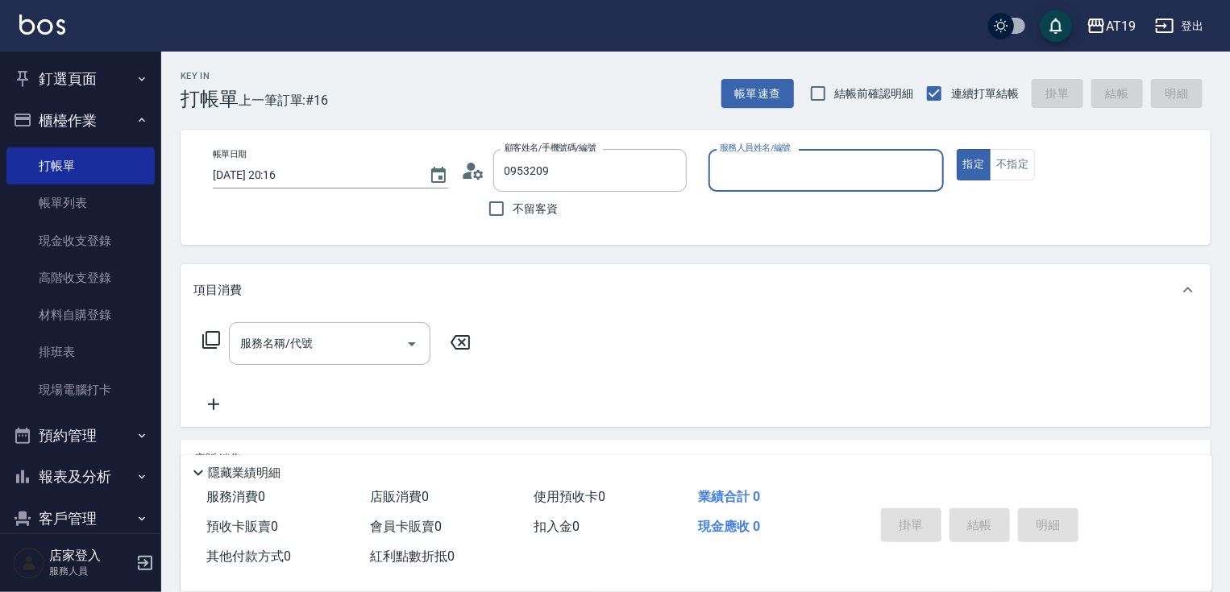
type input "[PERSON_NAME]/0953209588/17602"
click at [780, 176] on input "服務人員姓名/編號" at bounding box center [826, 170] width 221 height 28
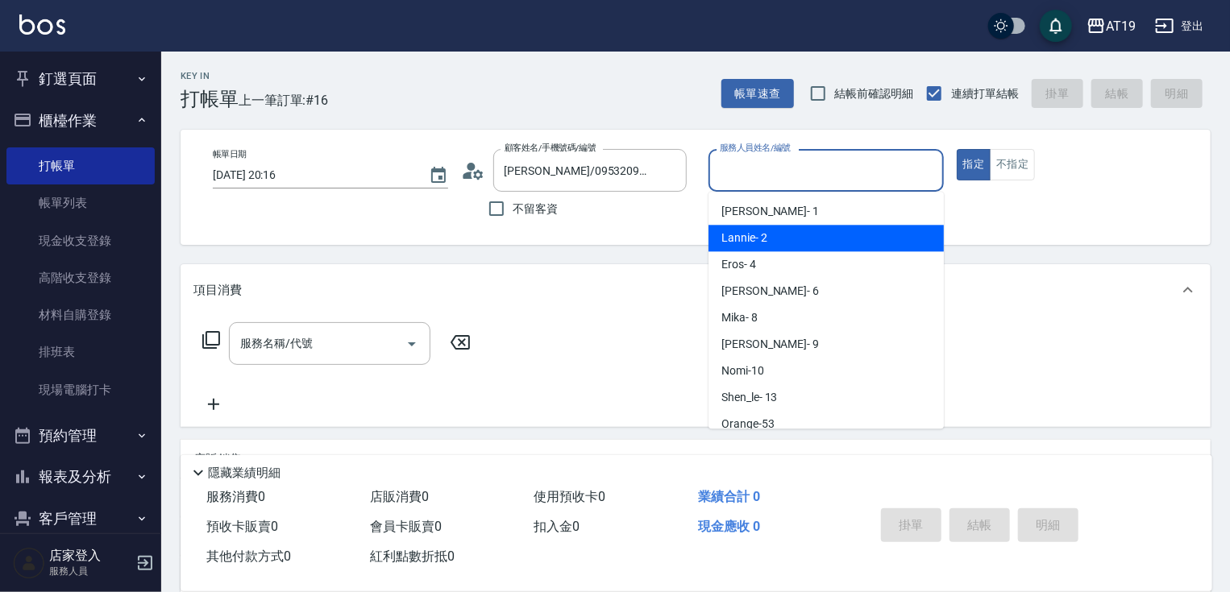
drag, startPoint x: 765, startPoint y: 234, endPoint x: 630, endPoint y: 268, distance: 138.8
click at [763, 235] on span "Lannie - 2" at bounding box center [744, 238] width 46 height 17
type input "Lannie- 2"
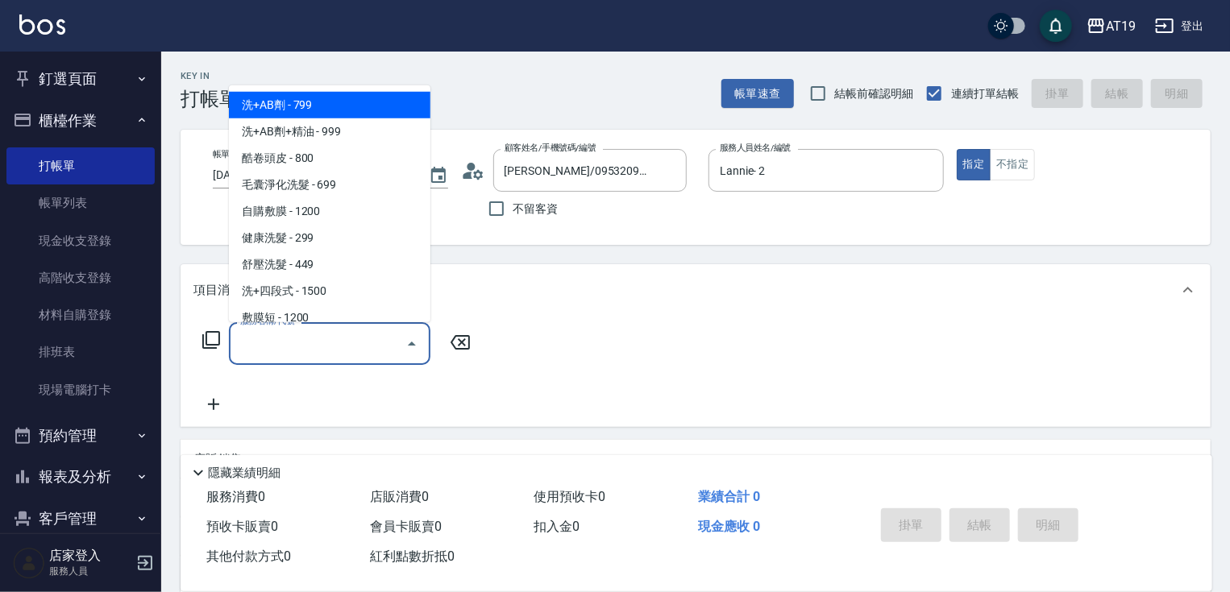
click at [347, 335] on input "服務名稱/代號" at bounding box center [317, 344] width 163 height 28
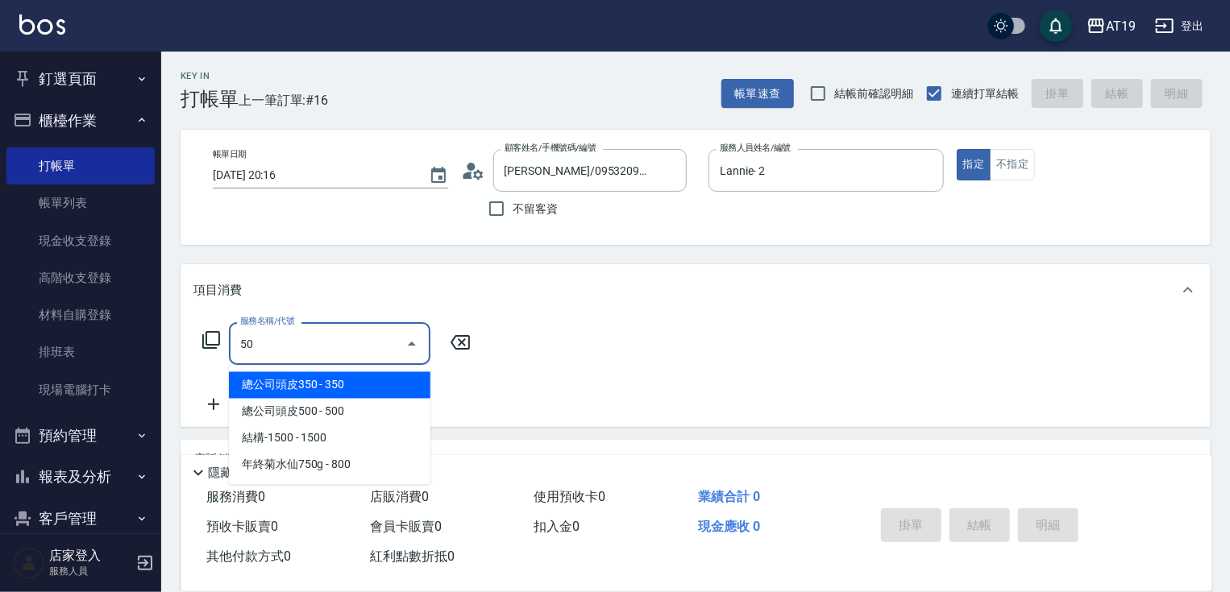
type input "501"
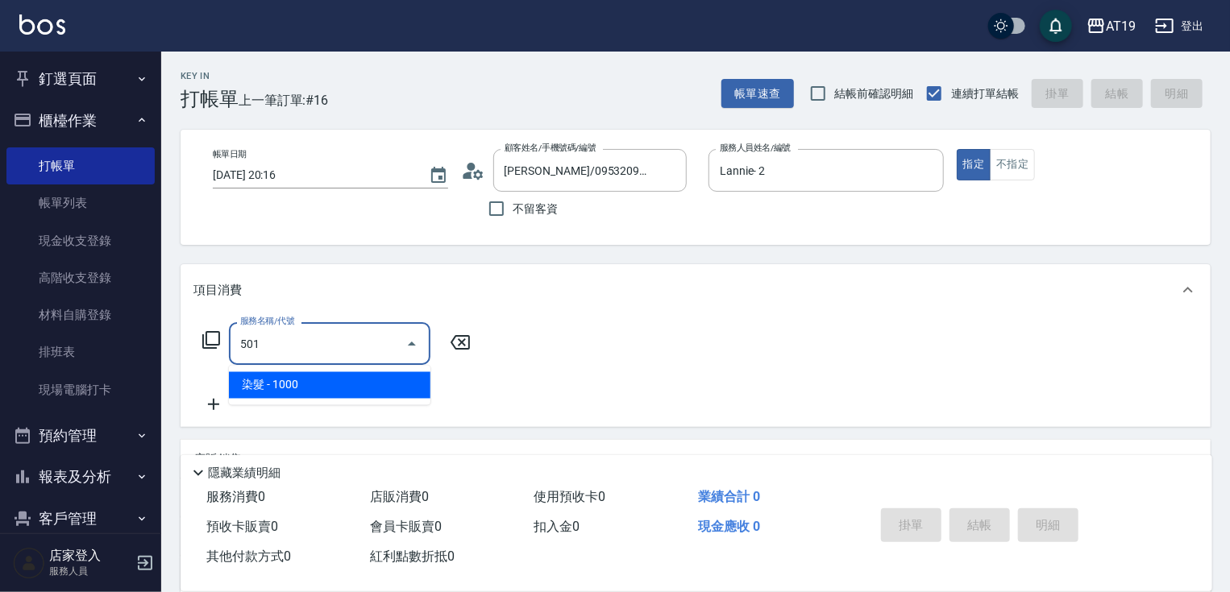
drag, startPoint x: 339, startPoint y: 381, endPoint x: 412, endPoint y: 364, distance: 74.5
click at [351, 380] on span "染髮 - 1000" at bounding box center [329, 385] width 201 height 27
type input "100"
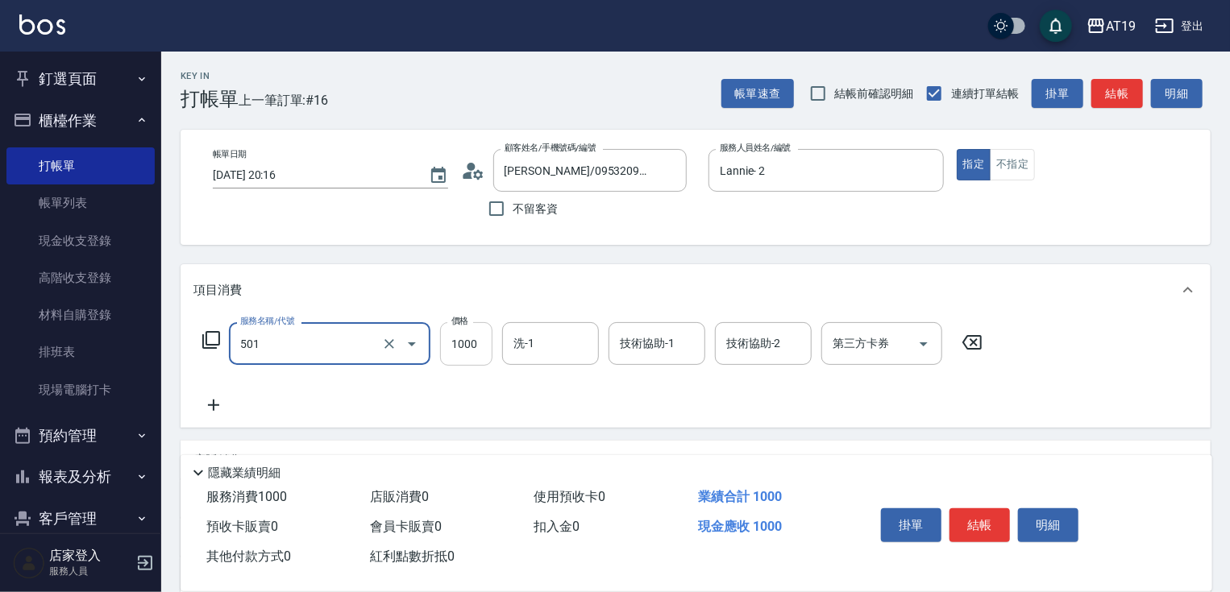
type input "染髮(501)"
click at [471, 358] on input "1000" at bounding box center [466, 344] width 52 height 44
type input "1"
type input "0"
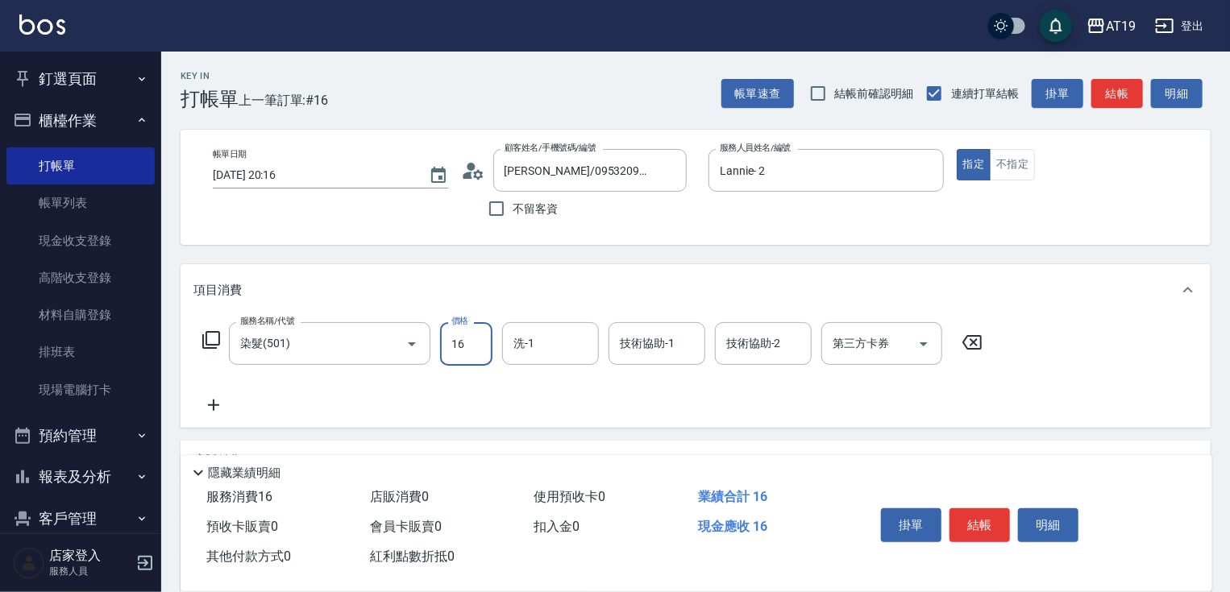
type input "160"
type input "10"
click at [225, 402] on icon at bounding box center [213, 405] width 40 height 19
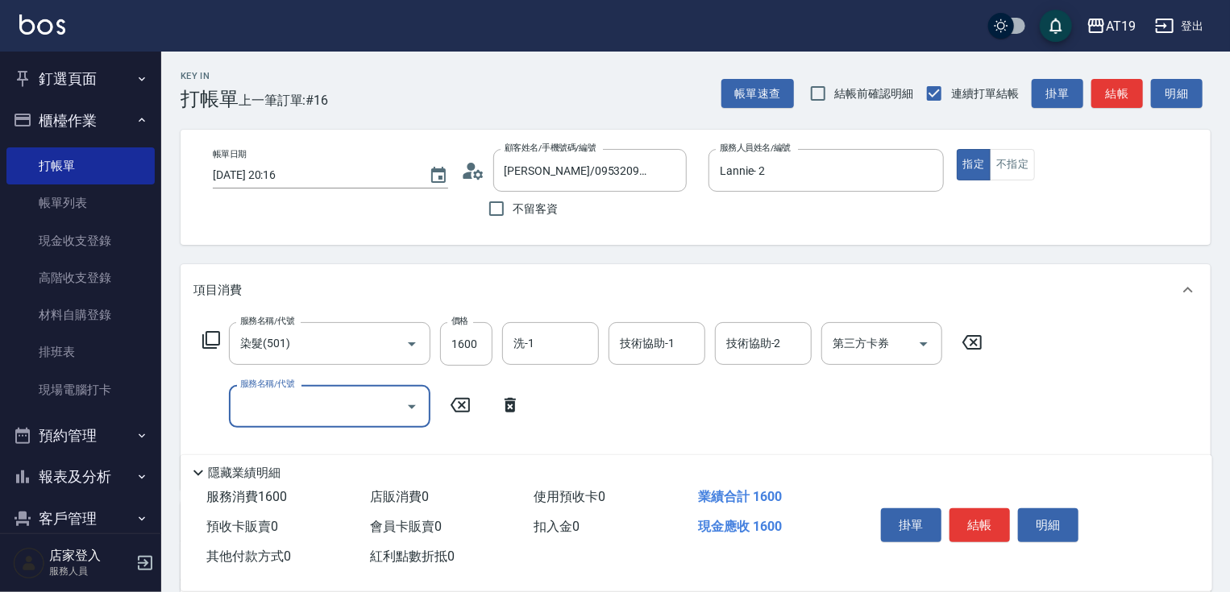
click at [266, 406] on input "服務名稱/代號" at bounding box center [317, 407] width 163 height 28
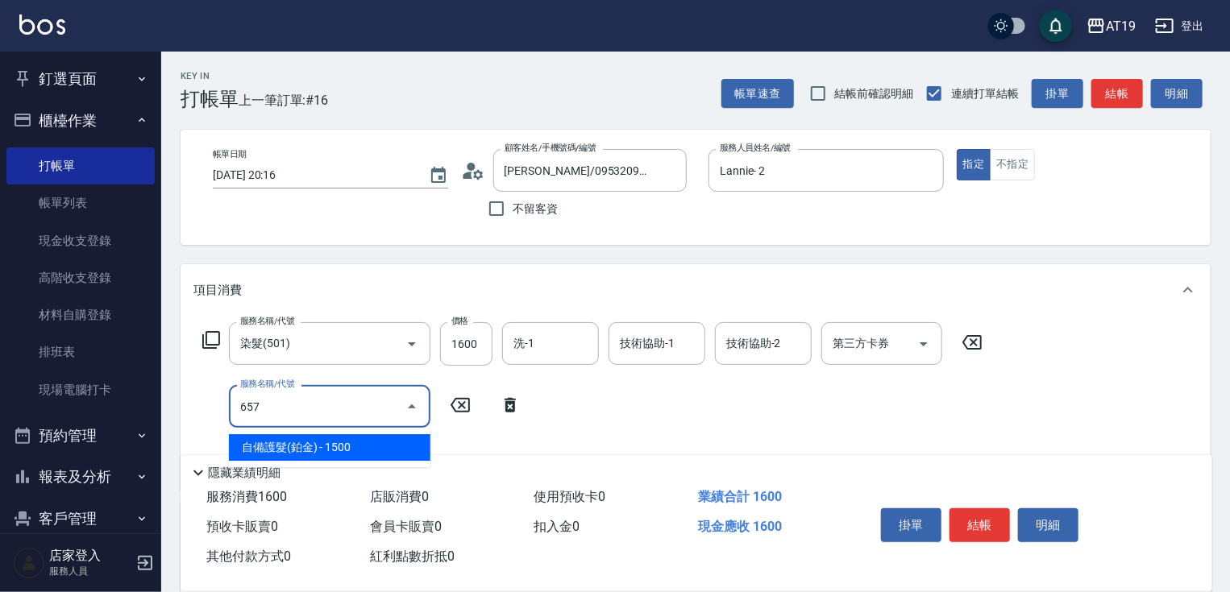
click at [312, 453] on span "自備護髮(鉑金) - 1500" at bounding box center [329, 447] width 201 height 27
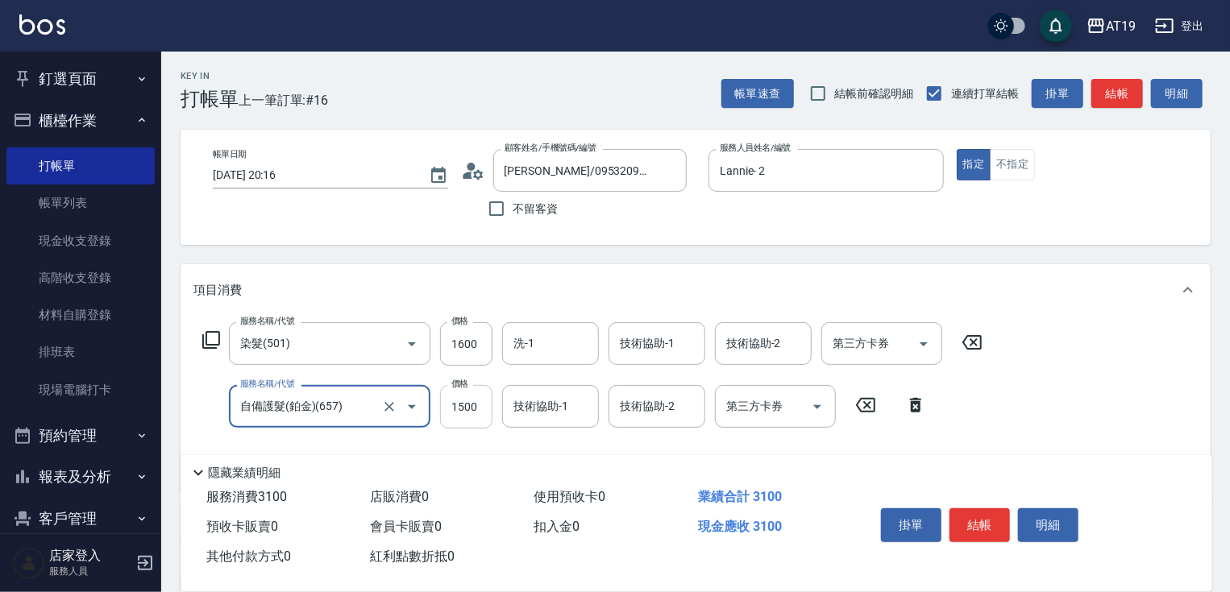
click at [467, 404] on input "1500" at bounding box center [466, 407] width 52 height 44
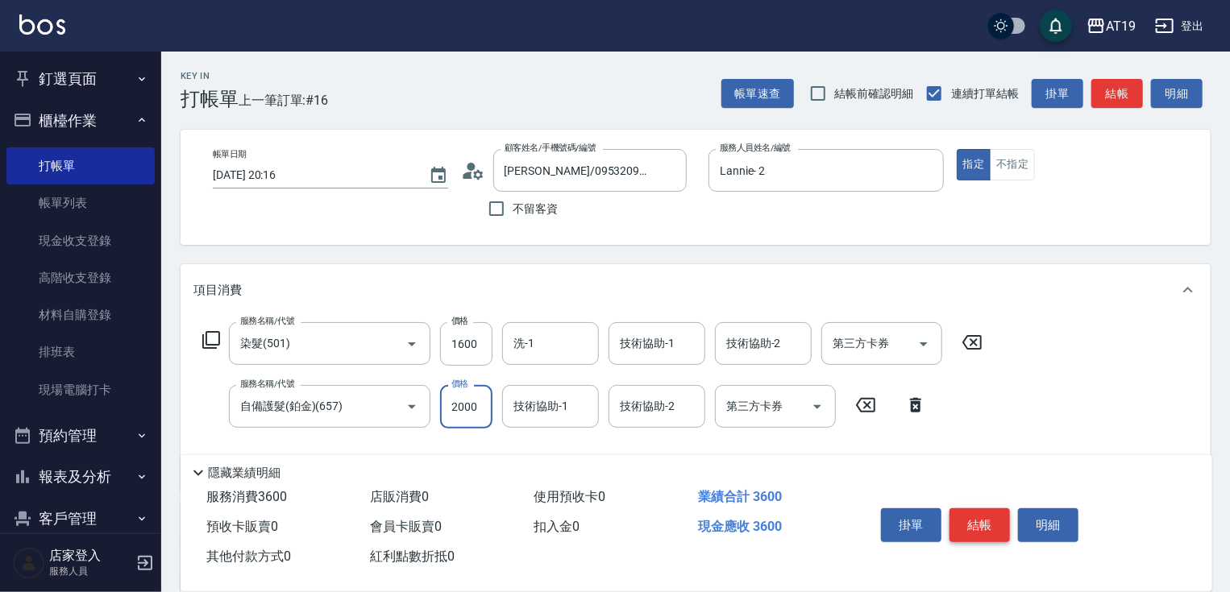
click at [995, 529] on button "結帳" at bounding box center [979, 526] width 60 height 34
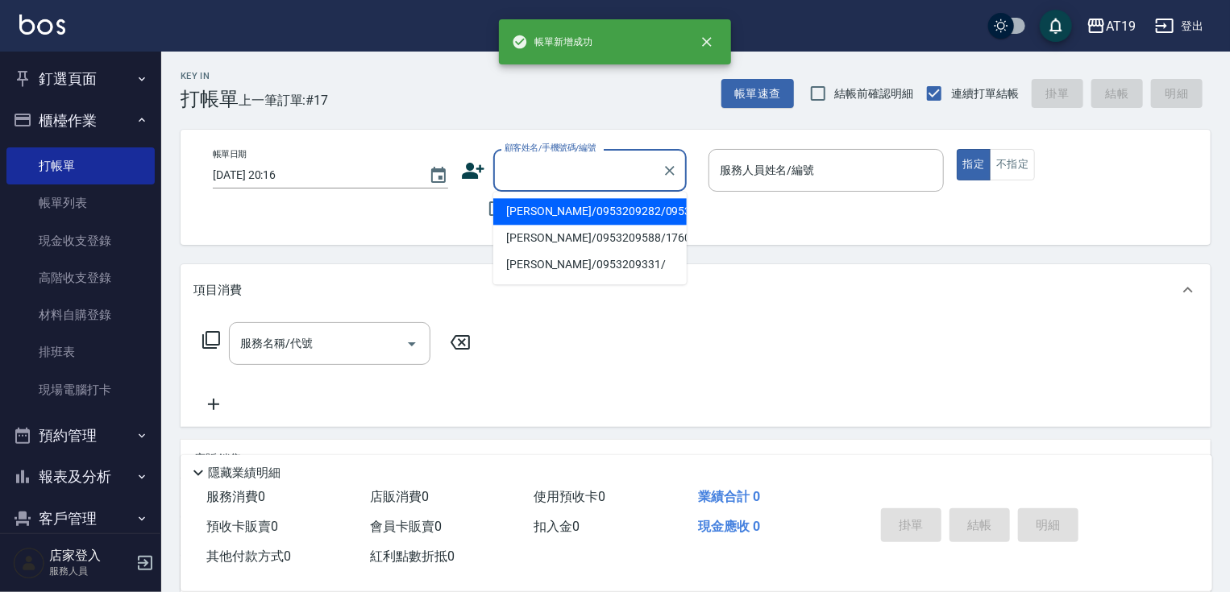
click at [550, 184] on input "顧客姓名/手機號碼/編號" at bounding box center [578, 170] width 155 height 28
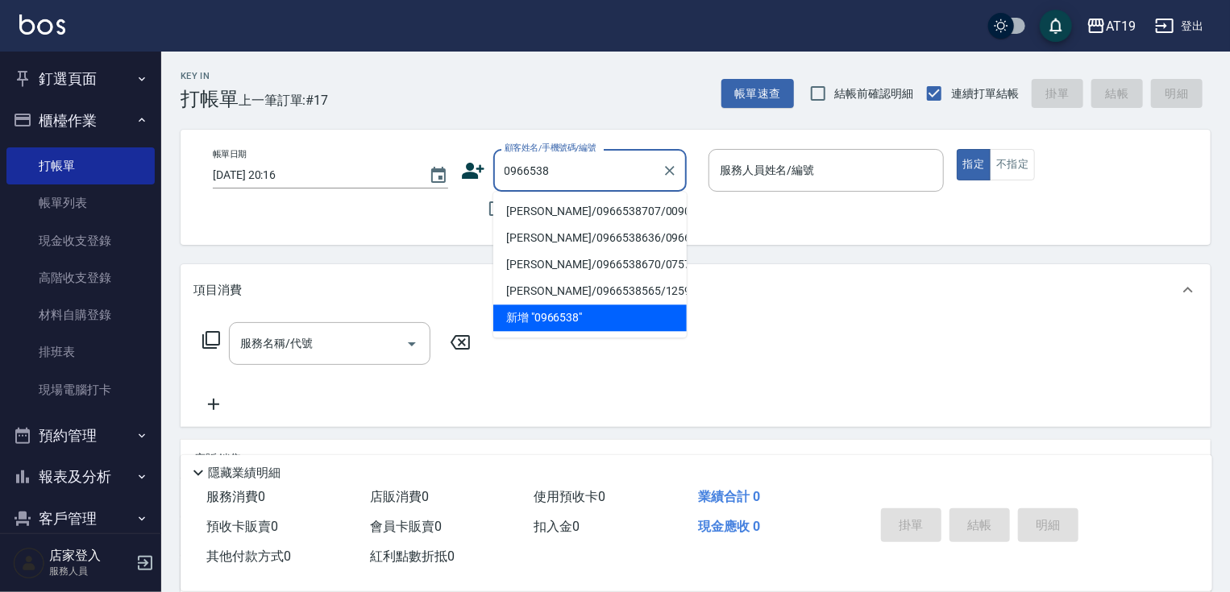
click at [548, 204] on li "[PERSON_NAME]/0966538707/00909" at bounding box center [589, 211] width 193 height 27
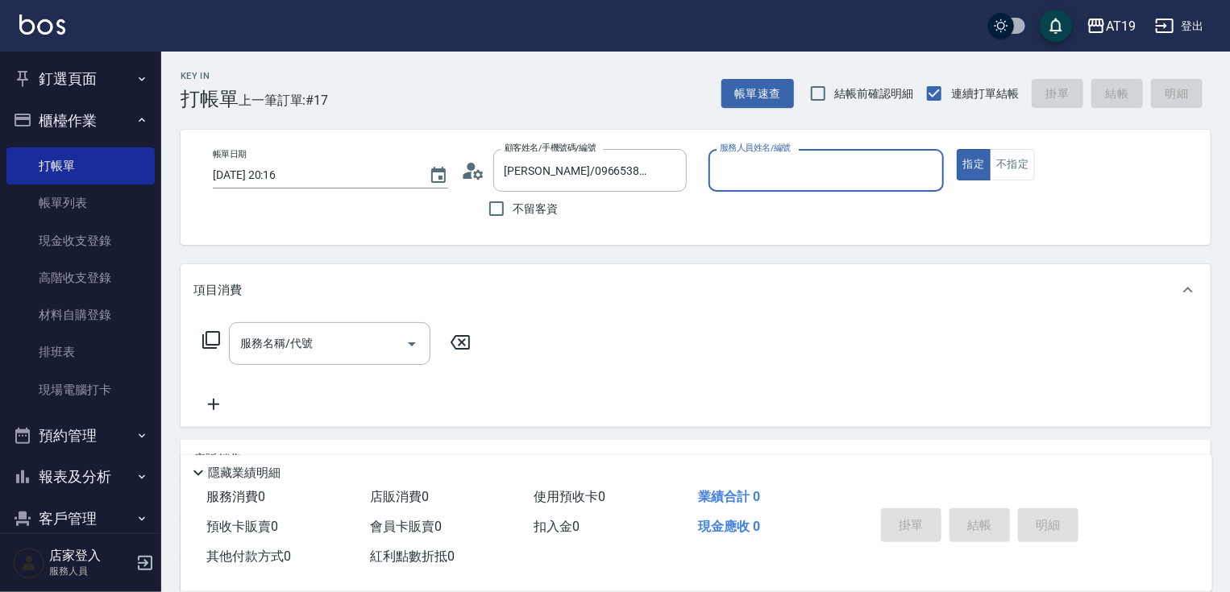
click at [760, 174] on input "服務人員姓名/編號" at bounding box center [826, 170] width 221 height 28
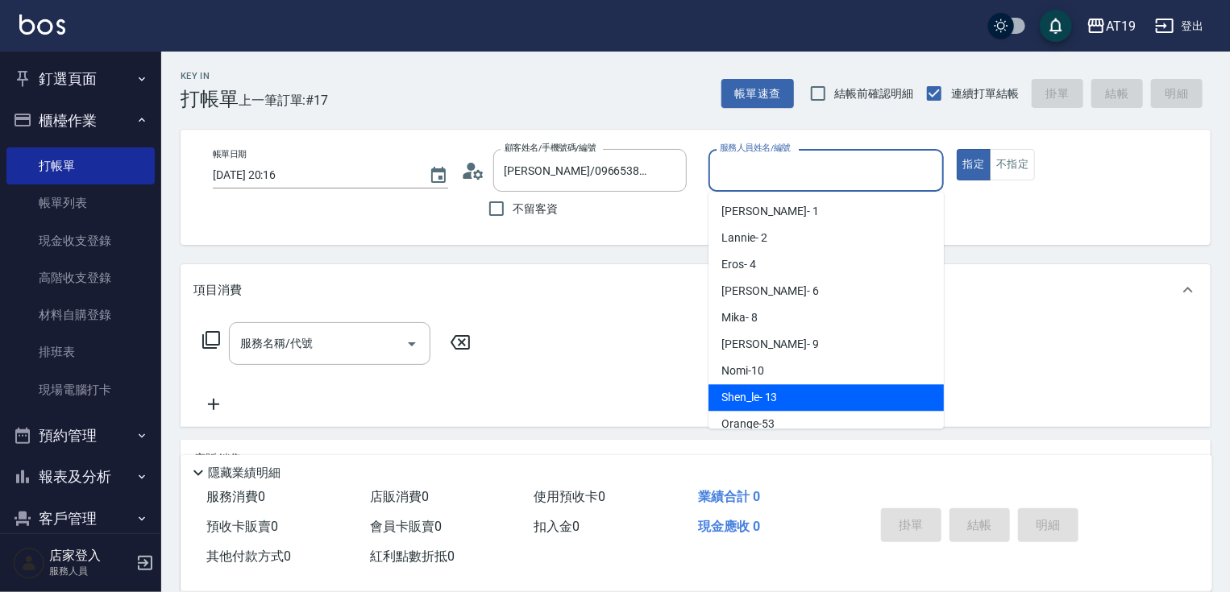
drag, startPoint x: 767, startPoint y: 391, endPoint x: 638, endPoint y: 361, distance: 133.1
click at [767, 391] on span "Shen_le - 13" at bounding box center [749, 397] width 56 height 17
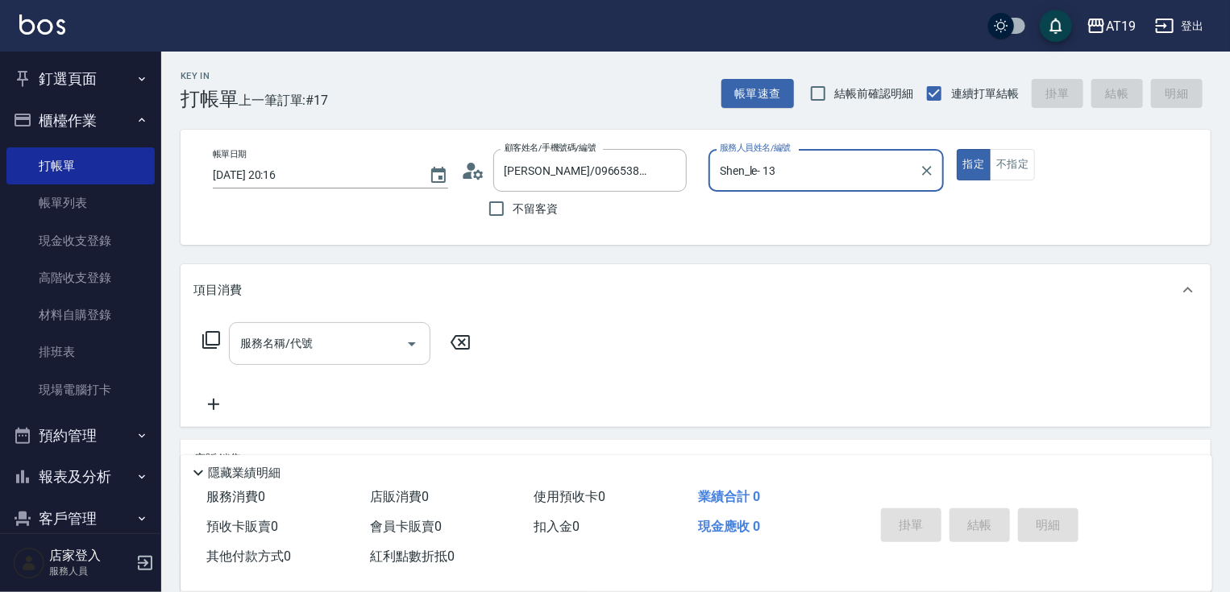
click at [358, 345] on input "服務名稱/代號" at bounding box center [317, 344] width 163 height 28
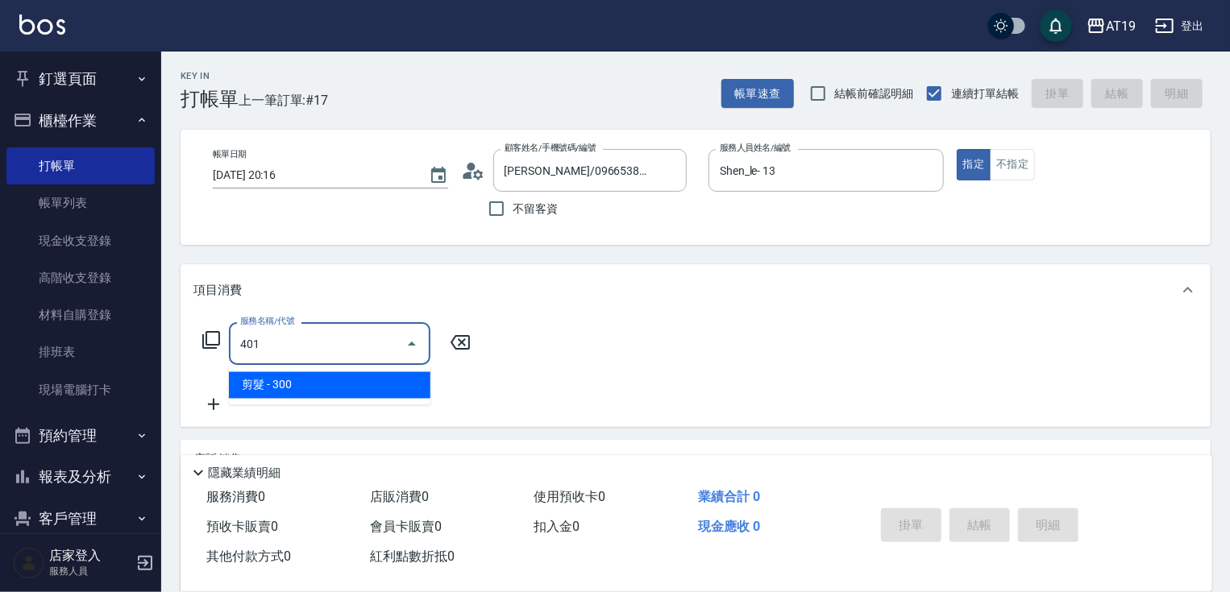
click at [379, 376] on span "剪髮 - 300" at bounding box center [329, 385] width 201 height 27
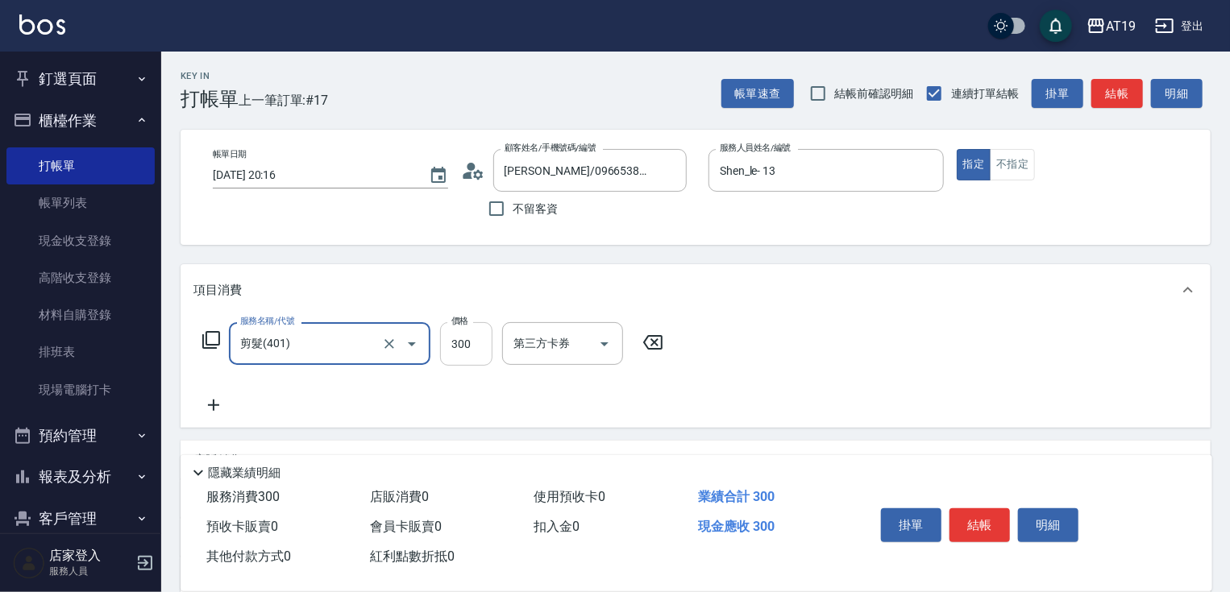
click at [492, 350] on input "300" at bounding box center [466, 344] width 52 height 44
click at [975, 535] on button "結帳" at bounding box center [979, 526] width 60 height 34
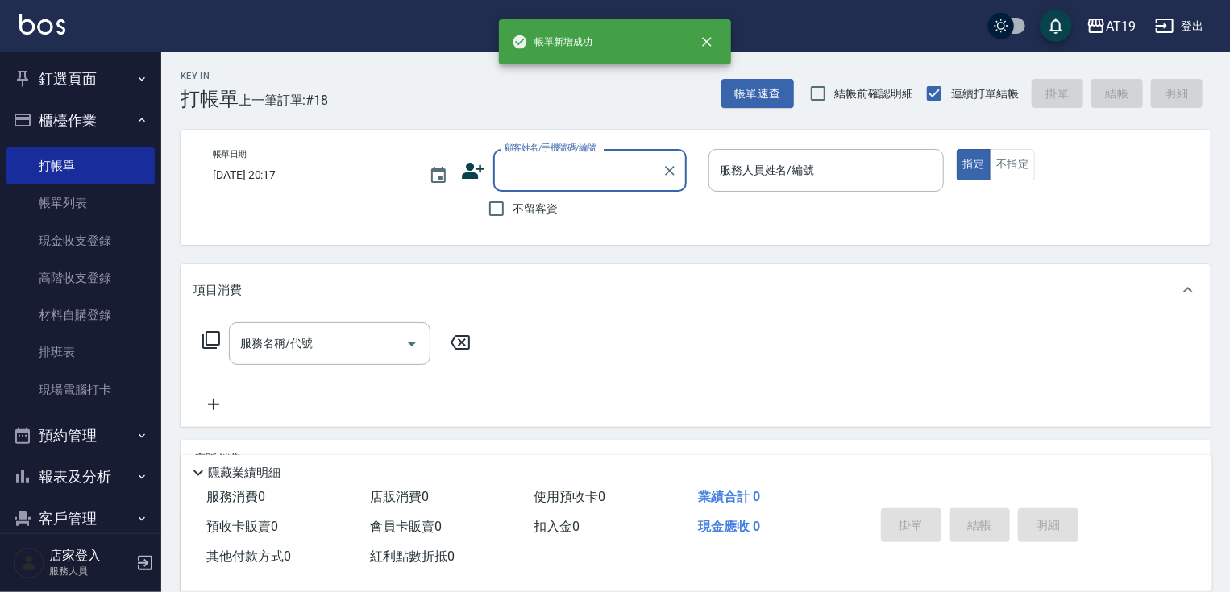
click at [580, 164] on input "顧客姓名/手機號碼/編號" at bounding box center [578, 170] width 155 height 28
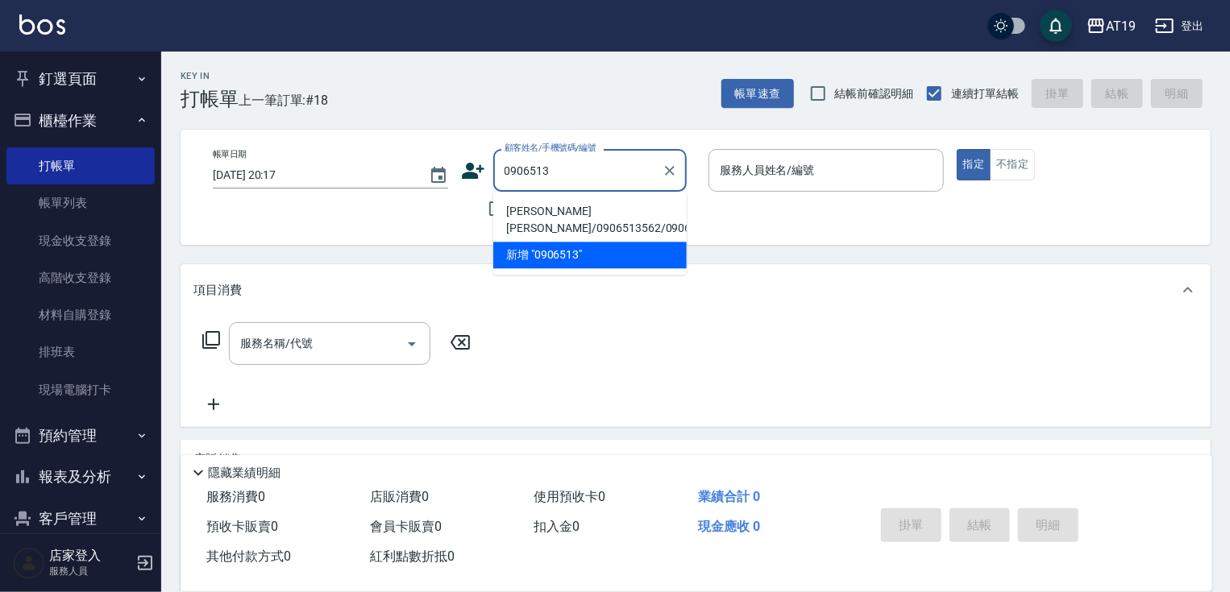
click at [569, 214] on li "[PERSON_NAME][PERSON_NAME]/0906513562/0906513562" at bounding box center [589, 220] width 193 height 44
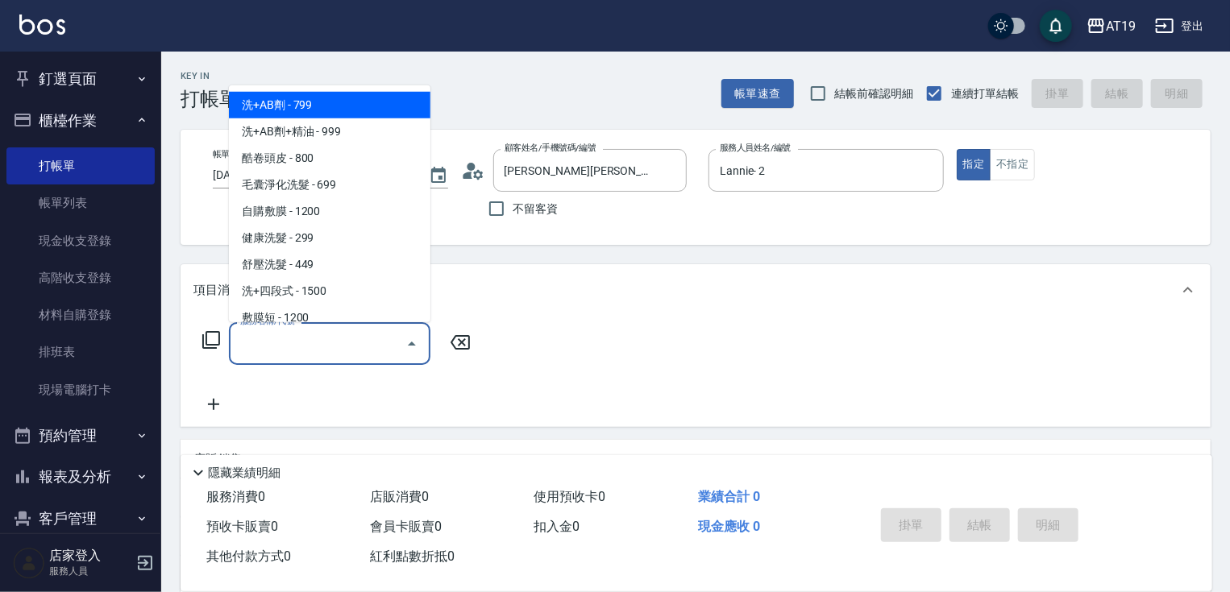
click at [335, 339] on input "服務名稱/代號" at bounding box center [317, 344] width 163 height 28
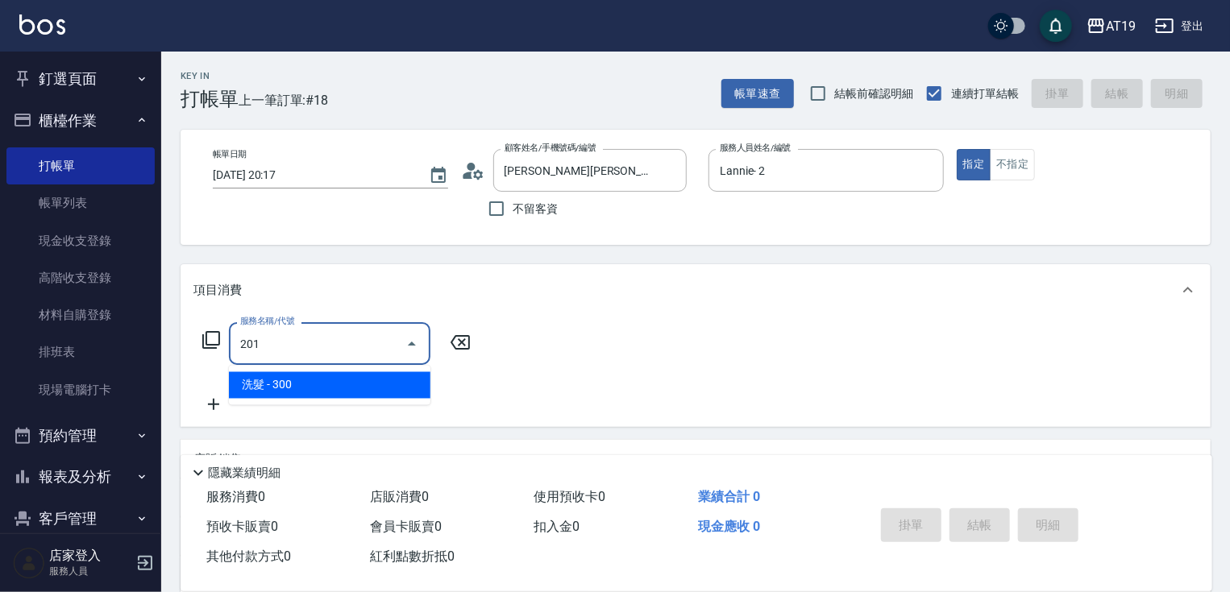
drag, startPoint x: 329, startPoint y: 380, endPoint x: 344, endPoint y: 380, distance: 15.3
click at [344, 380] on span "洗髮 - 300" at bounding box center [329, 385] width 201 height 27
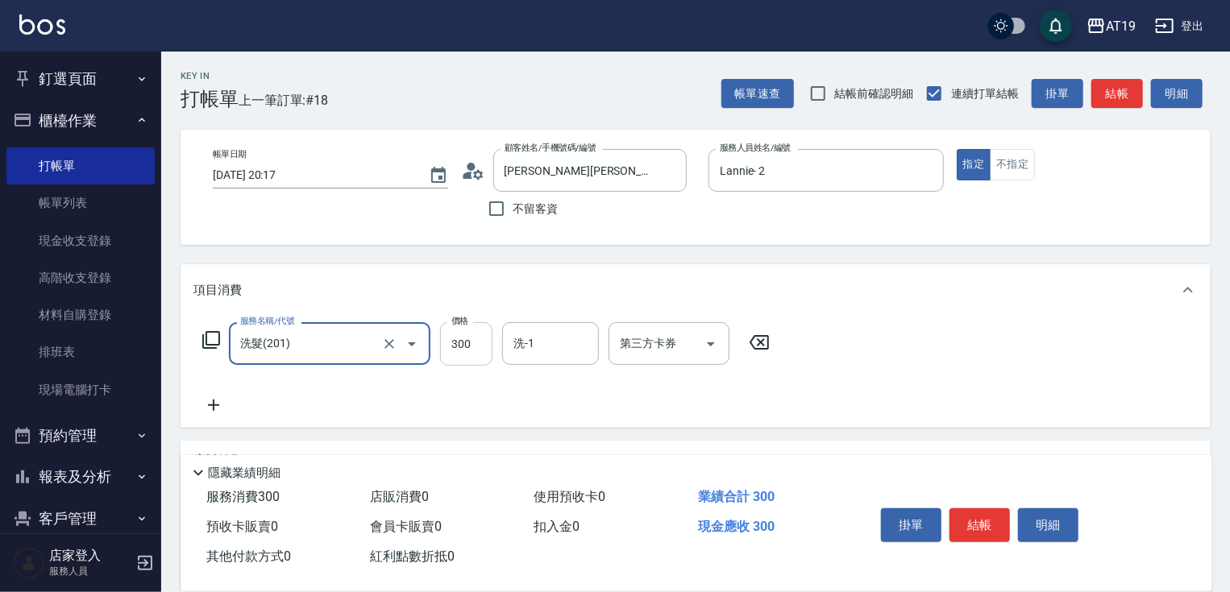
click at [450, 357] on input "300" at bounding box center [466, 344] width 52 height 44
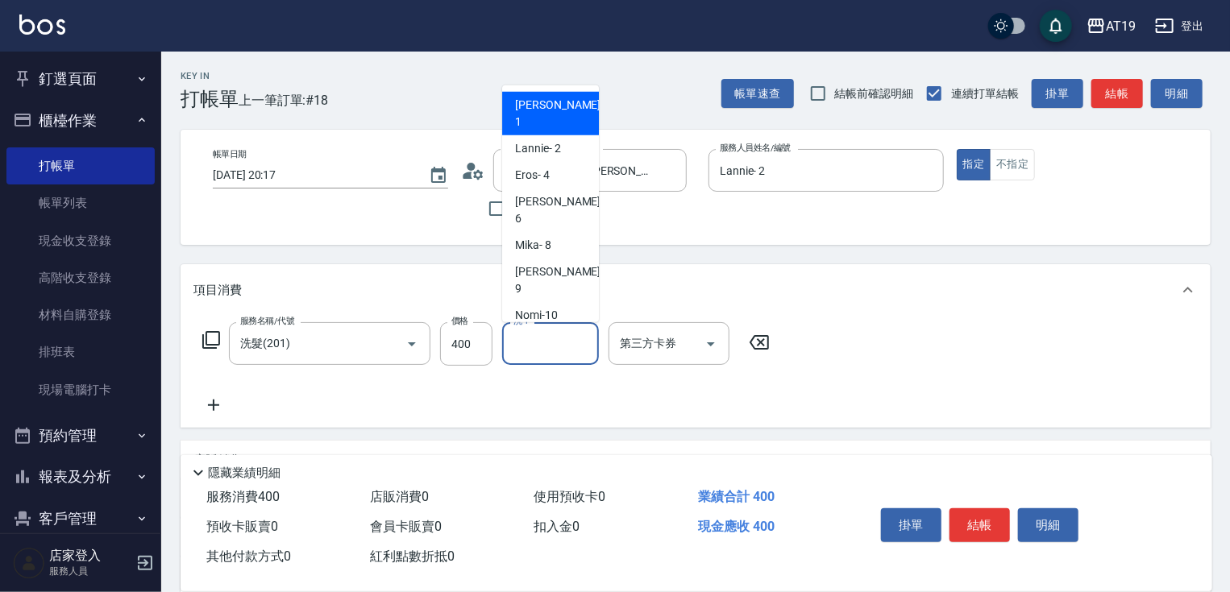
click at [577, 341] on input "洗-1" at bounding box center [550, 344] width 82 height 28
click at [571, 355] on div "Orange -53" at bounding box center [550, 368] width 97 height 27
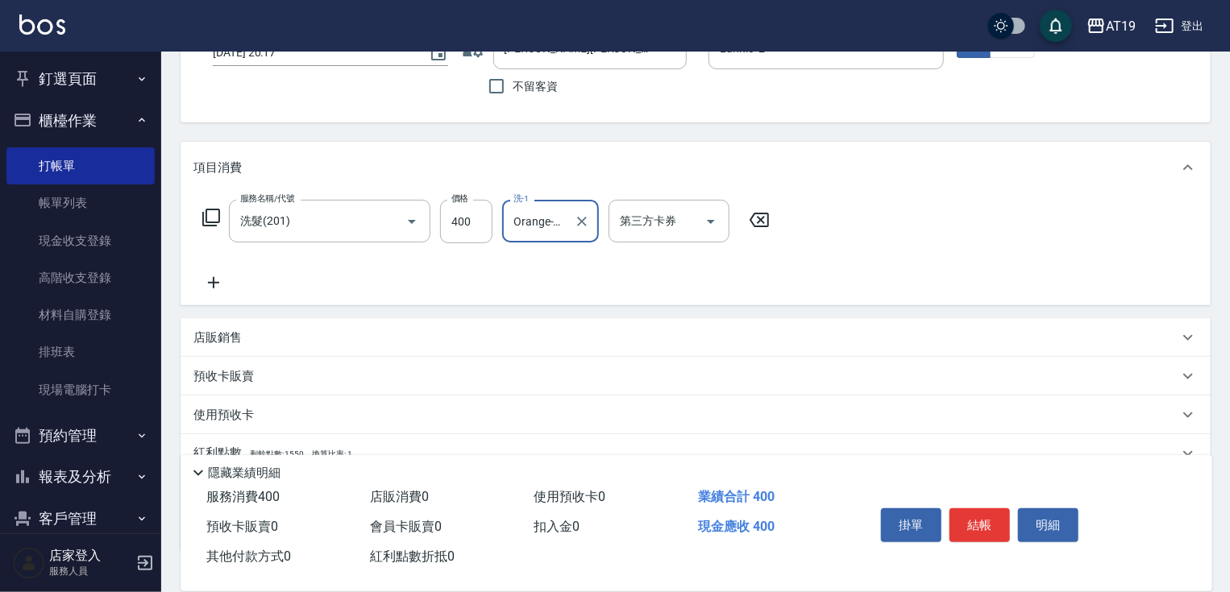
scroll to position [129, 0]
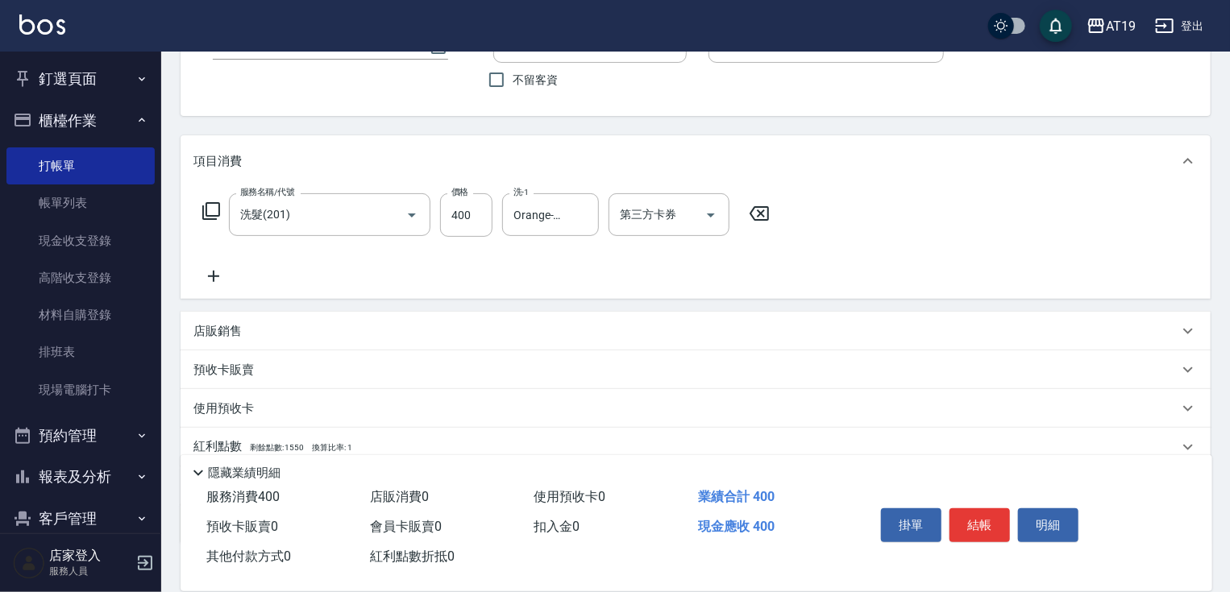
click at [231, 335] on p "店販銷售" at bounding box center [217, 331] width 48 height 17
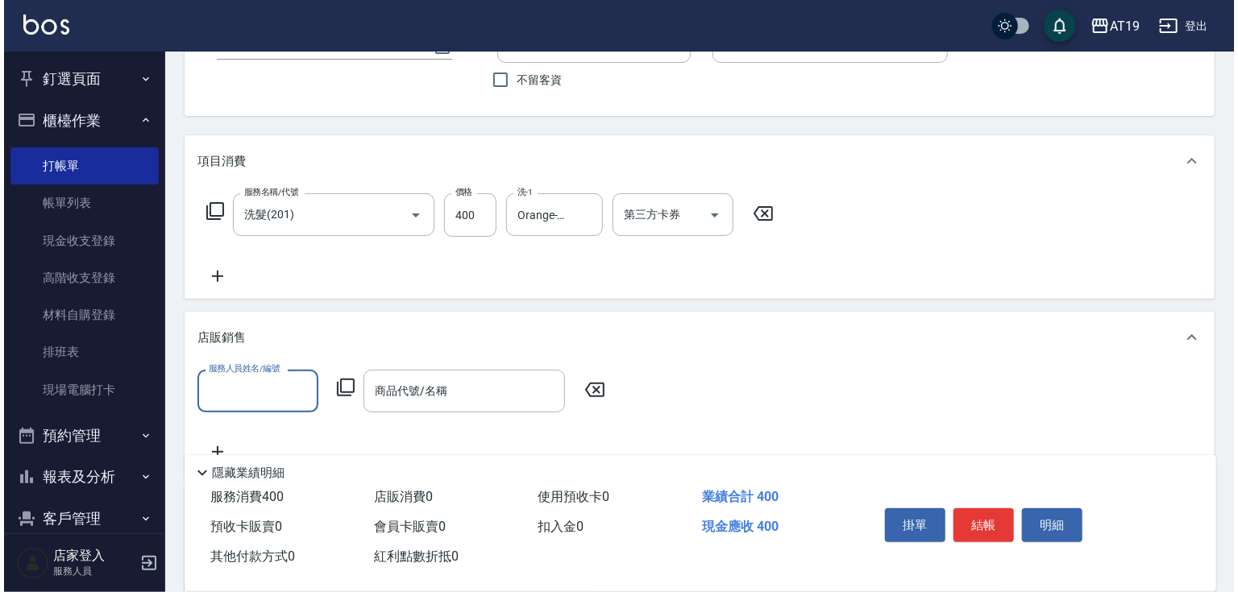
scroll to position [0, 0]
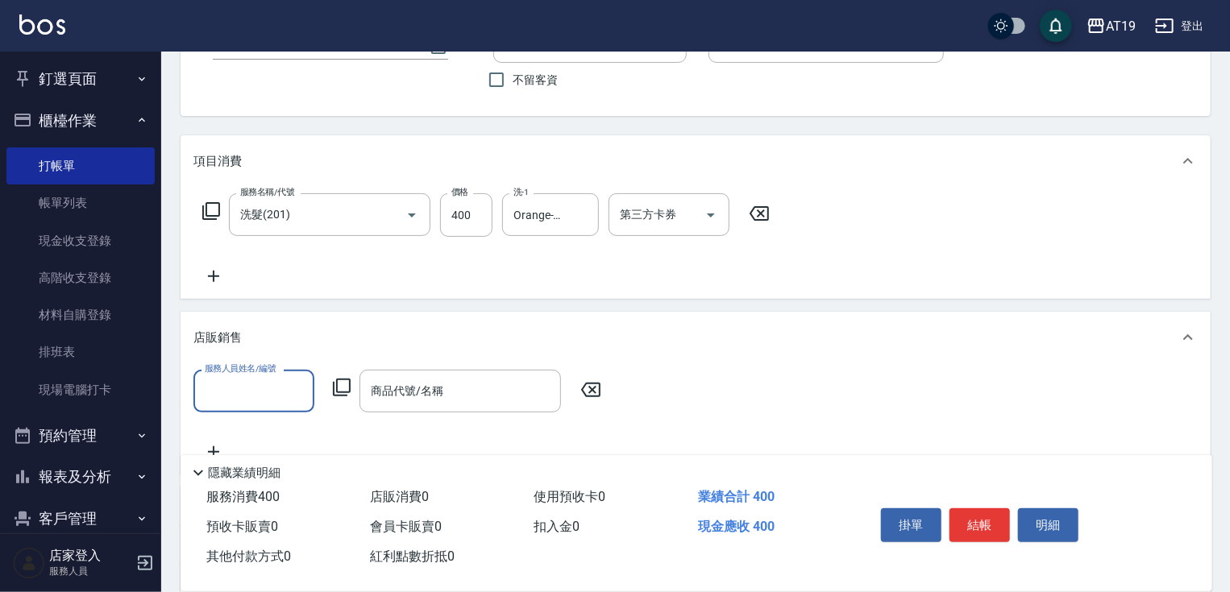
click at [244, 371] on label "服務人員姓名/編號" at bounding box center [240, 369] width 71 height 12
click at [244, 377] on input "服務人員姓名/編號" at bounding box center [254, 391] width 106 height 28
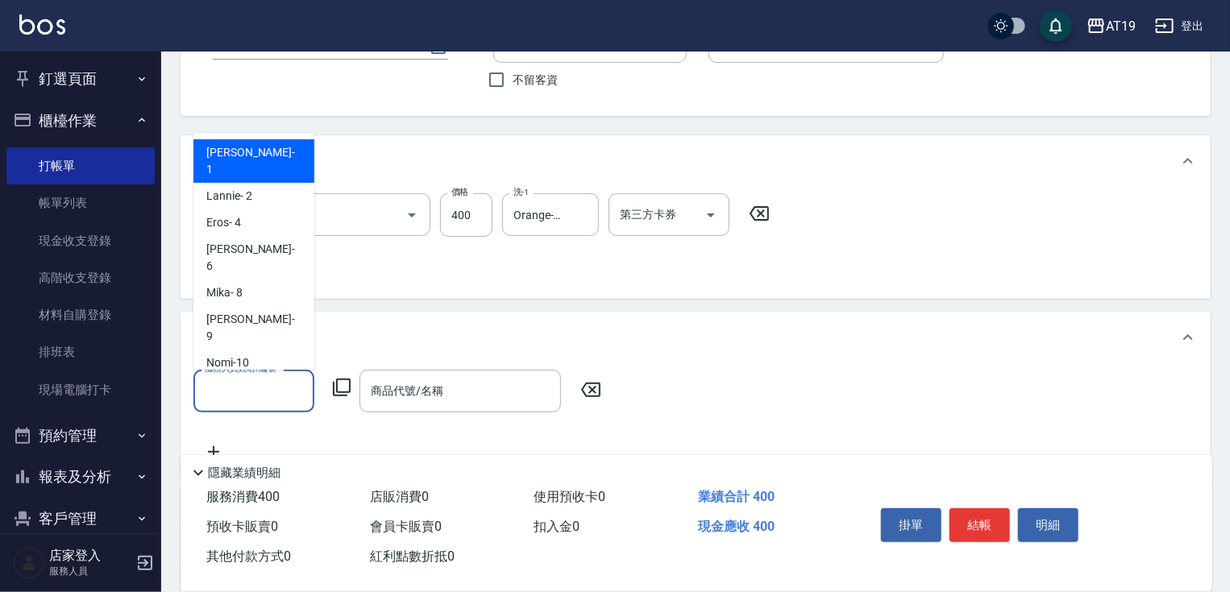
click at [247, 389] on input "服務人員姓名/編號" at bounding box center [254, 391] width 106 height 28
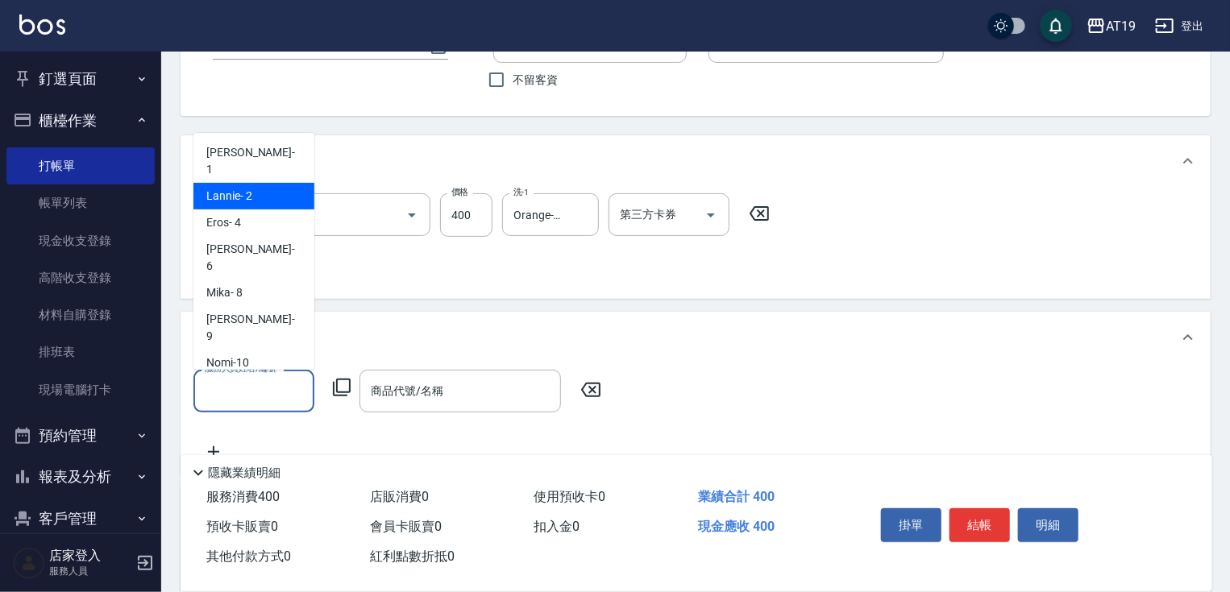
click at [255, 186] on div "Lannie - 2" at bounding box center [253, 196] width 121 height 27
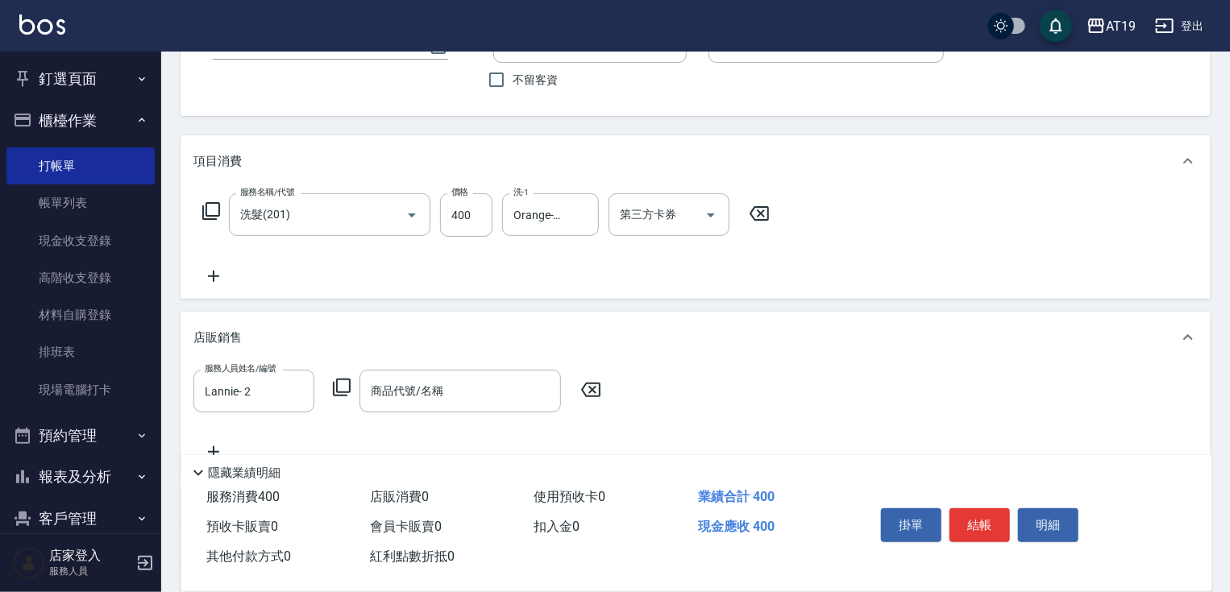
click at [342, 384] on icon at bounding box center [341, 387] width 19 height 19
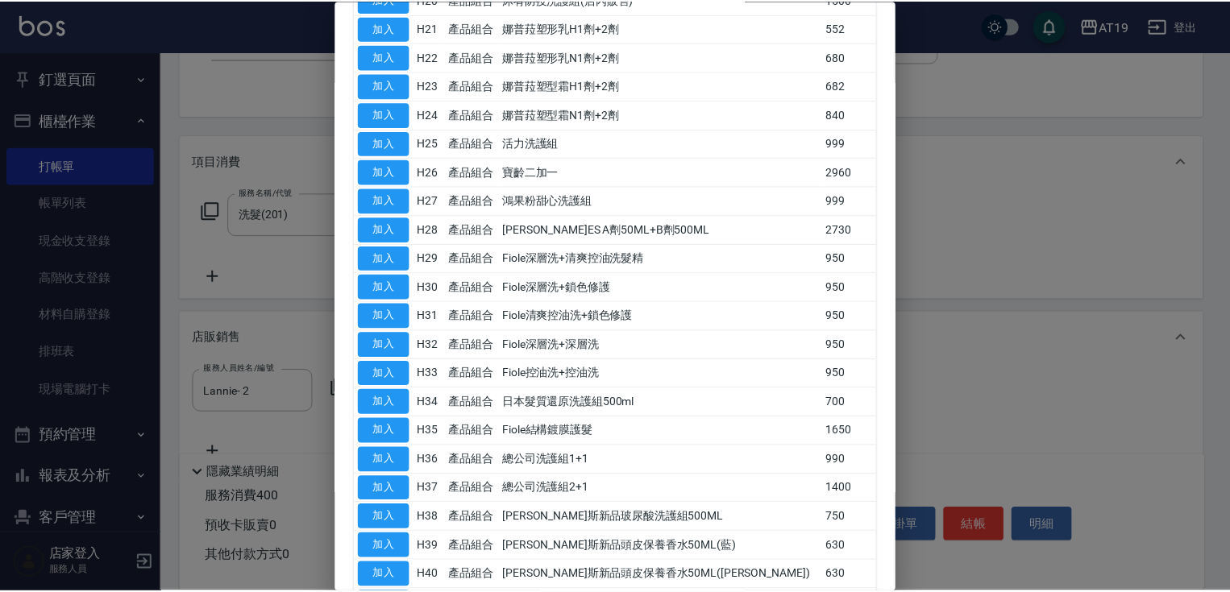
scroll to position [838, 0]
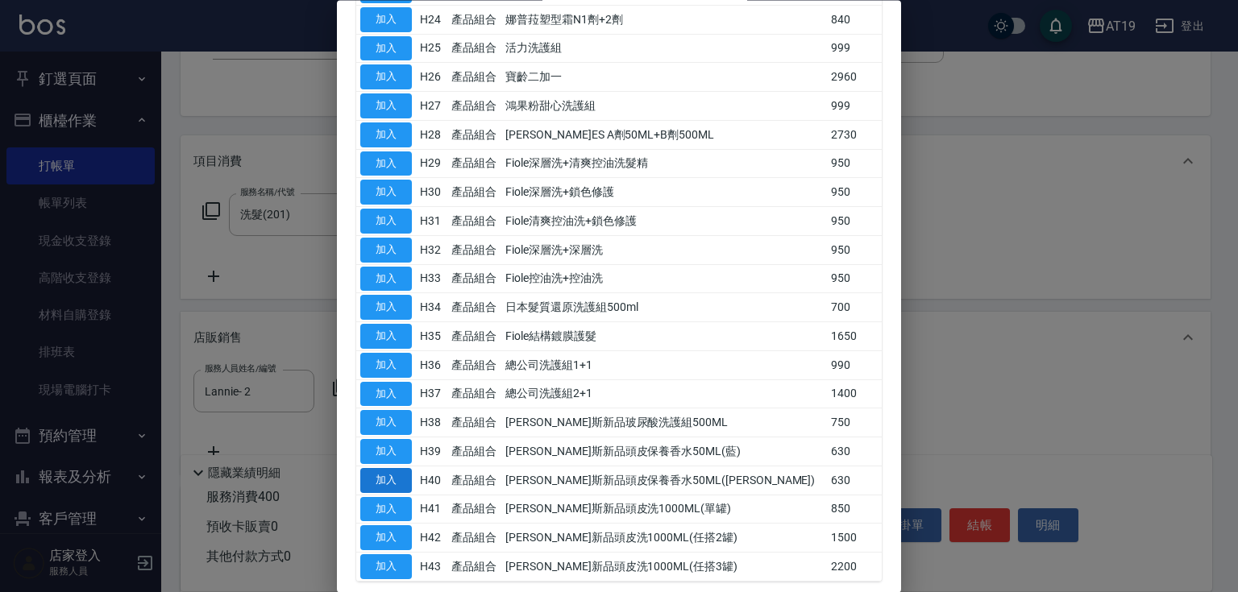
click at [381, 477] on button "加入" at bounding box center [386, 480] width 52 height 25
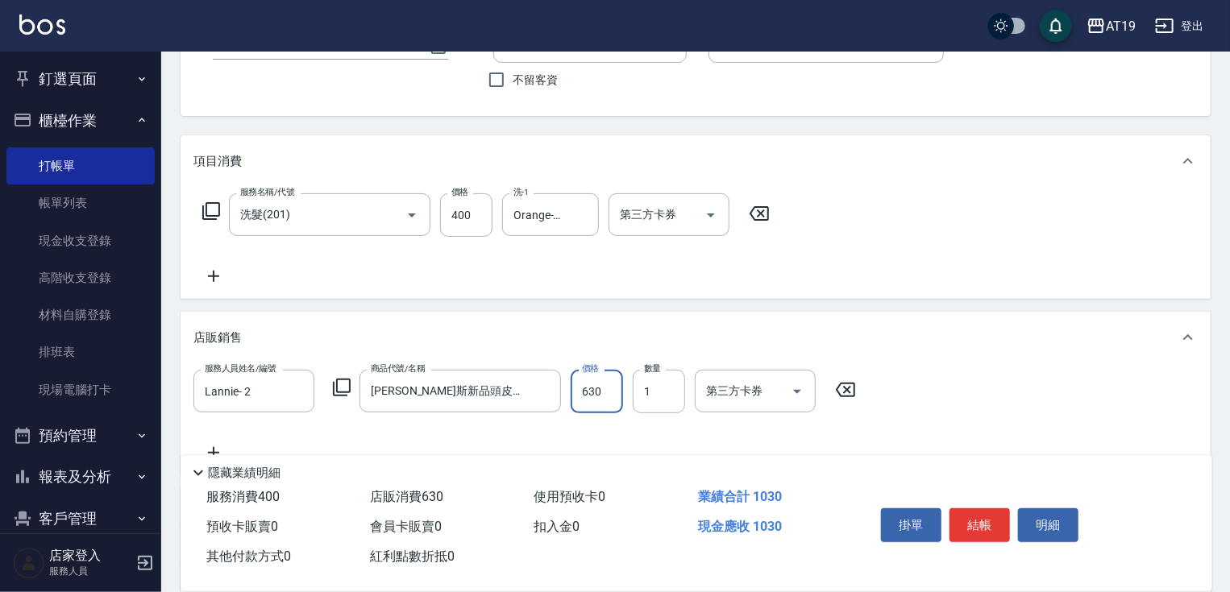
click at [595, 393] on input "630" at bounding box center [597, 392] width 52 height 44
click at [978, 510] on button "結帳" at bounding box center [979, 526] width 60 height 34
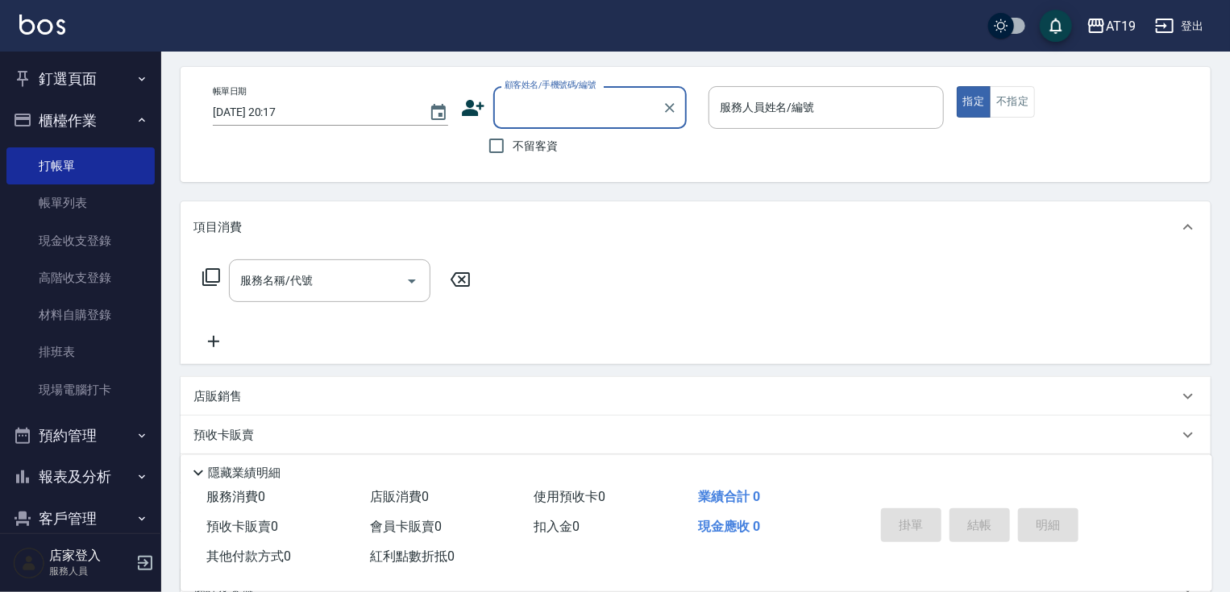
scroll to position [0, 0]
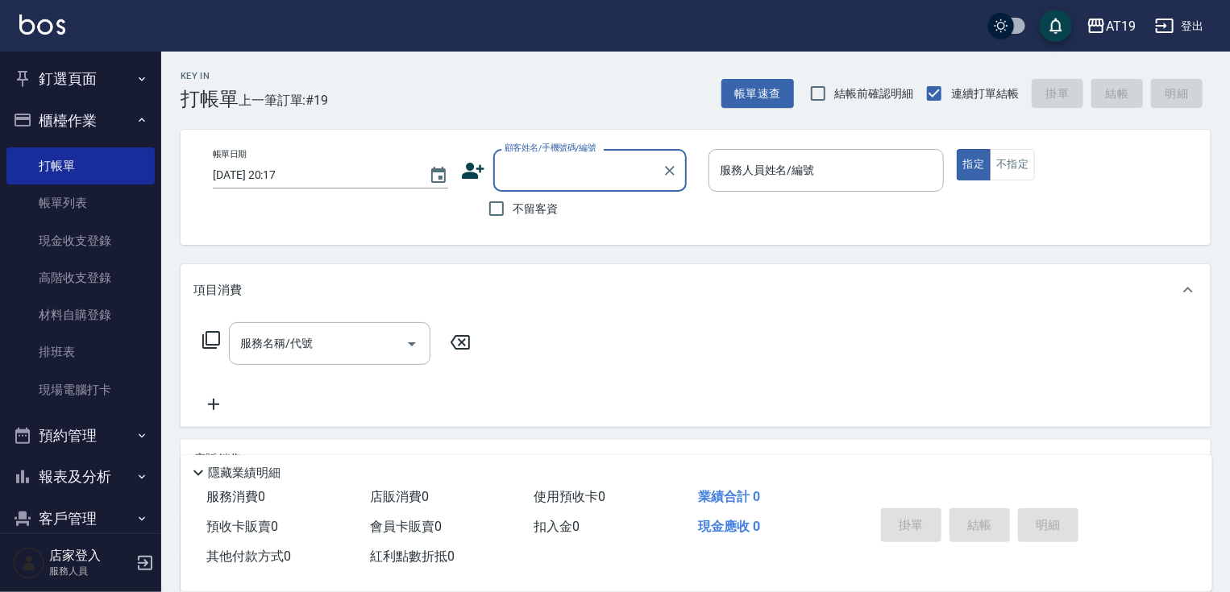
click at [525, 180] on input "顧客姓名/手機號碼/編號" at bounding box center [578, 170] width 155 height 28
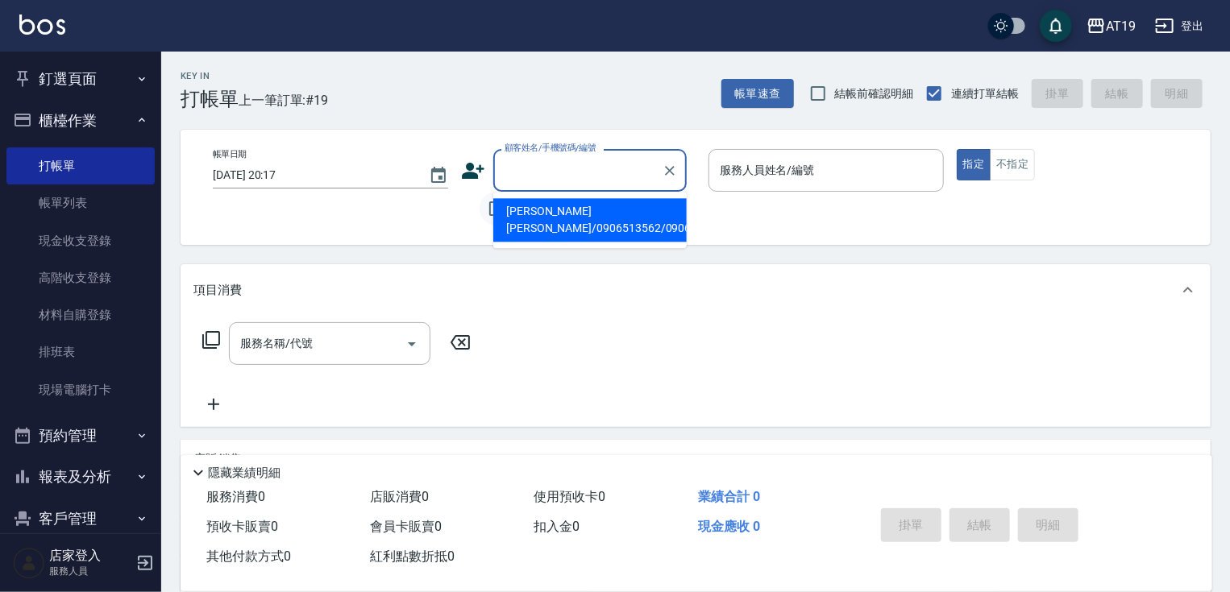
click at [483, 213] on input "不留客資" at bounding box center [497, 209] width 34 height 34
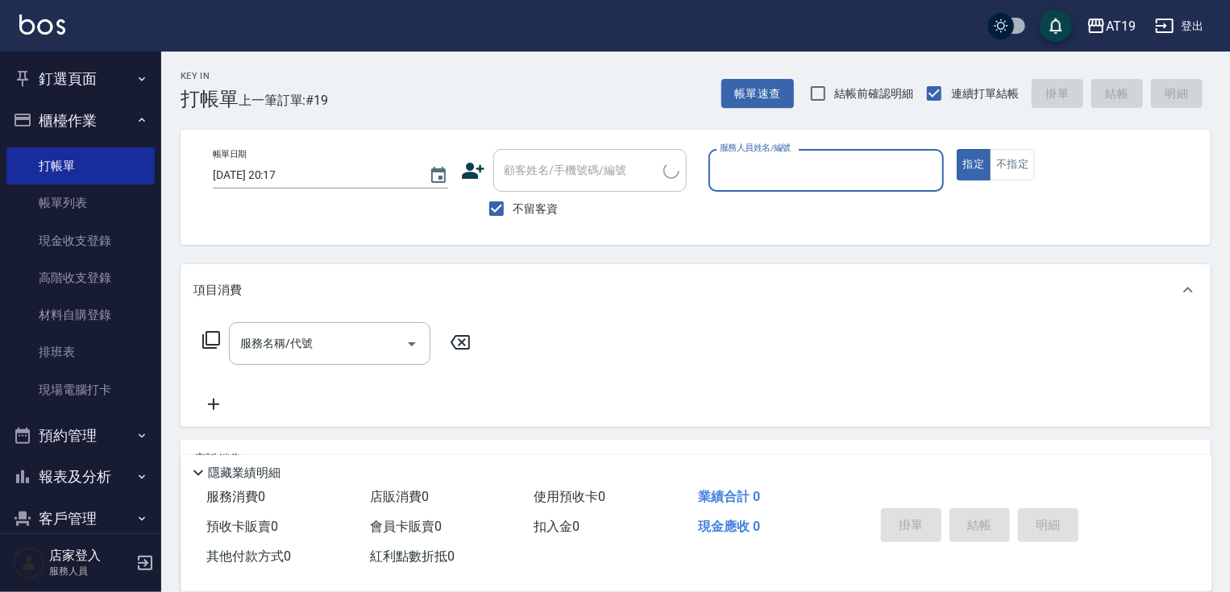
click at [802, 177] on input "服務人員姓名/編號" at bounding box center [826, 170] width 221 height 28
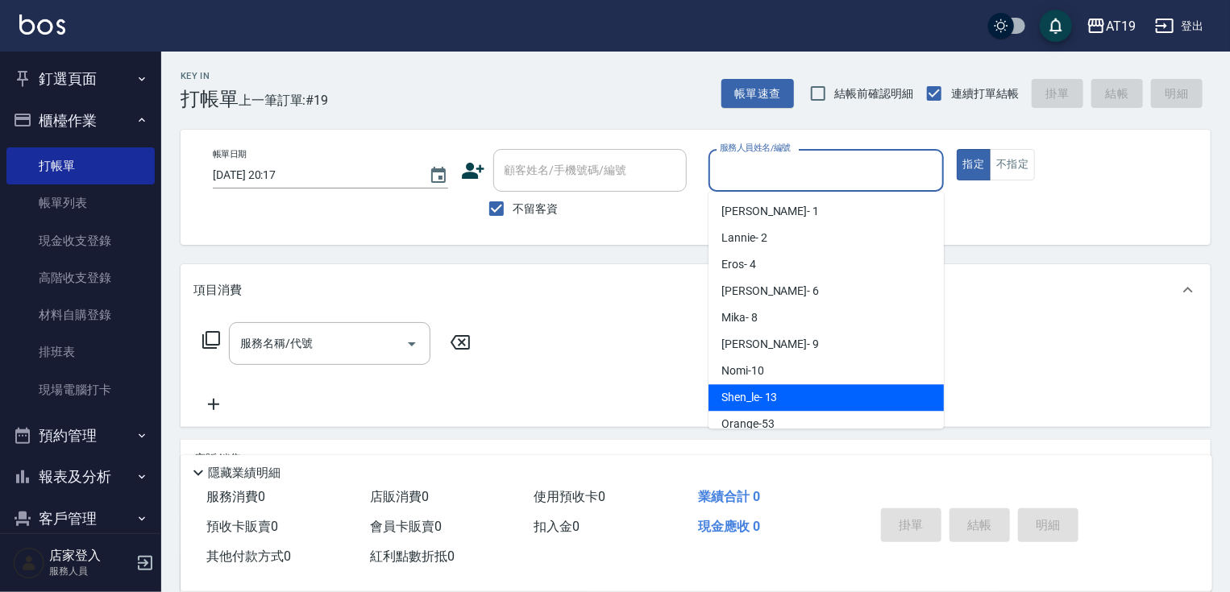
drag, startPoint x: 816, startPoint y: 390, endPoint x: 745, endPoint y: 376, distance: 72.2
click at [813, 388] on div "Shen_le - 13" at bounding box center [825, 397] width 235 height 27
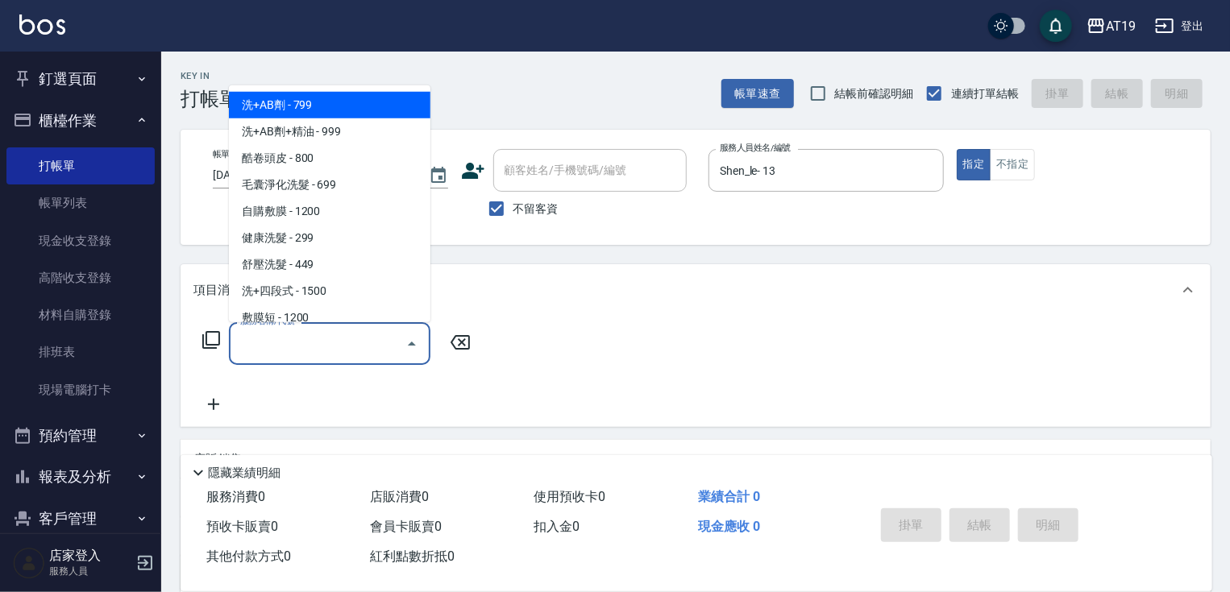
click at [363, 342] on input "服務名稱/代號" at bounding box center [317, 344] width 163 height 28
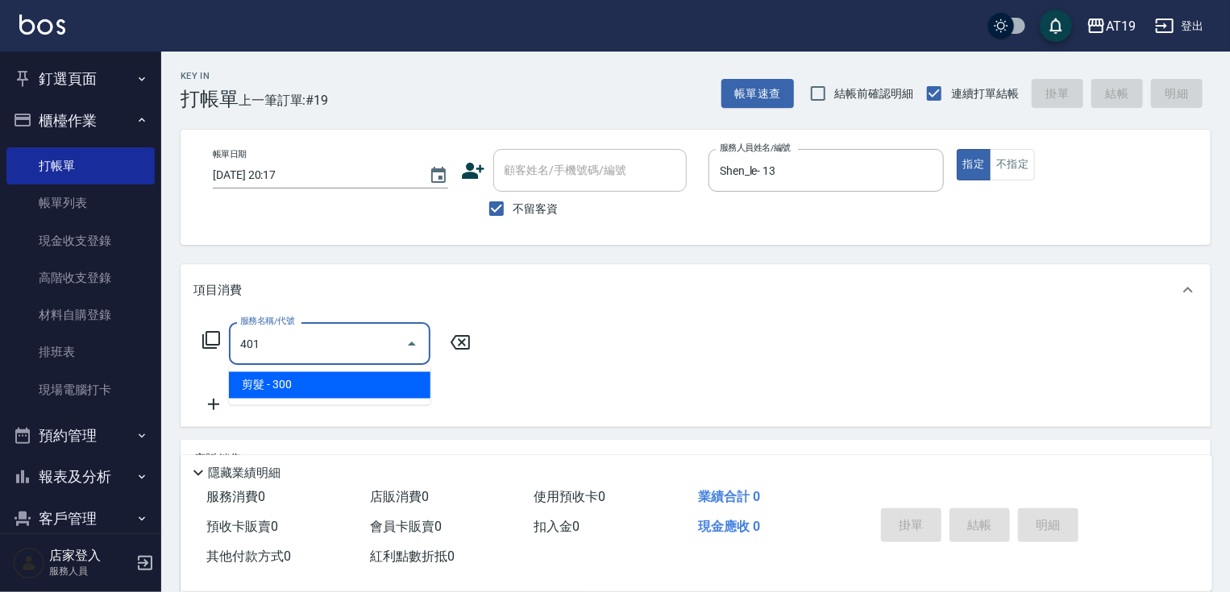
drag, startPoint x: 365, startPoint y: 382, endPoint x: 425, endPoint y: 368, distance: 61.4
click at [372, 380] on span "剪髮 - 300" at bounding box center [329, 385] width 201 height 27
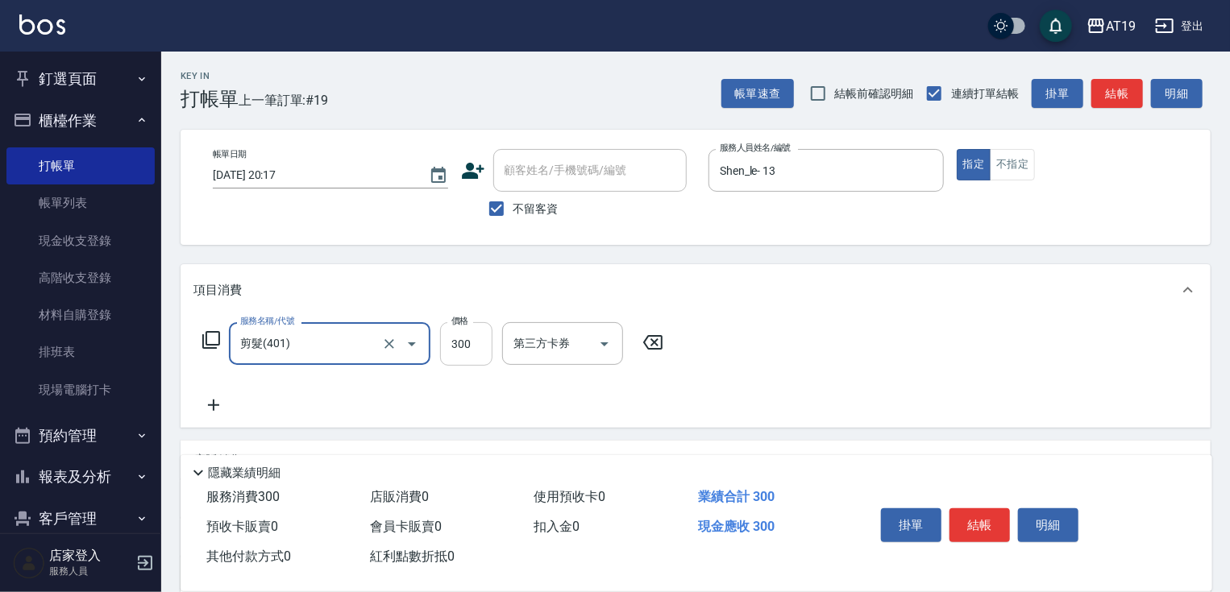
click at [453, 352] on input "300" at bounding box center [466, 344] width 52 height 44
click at [977, 518] on button "結帳" at bounding box center [979, 526] width 60 height 34
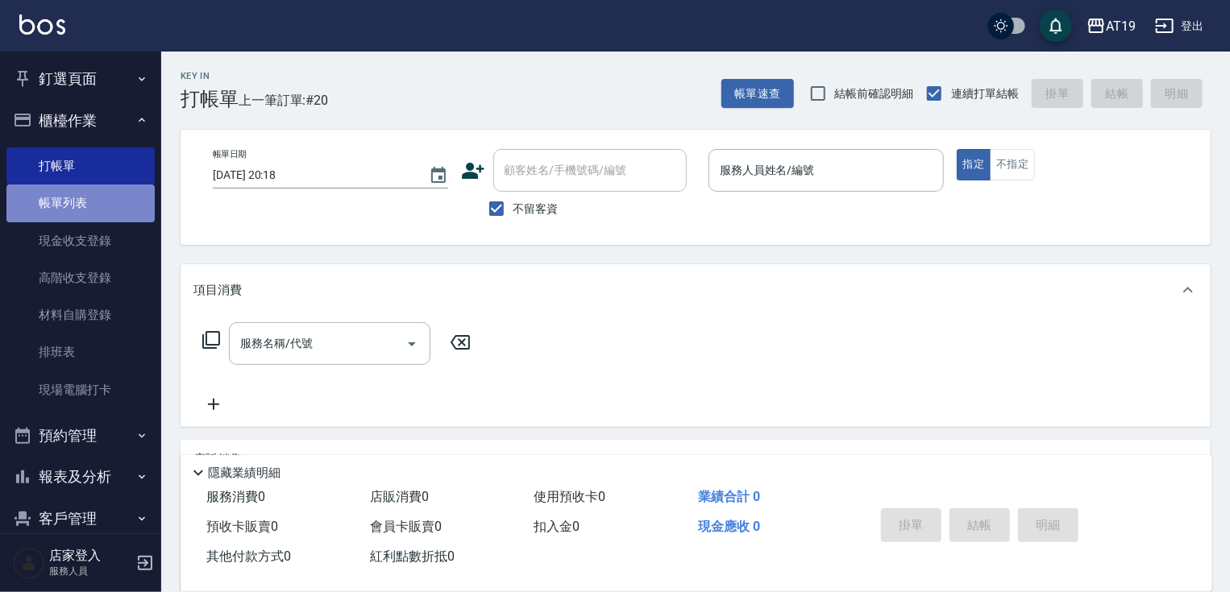
click at [84, 192] on link "帳單列表" at bounding box center [80, 203] width 148 height 37
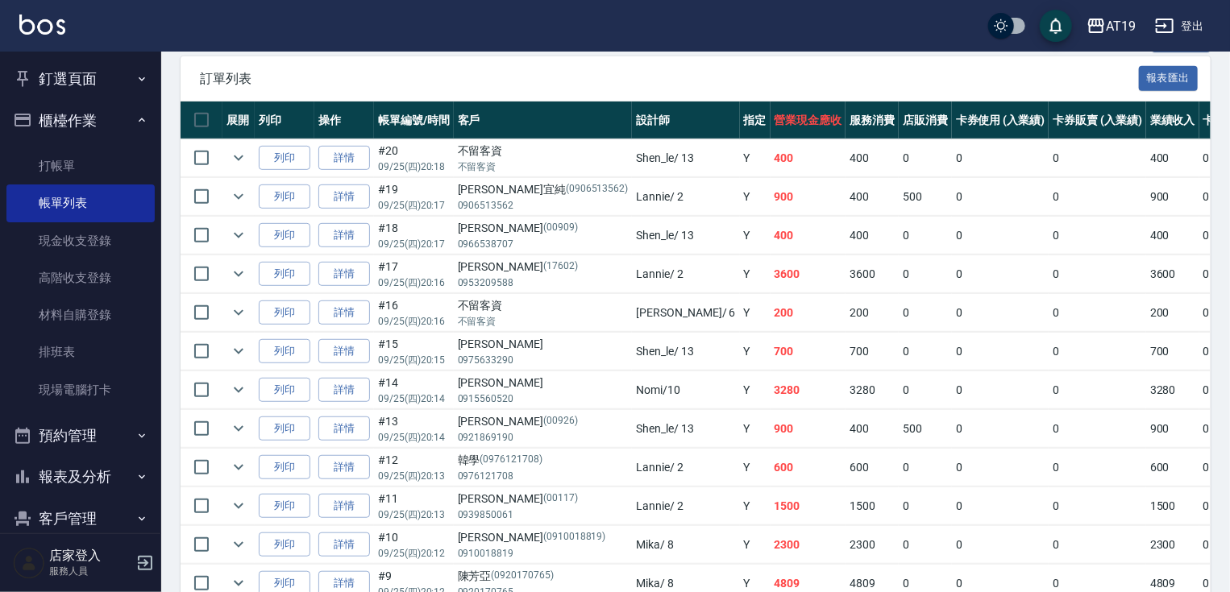
scroll to position [332, 0]
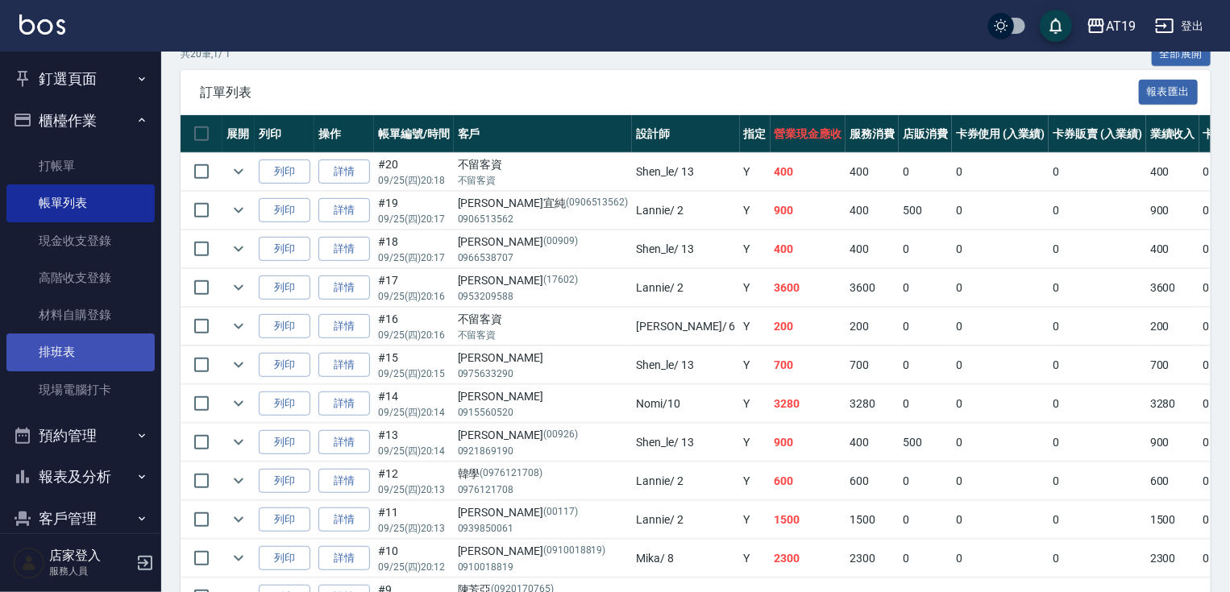
click at [101, 350] on link "排班表" at bounding box center [80, 352] width 148 height 37
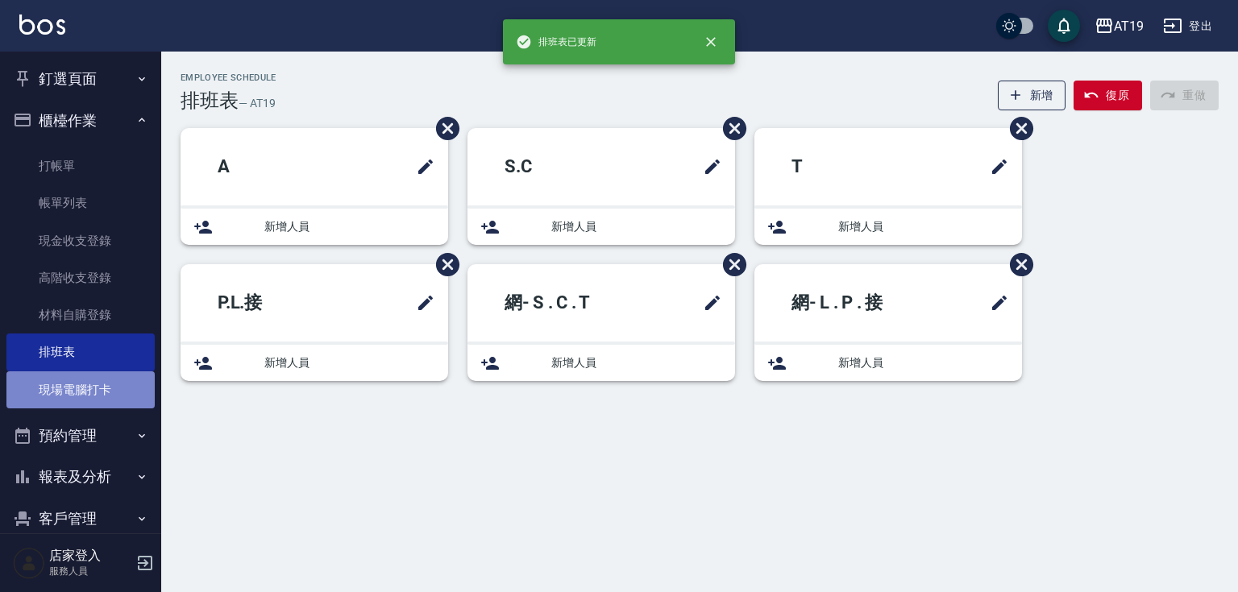
click at [110, 390] on link "現場電腦打卡" at bounding box center [80, 390] width 148 height 37
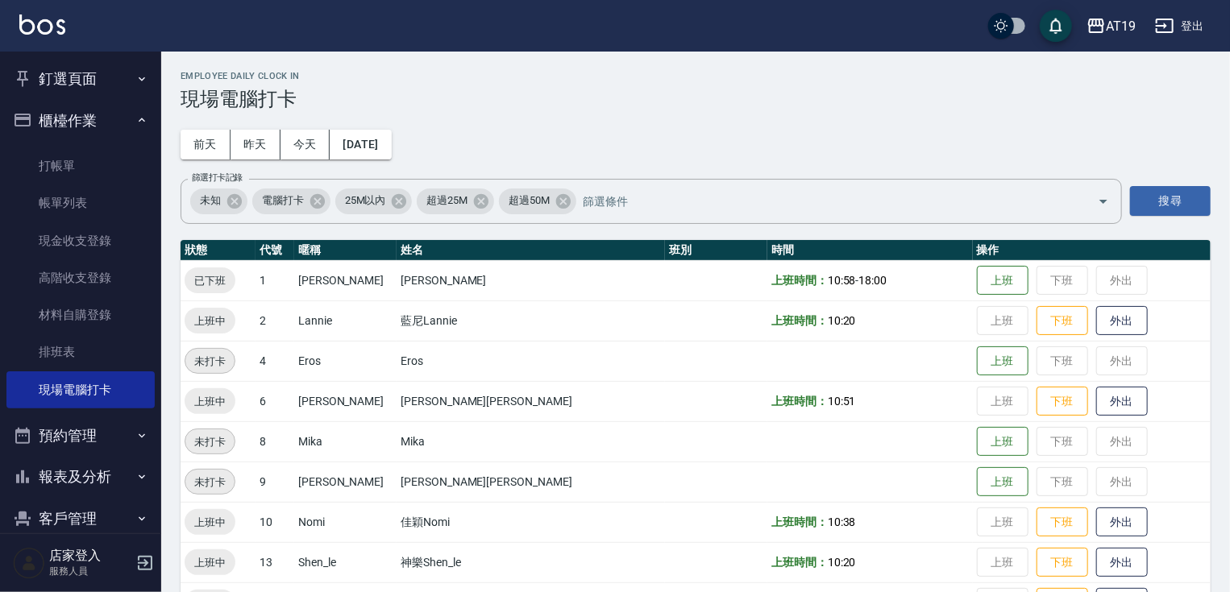
click at [1032, 320] on td "上班 下班 外出" at bounding box center [1092, 321] width 238 height 40
click at [1036, 325] on button "下班" at bounding box center [1062, 321] width 52 height 28
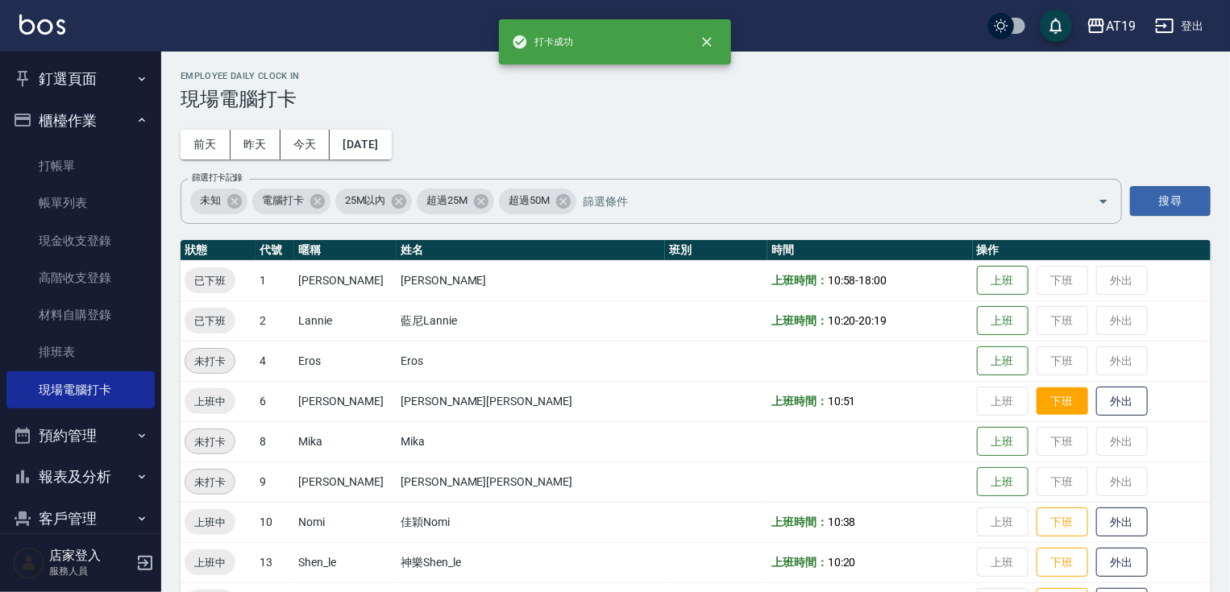
click at [1036, 400] on button "下班" at bounding box center [1062, 402] width 52 height 28
click at [1036, 509] on button "下班" at bounding box center [1062, 523] width 52 height 28
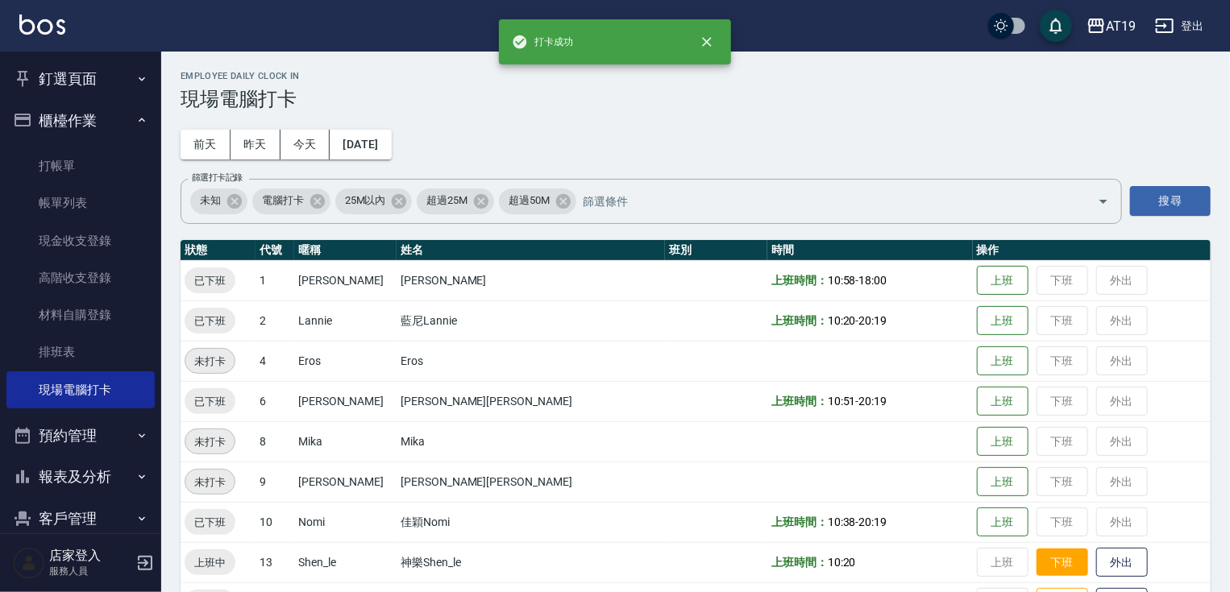
click at [1036, 561] on button "下班" at bounding box center [1062, 563] width 52 height 28
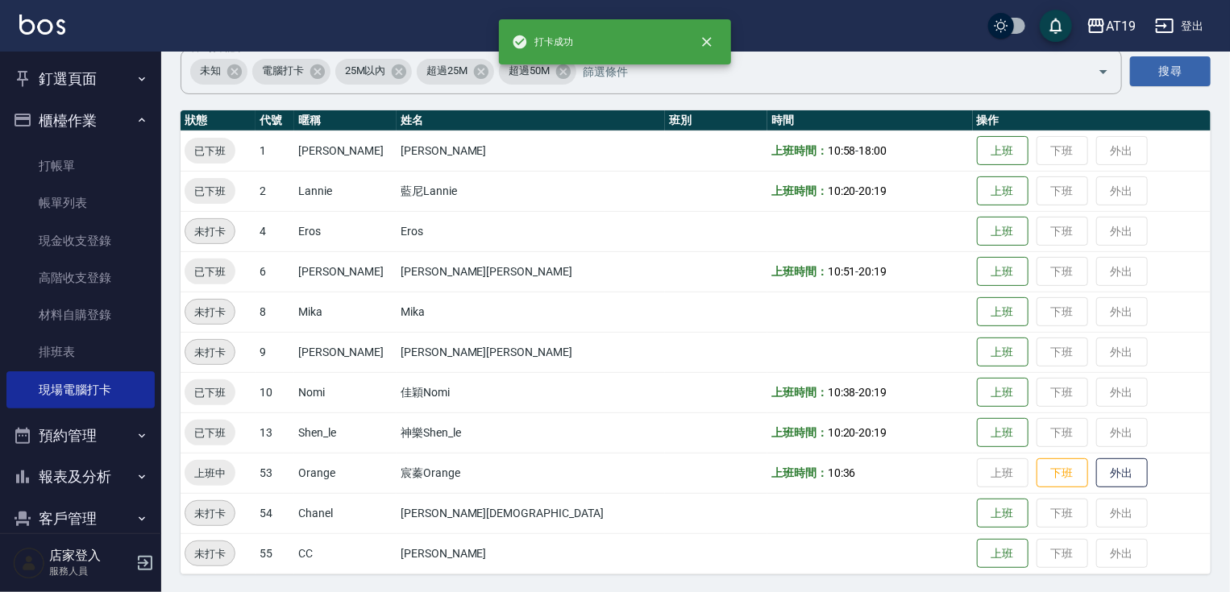
scroll to position [131, 0]
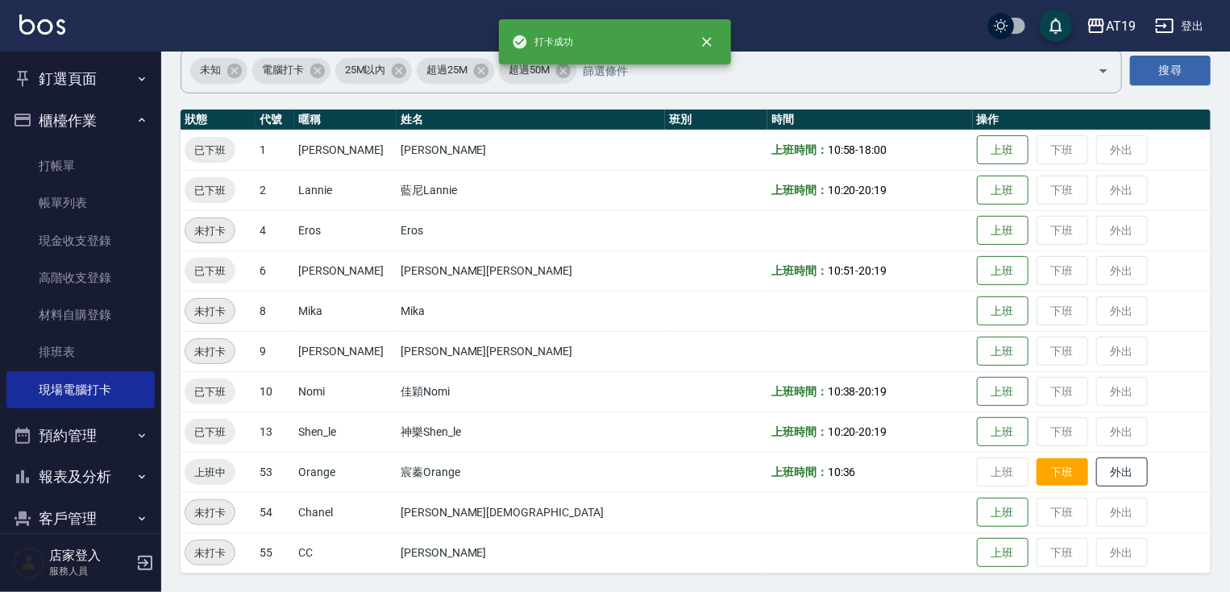
click at [1036, 471] on button "下班" at bounding box center [1062, 473] width 52 height 28
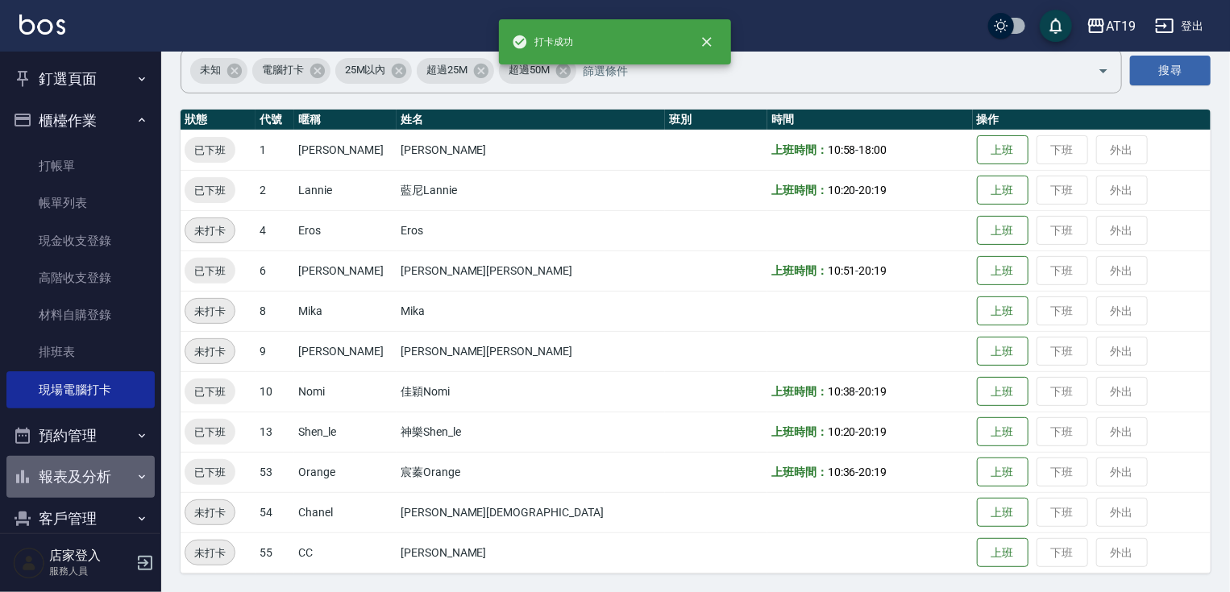
click at [123, 474] on button "報表及分析" at bounding box center [80, 477] width 148 height 42
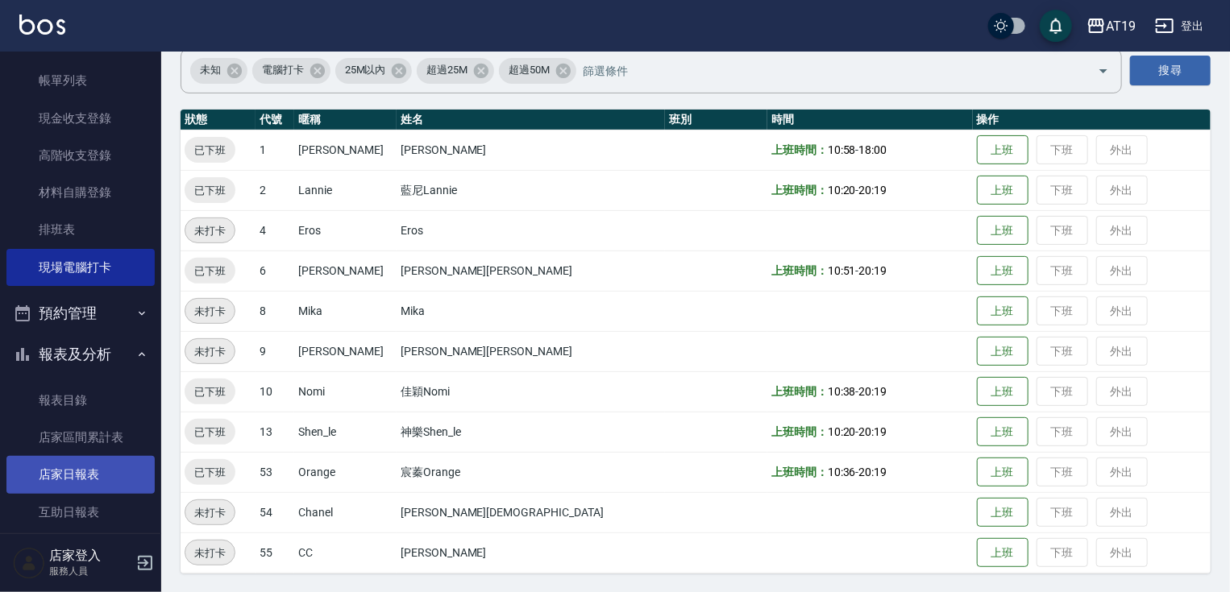
scroll to position [129, 0]
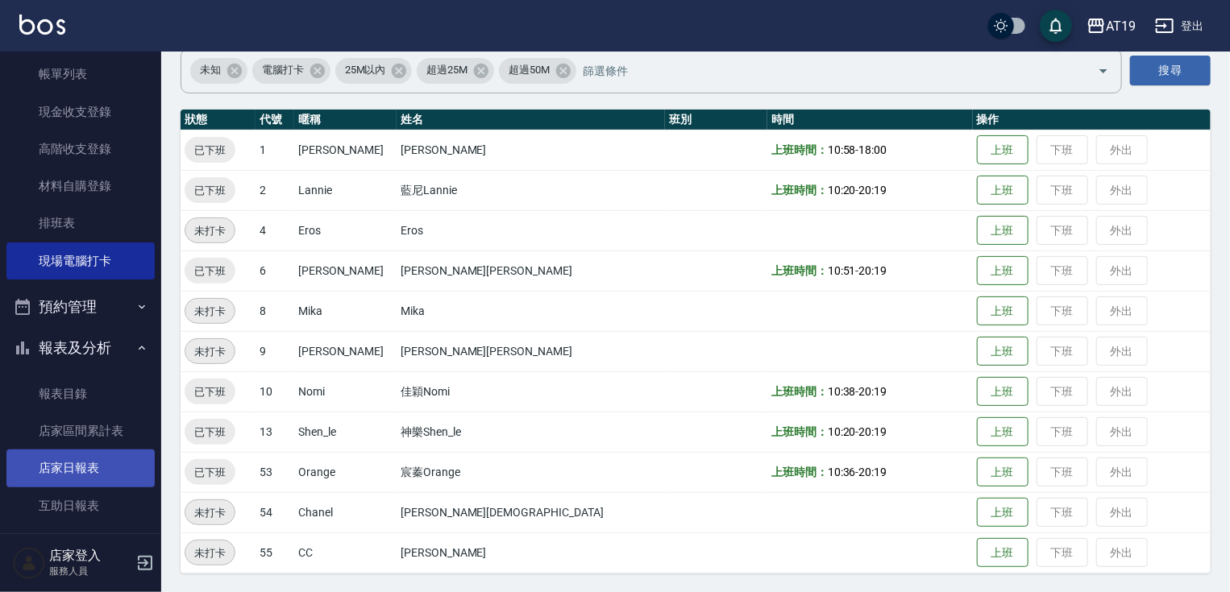
click at [113, 467] on link "店家日報表" at bounding box center [80, 468] width 148 height 37
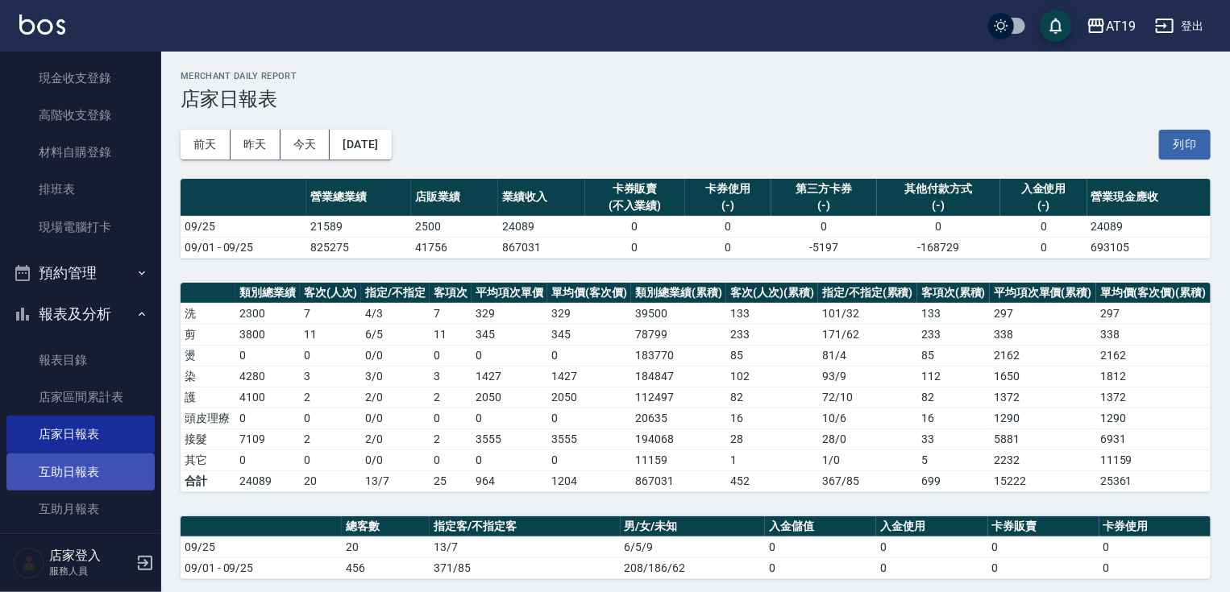
scroll to position [193, 0]
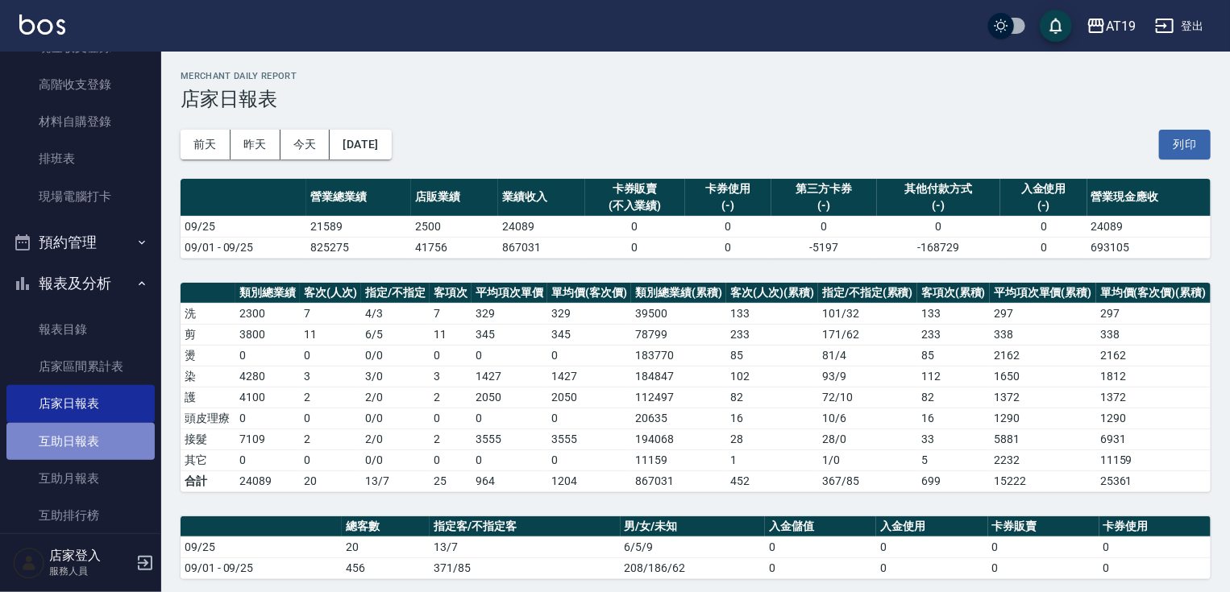
click at [103, 434] on link "互助日報表" at bounding box center [80, 441] width 148 height 37
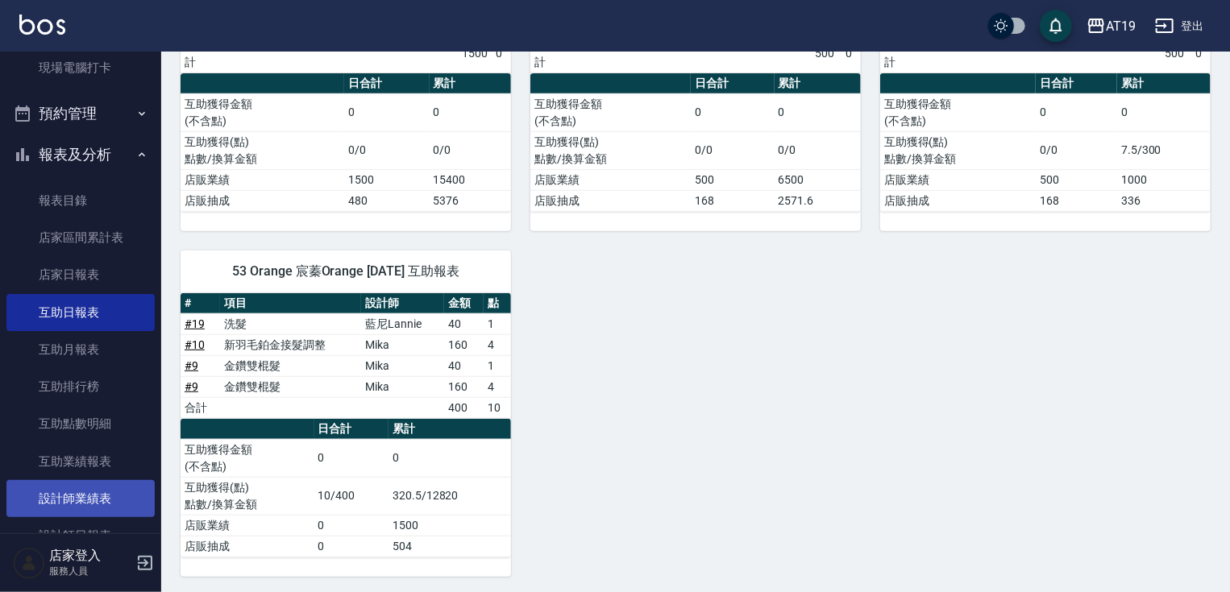
scroll to position [387, 0]
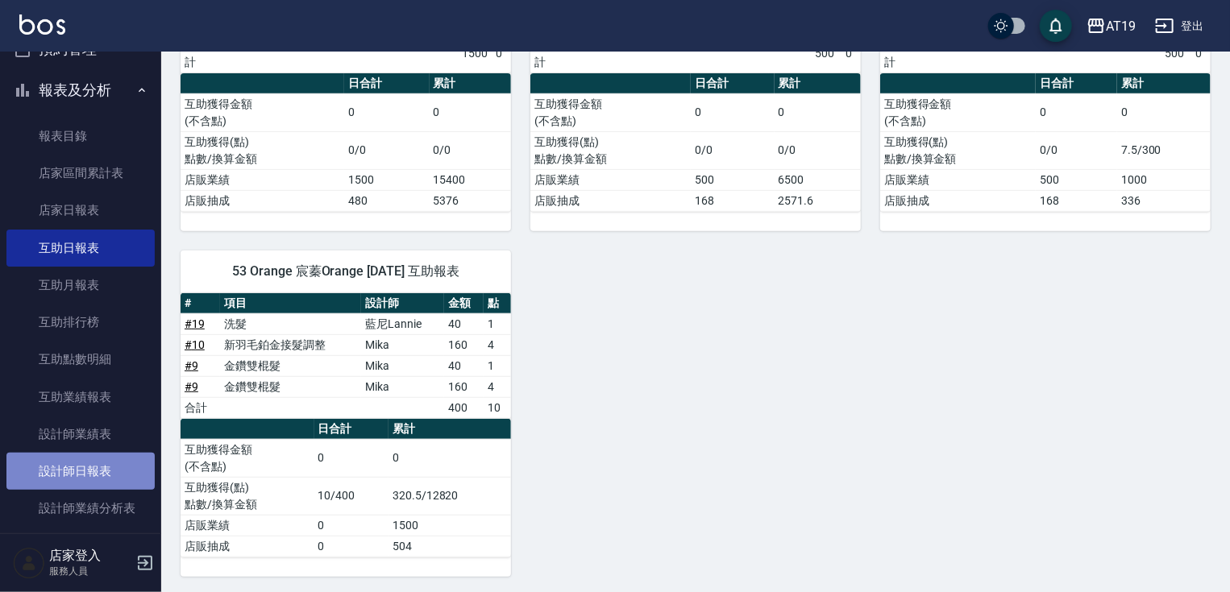
click at [106, 472] on link "設計師日報表" at bounding box center [80, 471] width 148 height 37
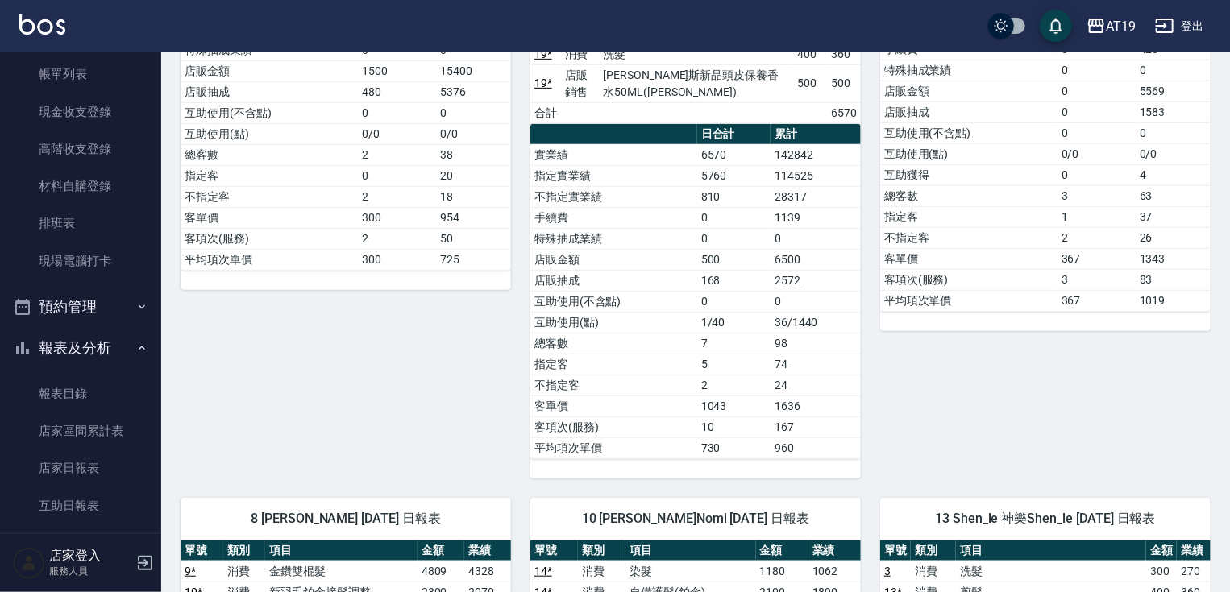
scroll to position [193, 0]
